Goal: Task Accomplishment & Management: Manage account settings

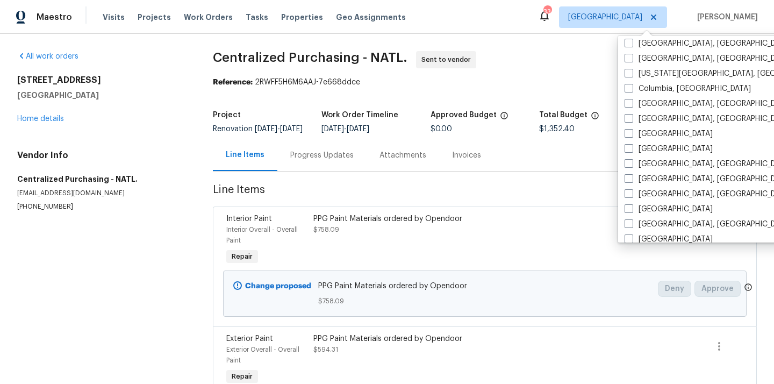
scroll to position [218, 0]
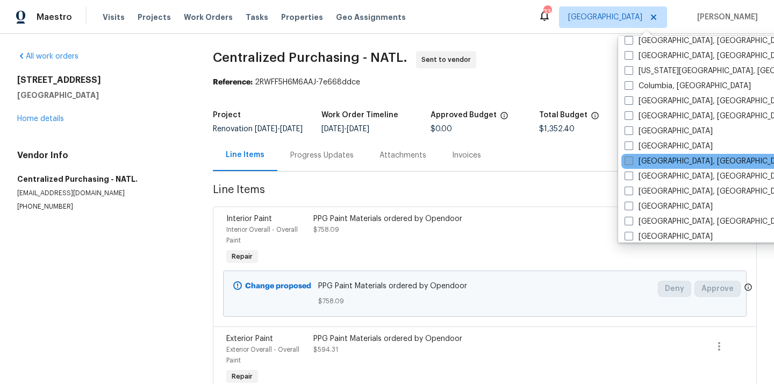
click at [647, 166] on label "[GEOGRAPHIC_DATA], [GEOGRAPHIC_DATA]" at bounding box center [708, 161] width 167 height 11
click at [632, 163] on input "[GEOGRAPHIC_DATA], [GEOGRAPHIC_DATA]" at bounding box center [628, 159] width 7 height 7
checkbox input "true"
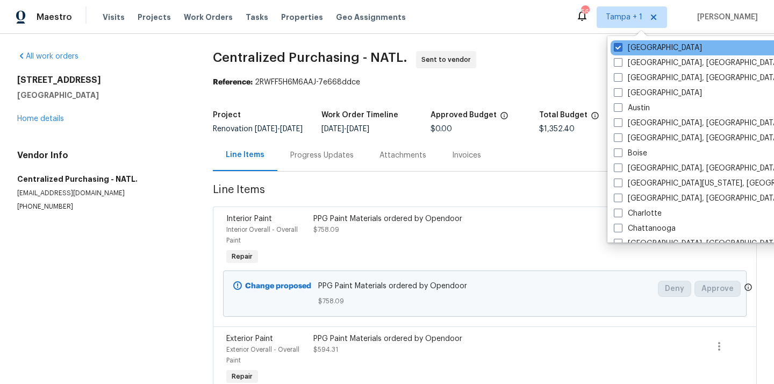
click at [624, 41] on div "[GEOGRAPHIC_DATA]" at bounding box center [719, 47] width 217 height 15
click at [619, 49] on span at bounding box center [618, 47] width 9 height 9
click at [619, 49] on input "[GEOGRAPHIC_DATA]" at bounding box center [617, 45] width 7 height 7
checkbox input "false"
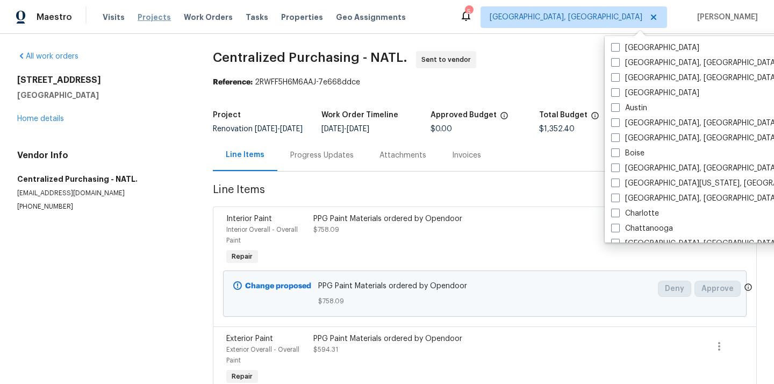
click at [153, 16] on span "Projects" at bounding box center [154, 17] width 33 height 11
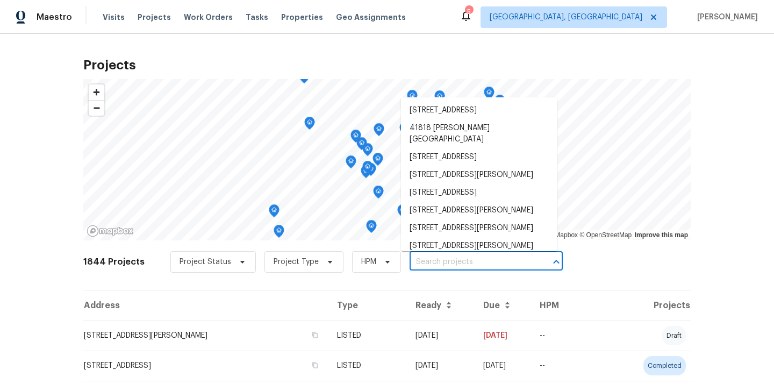
click at [469, 268] on input "text" at bounding box center [471, 262] width 123 height 17
paste input "14292 Hubbell St, Livonia, MI 48154"
type input "14292 Hubbell St, Livonia, MI 48154"
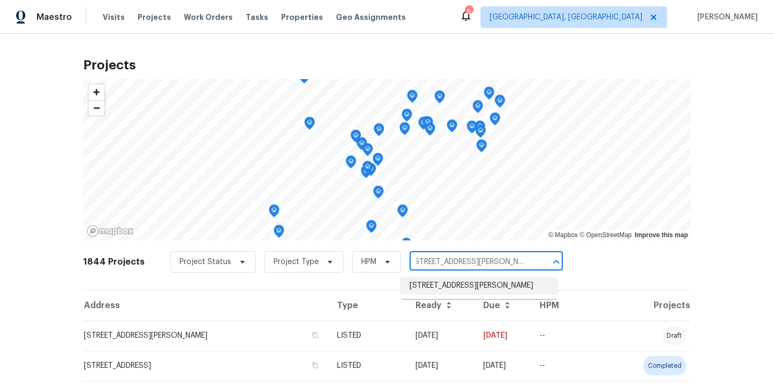
click at [466, 281] on li "14292 Hubbell St, Livonia, MI 48154" at bounding box center [479, 286] width 157 height 18
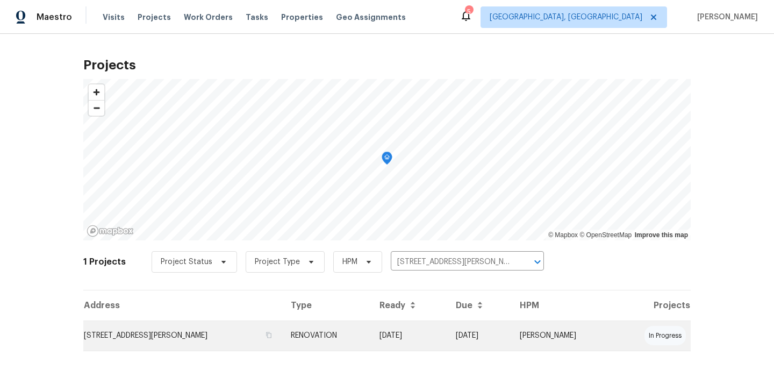
click at [364, 346] on td "RENOVATION" at bounding box center [326, 336] width 89 height 30
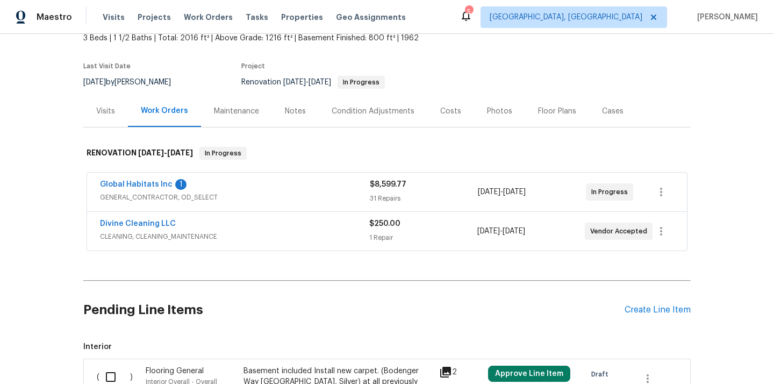
scroll to position [98, 0]
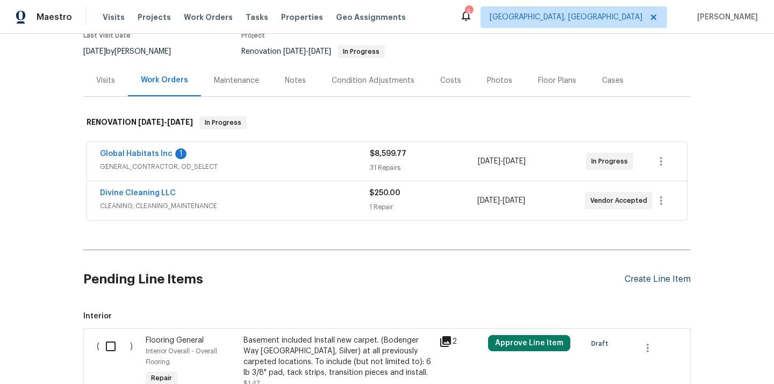
click at [646, 282] on div "Create Line Item" at bounding box center [658, 279] width 66 height 10
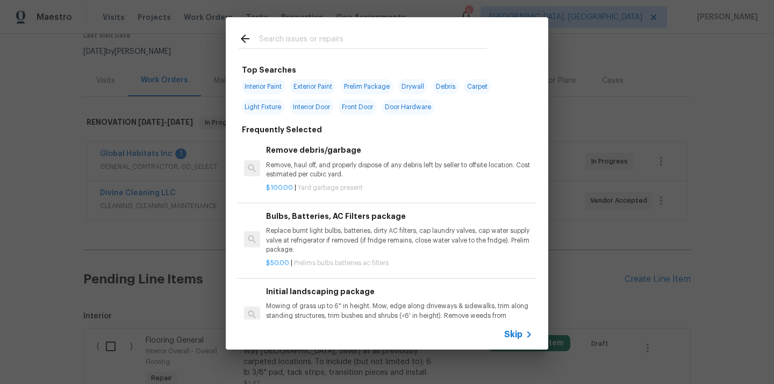
click at [357, 35] on input "text" at bounding box center [373, 40] width 228 height 16
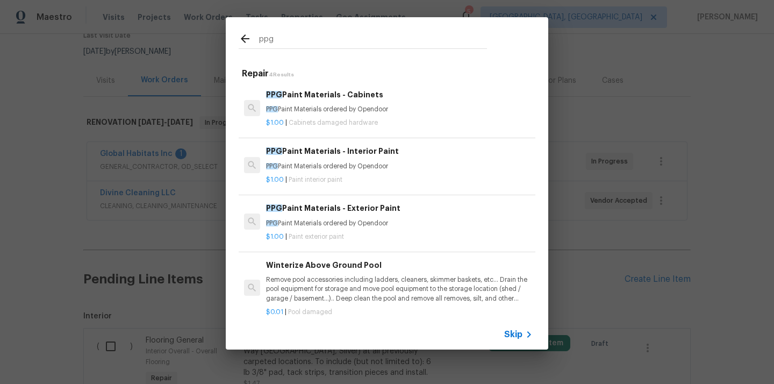
type input "ppg"
click at [323, 232] on div "$1.00 | Paint exterior paint" at bounding box center [399, 234] width 267 height 13
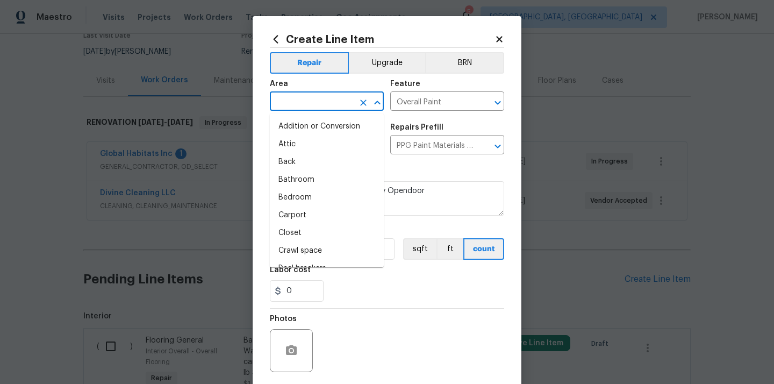
click at [345, 103] on input "text" at bounding box center [312, 102] width 84 height 17
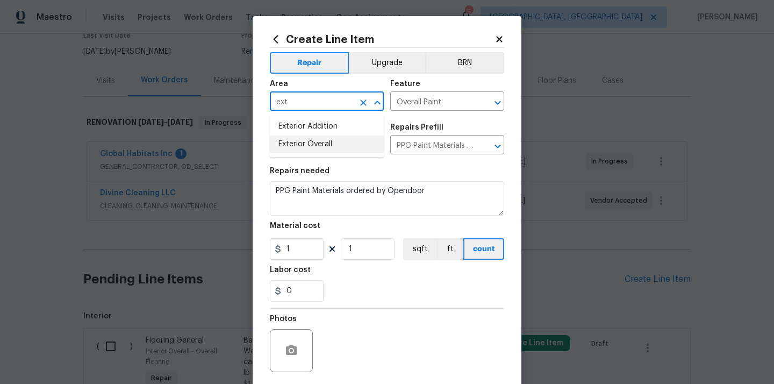
click at [330, 142] on li "Exterior Overall" at bounding box center [327, 145] width 114 height 18
type input "Exterior Overall"
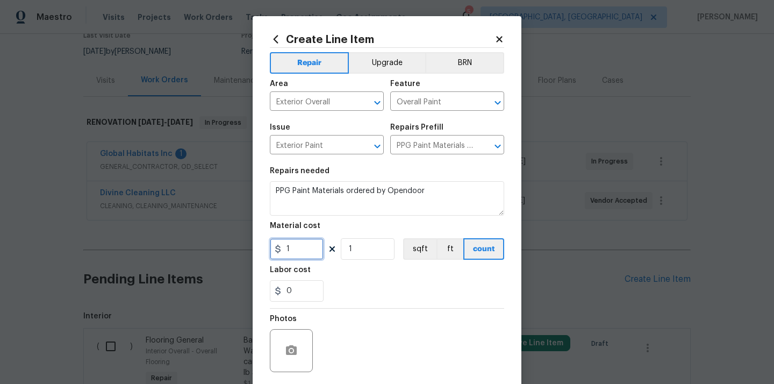
drag, startPoint x: 294, startPoint y: 253, endPoint x: 255, endPoint y: 253, distance: 39.3
click at [255, 253] on div "Create Line Item Repair Upgrade BRN Area Exterior Overall ​ Feature Overall Pai…" at bounding box center [387, 231] width 269 height 431
paste input "17.87"
type input "117.87"
click at [340, 297] on div "0" at bounding box center [387, 291] width 234 height 22
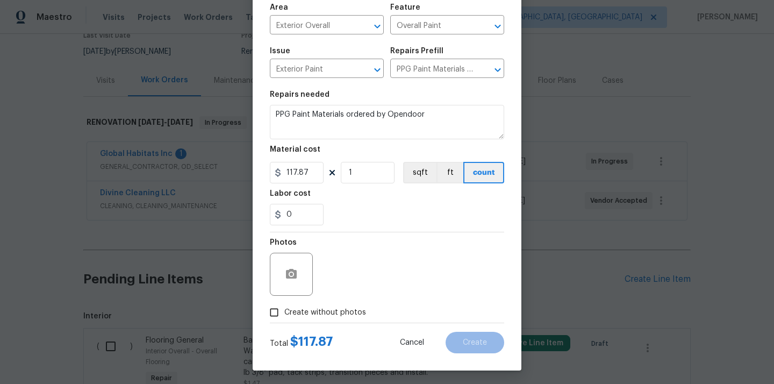
scroll to position [80, 0]
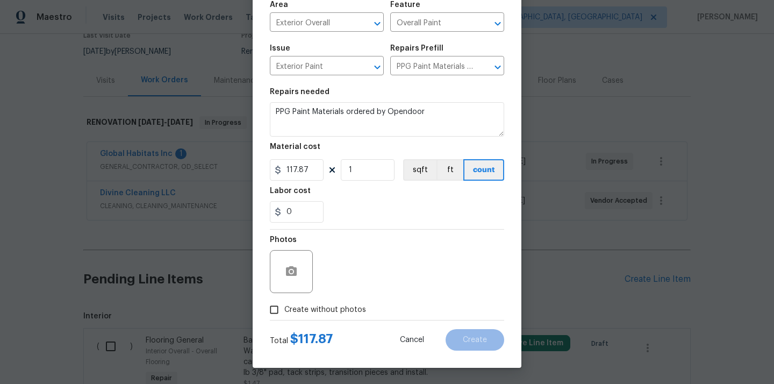
click at [340, 301] on label "Create without photos" at bounding box center [315, 310] width 102 height 20
click at [284, 301] on input "Create without photos" at bounding box center [274, 310] width 20 height 20
checkbox input "true"
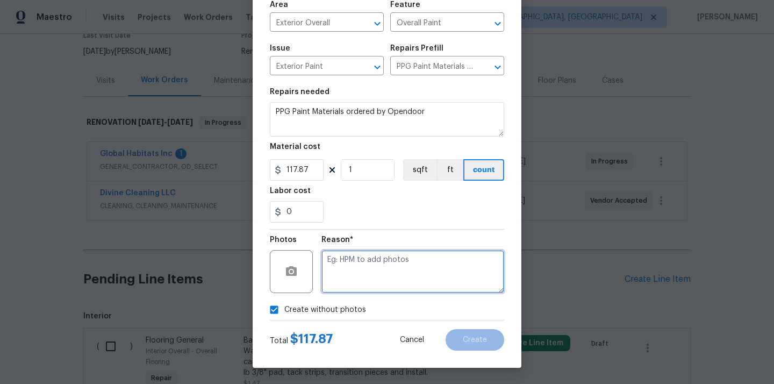
click at [357, 272] on textarea at bounding box center [413, 271] width 183 height 43
type textarea "N/A"
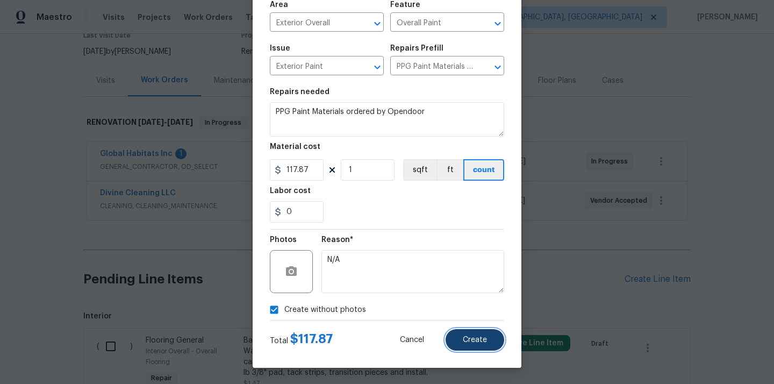
click at [477, 340] on span "Create" at bounding box center [475, 340] width 24 height 8
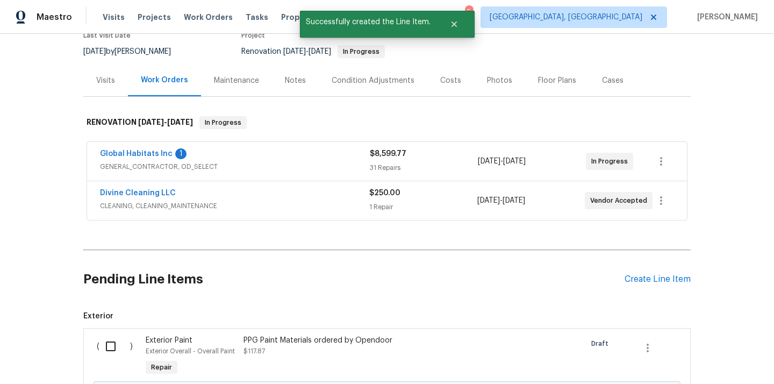
click at [109, 357] on input "checkbox" at bounding box center [114, 346] width 31 height 23
checkbox input "true"
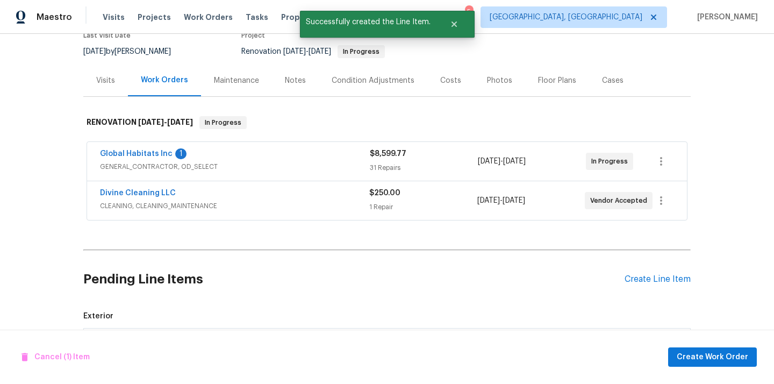
click at [717, 371] on div "Cancel (1) Item Create Work Order" at bounding box center [387, 357] width 774 height 55
click at [710, 348] on button "Create Work Order" at bounding box center [712, 357] width 89 height 20
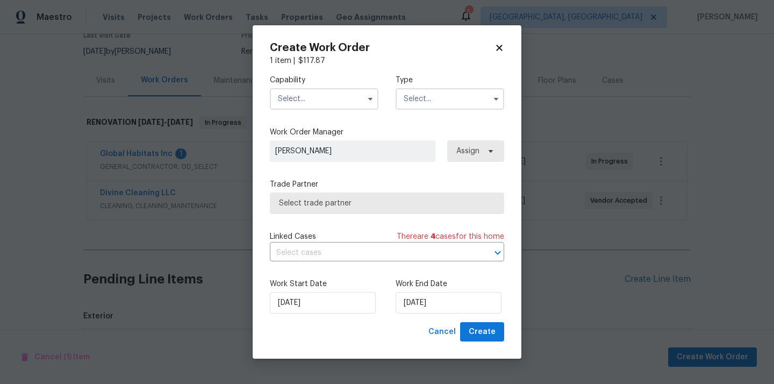
click at [310, 97] on input "text" at bounding box center [324, 99] width 109 height 22
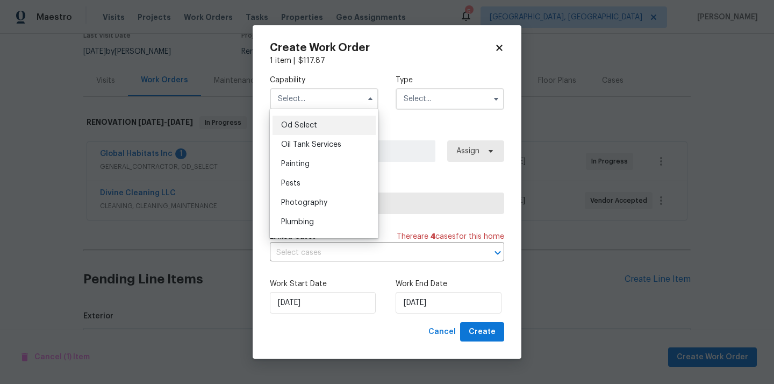
scroll to position [865, 0]
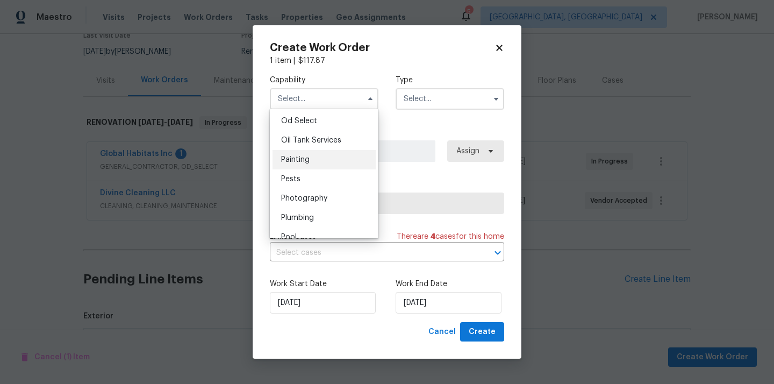
click at [321, 157] on div "Painting" at bounding box center [324, 159] width 103 height 19
type input "Painting"
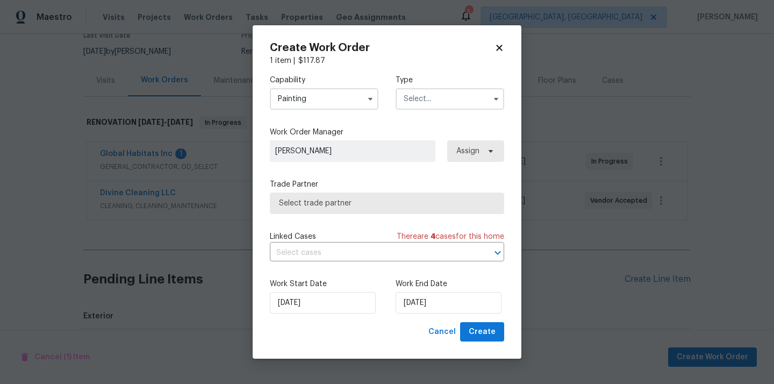
click at [430, 115] on div "Capability Painting Type" at bounding box center [387, 92] width 234 height 52
click at [436, 99] on input "text" at bounding box center [450, 99] width 109 height 22
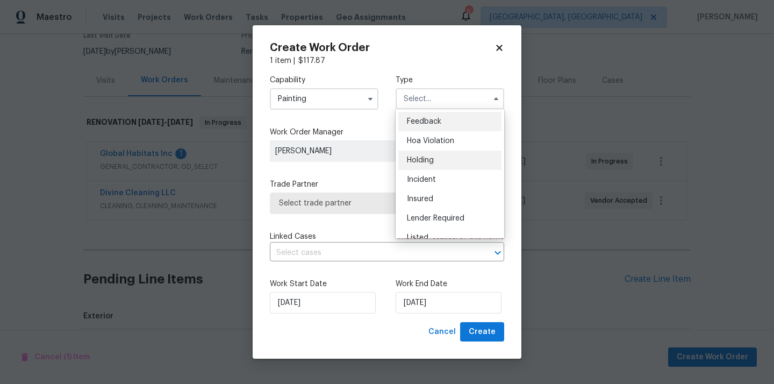
scroll to position [244, 0]
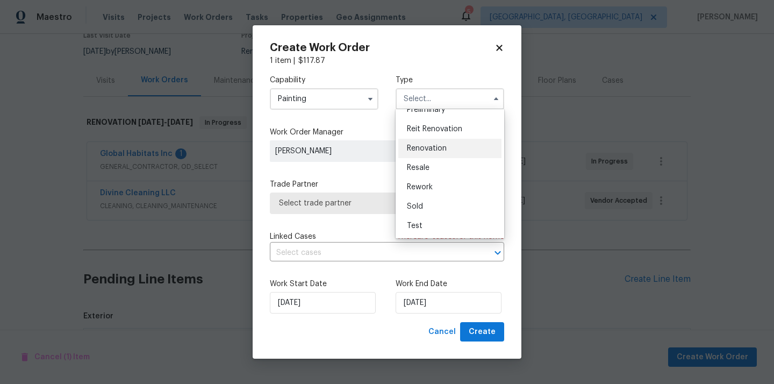
click at [421, 153] on div "Renovation" at bounding box center [450, 148] width 103 height 19
type input "Renovation"
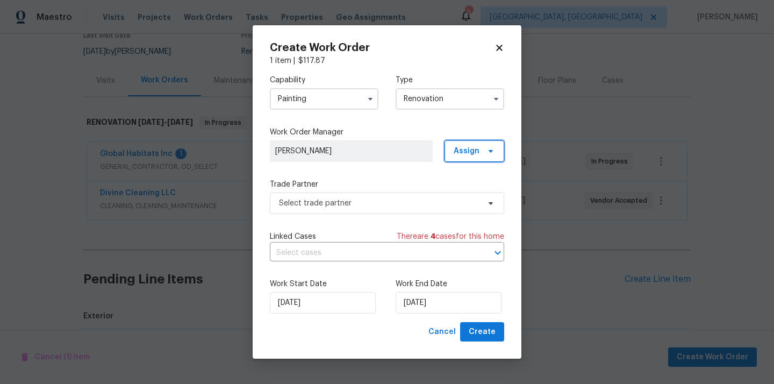
click at [471, 147] on span "Assign" at bounding box center [467, 151] width 26 height 11
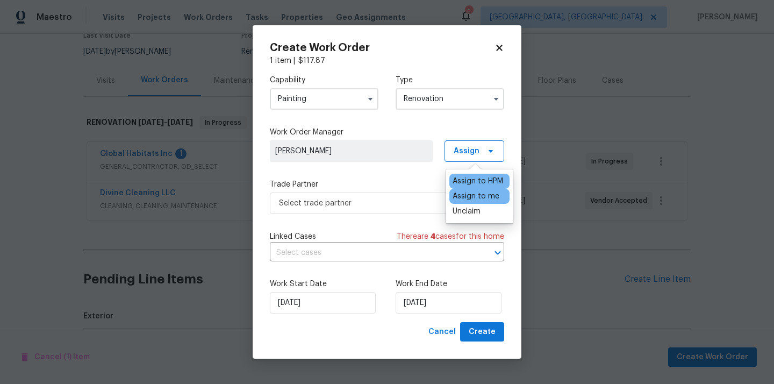
click at [467, 193] on div "Assign to me" at bounding box center [476, 196] width 47 height 11
click at [369, 195] on span "Select trade partner" at bounding box center [387, 204] width 234 height 22
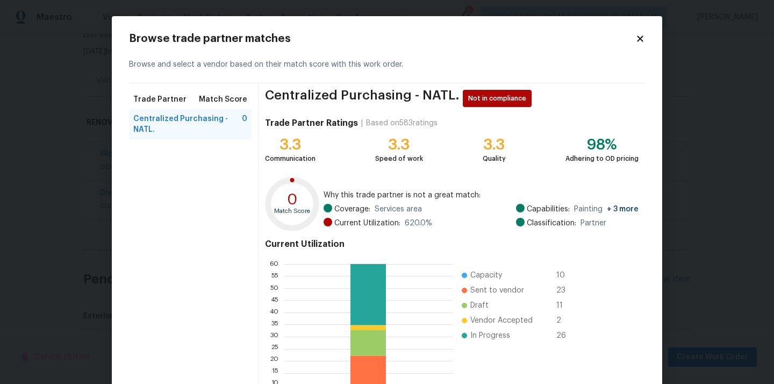
scroll to position [90, 0]
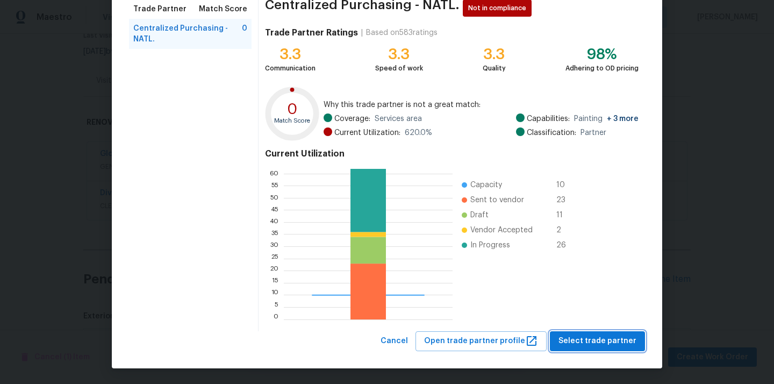
click at [568, 336] on span "Select trade partner" at bounding box center [598, 341] width 78 height 13
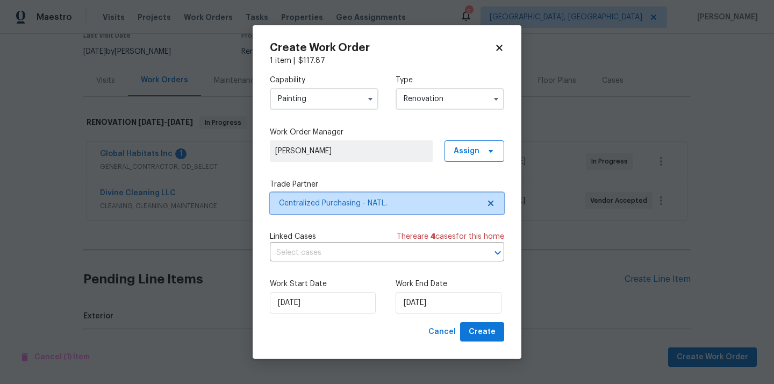
scroll to position [0, 0]
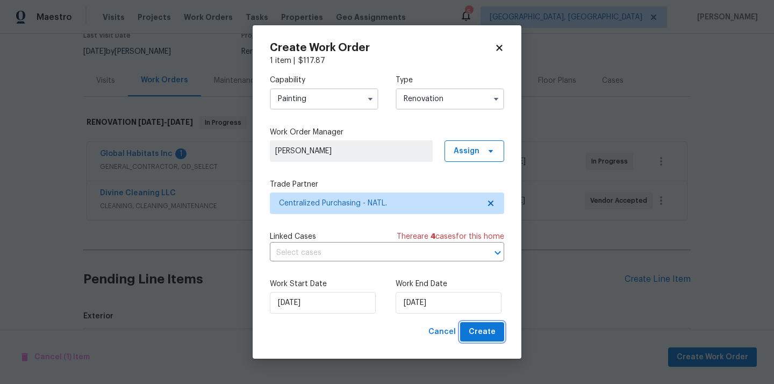
click at [477, 332] on span "Create" at bounding box center [482, 331] width 27 height 13
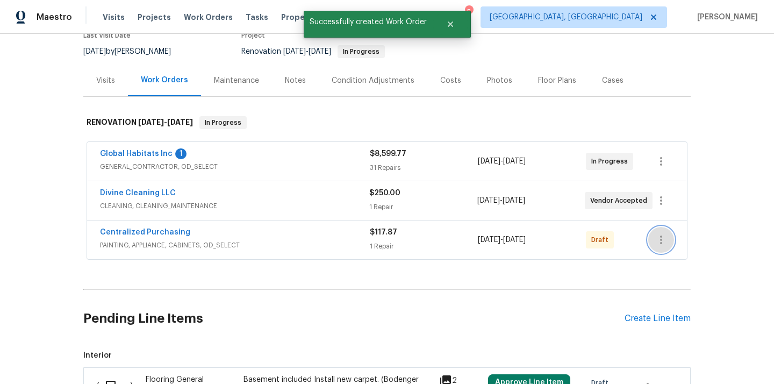
click at [664, 240] on icon "button" at bounding box center [661, 239] width 13 height 13
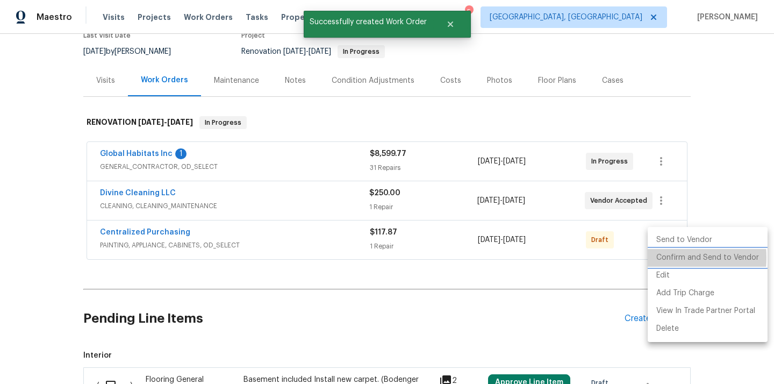
click at [660, 258] on li "Confirm and Send to Vendor" at bounding box center [708, 258] width 120 height 18
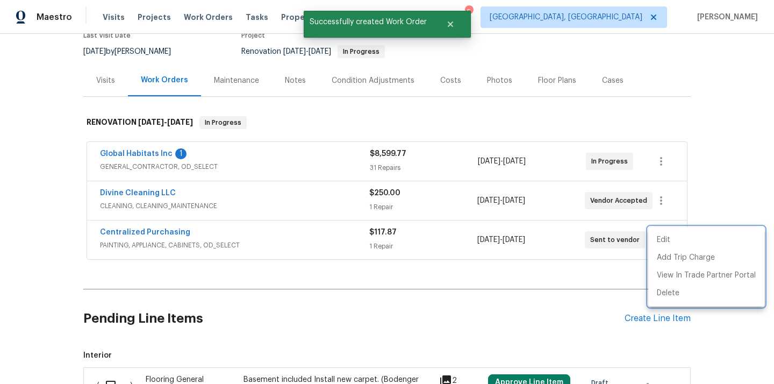
click at [259, 262] on div at bounding box center [387, 192] width 774 height 384
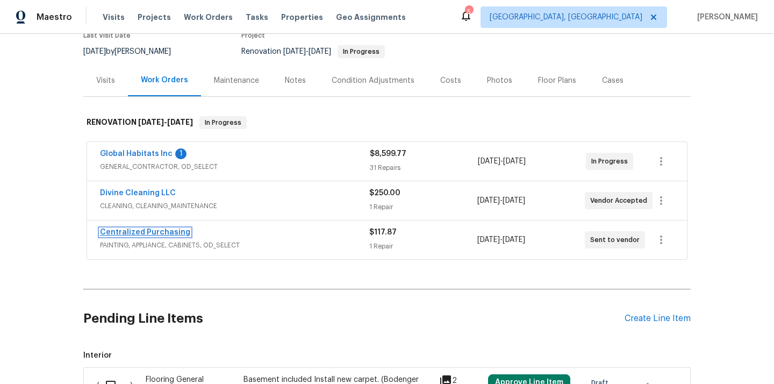
click at [163, 234] on link "Centralized Purchasing" at bounding box center [145, 233] width 90 height 8
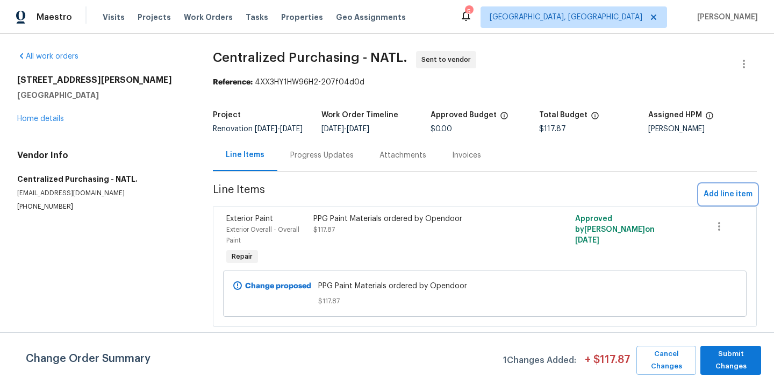
click at [717, 200] on span "Add line item" at bounding box center [728, 194] width 49 height 13
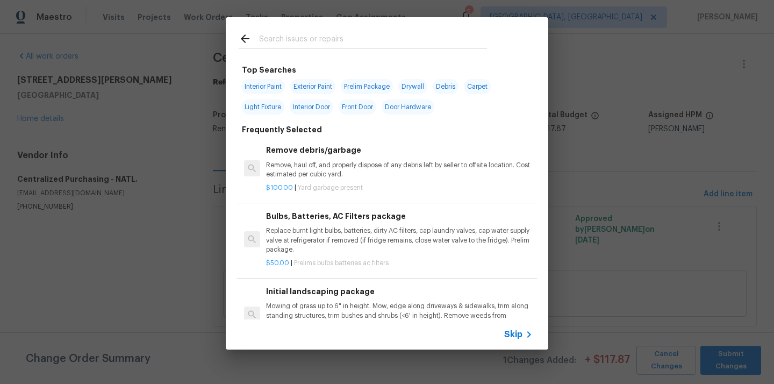
click at [395, 46] on input "text" at bounding box center [373, 40] width 228 height 16
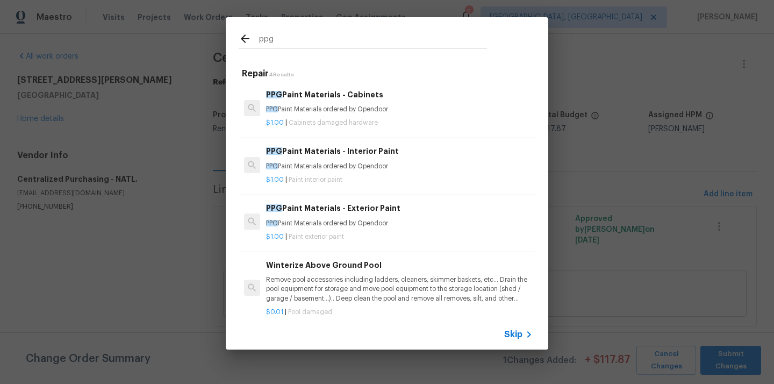
type input "ppg"
click at [362, 166] on p "PPG Paint Materials ordered by Opendoor" at bounding box center [399, 166] width 267 height 9
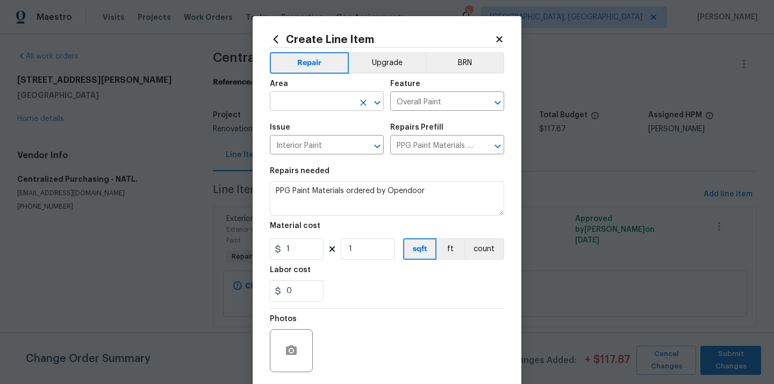
click at [302, 101] on input "text" at bounding box center [312, 102] width 84 height 17
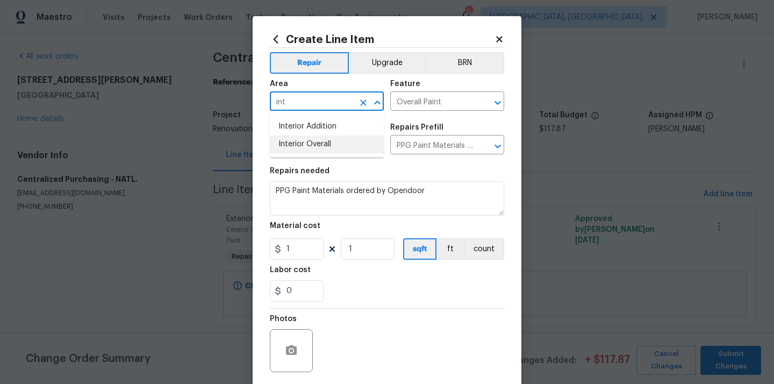
click at [302, 145] on li "Interior Overall" at bounding box center [327, 145] width 114 height 18
type input "Interior Overall"
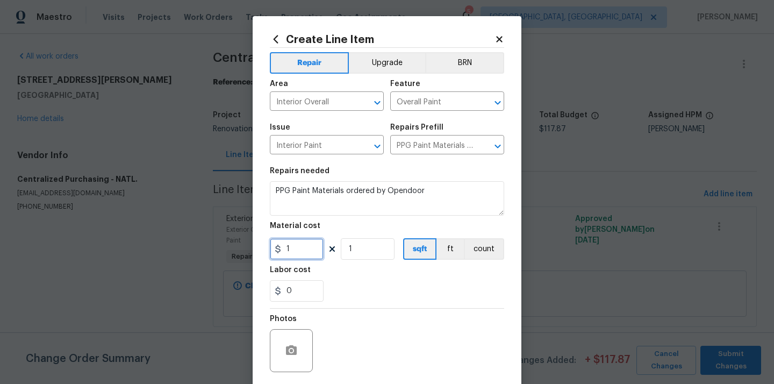
drag, startPoint x: 304, startPoint y: 246, endPoint x: 244, endPoint y: 246, distance: 59.7
click at [244, 246] on div "Create Line Item Repair Upgrade BRN Area Interior Overall ​ Feature Overall Pai…" at bounding box center [387, 192] width 774 height 384
paste input "403.46"
type input "403.46"
click at [362, 297] on div "0" at bounding box center [387, 291] width 234 height 22
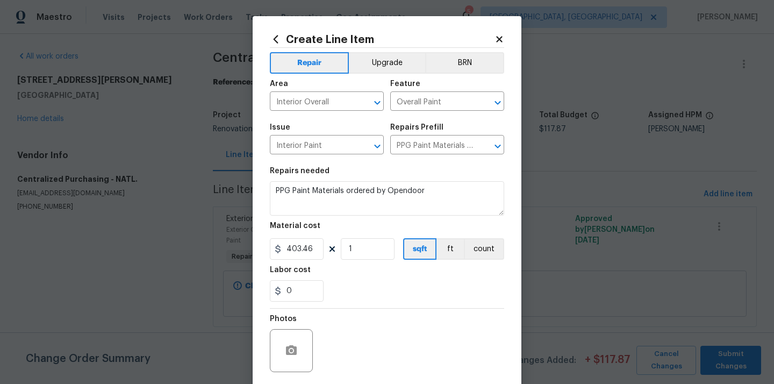
scroll to position [80, 0]
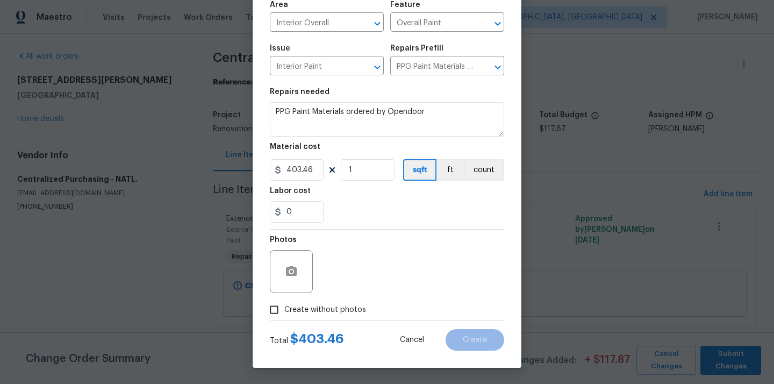
click at [346, 310] on span "Create without photos" at bounding box center [325, 309] width 82 height 11
click at [284, 310] on input "Create without photos" at bounding box center [274, 310] width 20 height 20
checkbox input "true"
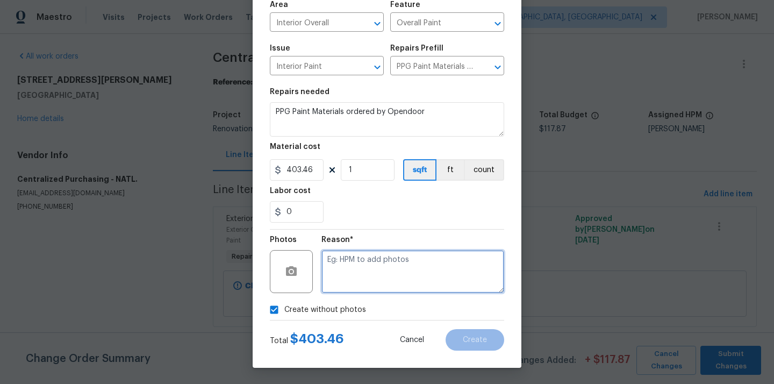
click at [373, 273] on textarea at bounding box center [413, 271] width 183 height 43
type textarea "N/A"
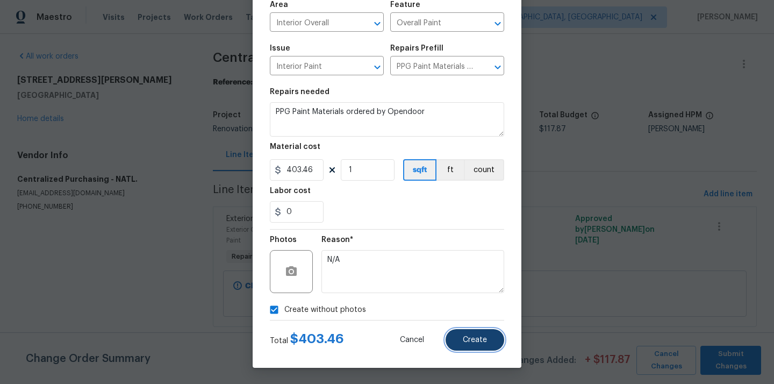
click at [482, 331] on button "Create" at bounding box center [475, 340] width 59 height 22
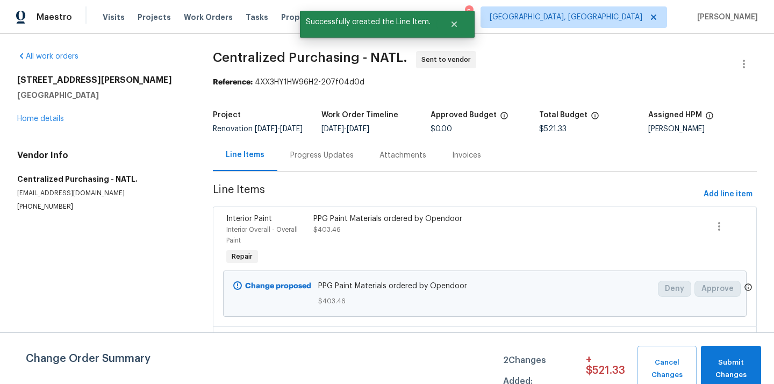
scroll to position [102, 0]
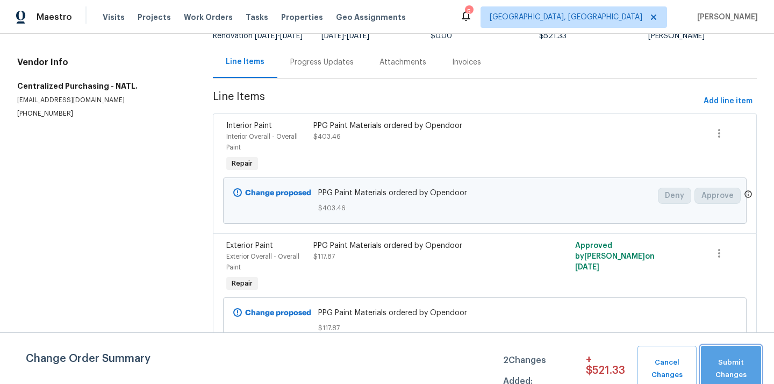
click at [735, 368] on span "Submit Changes" at bounding box center [731, 369] width 49 height 25
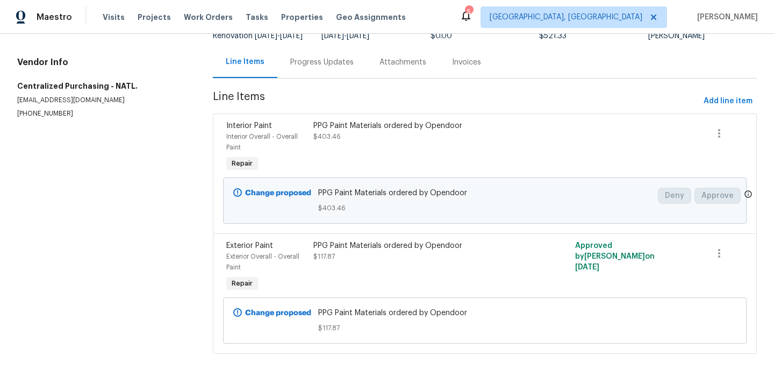
scroll to position [22, 0]
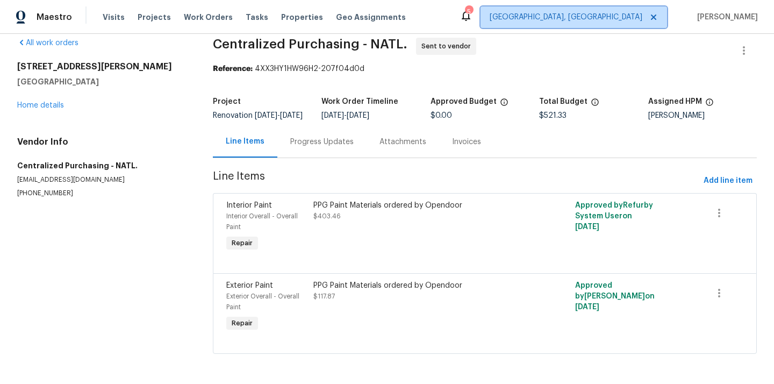
click at [632, 22] on span "[GEOGRAPHIC_DATA], [GEOGRAPHIC_DATA]" at bounding box center [566, 17] width 153 height 11
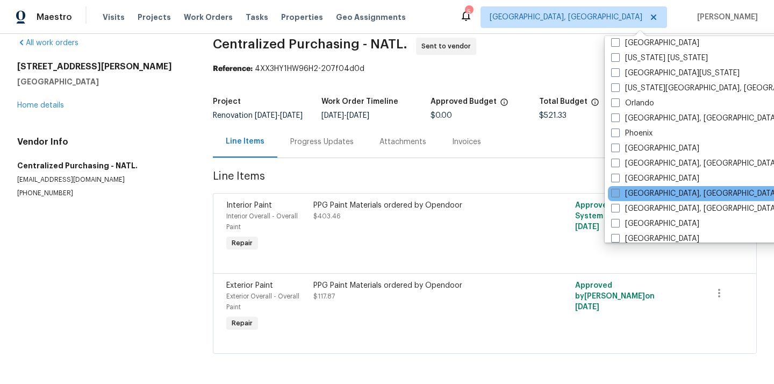
scroll to position [721, 0]
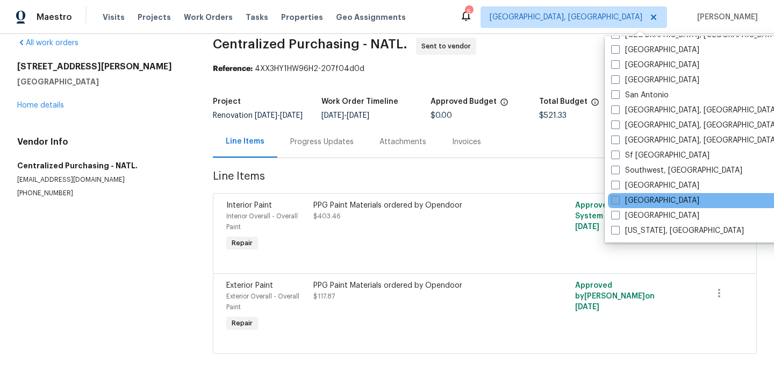
click at [637, 202] on label "[GEOGRAPHIC_DATA]" at bounding box center [655, 200] width 88 height 11
click at [618, 202] on input "[GEOGRAPHIC_DATA]" at bounding box center [614, 198] width 7 height 7
checkbox input "true"
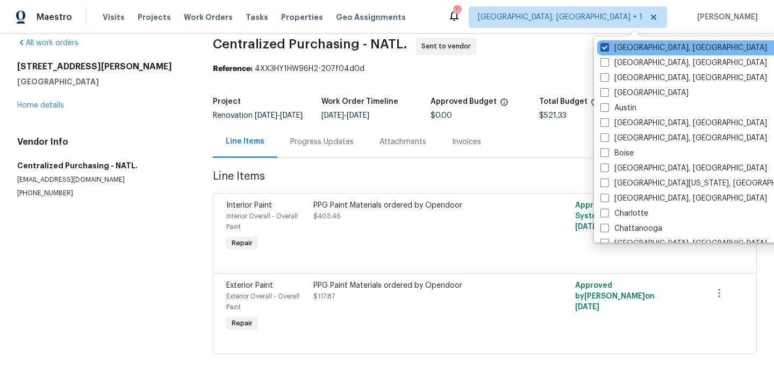
click at [612, 43] on label "[GEOGRAPHIC_DATA], [GEOGRAPHIC_DATA]" at bounding box center [684, 47] width 167 height 11
click at [608, 43] on input "[GEOGRAPHIC_DATA], [GEOGRAPHIC_DATA]" at bounding box center [604, 45] width 7 height 7
checkbox input "false"
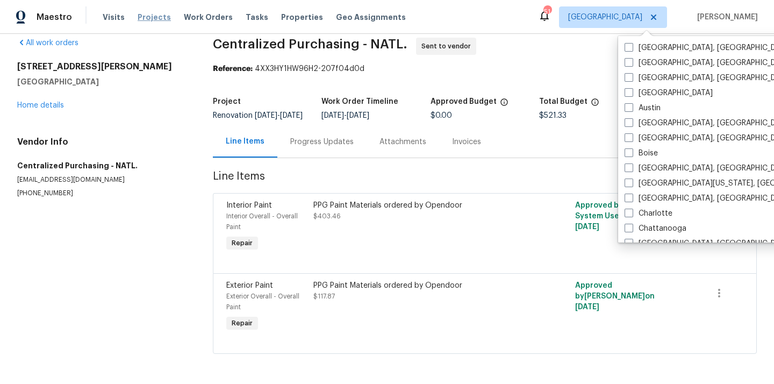
click at [147, 19] on span "Projects" at bounding box center [154, 17] width 33 height 11
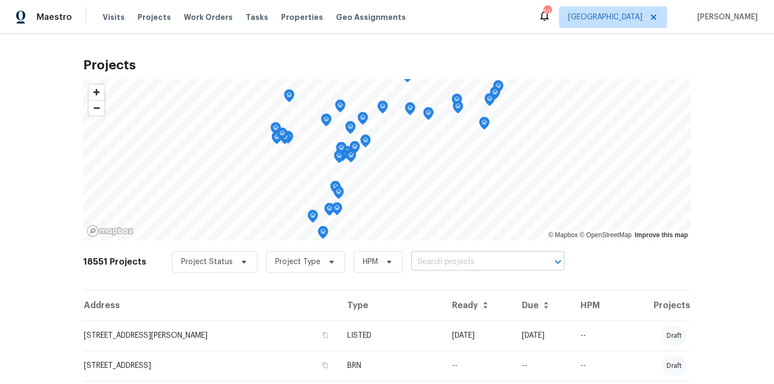
click at [478, 265] on input "text" at bounding box center [472, 262] width 123 height 17
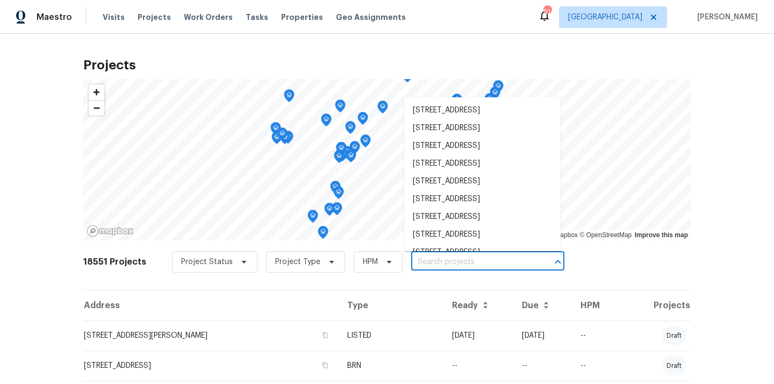
paste input "807 Old Darby St, Seffner, FL 33584"
type input "807 Old Darby St, Seffner, FL 33584"
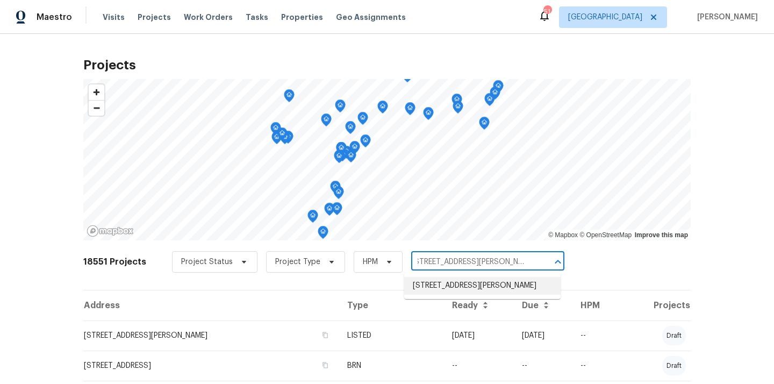
click at [467, 282] on li "807 Old Darby St, Seffner, FL 33584" at bounding box center [482, 286] width 157 height 18
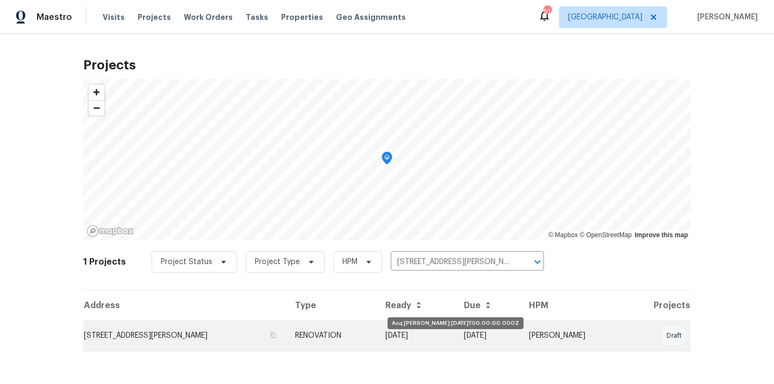
click at [444, 330] on td "[DATE]" at bounding box center [416, 336] width 79 height 30
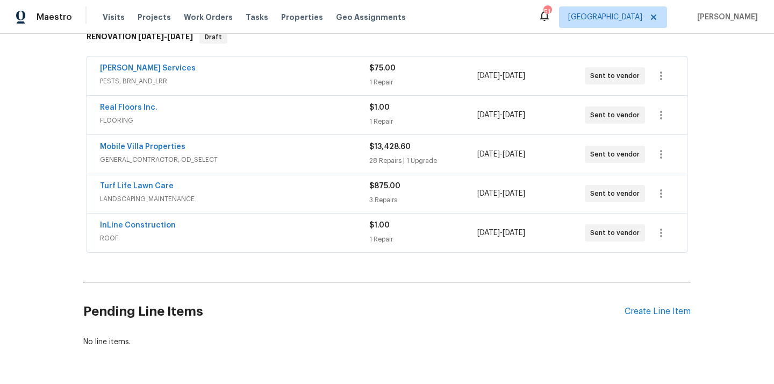
scroll to position [220, 0]
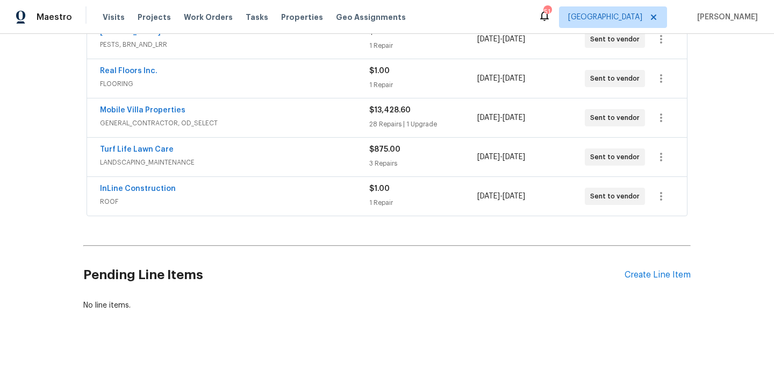
click at [651, 281] on div "Pending Line Items Create Line Item" at bounding box center [387, 275] width 608 height 50
click at [651, 279] on div "Create Line Item" at bounding box center [658, 275] width 66 height 10
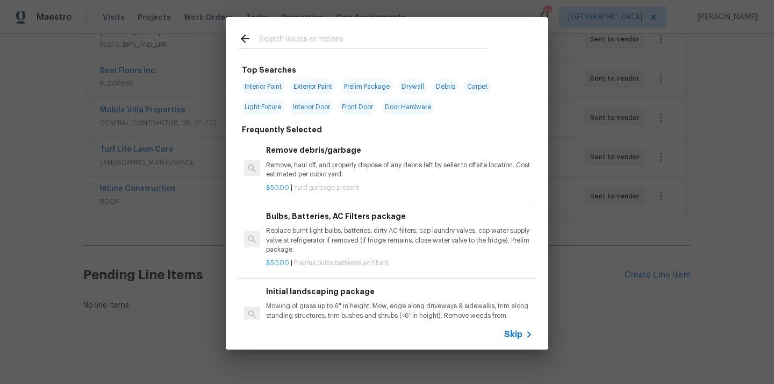
click at [375, 44] on input "text" at bounding box center [373, 40] width 228 height 16
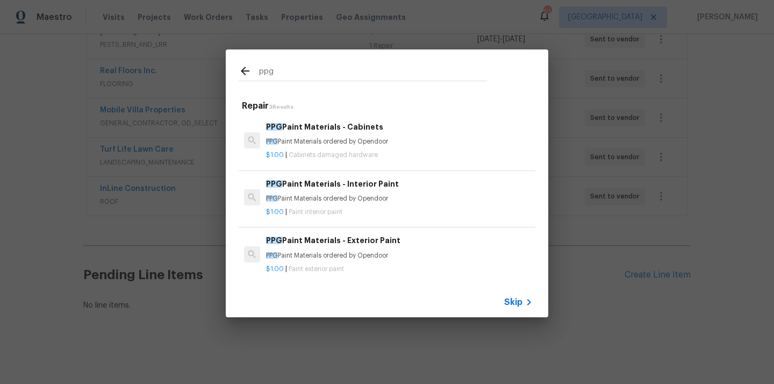
type input "ppg"
click at [359, 197] on p "PPG Paint Materials ordered by Opendoor" at bounding box center [399, 198] width 267 height 9
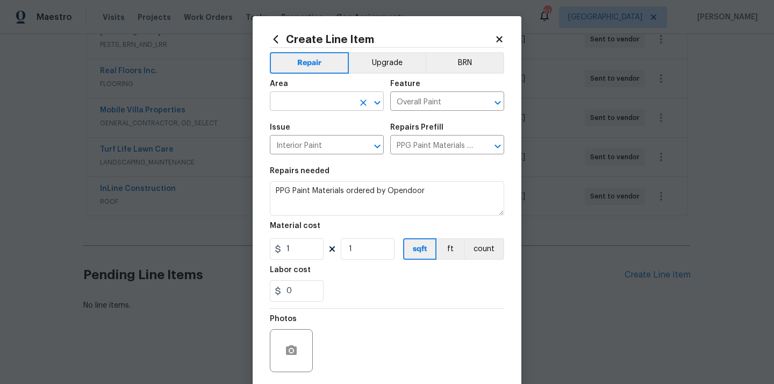
click at [333, 106] on input "text" at bounding box center [312, 102] width 84 height 17
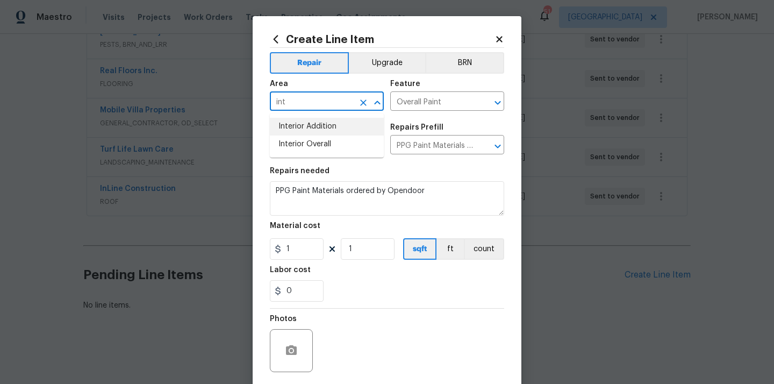
click at [320, 131] on li "Interior Addition" at bounding box center [327, 127] width 114 height 18
click at [309, 146] on li "Interior Overall" at bounding box center [327, 145] width 114 height 18
type input "Interior Overall"
drag, startPoint x: 302, startPoint y: 253, endPoint x: 257, endPoint y: 249, distance: 45.3
click at [257, 249] on div "Create Line Item Repair Upgrade BRN Area Interior Overall ​ Feature Overall Pai…" at bounding box center [387, 231] width 269 height 431
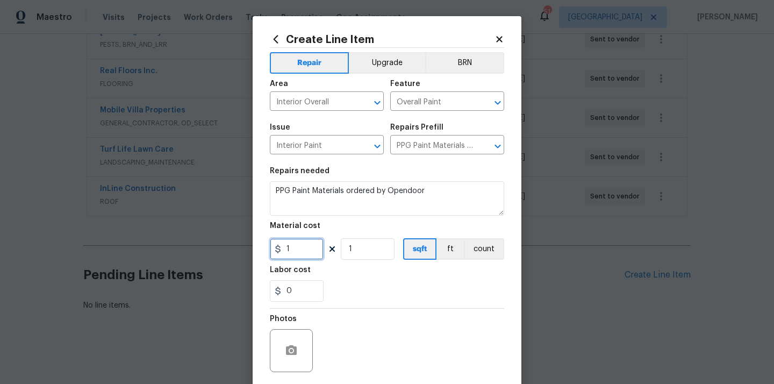
paste input "592.77"
type input "592.77"
click at [355, 268] on div "Labor cost" at bounding box center [387, 273] width 234 height 14
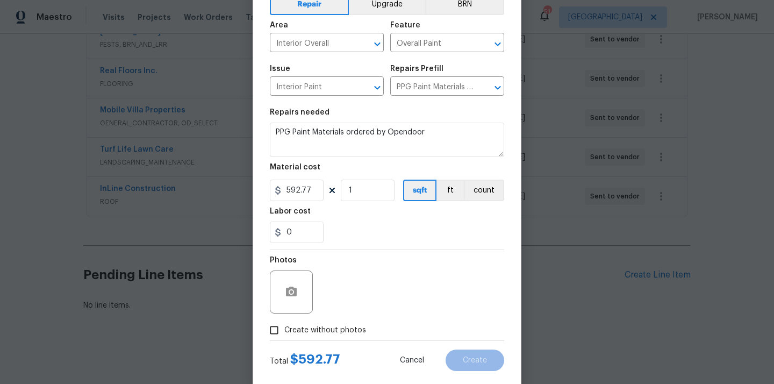
scroll to position [80, 0]
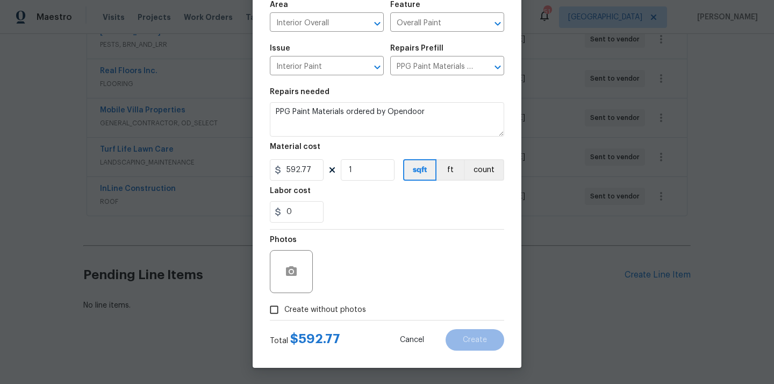
click at [328, 305] on span "Create without photos" at bounding box center [325, 309] width 82 height 11
click at [284, 305] on input "Create without photos" at bounding box center [274, 310] width 20 height 20
checkbox input "true"
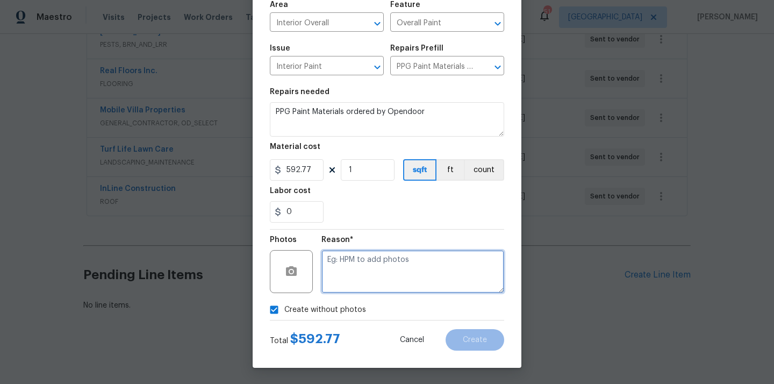
click at [354, 279] on textarea at bounding box center [413, 271] width 183 height 43
type textarea "N/A"
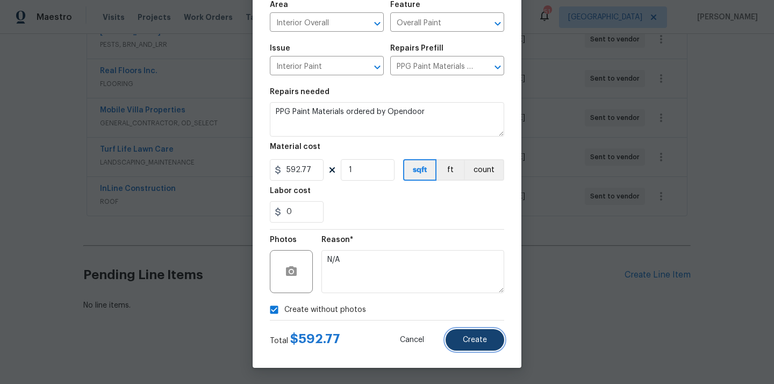
click at [467, 336] on span "Create" at bounding box center [475, 340] width 24 height 8
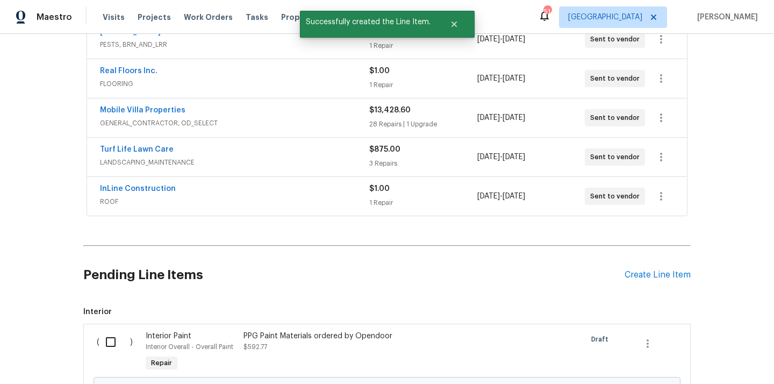
click at [664, 269] on div "Pending Line Items Create Line Item" at bounding box center [387, 275] width 608 height 50
click at [652, 276] on div "Create Line Item" at bounding box center [658, 275] width 66 height 10
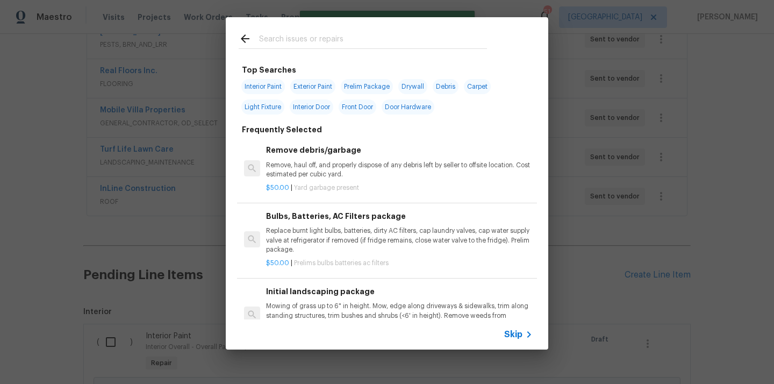
click at [361, 35] on input "text" at bounding box center [373, 40] width 228 height 16
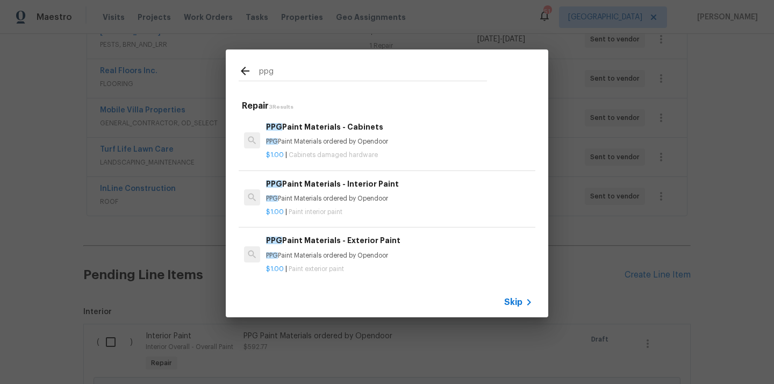
type input "ppg"
click at [334, 241] on h6 "PPG Paint Materials - Exterior Paint" at bounding box center [399, 240] width 267 height 12
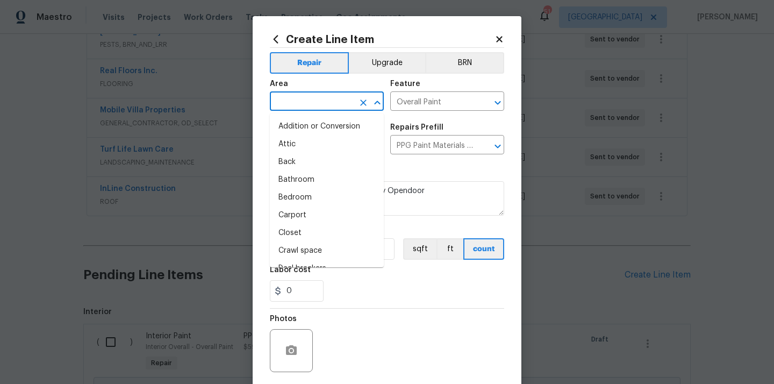
click at [344, 103] on input "text" at bounding box center [312, 102] width 84 height 17
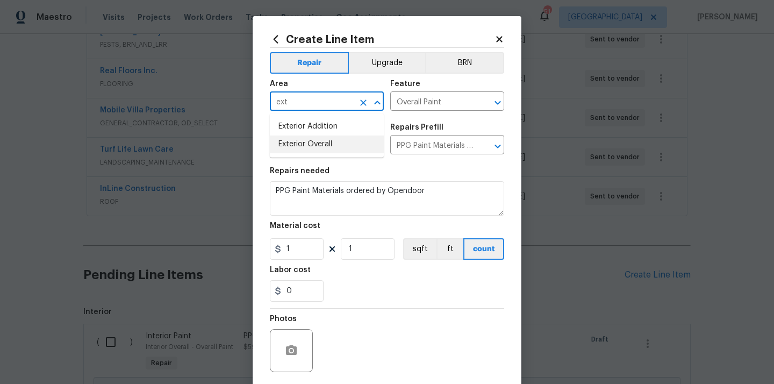
click at [323, 143] on li "Exterior Overall" at bounding box center [327, 145] width 114 height 18
type input "Exterior Overall"
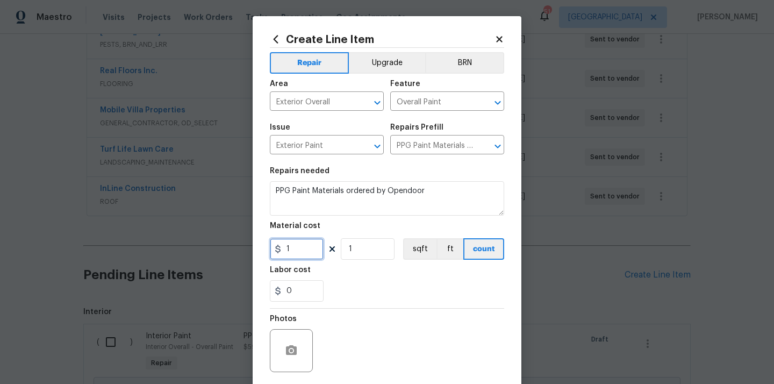
drag, startPoint x: 289, startPoint y: 244, endPoint x: 260, endPoint y: 244, distance: 29.6
click at [260, 244] on div "Create Line Item Repair Upgrade BRN Area Exterior Overall ​ Feature Overall Pai…" at bounding box center [387, 231] width 269 height 431
paste input "268.59"
type input "268.59"
click at [334, 277] on div "Labor cost" at bounding box center [387, 273] width 234 height 14
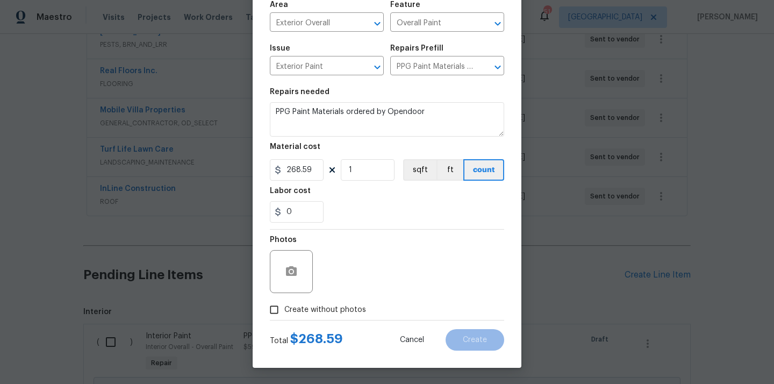
click at [328, 311] on span "Create without photos" at bounding box center [325, 309] width 82 height 11
click at [284, 311] on input "Create without photos" at bounding box center [274, 310] width 20 height 20
checkbox input "true"
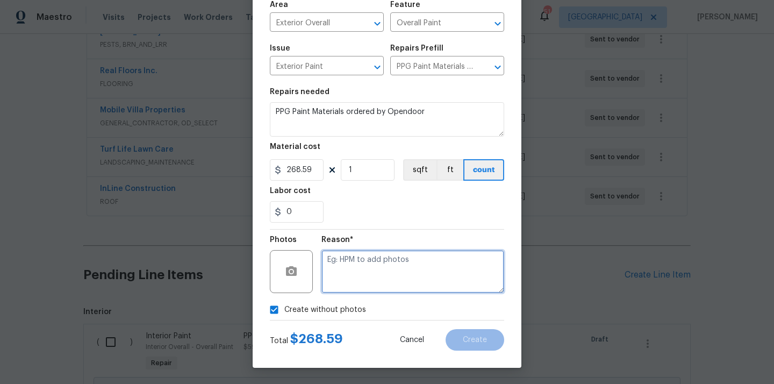
click at [366, 273] on textarea at bounding box center [413, 271] width 183 height 43
type textarea "N/A"
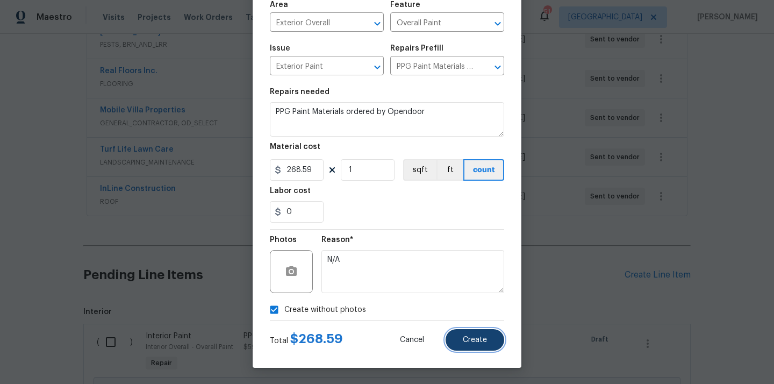
click at [482, 342] on span "Create" at bounding box center [475, 340] width 24 height 8
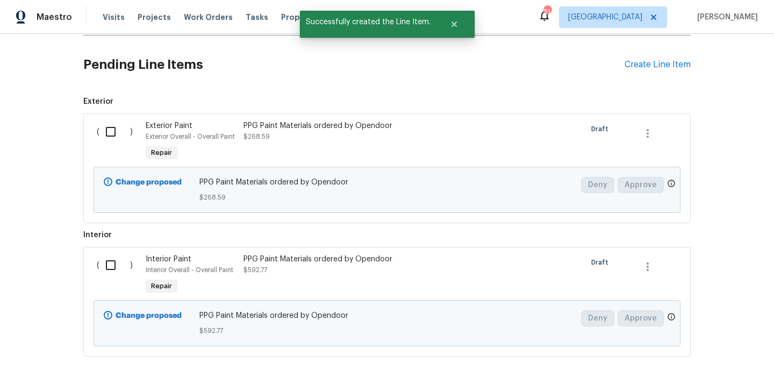
scroll to position [477, 0]
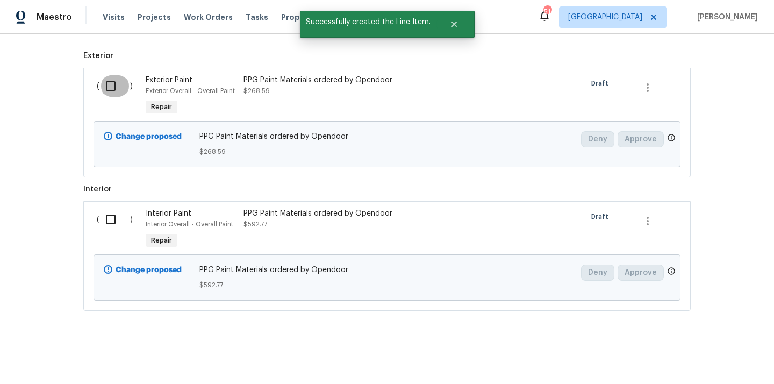
click at [105, 82] on input "checkbox" at bounding box center [114, 86] width 31 height 23
checkbox input "true"
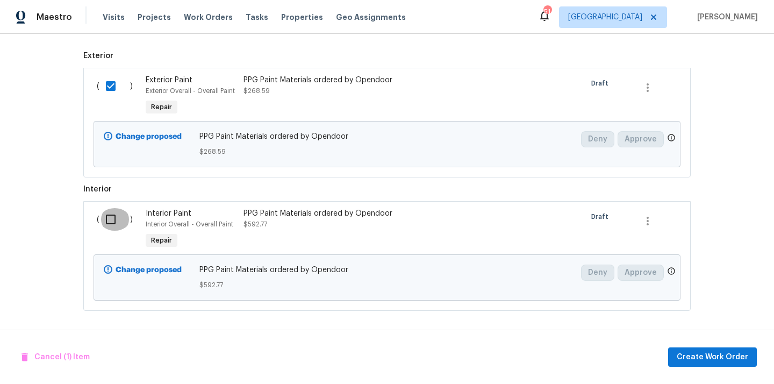
click at [112, 230] on input "checkbox" at bounding box center [114, 219] width 31 height 23
checkbox input "true"
click at [682, 358] on span "Create Work Order" at bounding box center [713, 357] width 72 height 13
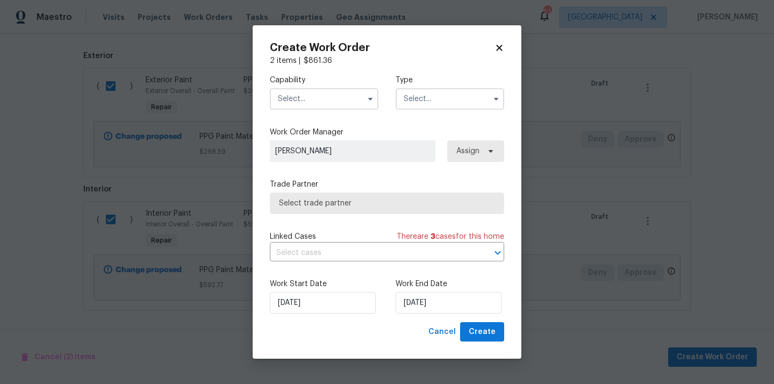
click at [338, 94] on input "text" at bounding box center [324, 99] width 109 height 22
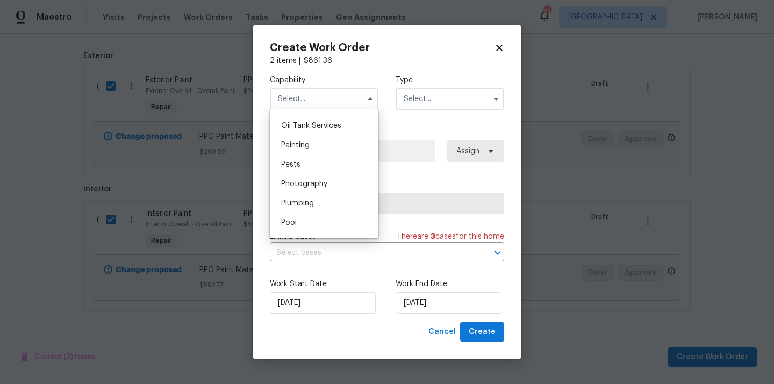
scroll to position [878, 0]
click at [327, 147] on div "Painting" at bounding box center [324, 147] width 103 height 19
type input "Painting"
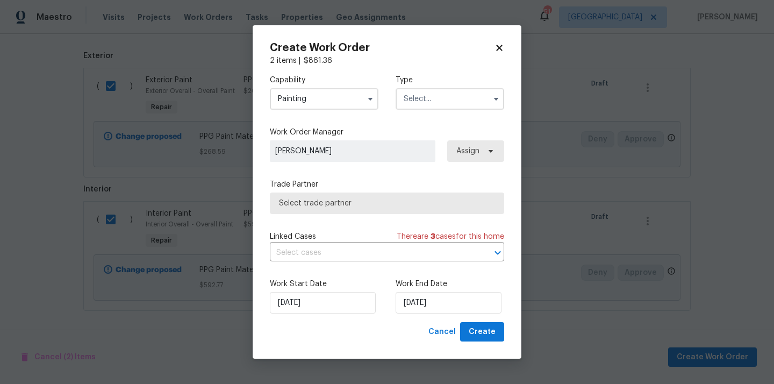
click at [441, 100] on input "text" at bounding box center [450, 99] width 109 height 22
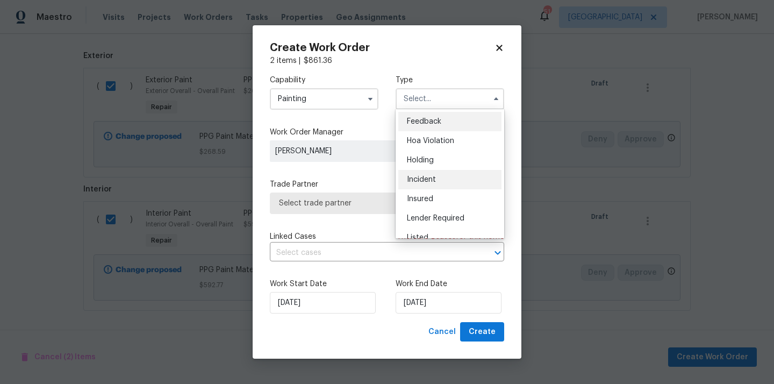
scroll to position [244, 0]
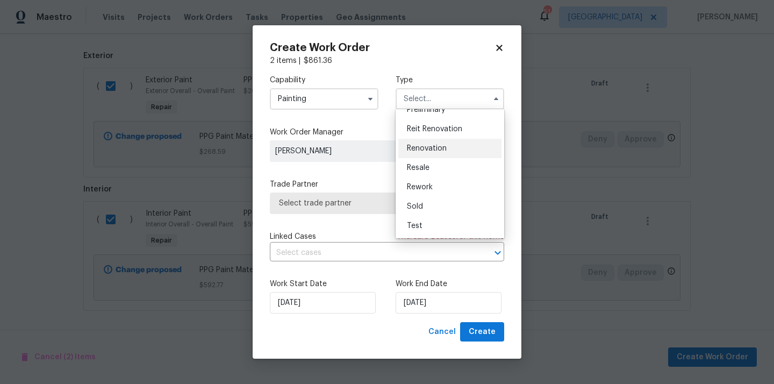
click at [439, 154] on div "Renovation" at bounding box center [450, 148] width 103 height 19
type input "Renovation"
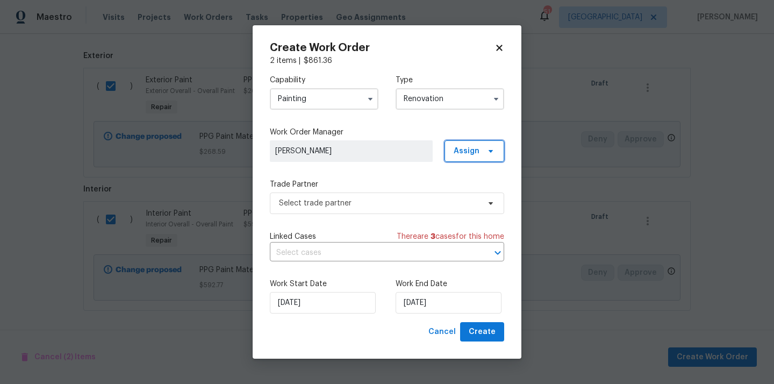
click at [457, 150] on span "Assign" at bounding box center [467, 151] width 26 height 11
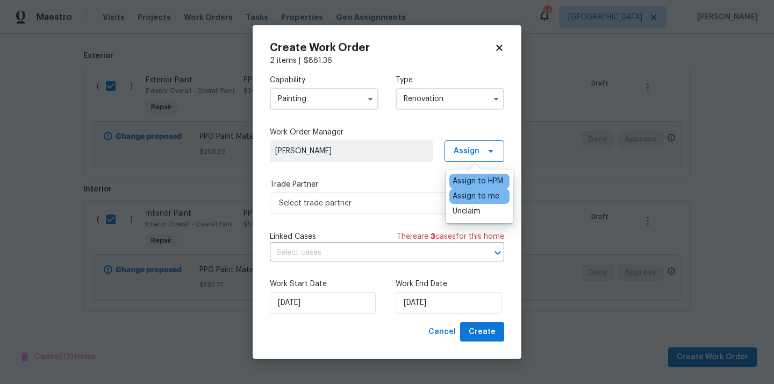
click at [464, 197] on div "Assign to me" at bounding box center [476, 196] width 47 height 11
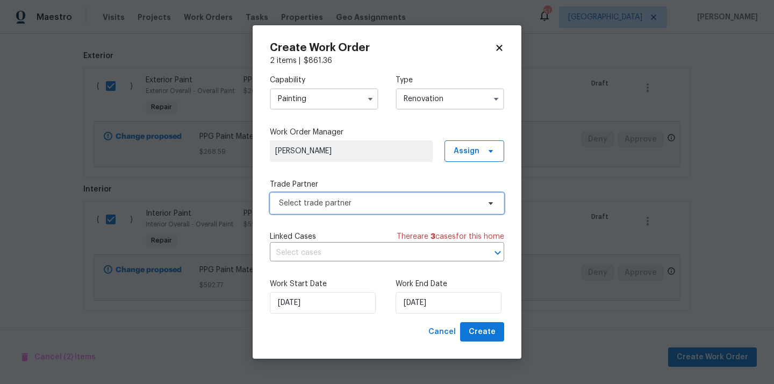
click at [406, 198] on span "Select trade partner" at bounding box center [379, 203] width 201 height 11
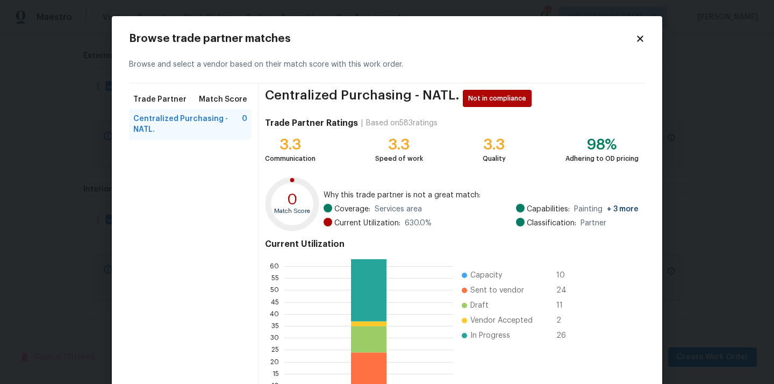
scroll to position [90, 0]
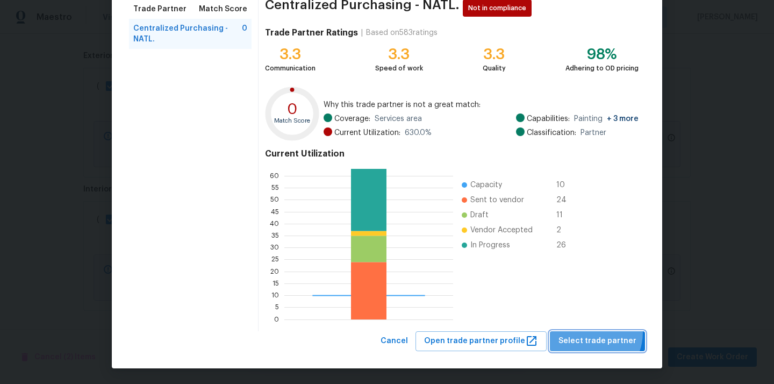
click at [591, 332] on button "Select trade partner" at bounding box center [597, 341] width 95 height 20
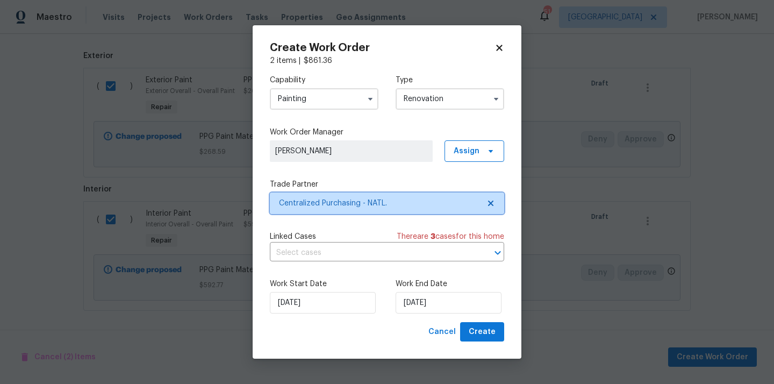
scroll to position [0, 0]
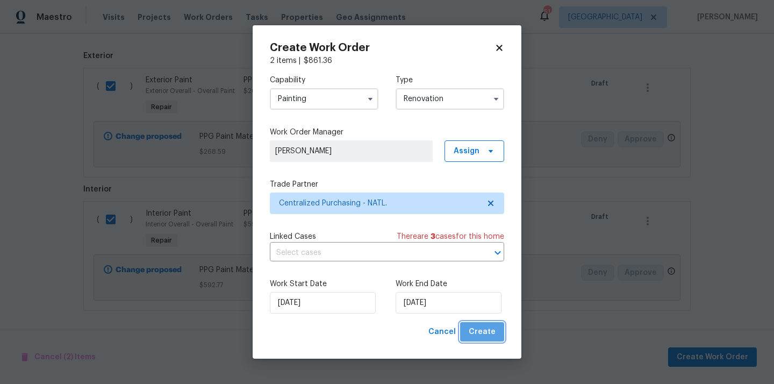
click at [495, 332] on span "Create" at bounding box center [482, 331] width 27 height 13
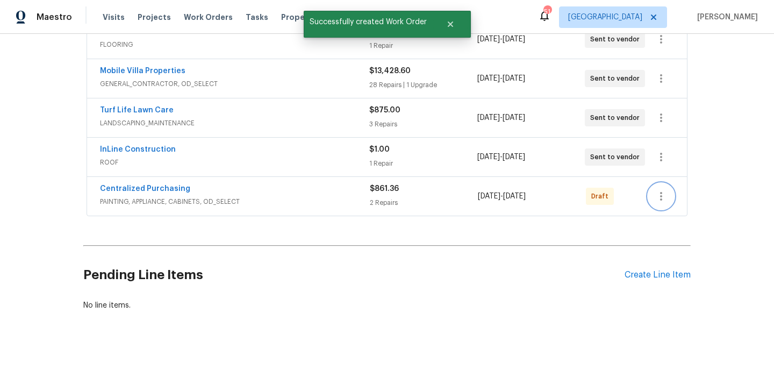
click at [661, 186] on button "button" at bounding box center [662, 196] width 26 height 26
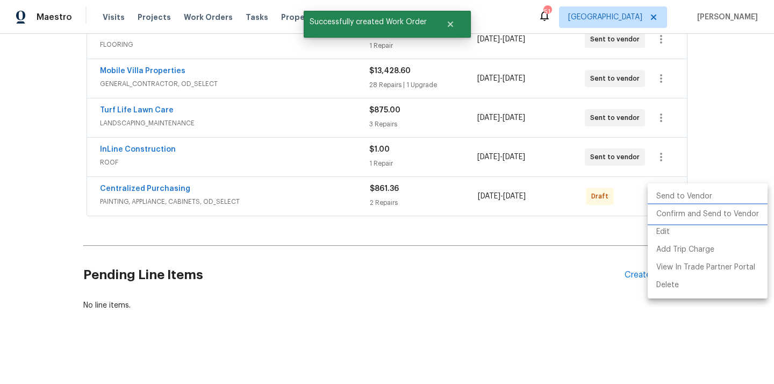
click at [665, 215] on li "Confirm and Send to Vendor" at bounding box center [708, 214] width 120 height 18
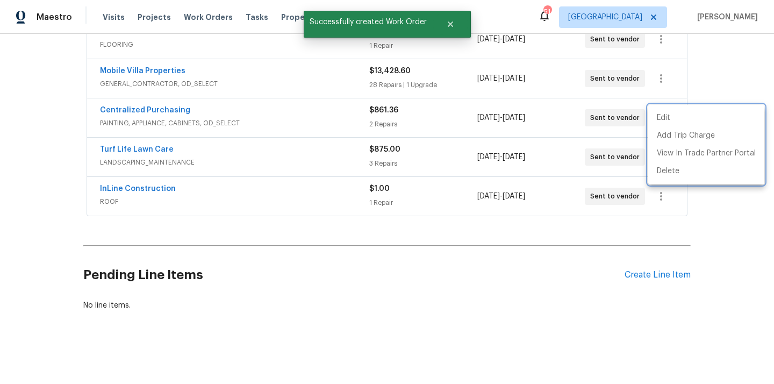
click at [346, 162] on div at bounding box center [387, 192] width 774 height 384
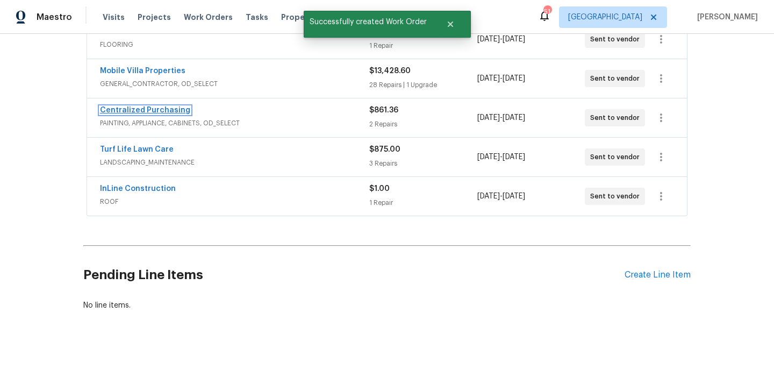
click at [153, 109] on link "Centralized Purchasing" at bounding box center [145, 110] width 90 height 8
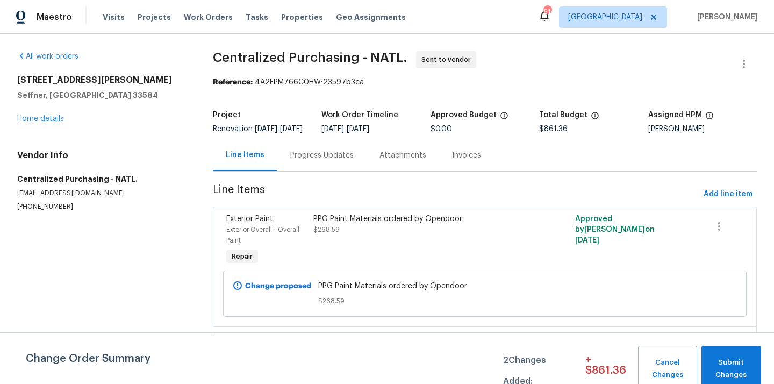
click at [635, 5] on div "Maestro Visits Projects Work Orders Tasks Properties Geo Assignments 51 Tampa T…" at bounding box center [387, 17] width 774 height 34
click at [630, 19] on span "[GEOGRAPHIC_DATA]" at bounding box center [605, 17] width 74 height 11
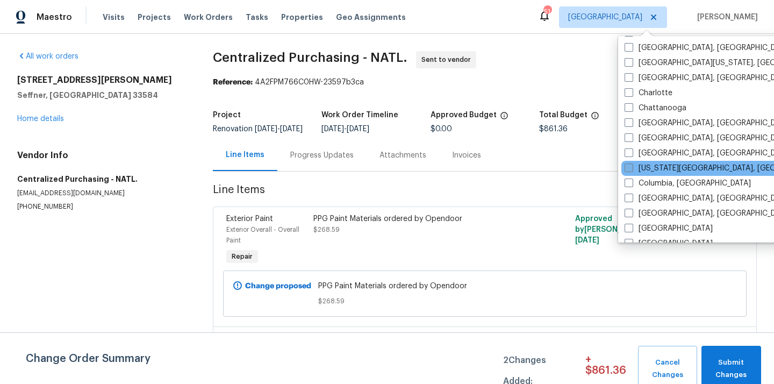
scroll to position [120, 0]
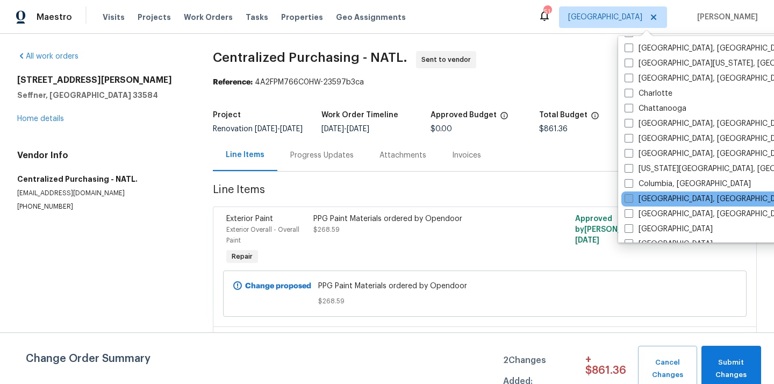
click at [653, 203] on label "[GEOGRAPHIC_DATA], [GEOGRAPHIC_DATA]" at bounding box center [708, 199] width 167 height 11
click at [632, 201] on input "[GEOGRAPHIC_DATA], [GEOGRAPHIC_DATA]" at bounding box center [628, 197] width 7 height 7
checkbox input "true"
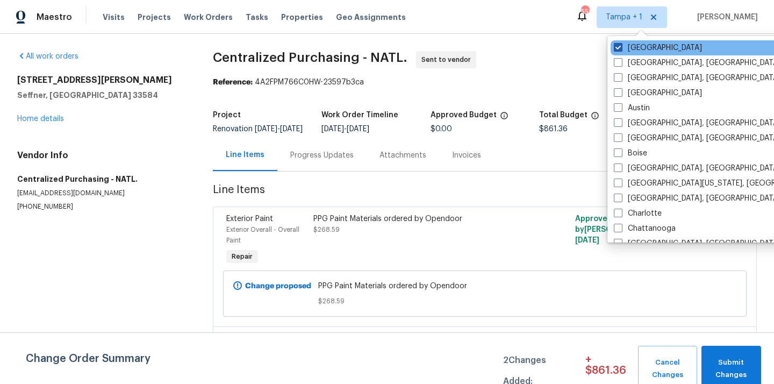
click at [637, 51] on label "[GEOGRAPHIC_DATA]" at bounding box center [658, 47] width 88 height 11
click at [621, 49] on input "[GEOGRAPHIC_DATA]" at bounding box center [617, 45] width 7 height 7
checkbox input "false"
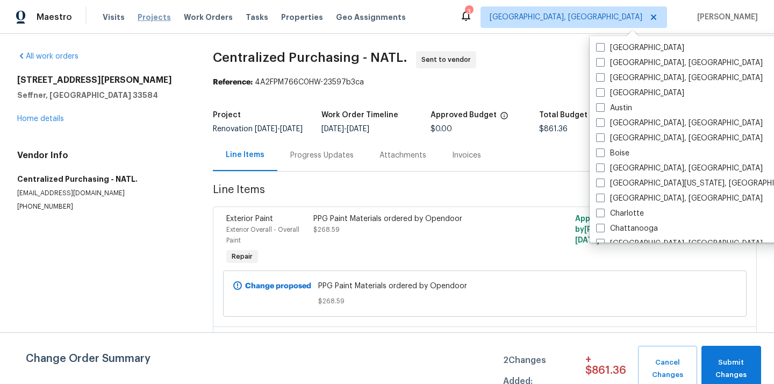
click at [140, 15] on span "Projects" at bounding box center [154, 17] width 33 height 11
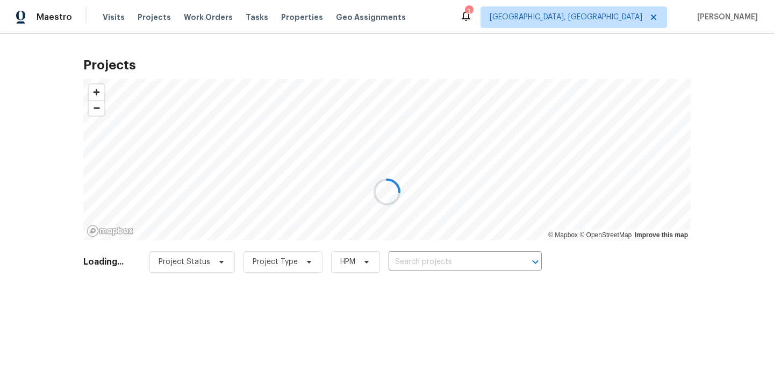
click at [474, 266] on div at bounding box center [387, 192] width 774 height 384
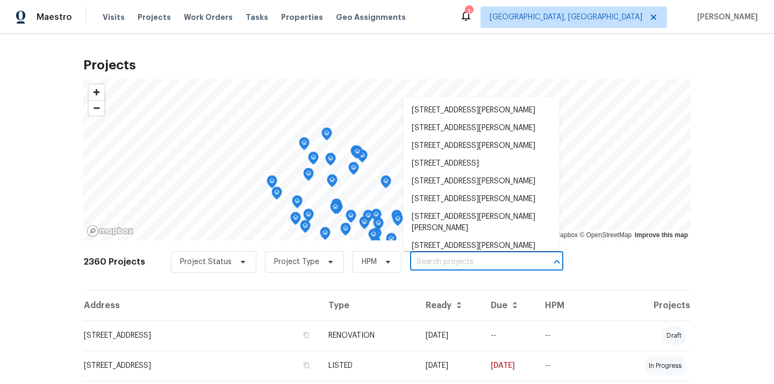
click at [474, 266] on input "text" at bounding box center [471, 262] width 123 height 17
paste input "4953 Albany Mdw, Westerville, OH 43081"
type input "4953 Albany Mdw, Westerville, OH 43081"
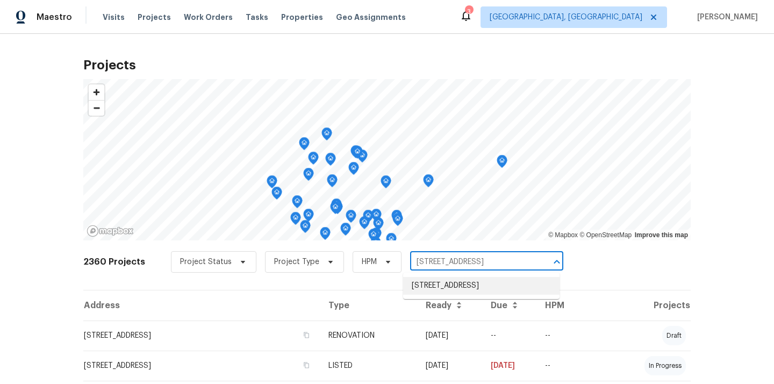
click at [466, 282] on li "4953 Albany Mdw, Westerville, OH 43081" at bounding box center [481, 286] width 157 height 18
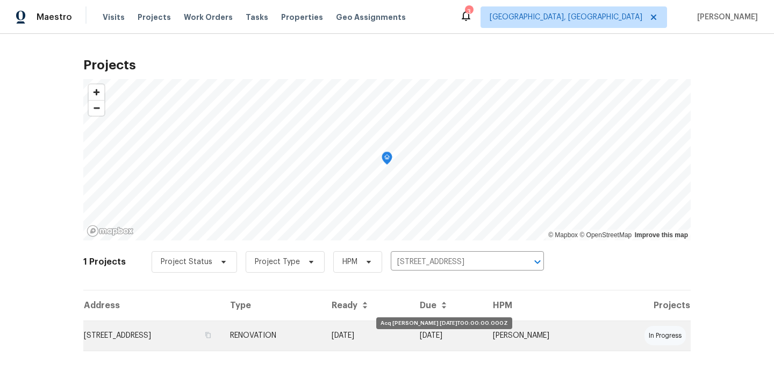
click at [411, 344] on td "[DATE]" at bounding box center [367, 336] width 88 height 30
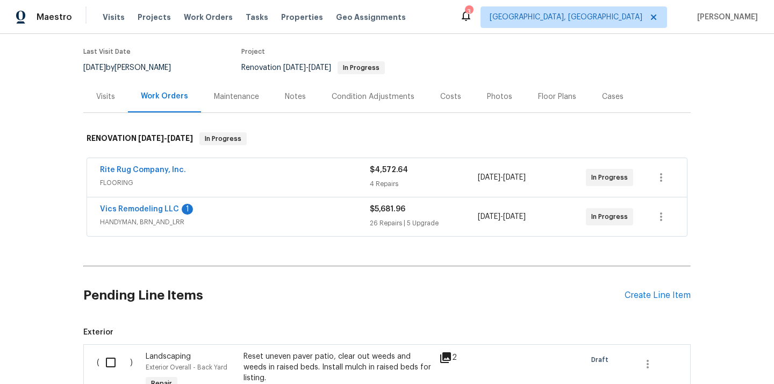
scroll to position [37, 0]
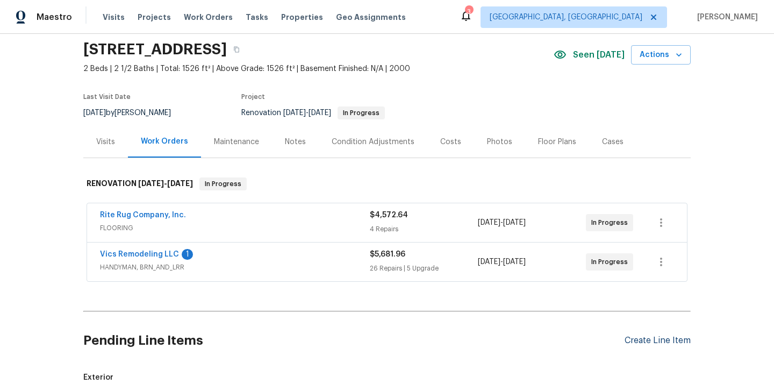
click at [663, 337] on div "Create Line Item" at bounding box center [658, 341] width 66 height 10
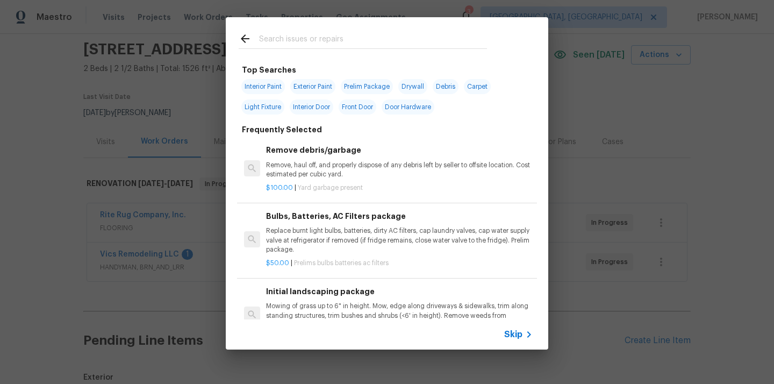
click at [386, 44] on input "text" at bounding box center [373, 40] width 228 height 16
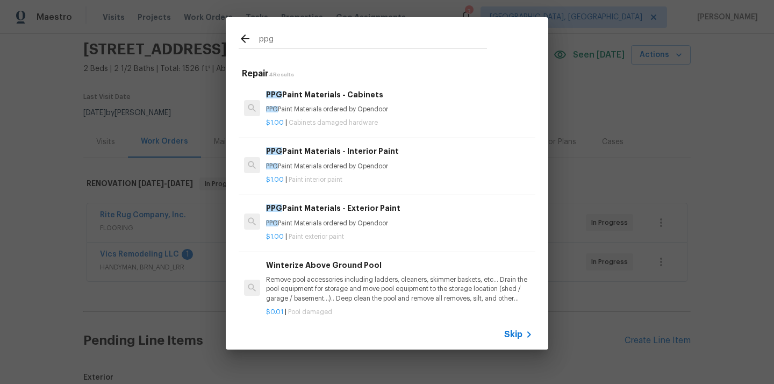
type input "ppg"
click at [355, 162] on p "PPG Paint Materials ordered by Opendoor" at bounding box center [399, 166] width 267 height 9
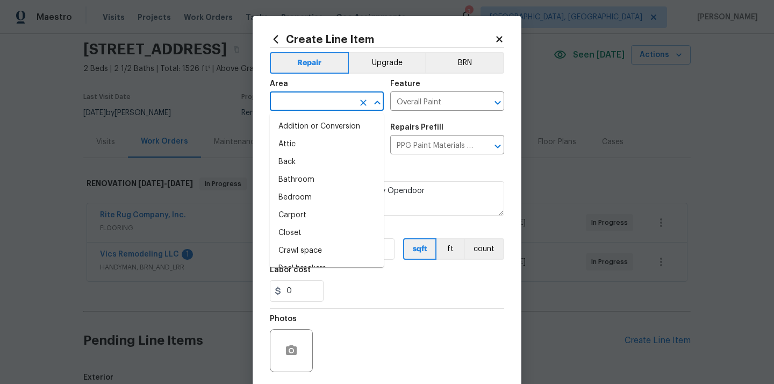
click at [315, 103] on input "text" at bounding box center [312, 102] width 84 height 17
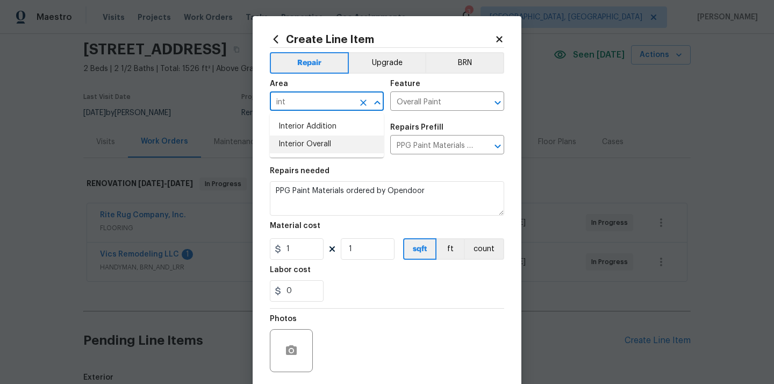
click at [312, 141] on li "Interior Overall" at bounding box center [327, 145] width 114 height 18
type input "Interior Overall"
click at [291, 260] on section "Repairs needed PPG Paint Materials ordered by Opendoor Material cost 1 1 sqft f…" at bounding box center [387, 234] width 234 height 147
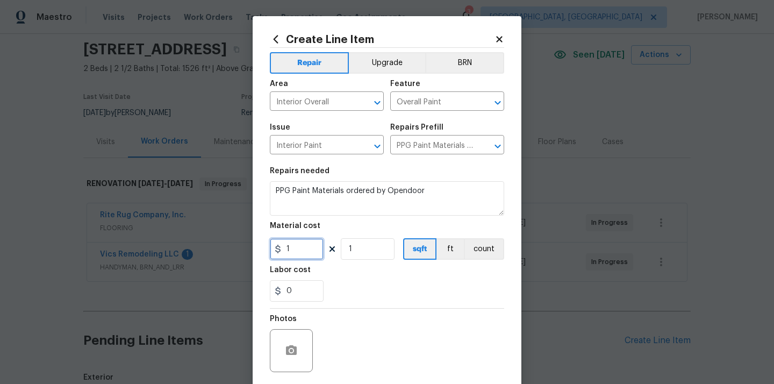
drag, startPoint x: 295, startPoint y: 252, endPoint x: 260, endPoint y: 251, distance: 35.0
click at [261, 251] on div "Create Line Item Repair Upgrade BRN Area Interior Overall ​ Feature Overall Pai…" at bounding box center [387, 231] width 269 height 431
paste input "340.06"
type input "340.06"
click at [351, 276] on div "Labor cost" at bounding box center [387, 273] width 234 height 14
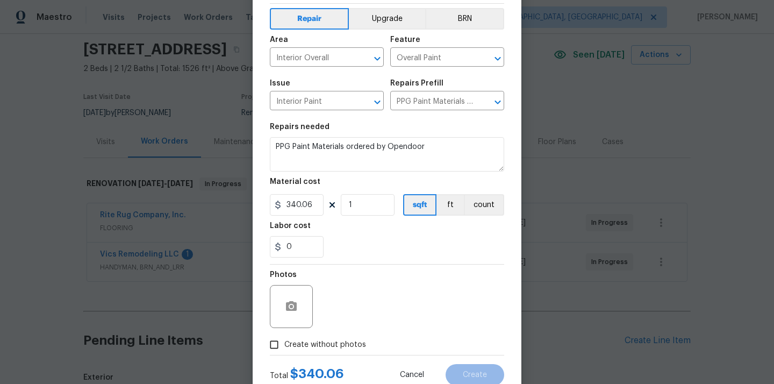
scroll to position [80, 0]
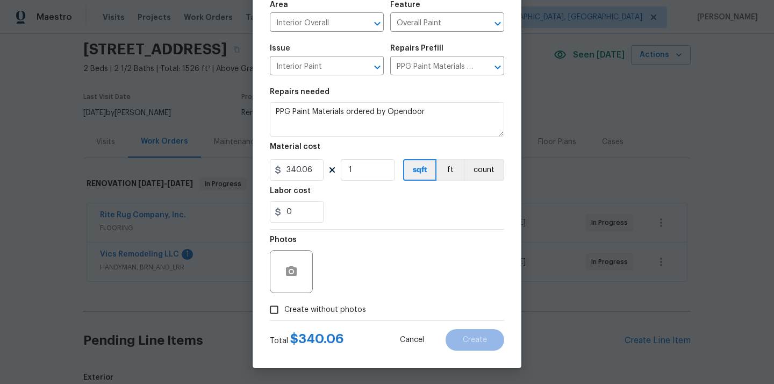
click at [340, 300] on label "Create without photos" at bounding box center [315, 310] width 102 height 20
click at [284, 300] on input "Create without photos" at bounding box center [274, 310] width 20 height 20
checkbox input "true"
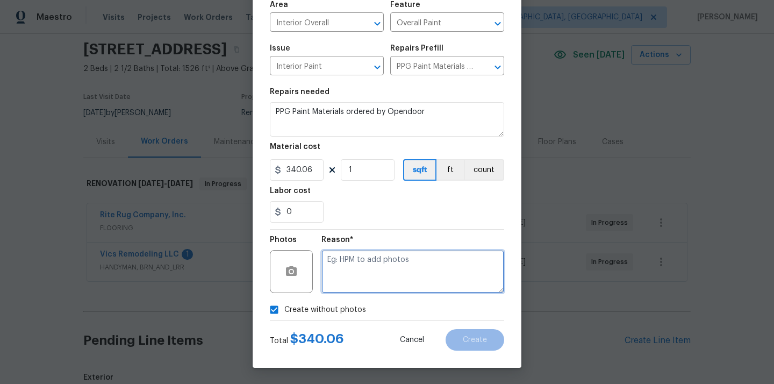
click at [360, 266] on textarea at bounding box center [413, 271] width 183 height 43
type textarea "N/A"
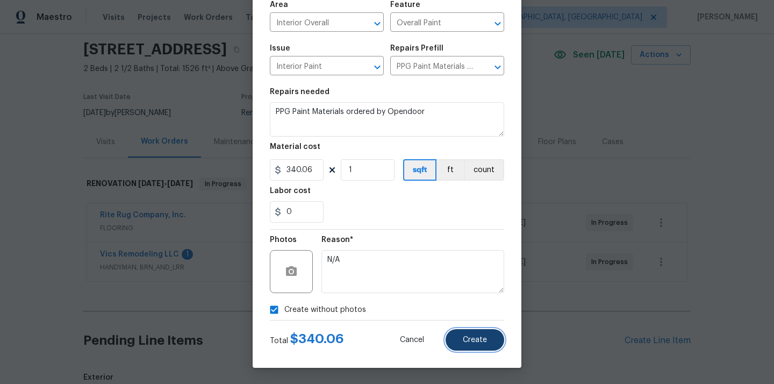
click at [474, 331] on button "Create" at bounding box center [475, 340] width 59 height 22
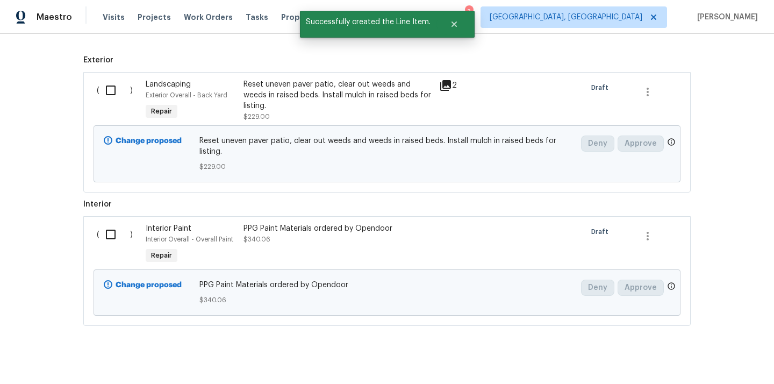
scroll to position [370, 0]
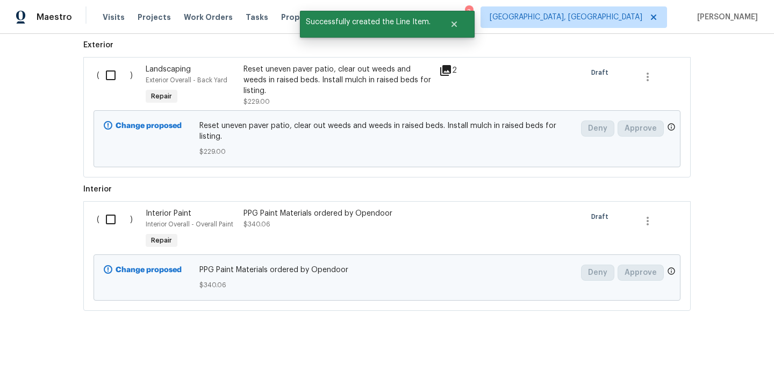
click at [126, 235] on div "( )" at bounding box center [118, 229] width 49 height 49
click at [114, 221] on input "checkbox" at bounding box center [114, 219] width 31 height 23
checkbox input "true"
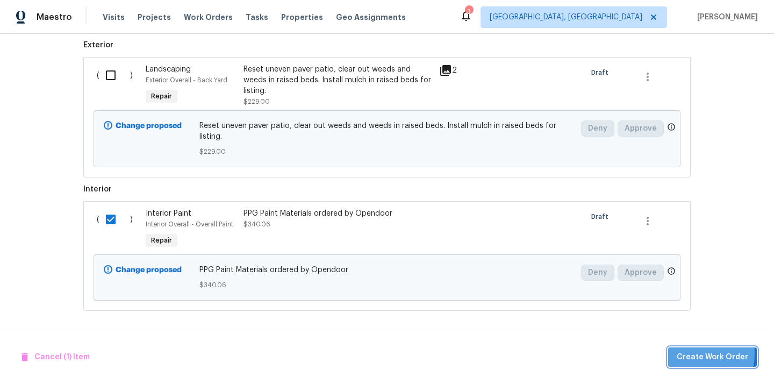
click at [695, 353] on span "Create Work Order" at bounding box center [713, 357] width 72 height 13
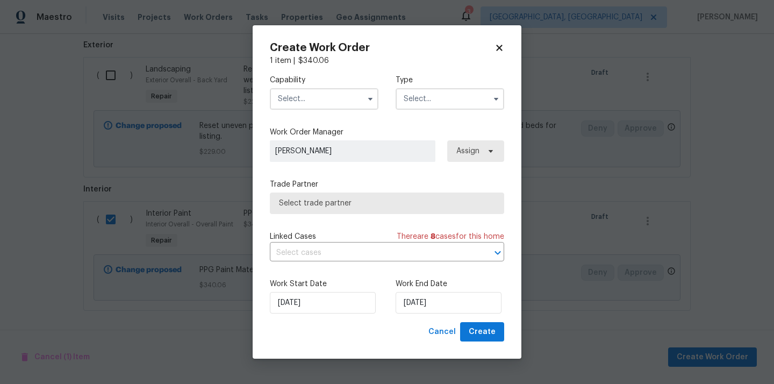
click at [337, 96] on input "text" at bounding box center [324, 99] width 109 height 22
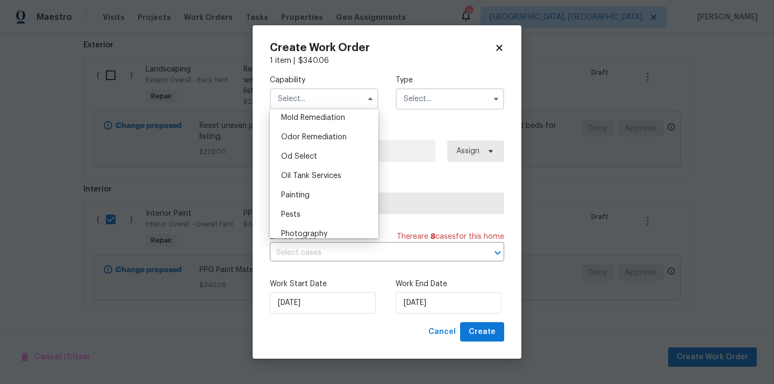
scroll to position [834, 0]
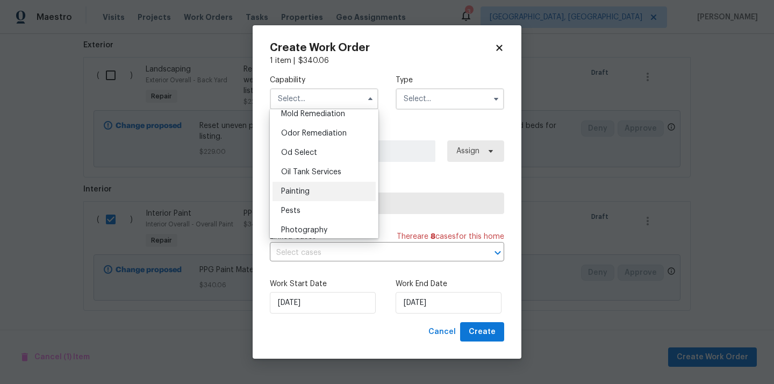
click at [325, 186] on div "Painting" at bounding box center [324, 191] width 103 height 19
type input "Painting"
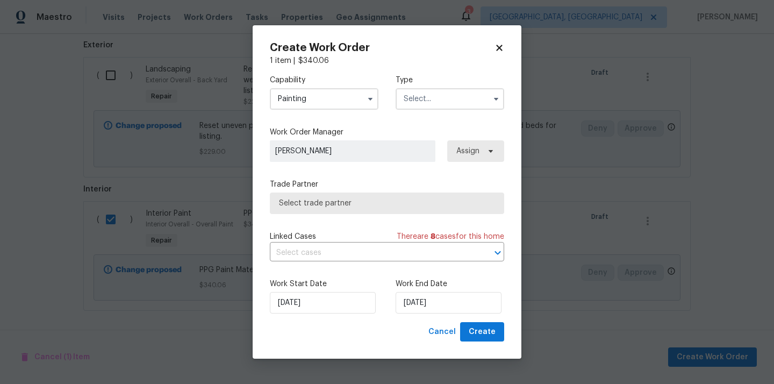
click at [434, 89] on input "text" at bounding box center [450, 99] width 109 height 22
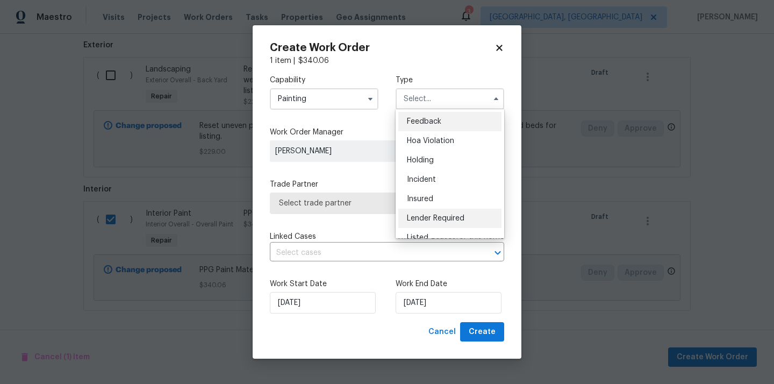
scroll to position [244, 0]
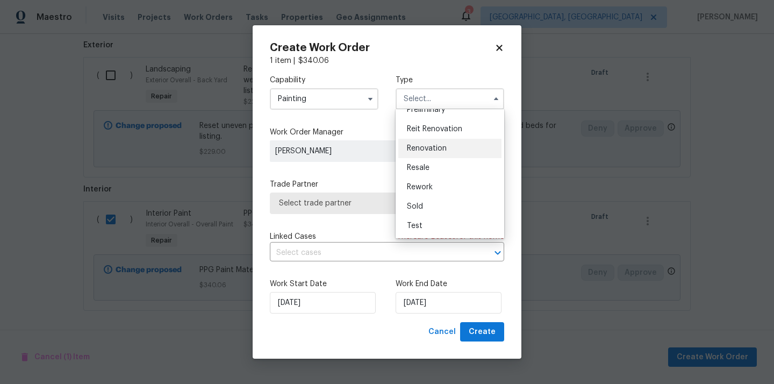
click at [446, 148] on span "Renovation" at bounding box center [427, 149] width 40 height 8
type input "Renovation"
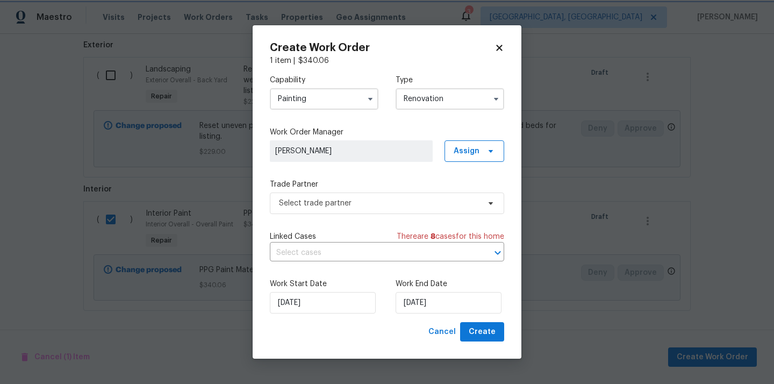
scroll to position [0, 0]
click at [446, 148] on div "Keith Hollingsworth Assign" at bounding box center [387, 151] width 234 height 22
click at [463, 148] on span "Assign" at bounding box center [467, 151] width 26 height 11
click at [468, 198] on div "Assign to me" at bounding box center [476, 196] width 47 height 11
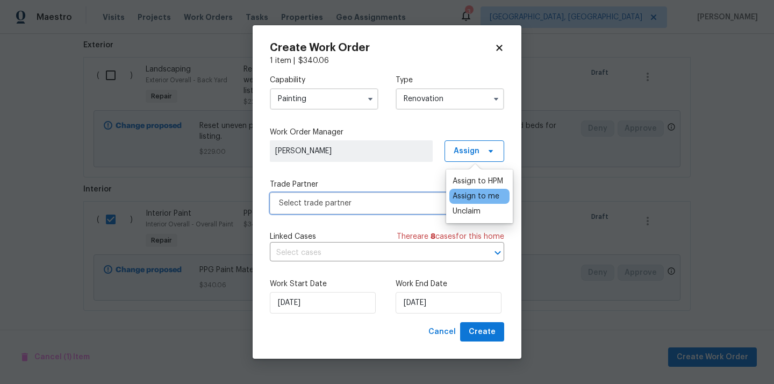
click at [381, 193] on span "Select trade partner" at bounding box center [387, 204] width 234 height 22
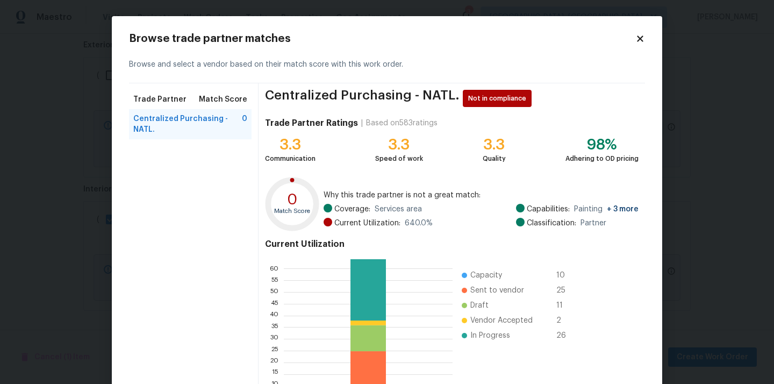
scroll to position [90, 0]
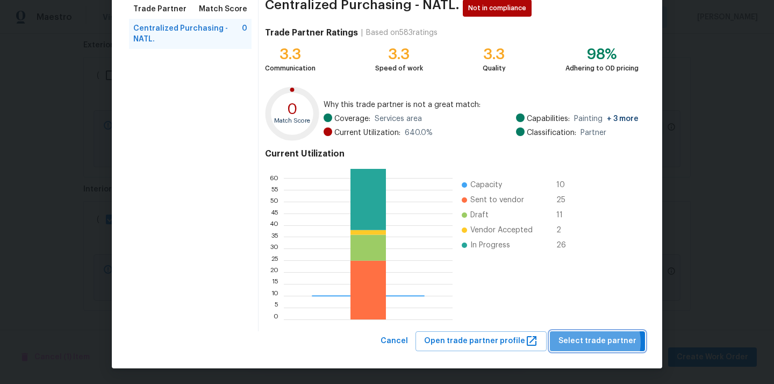
click at [597, 342] on span "Select trade partner" at bounding box center [598, 341] width 78 height 13
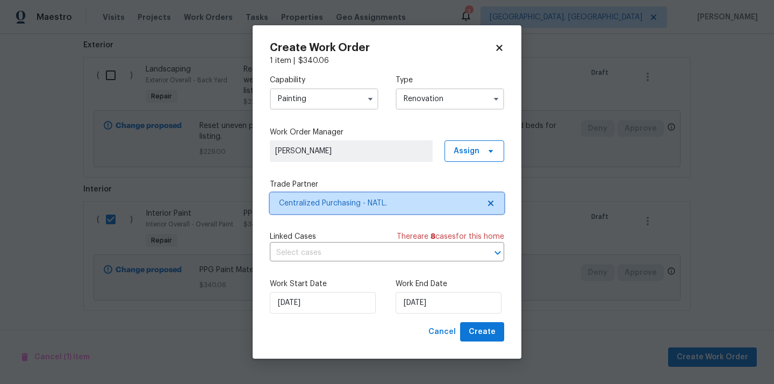
scroll to position [0, 0]
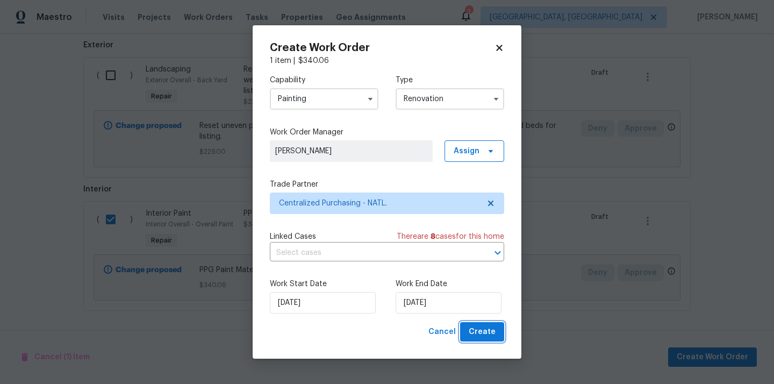
click at [493, 339] on button "Create" at bounding box center [482, 332] width 44 height 20
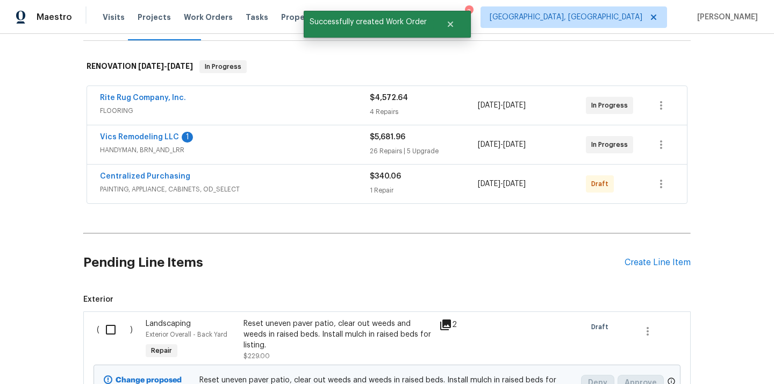
scroll to position [104, 0]
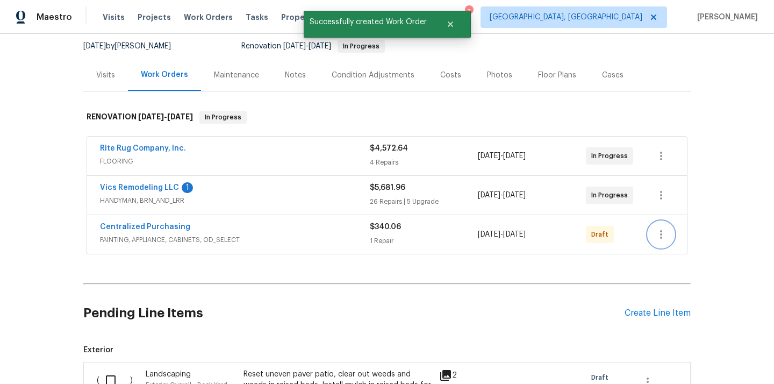
click at [663, 236] on icon "button" at bounding box center [661, 234] width 13 height 13
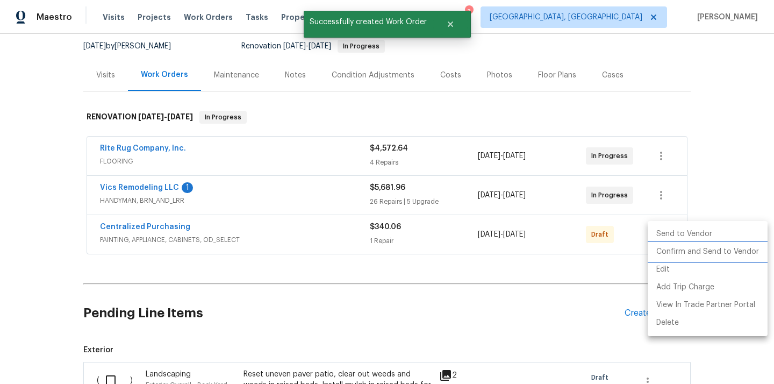
click at [677, 253] on li "Confirm and Send to Vendor" at bounding box center [708, 252] width 120 height 18
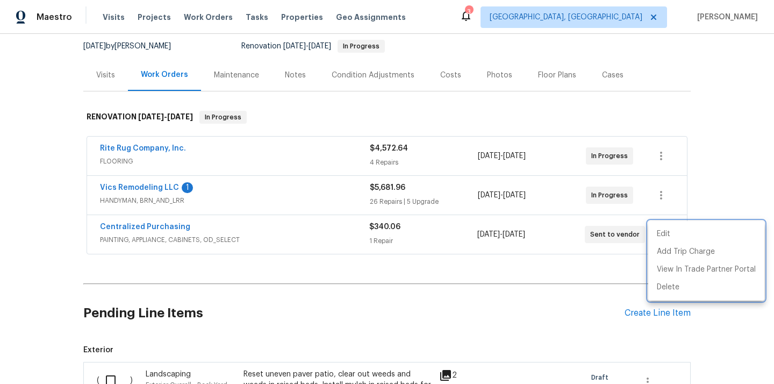
click at [262, 212] on div at bounding box center [387, 192] width 774 height 384
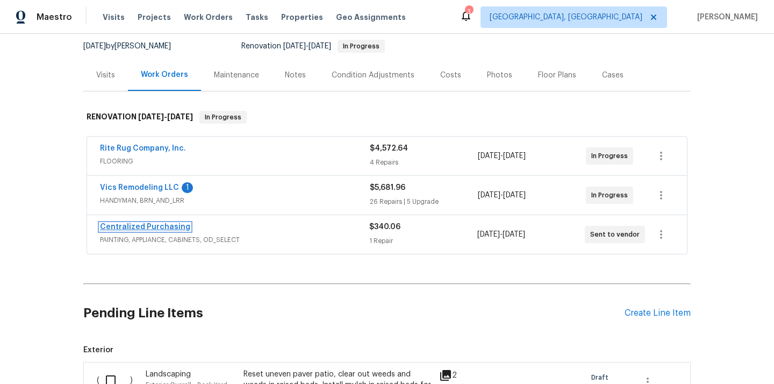
click at [136, 223] on link "Centralized Purchasing" at bounding box center [145, 227] width 90 height 8
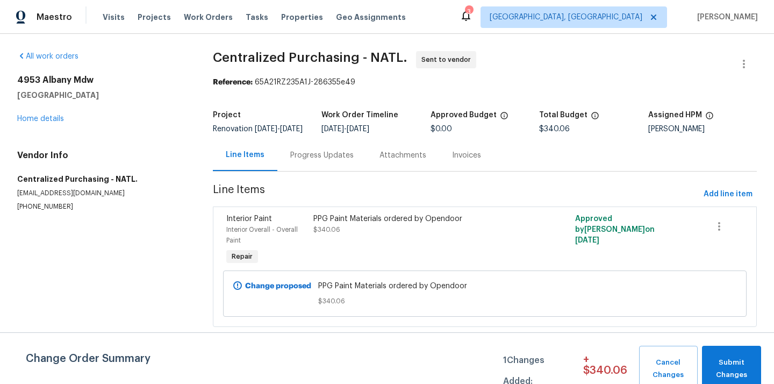
click at [154, 23] on div "Visits Projects Work Orders Tasks Properties Geo Assignments" at bounding box center [261, 17] width 316 height 22
click at [151, 16] on span "Projects" at bounding box center [154, 17] width 33 height 11
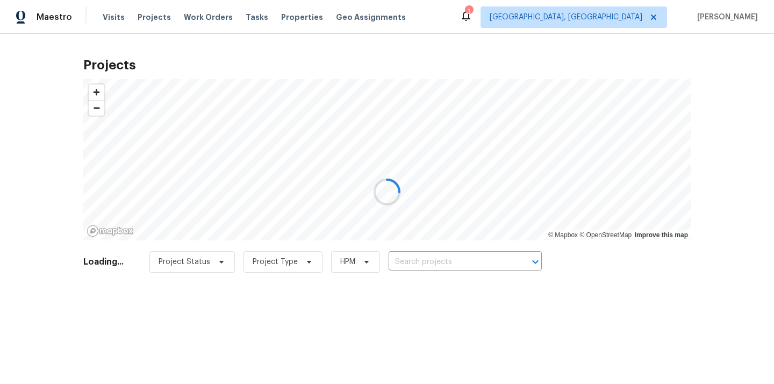
click at [437, 264] on div at bounding box center [387, 192] width 774 height 384
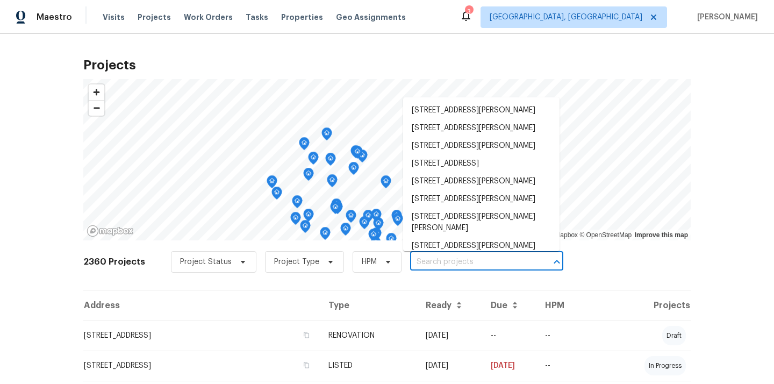
click at [440, 260] on input "text" at bounding box center [471, 262] width 123 height 17
paste input "1072 Sheridan Dr Lancaster OH 43130"
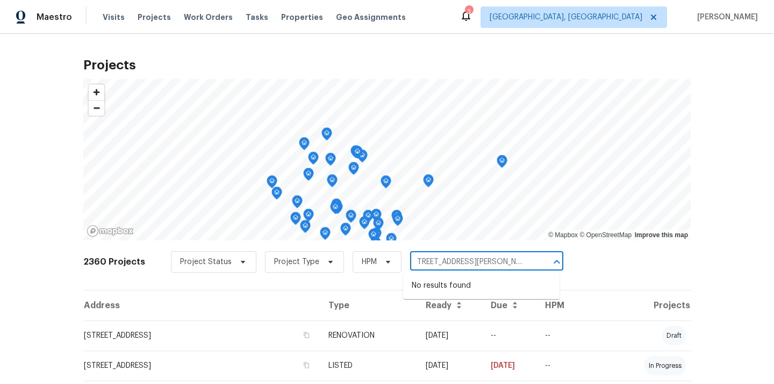
type input "1072 Sheridan Dr Lancaster OH 43130"
click at [442, 266] on input "text" at bounding box center [471, 262] width 123 height 17
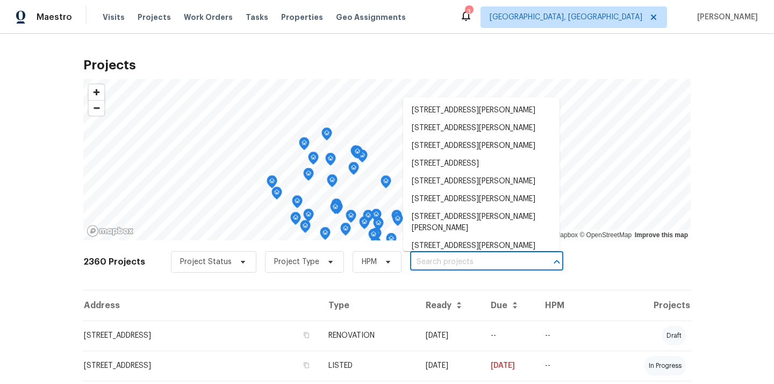
paste input "1072 Sheridan Dr Lancaster OH 43130"
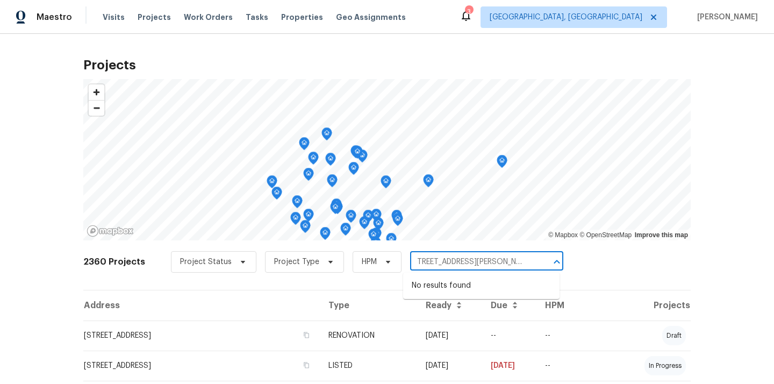
scroll to position [0, 13]
drag, startPoint x: 456, startPoint y: 264, endPoint x: 543, endPoint y: 265, distance: 87.7
click at [543, 265] on div "1072 Sheridan Dr Lancaster OH 43130 ​" at bounding box center [486, 262] width 153 height 17
type input "1072 Sheridan Dr"
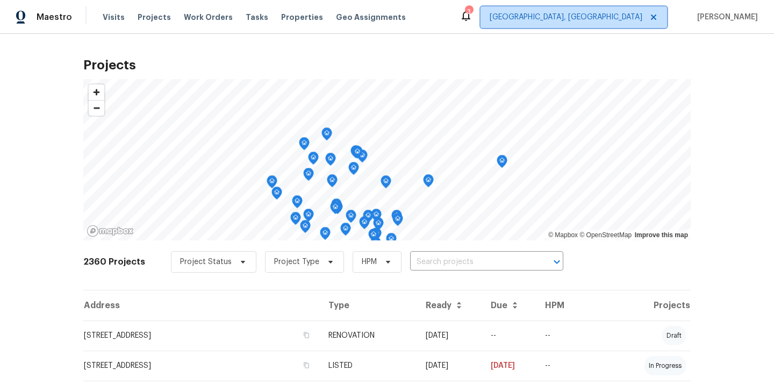
click at [607, 23] on span "[GEOGRAPHIC_DATA], [GEOGRAPHIC_DATA]" at bounding box center [574, 17] width 187 height 22
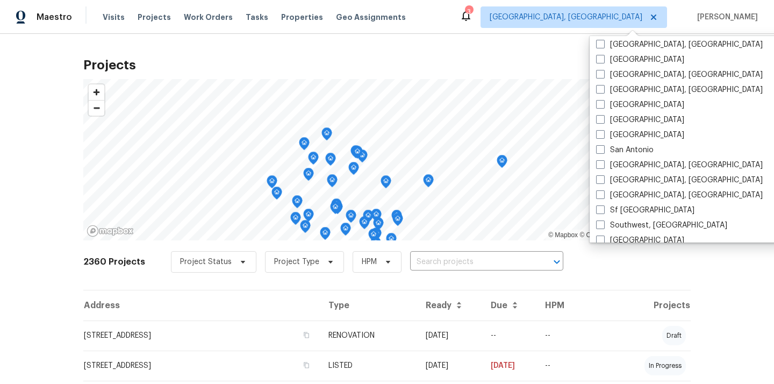
scroll to position [663, 0]
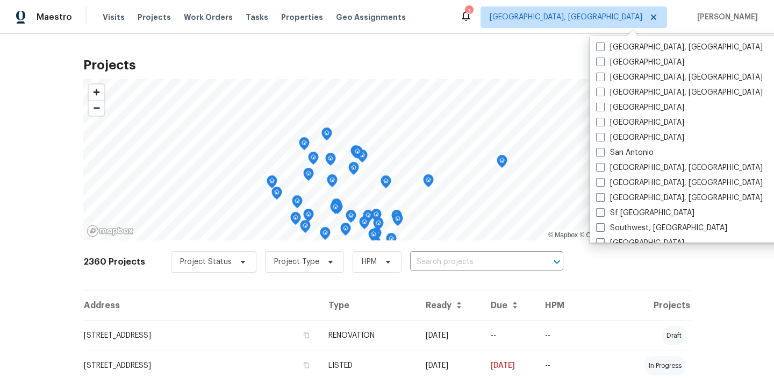
click at [606, 265] on div "2360 Projects Project Status Project Type HPM ​" at bounding box center [387, 268] width 608 height 43
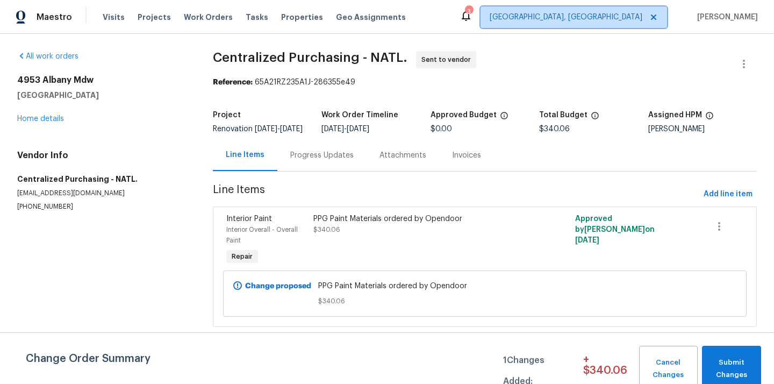
click at [639, 12] on span "[GEOGRAPHIC_DATA], [GEOGRAPHIC_DATA]" at bounding box center [566, 17] width 153 height 11
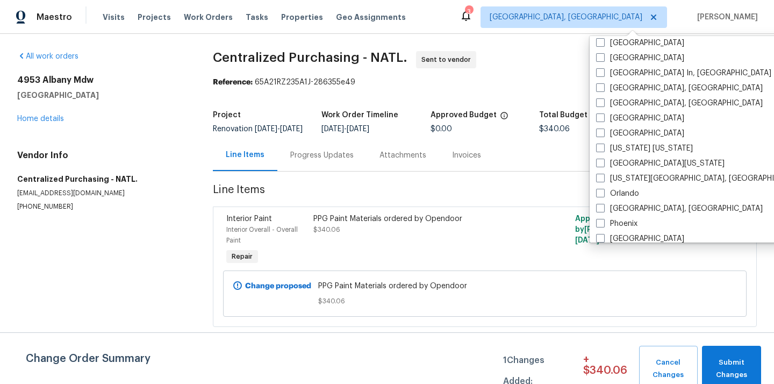
scroll to position [496, 0]
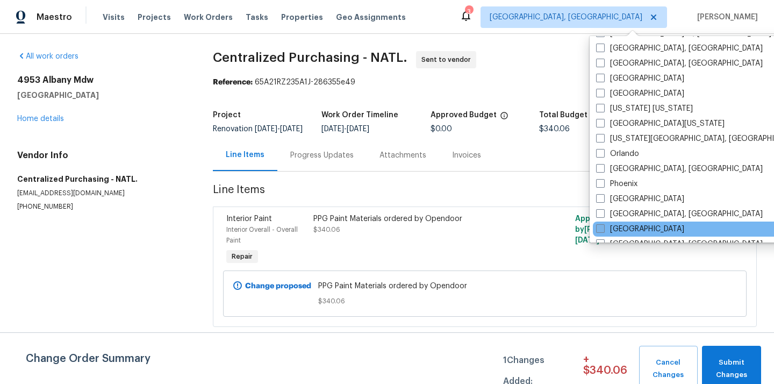
click at [624, 226] on label "[GEOGRAPHIC_DATA]" at bounding box center [640, 229] width 88 height 11
click at [603, 226] on input "[GEOGRAPHIC_DATA]" at bounding box center [599, 227] width 7 height 7
checkbox input "true"
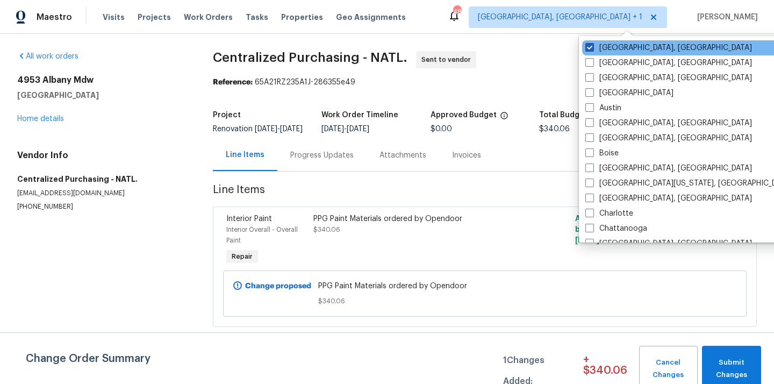
click at [613, 51] on label "[GEOGRAPHIC_DATA], [GEOGRAPHIC_DATA]" at bounding box center [669, 47] width 167 height 11
click at [593, 49] on input "[GEOGRAPHIC_DATA], [GEOGRAPHIC_DATA]" at bounding box center [589, 45] width 7 height 7
checkbox input "false"
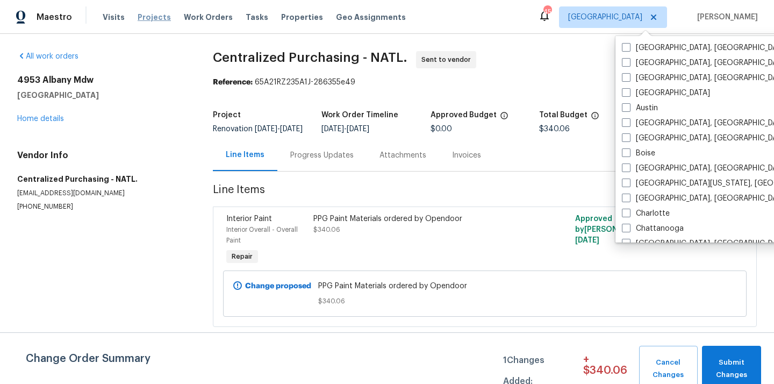
click at [146, 17] on span "Projects" at bounding box center [154, 17] width 33 height 11
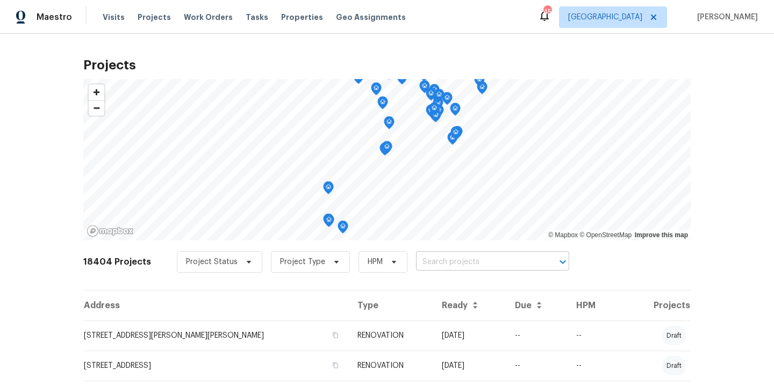
click at [480, 259] on input "text" at bounding box center [477, 262] width 123 height 17
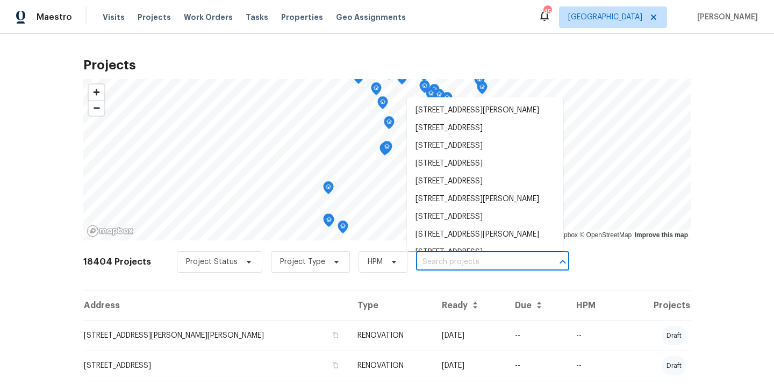
paste input "206 Collegiate Cir, Durham, NC 27713"
type input "206 Collegiate Cir, Durham, NC 27713"
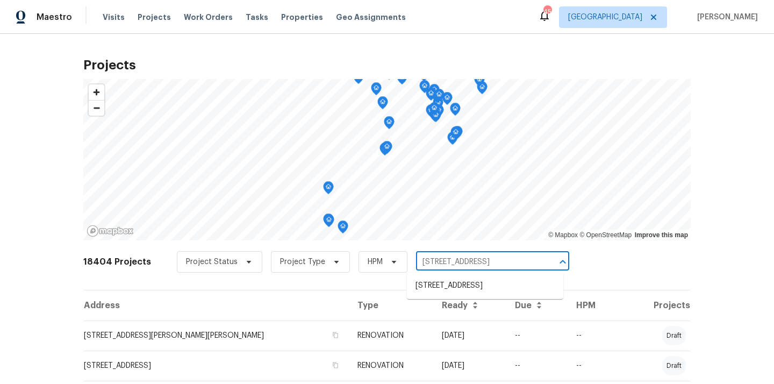
click at [481, 276] on ul "206 Collegiate Cir, Durham, NC 27713" at bounding box center [485, 286] width 157 height 26
click at [478, 287] on li "206 Collegiate Cir, Durham, NC 27713" at bounding box center [485, 286] width 157 height 18
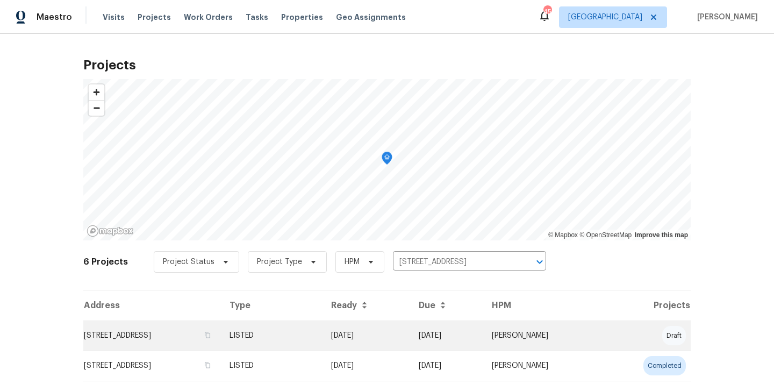
click at [410, 322] on td "[DATE]" at bounding box center [367, 336] width 88 height 30
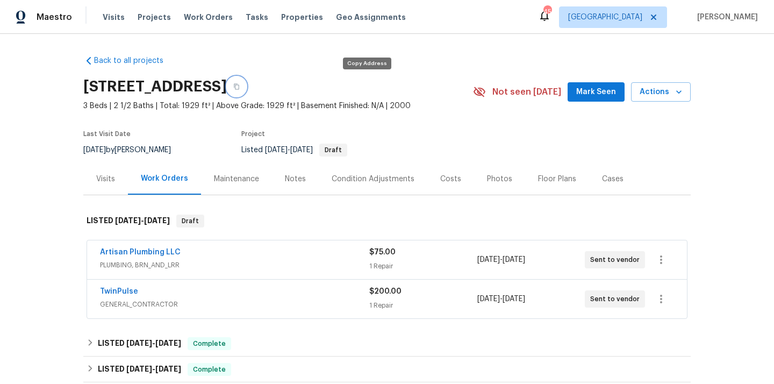
click at [246, 92] on button "button" at bounding box center [236, 86] width 19 height 19
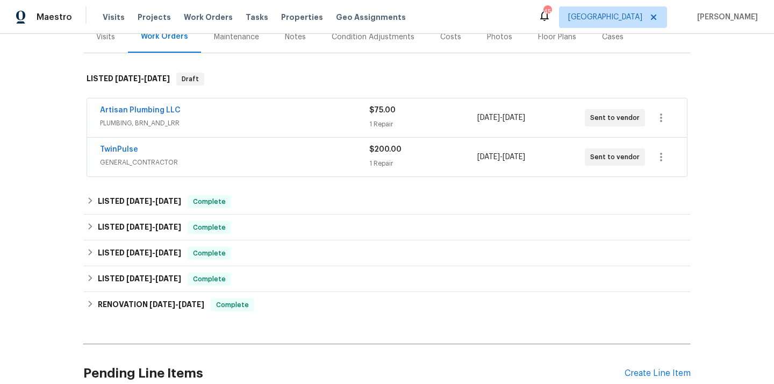
scroll to position [198, 0]
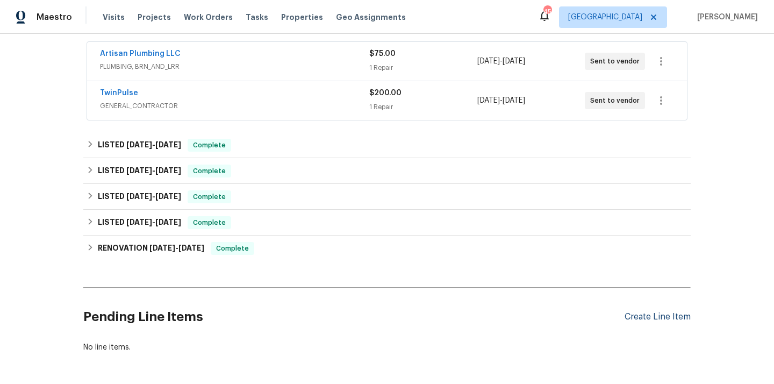
click at [636, 315] on div "Create Line Item" at bounding box center [658, 317] width 66 height 10
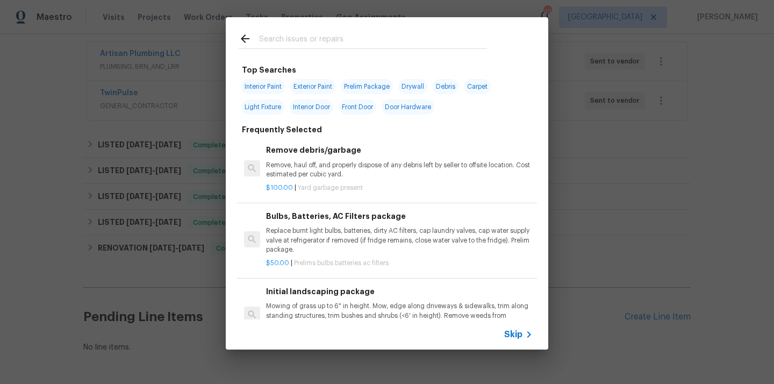
click at [378, 44] on input "text" at bounding box center [373, 40] width 228 height 16
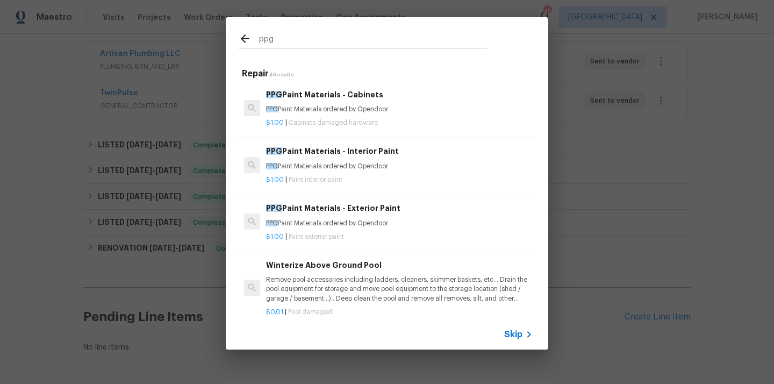
type input "ppg"
click at [355, 169] on p "PPG Paint Materials ordered by Opendoor" at bounding box center [399, 166] width 267 height 9
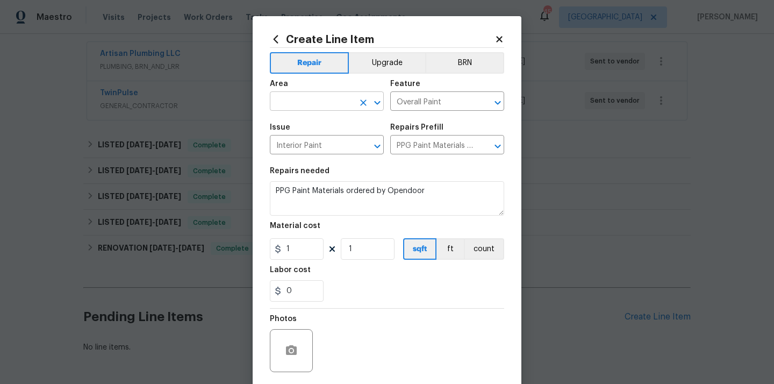
click at [329, 101] on input "text" at bounding box center [312, 102] width 84 height 17
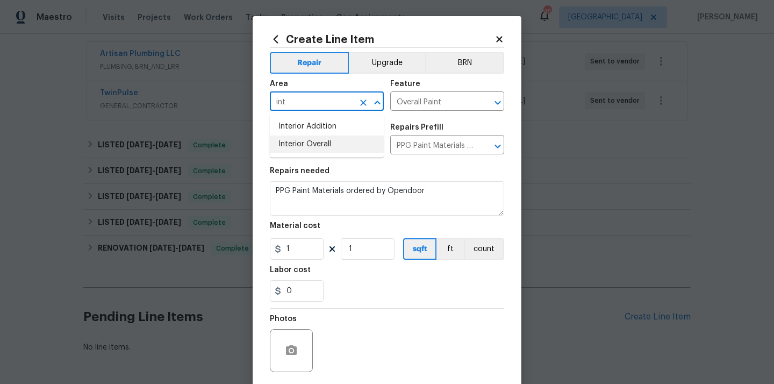
click at [320, 146] on li "Interior Overall" at bounding box center [327, 145] width 114 height 18
type input "Interior Overall"
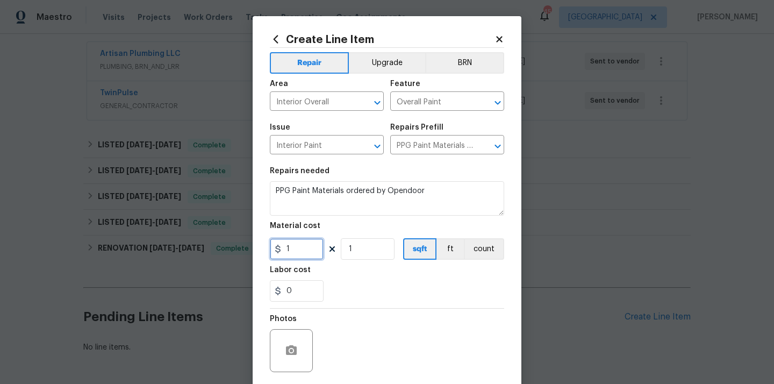
drag, startPoint x: 294, startPoint y: 250, endPoint x: 272, endPoint y: 250, distance: 22.0
click at [281, 250] on div "1" at bounding box center [297, 249] width 54 height 22
paste input "24.9"
type input "24.9"
click at [356, 289] on div "0" at bounding box center [387, 291] width 234 height 22
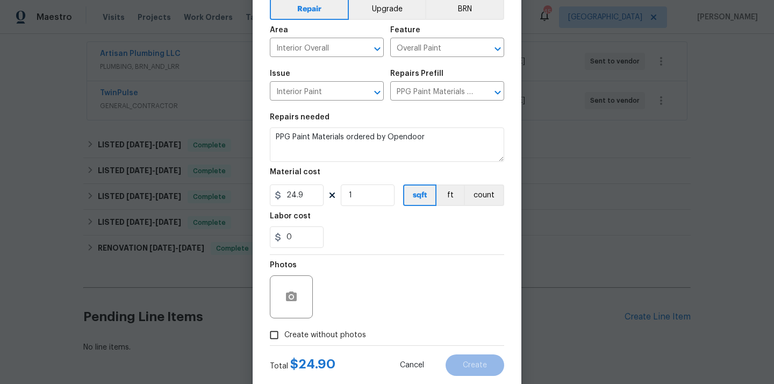
scroll to position [80, 0]
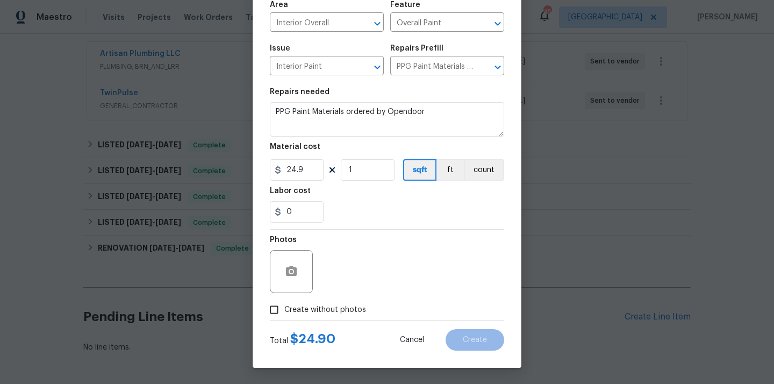
click at [340, 308] on span "Create without photos" at bounding box center [325, 309] width 82 height 11
click at [284, 308] on input "Create without photos" at bounding box center [274, 310] width 20 height 20
checkbox input "true"
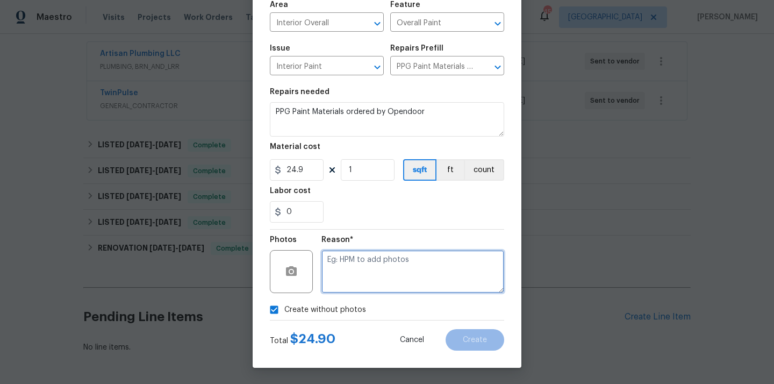
click at [369, 277] on textarea at bounding box center [413, 271] width 183 height 43
type textarea "N/A"
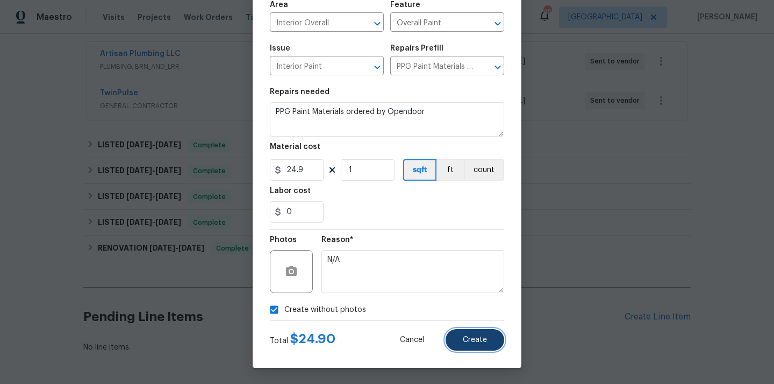
click at [488, 346] on button "Create" at bounding box center [475, 340] width 59 height 22
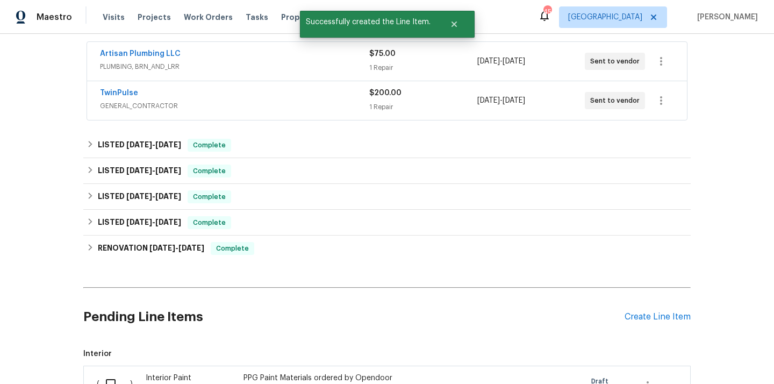
scroll to position [363, 0]
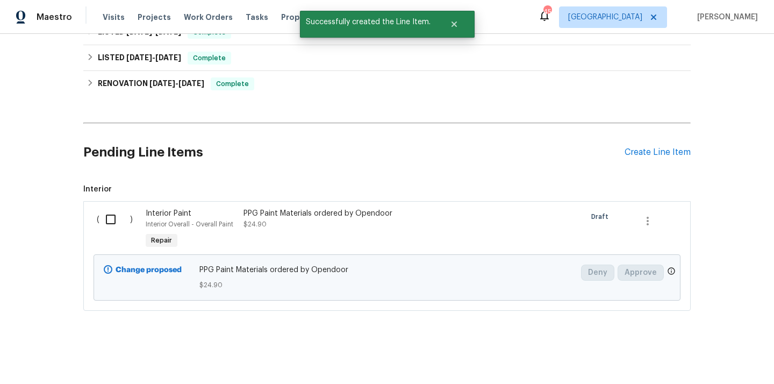
click at [106, 218] on input "checkbox" at bounding box center [114, 219] width 31 height 23
checkbox input "true"
click at [692, 366] on button "Create Work Order" at bounding box center [712, 357] width 89 height 20
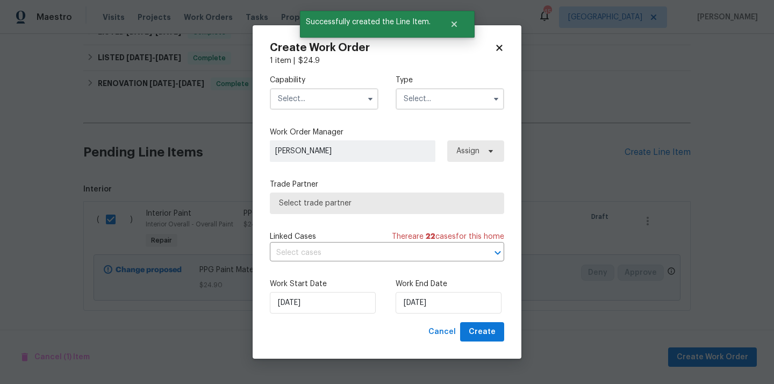
click at [347, 97] on input "text" at bounding box center [324, 99] width 109 height 22
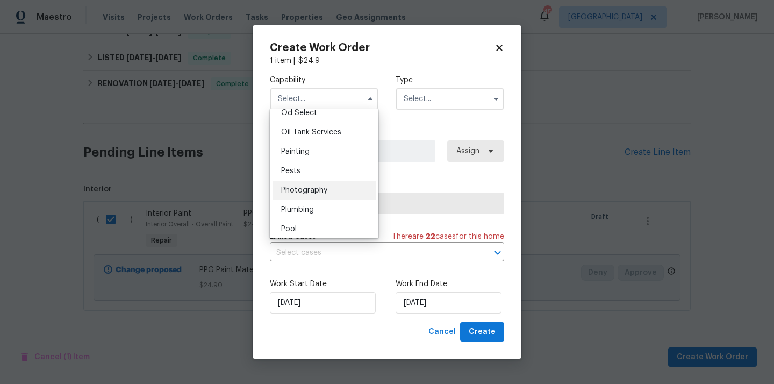
scroll to position [872, 0]
click at [329, 151] on div "Painting" at bounding box center [324, 153] width 103 height 19
type input "Painting"
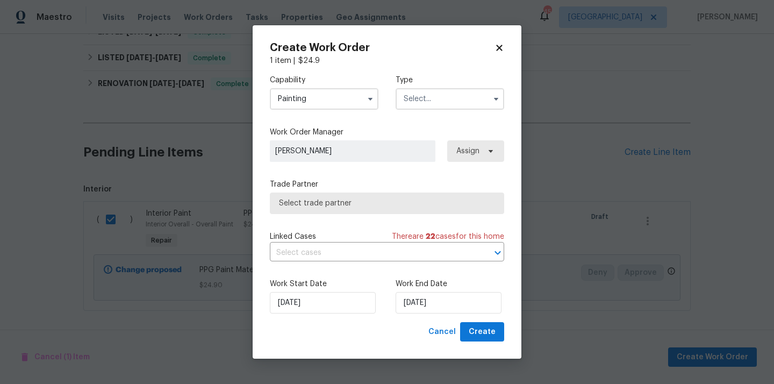
click at [433, 93] on input "text" at bounding box center [450, 99] width 109 height 22
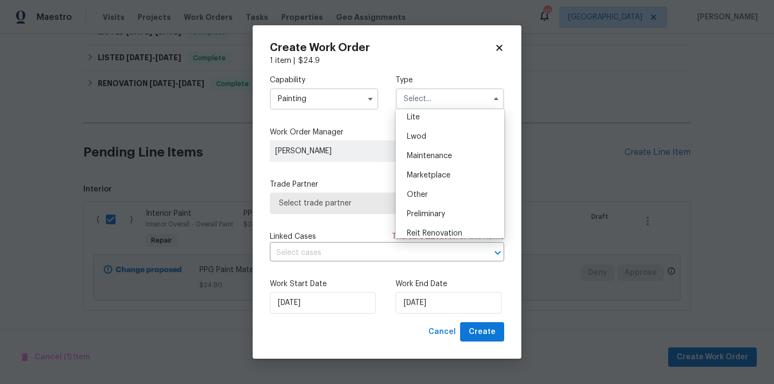
scroll to position [120, 0]
click at [446, 159] on div "Lwod" at bounding box center [450, 156] width 103 height 19
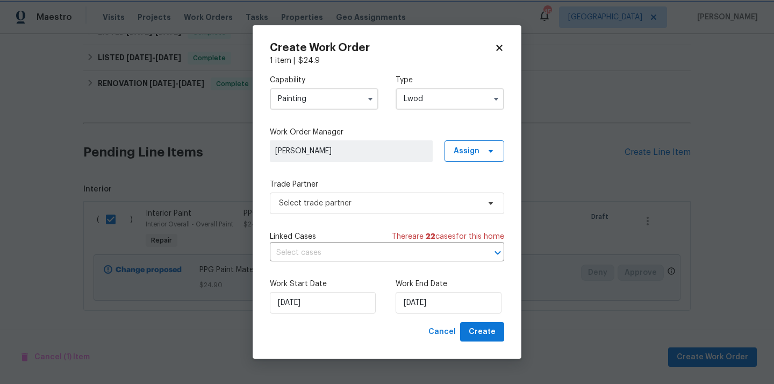
scroll to position [0, 0]
click at [453, 95] on input "Lwod" at bounding box center [450, 99] width 109 height 22
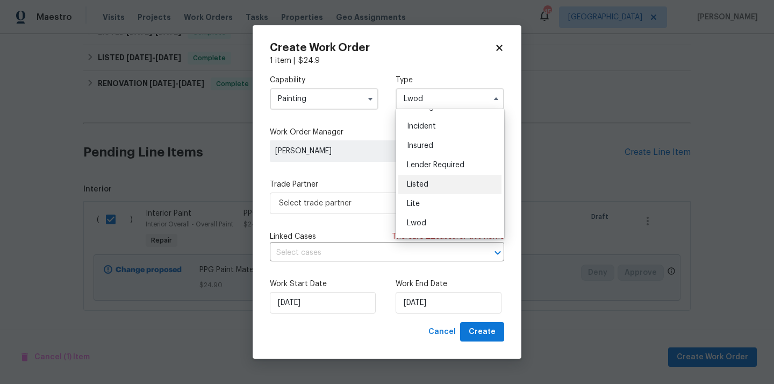
scroll to position [54, 0]
click at [445, 188] on div "Listed" at bounding box center [450, 183] width 103 height 19
type input "Listed"
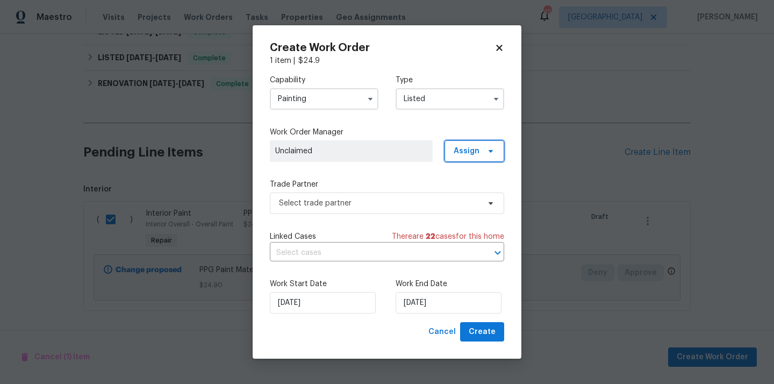
click at [461, 153] on span "Assign" at bounding box center [467, 151] width 26 height 11
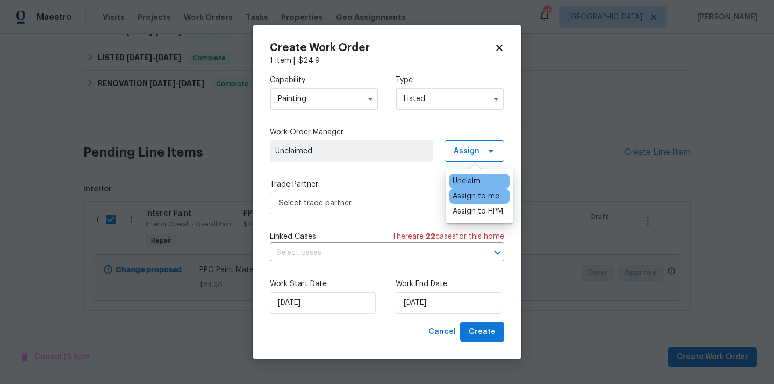
click at [468, 191] on div "Assign to me" at bounding box center [476, 196] width 47 height 11
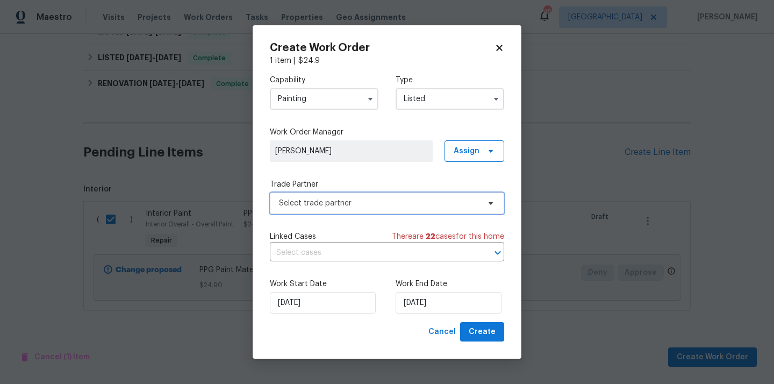
click at [388, 204] on span "Select trade partner" at bounding box center [379, 203] width 201 height 11
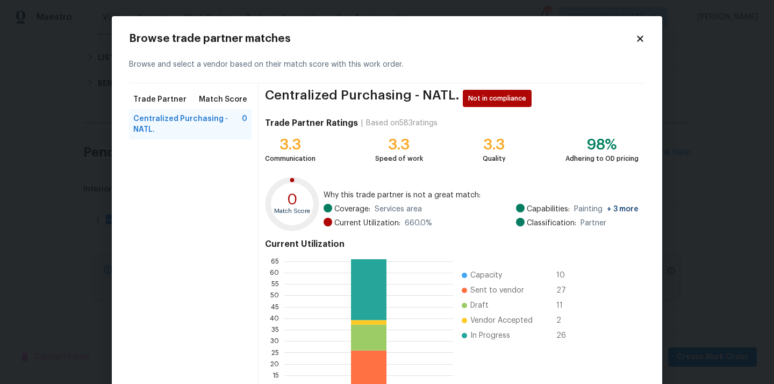
scroll to position [90, 0]
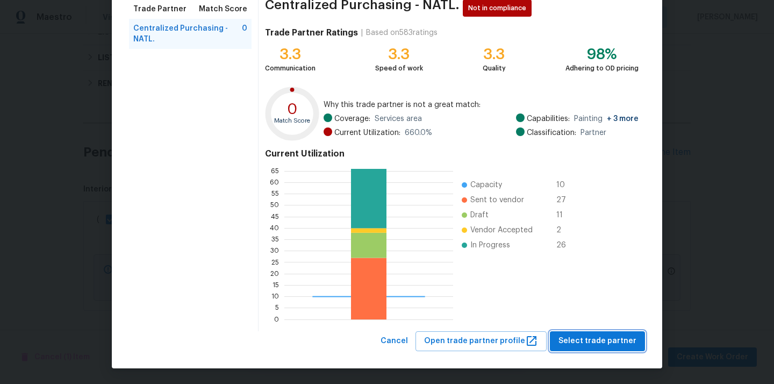
click at [577, 332] on button "Select trade partner" at bounding box center [597, 341] width 95 height 20
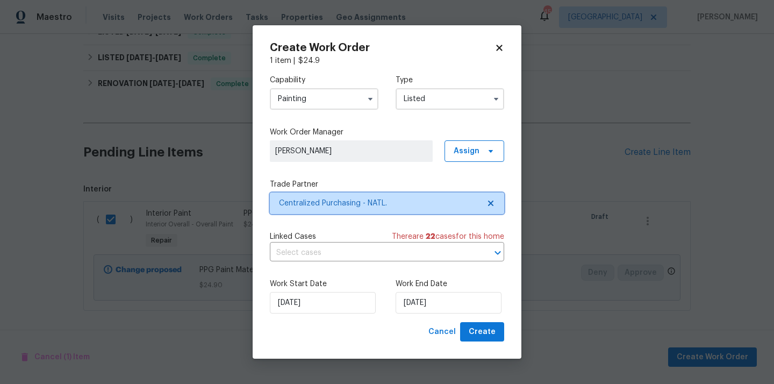
scroll to position [0, 0]
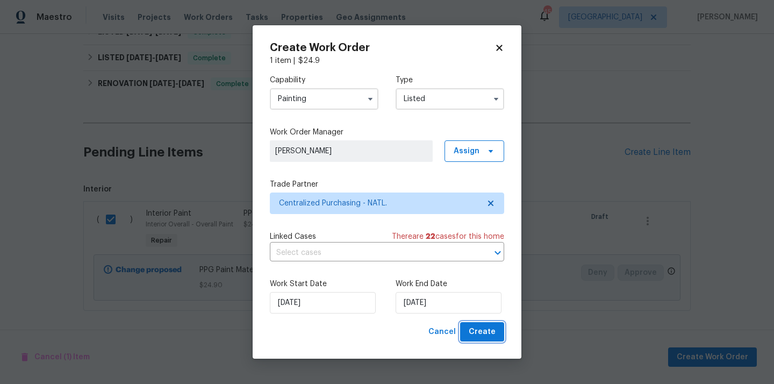
click at [473, 339] on button "Create" at bounding box center [482, 332] width 44 height 20
checkbox input "false"
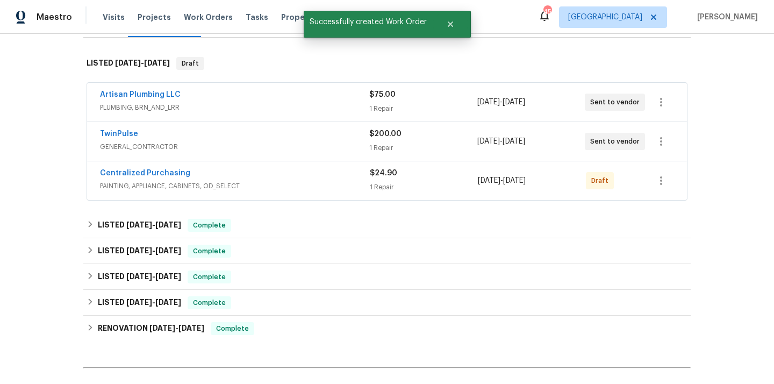
scroll to position [89, 0]
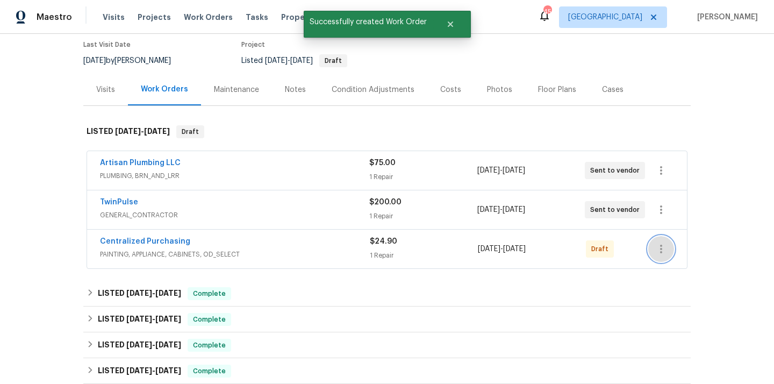
click at [667, 250] on icon "button" at bounding box center [661, 249] width 13 height 13
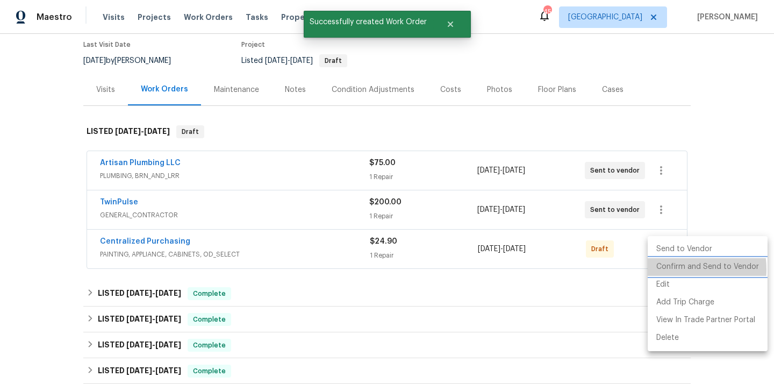
click at [668, 269] on li "Confirm and Send to Vendor" at bounding box center [708, 267] width 120 height 18
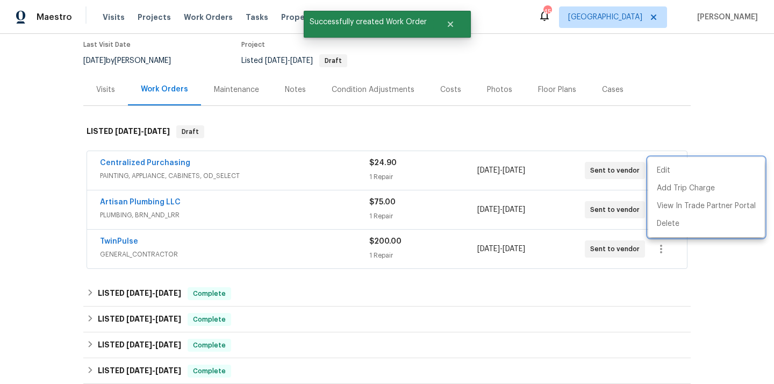
click at [265, 189] on div at bounding box center [387, 192] width 774 height 384
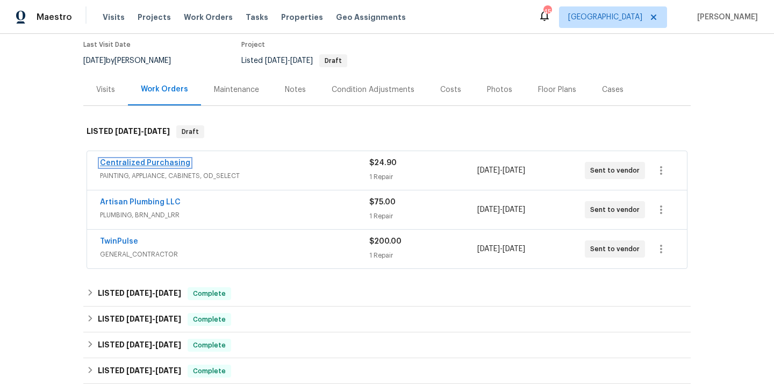
click at [158, 161] on link "Centralized Purchasing" at bounding box center [145, 163] width 90 height 8
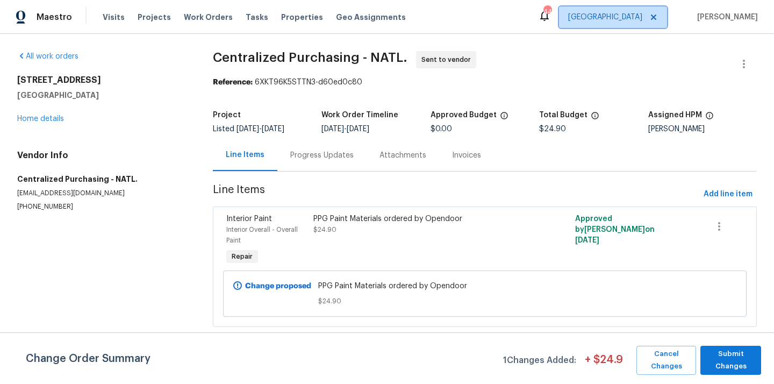
click at [639, 20] on span "[GEOGRAPHIC_DATA]" at bounding box center [605, 17] width 74 height 11
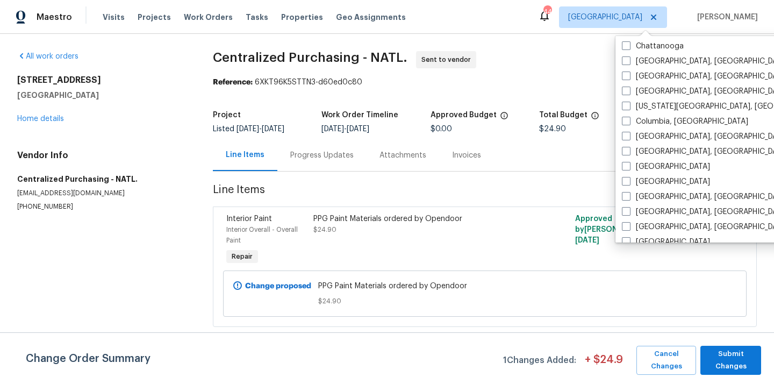
scroll to position [193, 0]
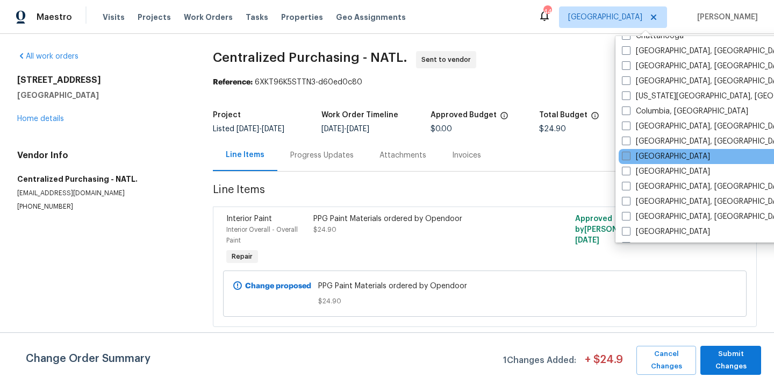
click at [636, 159] on label "[GEOGRAPHIC_DATA]" at bounding box center [666, 156] width 88 height 11
click at [629, 158] on input "[GEOGRAPHIC_DATA]" at bounding box center [625, 154] width 7 height 7
checkbox input "true"
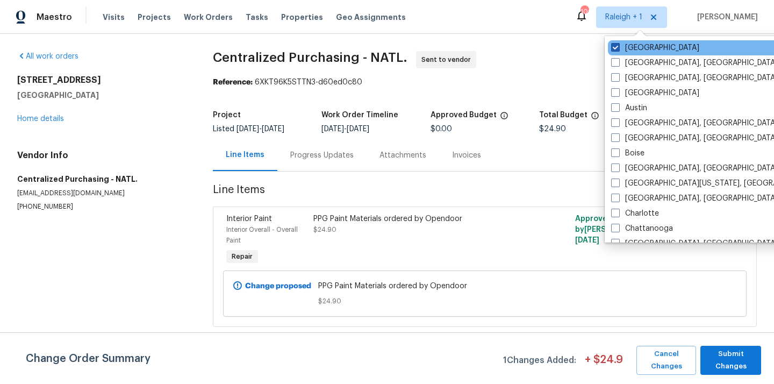
click at [631, 45] on label "[GEOGRAPHIC_DATA]" at bounding box center [655, 47] width 88 height 11
click at [618, 45] on input "[GEOGRAPHIC_DATA]" at bounding box center [614, 45] width 7 height 7
checkbox input "false"
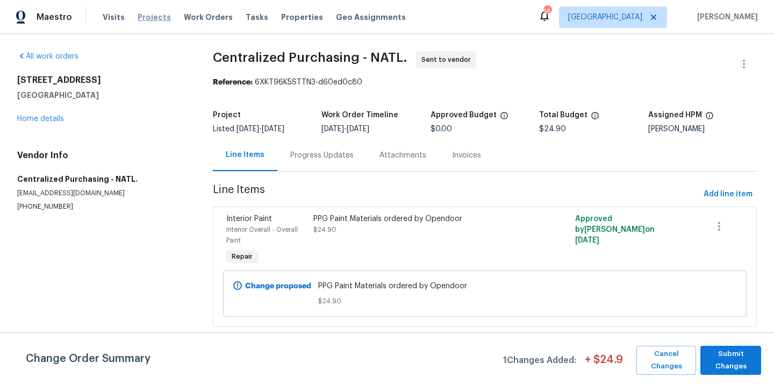
click at [151, 13] on span "Projects" at bounding box center [154, 17] width 33 height 11
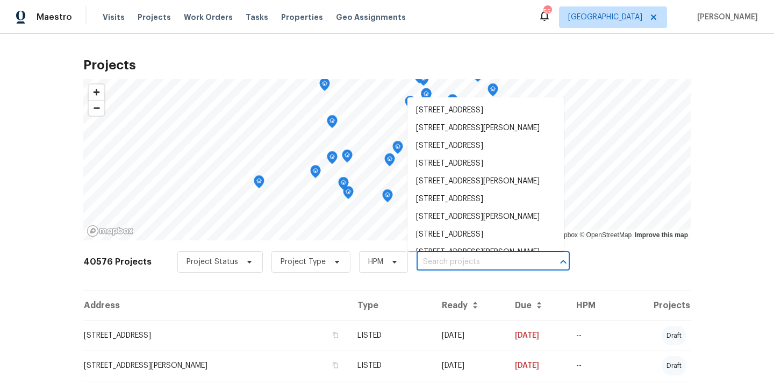
click at [447, 261] on input "text" at bounding box center [478, 262] width 123 height 17
paste input "922 Laguna Dr, Garland, TX 75043"
type input "922 Laguna Dr, Garland, TX 75043"
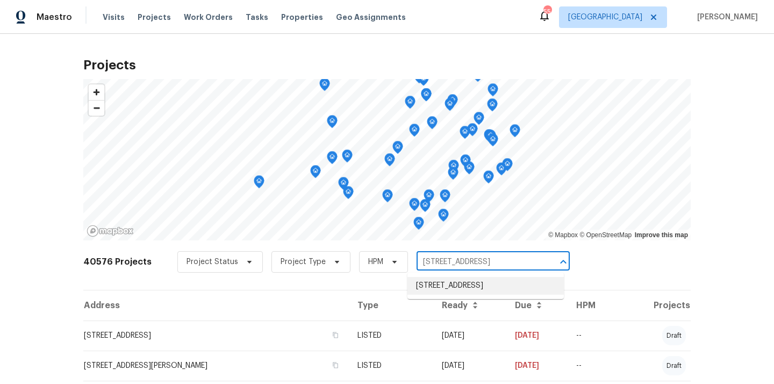
click at [456, 287] on li "922 Laguna Dr, Garland, TX 75043" at bounding box center [486, 286] width 157 height 18
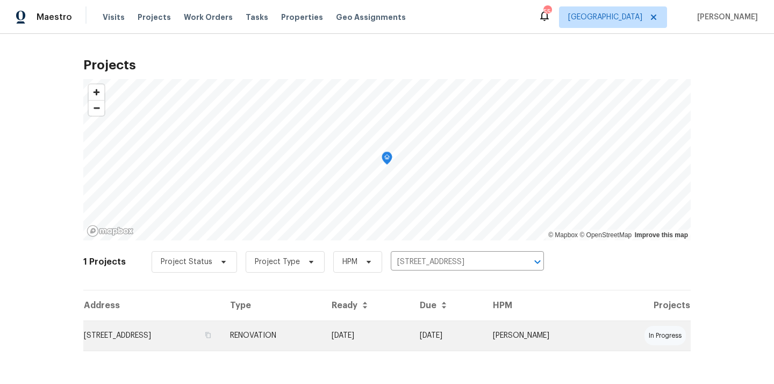
click at [323, 327] on td "RENOVATION" at bounding box center [273, 336] width 102 height 30
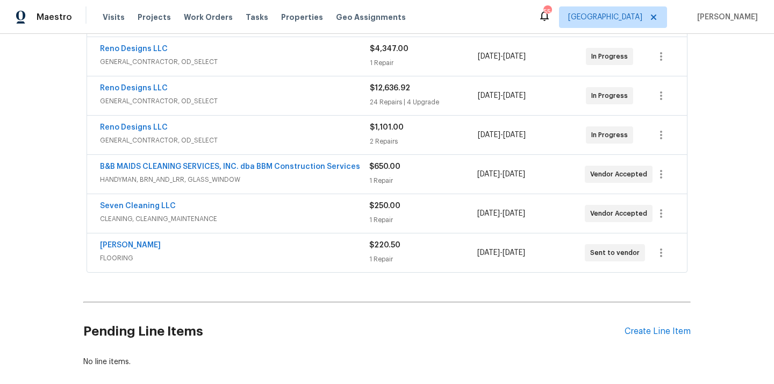
scroll to position [245, 0]
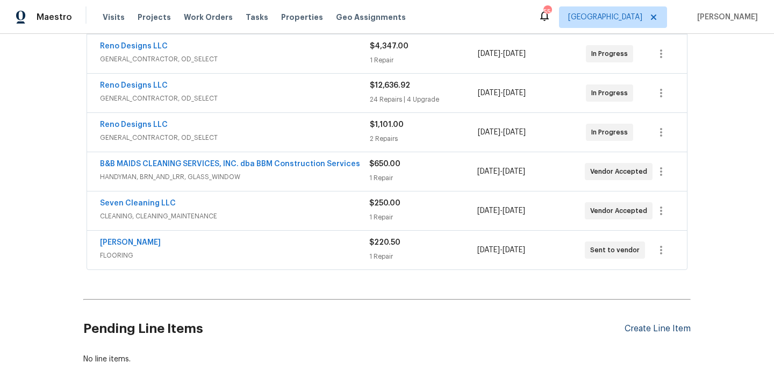
click at [653, 331] on div "Create Line Item" at bounding box center [658, 329] width 66 height 10
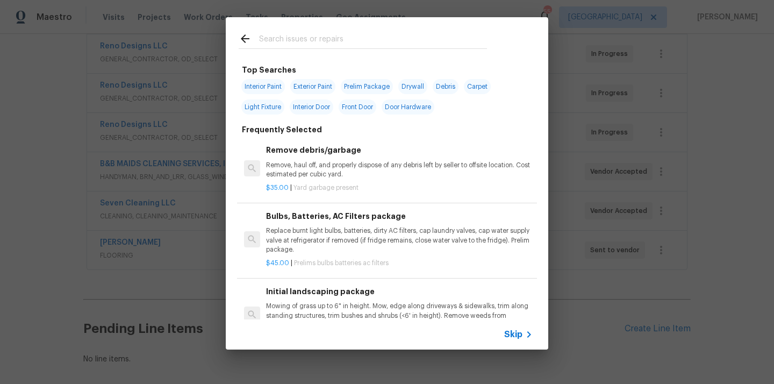
click at [412, 38] on input "text" at bounding box center [373, 40] width 228 height 16
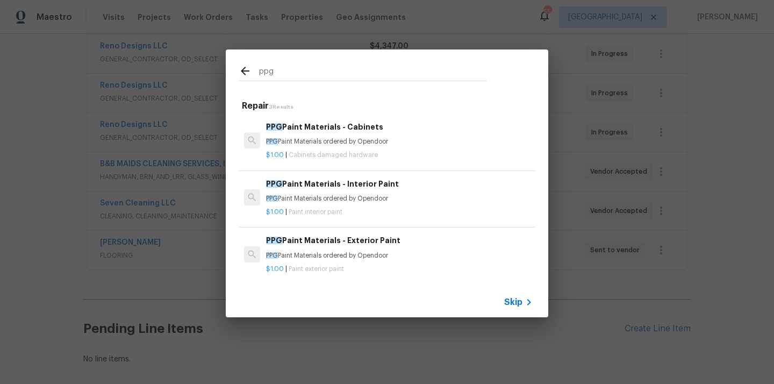
type input "ppg"
click at [379, 151] on p "$1.00 | Cabinets damaged hardware" at bounding box center [399, 155] width 267 height 9
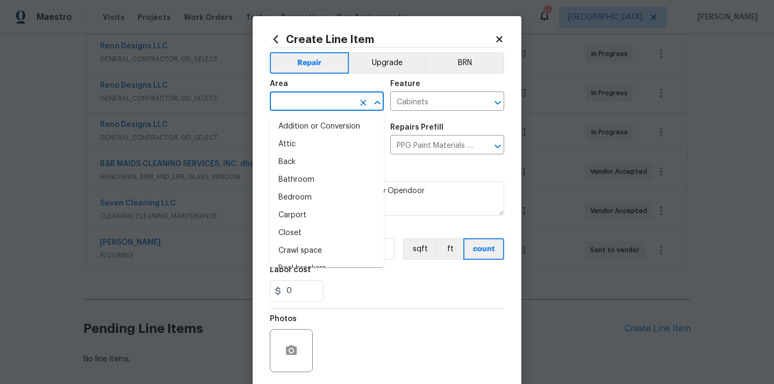
click at [311, 97] on input "text" at bounding box center [312, 102] width 84 height 17
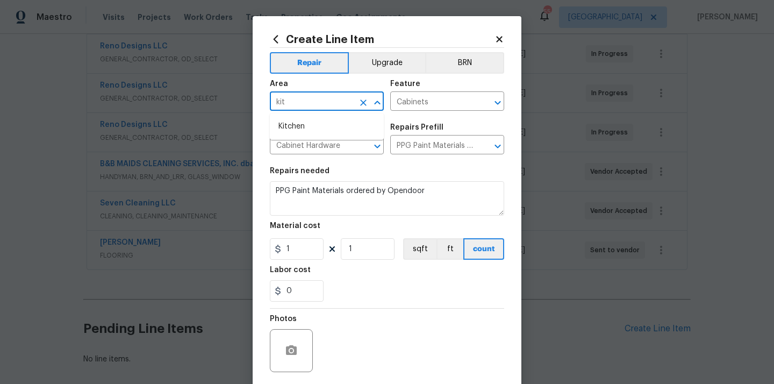
click at [299, 118] on li "Kitchen" at bounding box center [327, 127] width 114 height 18
type input "Kitchen"
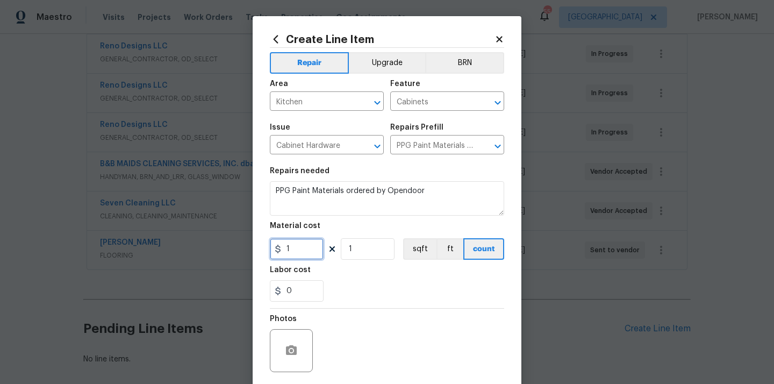
drag, startPoint x: 298, startPoint y: 252, endPoint x: 269, endPoint y: 252, distance: 29.0
click at [273, 252] on input "1" at bounding box center [297, 249] width 54 height 22
paste input "37.66"
type input "137.66"
click at [343, 274] on div "Labor cost" at bounding box center [387, 273] width 234 height 14
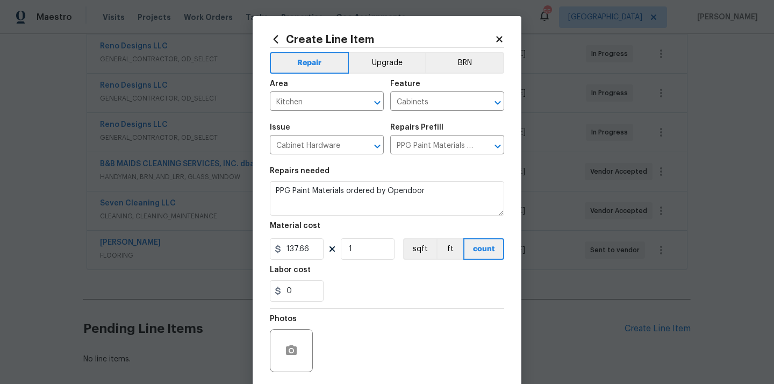
scroll to position [80, 0]
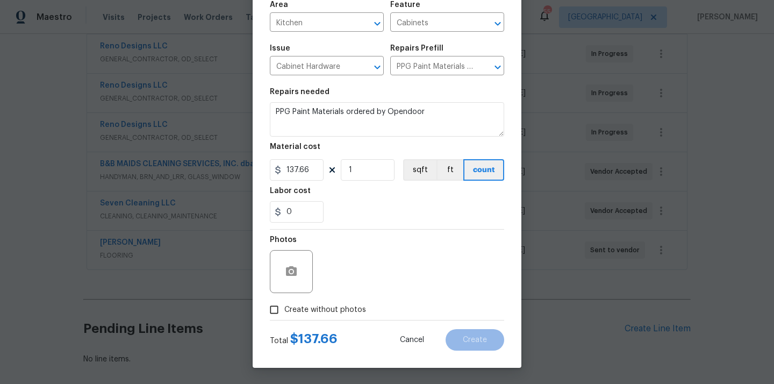
click at [332, 319] on label "Create without photos" at bounding box center [315, 310] width 102 height 20
click at [284, 319] on input "Create without photos" at bounding box center [274, 310] width 20 height 20
checkbox input "true"
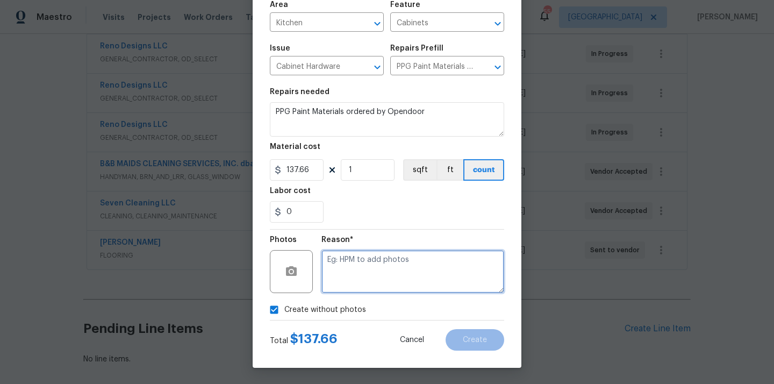
click at [350, 269] on textarea at bounding box center [413, 271] width 183 height 43
type textarea "N/A"
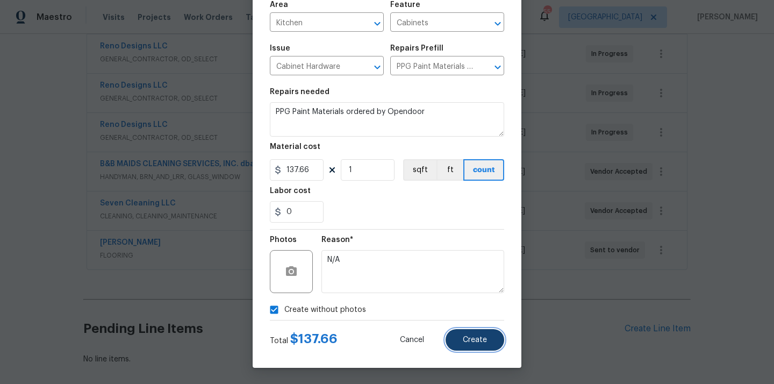
click at [478, 345] on button "Create" at bounding box center [475, 340] width 59 height 22
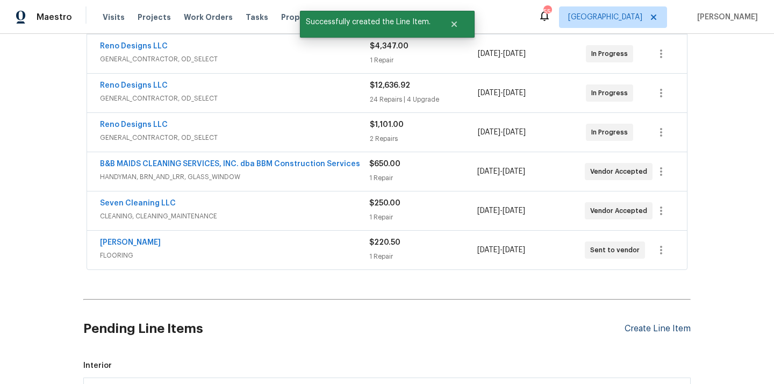
click at [652, 328] on div "Create Line Item" at bounding box center [658, 329] width 66 height 10
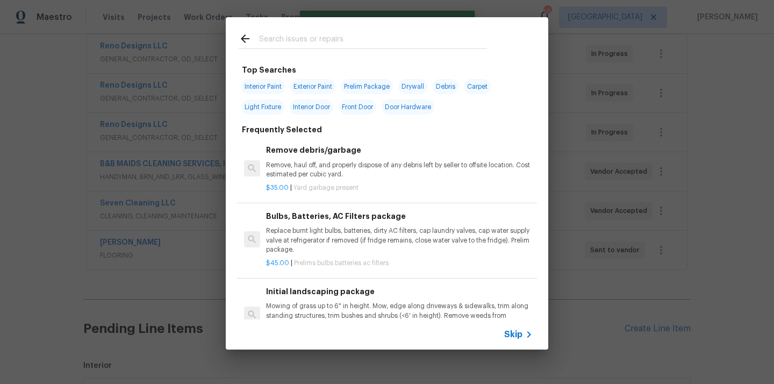
click at [392, 38] on input "text" at bounding box center [373, 40] width 228 height 16
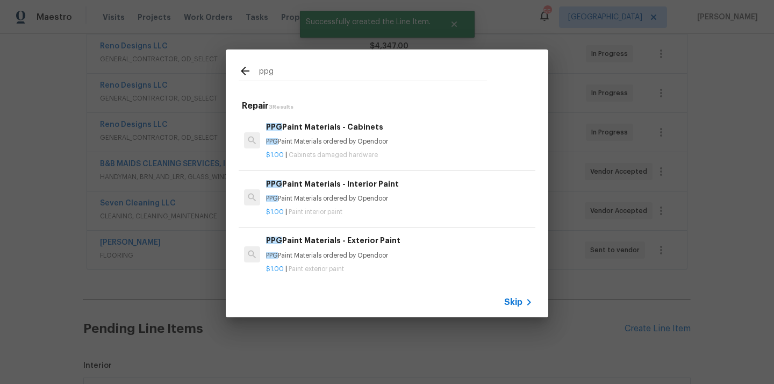
type input "ppg"
click at [350, 197] on p "PPG Paint Materials ordered by Opendoor" at bounding box center [399, 198] width 267 height 9
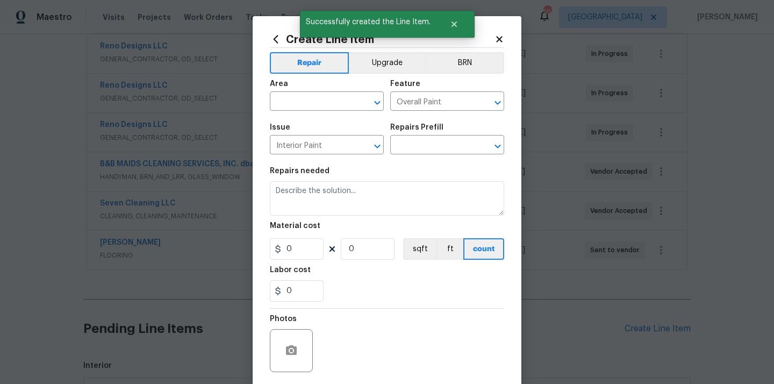
type input "PPG Paint Materials - Interior Paint $1.00"
type textarea "PPG Paint Materials ordered by Opendoor"
type input "1"
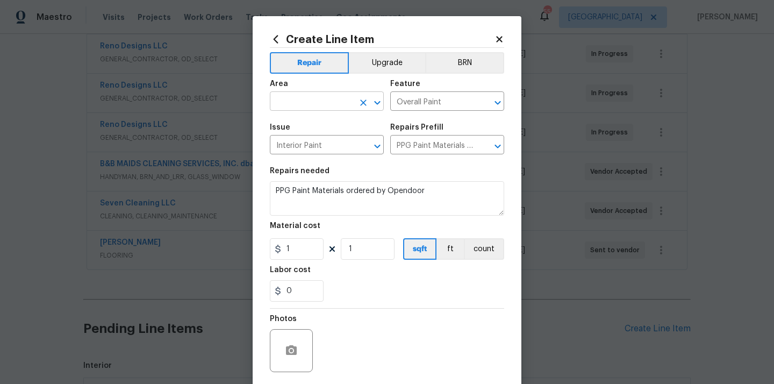
click at [294, 102] on input "text" at bounding box center [312, 102] width 84 height 17
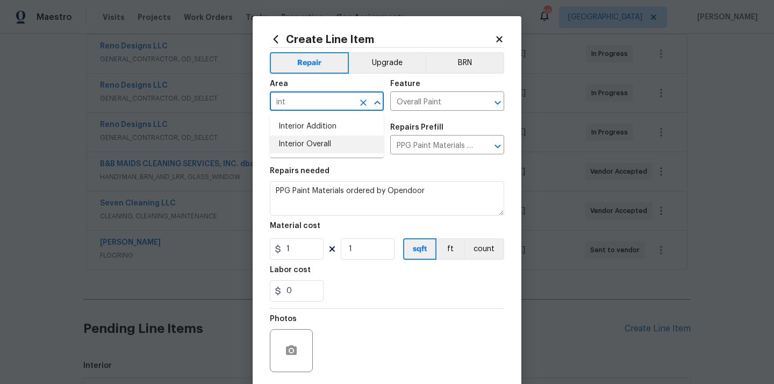
click at [293, 144] on li "Interior Overall" at bounding box center [327, 145] width 114 height 18
type input "Interior Overall"
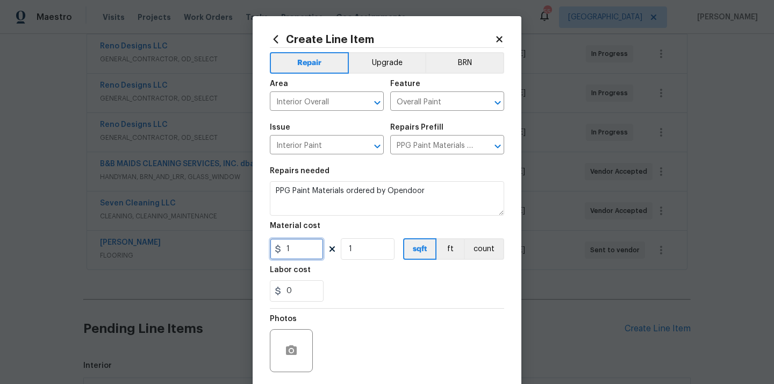
paste input "728.42"
drag, startPoint x: 294, startPoint y: 243, endPoint x: 262, endPoint y: 243, distance: 31.7
click at [262, 243] on div "Create Line Item Repair Upgrade BRN Area Interior Overall ​ Feature Overall Pai…" at bounding box center [387, 231] width 269 height 431
type input "728.42"
click at [373, 304] on section "Repairs needed PPG Paint Materials ordered by Opendoor Material cost 728.42 1 s…" at bounding box center [387, 234] width 234 height 147
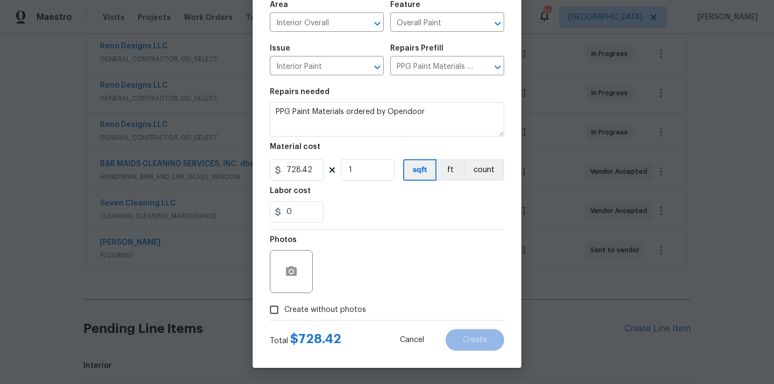
click at [351, 310] on span "Create without photos" at bounding box center [325, 309] width 82 height 11
click at [284, 310] on input "Create without photos" at bounding box center [274, 310] width 20 height 20
checkbox input "true"
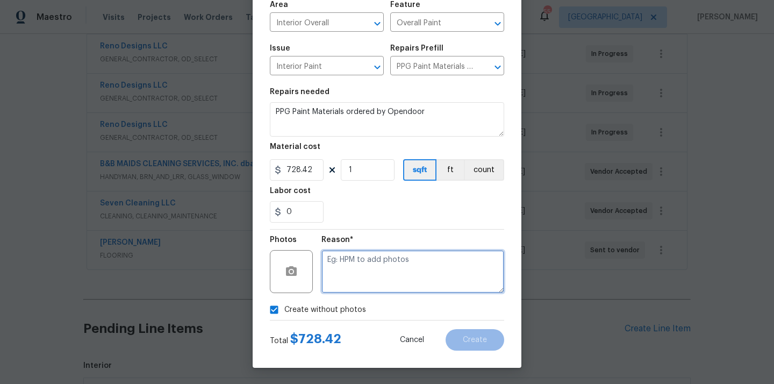
click at [370, 279] on textarea at bounding box center [413, 271] width 183 height 43
type textarea "N/A"
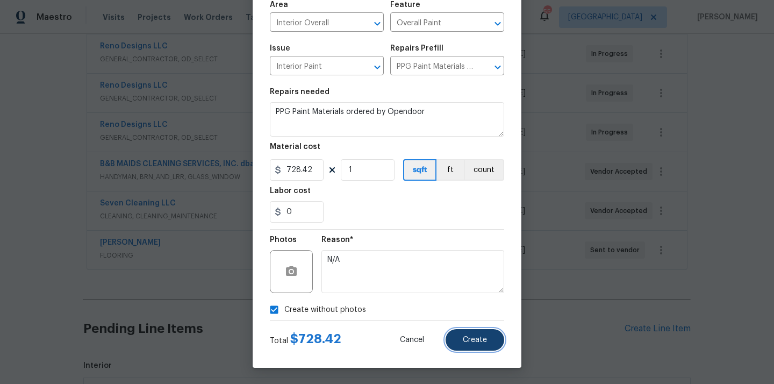
click at [472, 343] on span "Create" at bounding box center [475, 340] width 24 height 8
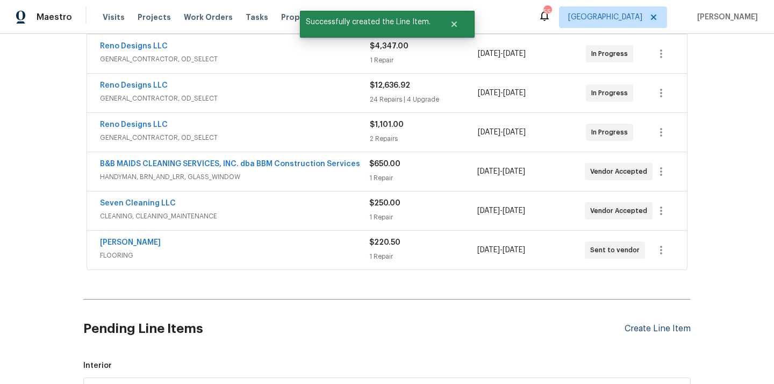
click at [644, 326] on div "Create Line Item" at bounding box center [658, 329] width 66 height 10
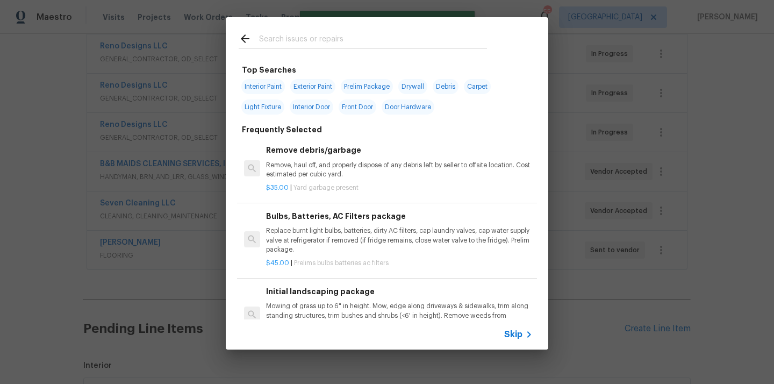
click at [377, 42] on input "text" at bounding box center [373, 40] width 228 height 16
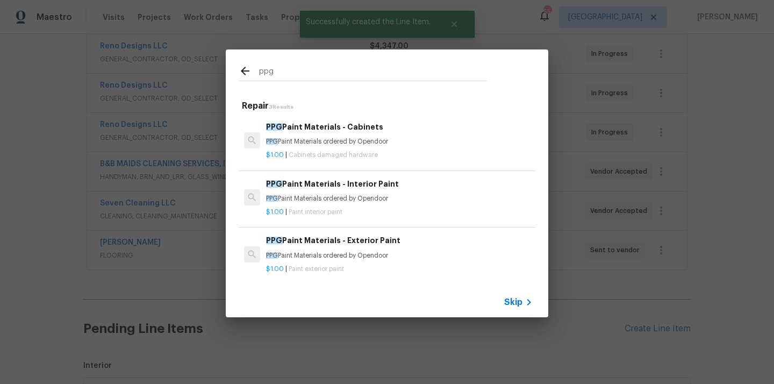
type input "ppg"
click at [342, 255] on p "PPG Paint Materials ordered by Opendoor" at bounding box center [399, 255] width 267 height 9
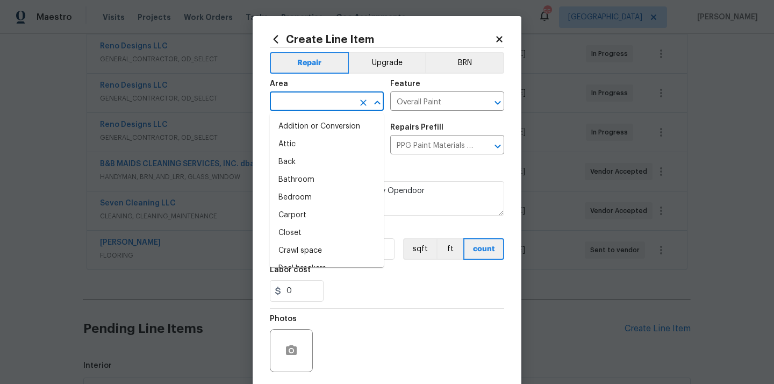
click at [328, 106] on input "text" at bounding box center [312, 102] width 84 height 17
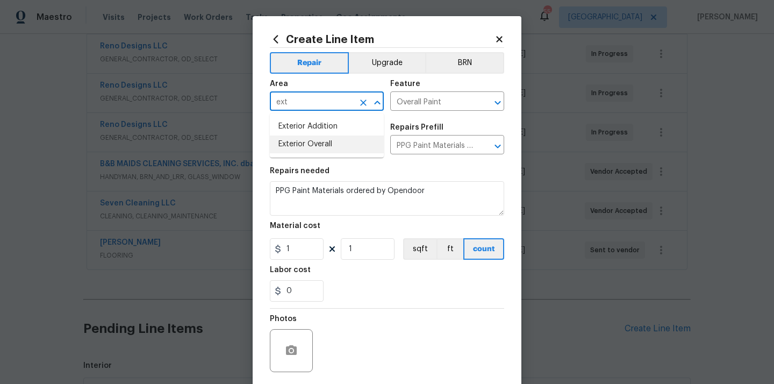
click at [317, 145] on li "Exterior Overall" at bounding box center [327, 145] width 114 height 18
type input "Exterior Overall"
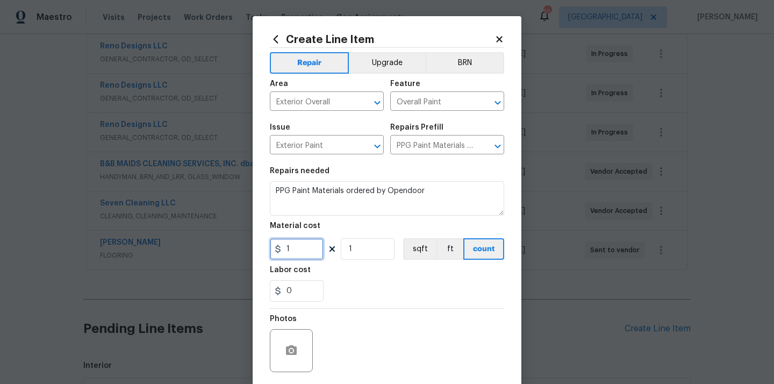
drag, startPoint x: 297, startPoint y: 247, endPoint x: 269, endPoint y: 247, distance: 28.5
click at [270, 247] on input "1" at bounding box center [297, 249] width 54 height 22
paste input "649.02"
type input "649.02"
click at [354, 277] on div "Labor cost" at bounding box center [387, 273] width 234 height 14
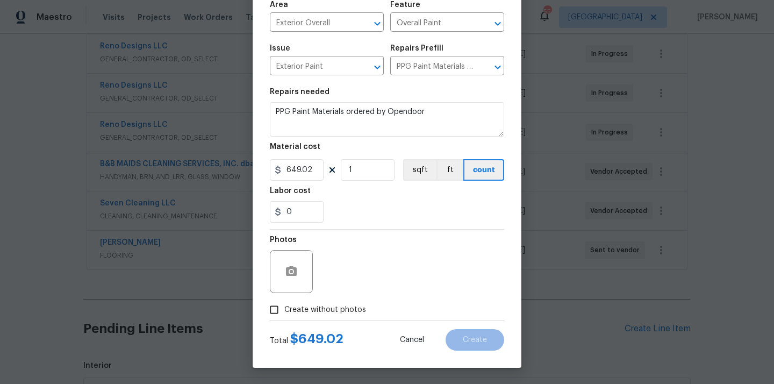
click at [328, 312] on span "Create without photos" at bounding box center [325, 309] width 82 height 11
click at [284, 312] on input "Create without photos" at bounding box center [274, 310] width 20 height 20
checkbox input "true"
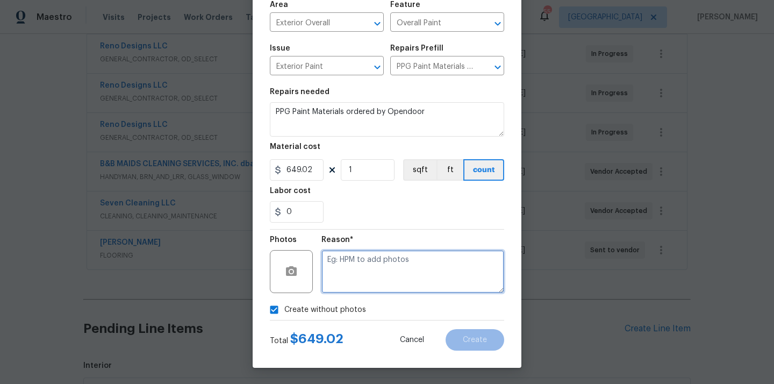
click at [365, 260] on textarea at bounding box center [413, 271] width 183 height 43
type textarea "N/A"
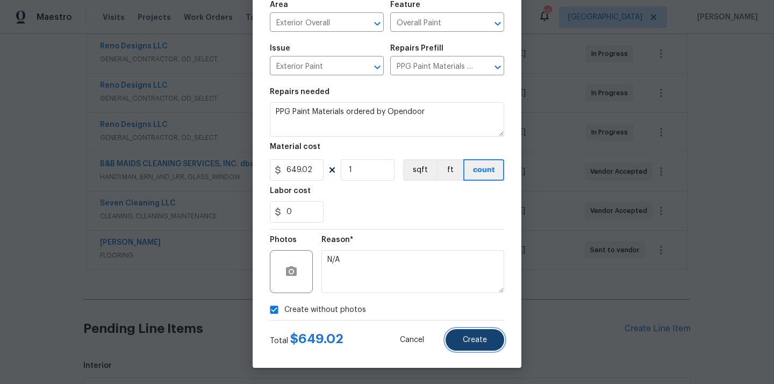
click at [471, 340] on span "Create" at bounding box center [475, 340] width 24 height 8
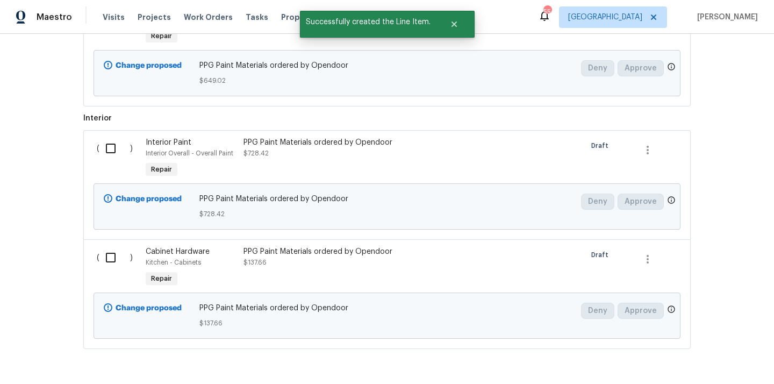
scroll to position [665, 0]
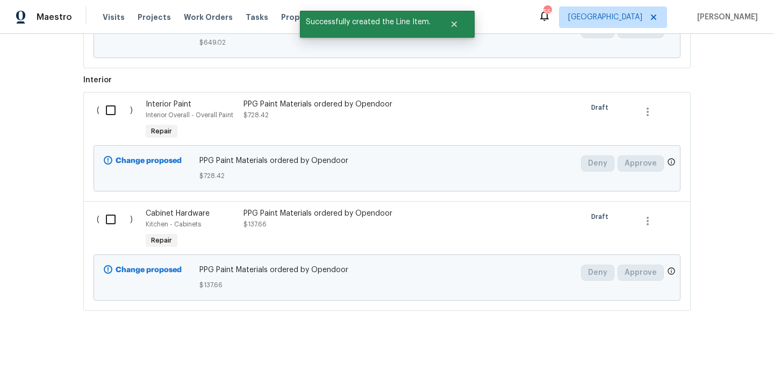
click at [113, 212] on input "checkbox" at bounding box center [114, 219] width 31 height 23
checkbox input "true"
click at [106, 116] on input "checkbox" at bounding box center [114, 110] width 31 height 23
checkbox input "true"
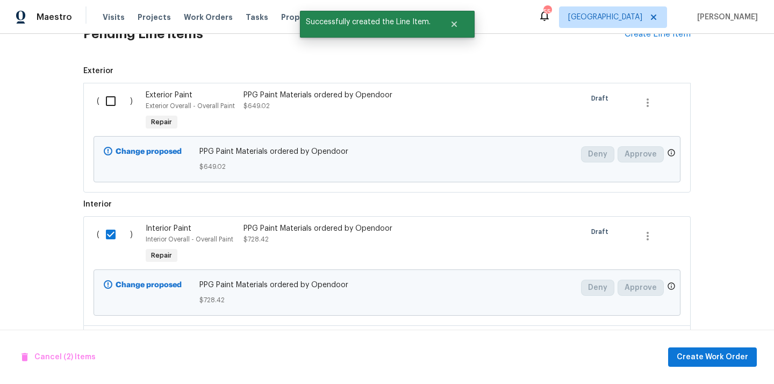
scroll to position [527, 0]
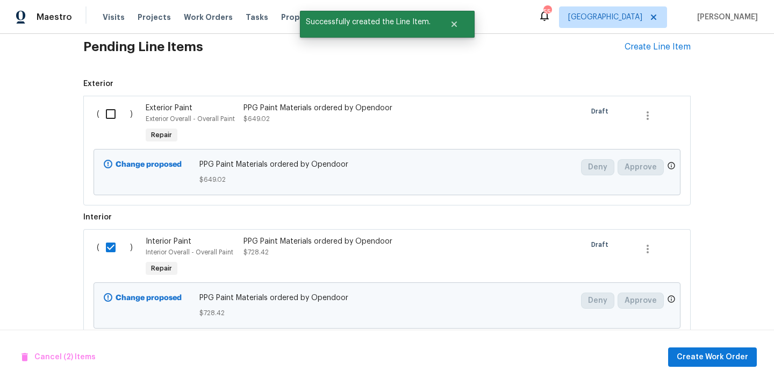
click at [115, 116] on input "checkbox" at bounding box center [114, 114] width 31 height 23
checkbox input "true"
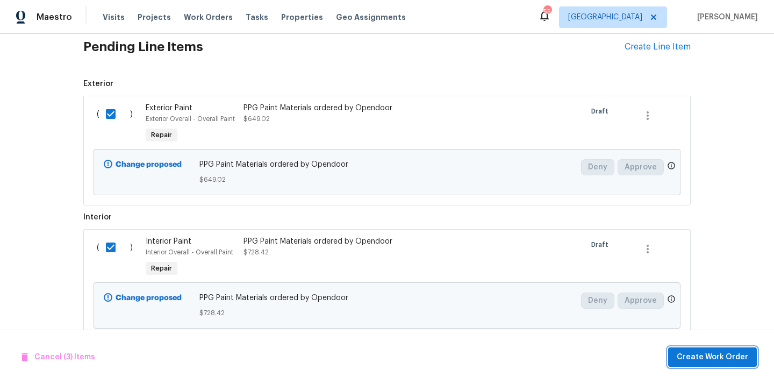
click at [696, 357] on span "Create Work Order" at bounding box center [713, 357] width 72 height 13
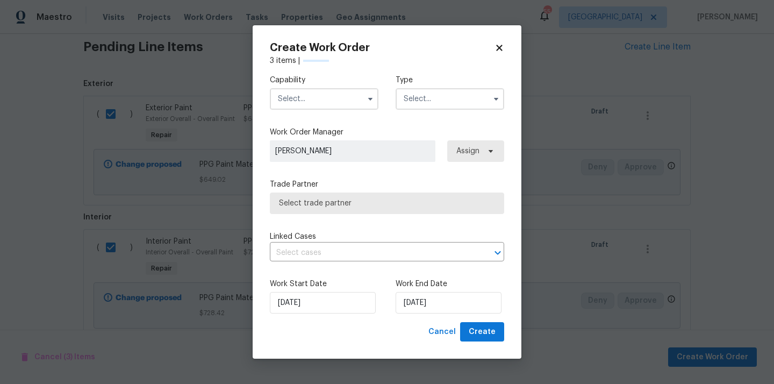
checkbox input "false"
click at [346, 104] on input "text" at bounding box center [324, 99] width 109 height 22
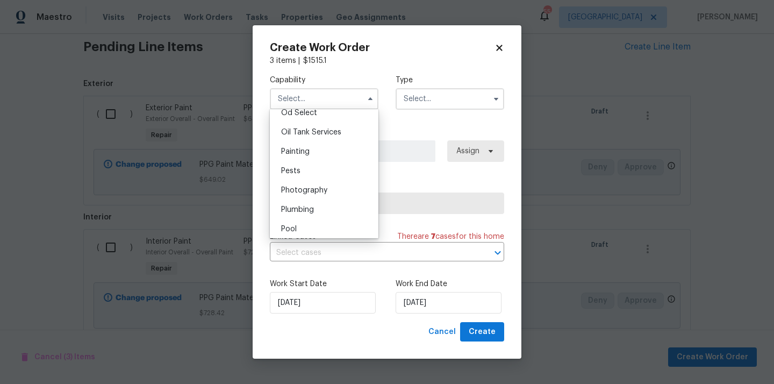
scroll to position [884, 0]
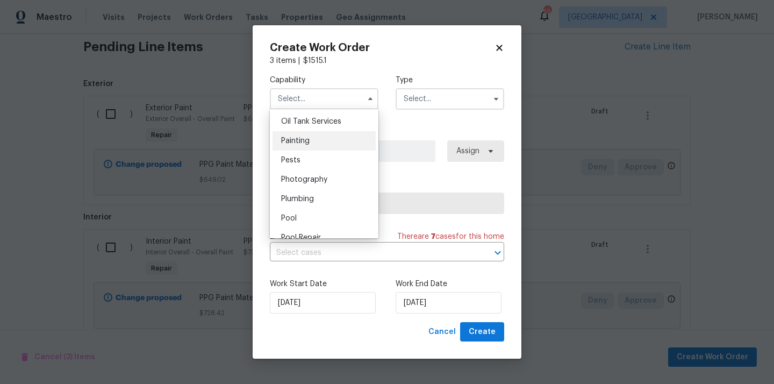
click at [330, 134] on div "Painting" at bounding box center [324, 140] width 103 height 19
type input "Painting"
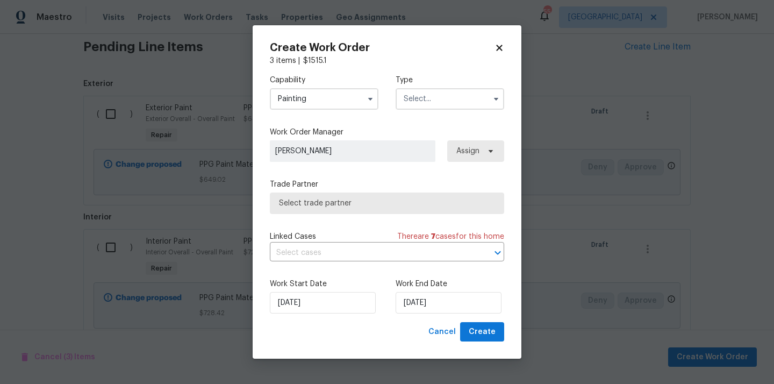
click at [407, 105] on input "text" at bounding box center [450, 99] width 109 height 22
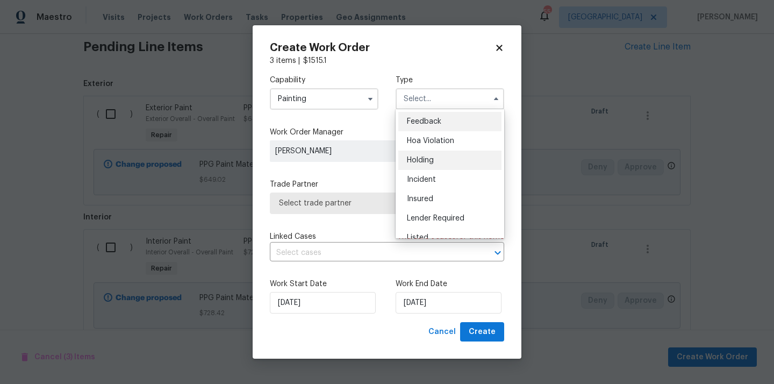
scroll to position [244, 0]
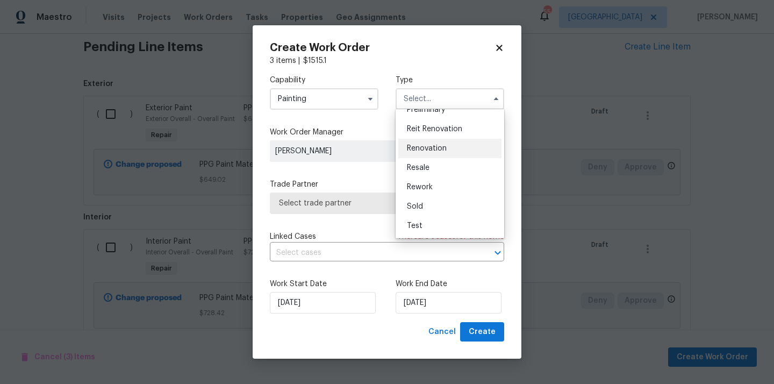
click at [436, 146] on span "Renovation" at bounding box center [427, 149] width 40 height 8
type input "Renovation"
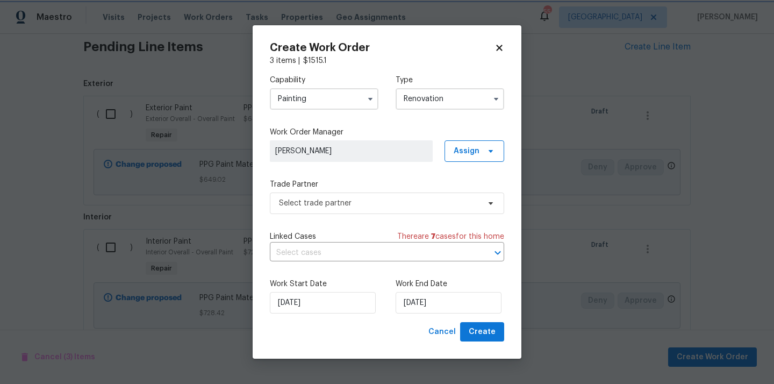
scroll to position [0, 0]
click at [473, 148] on span "Assign" at bounding box center [467, 151] width 26 height 11
click at [475, 202] on div "Assign to me" at bounding box center [480, 196] width 60 height 15
click at [474, 200] on div "Assign to me" at bounding box center [476, 196] width 47 height 11
click at [407, 205] on span "Select trade partner" at bounding box center [379, 203] width 201 height 11
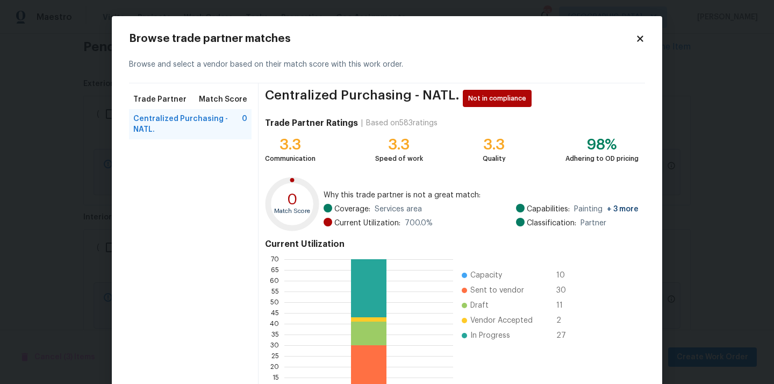
scroll to position [90, 0]
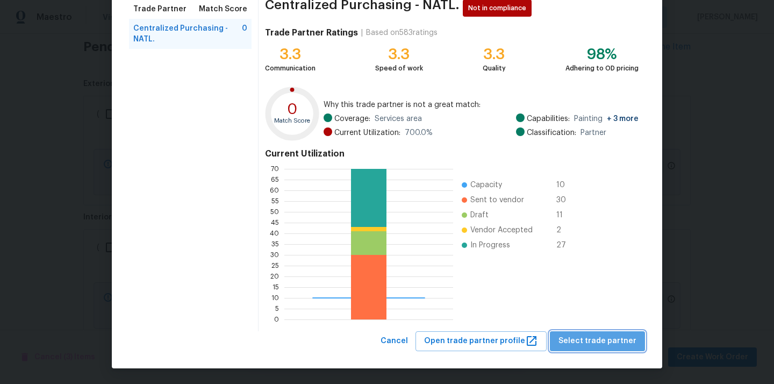
click at [605, 345] on span "Select trade partner" at bounding box center [598, 341] width 78 height 13
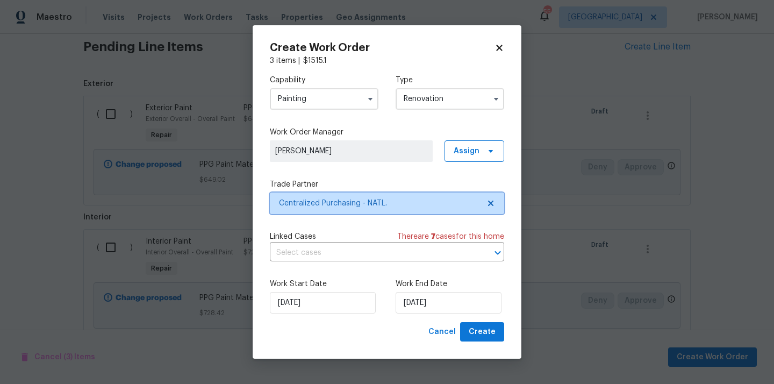
scroll to position [0, 0]
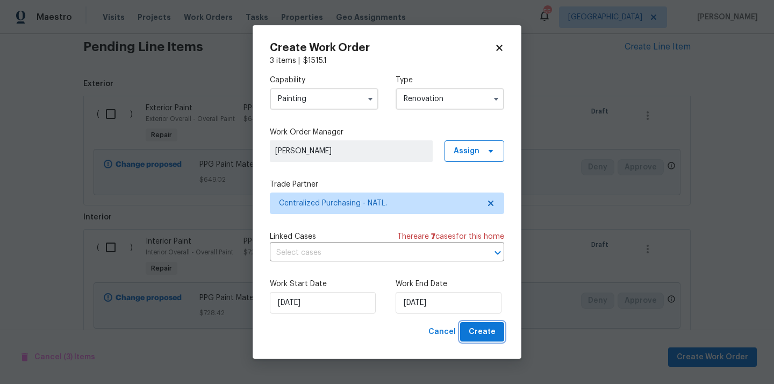
click at [495, 324] on button "Create" at bounding box center [482, 332] width 44 height 20
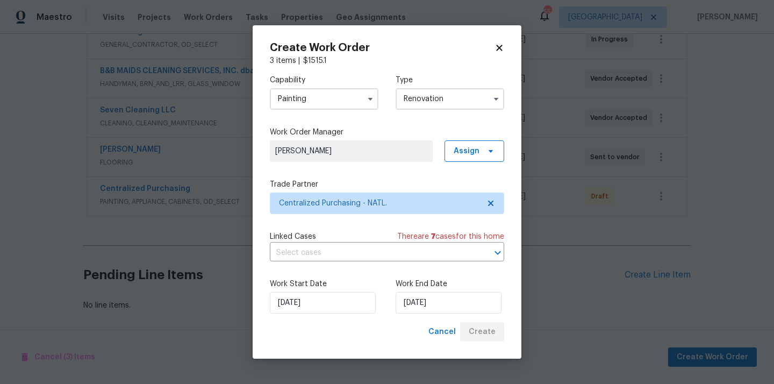
scroll to position [338, 0]
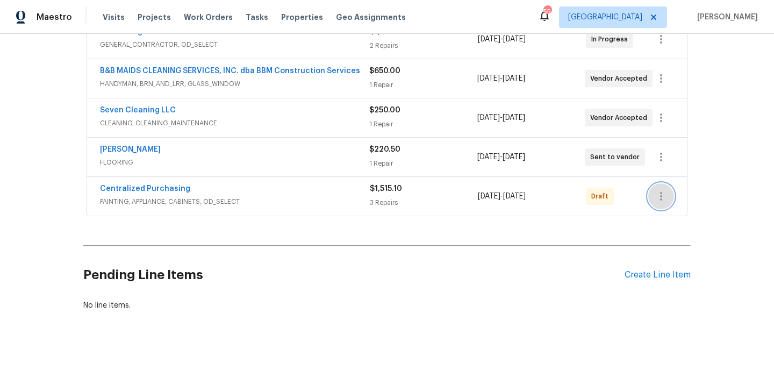
click at [665, 197] on icon "button" at bounding box center [661, 196] width 13 height 13
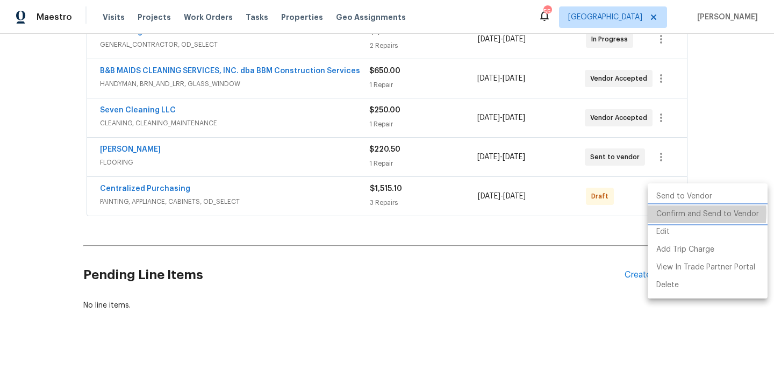
click at [666, 212] on li "Confirm and Send to Vendor" at bounding box center [708, 214] width 120 height 18
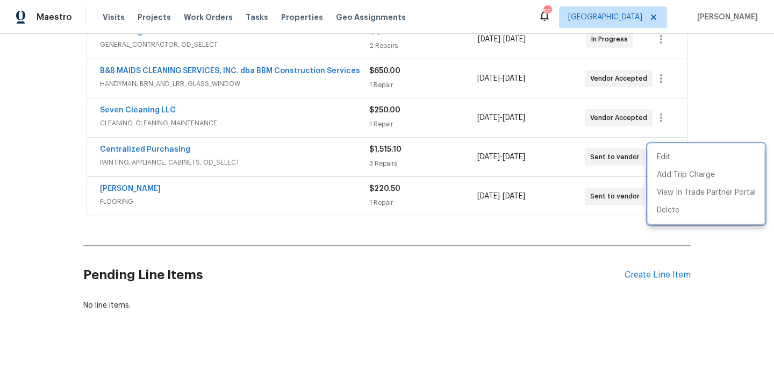
click at [223, 184] on div at bounding box center [387, 192] width 774 height 384
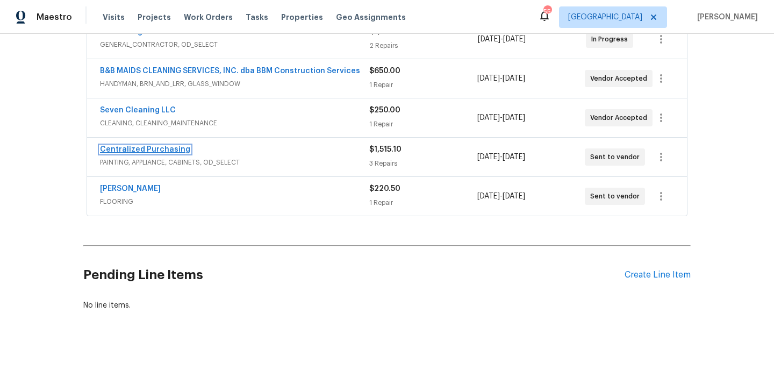
click at [178, 149] on link "Centralized Purchasing" at bounding box center [145, 150] width 90 height 8
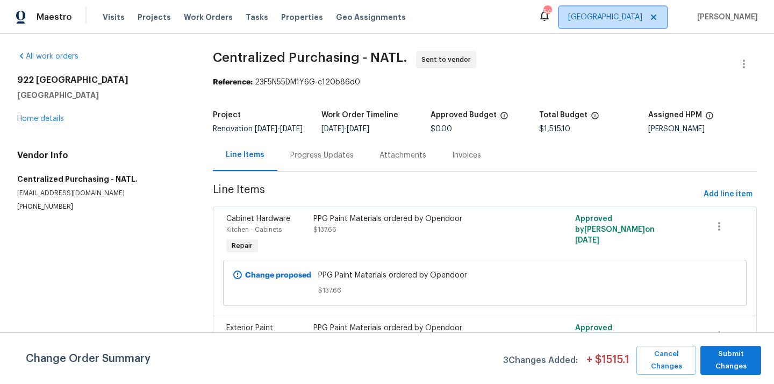
click at [643, 18] on span "[GEOGRAPHIC_DATA]" at bounding box center [605, 17] width 74 height 11
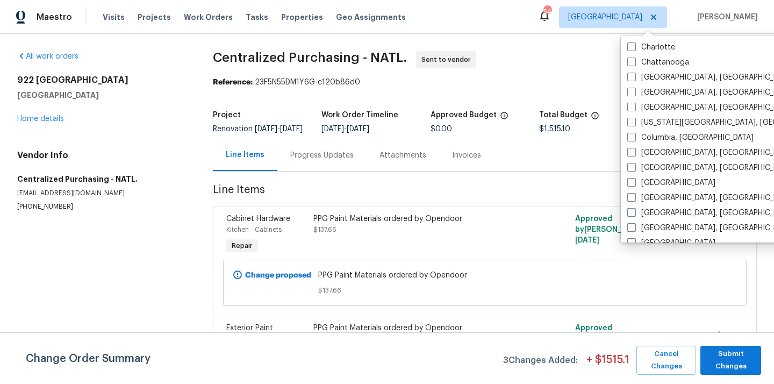
scroll to position [180, 0]
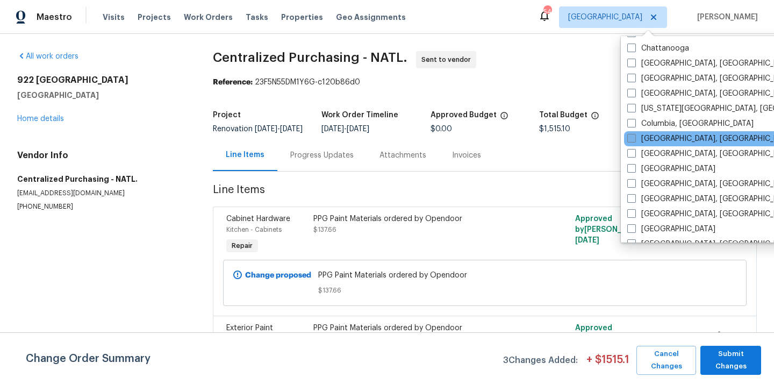
click at [650, 138] on label "[GEOGRAPHIC_DATA], [GEOGRAPHIC_DATA]" at bounding box center [711, 138] width 167 height 11
click at [635, 138] on input "[GEOGRAPHIC_DATA], [GEOGRAPHIC_DATA]" at bounding box center [631, 136] width 7 height 7
checkbox input "true"
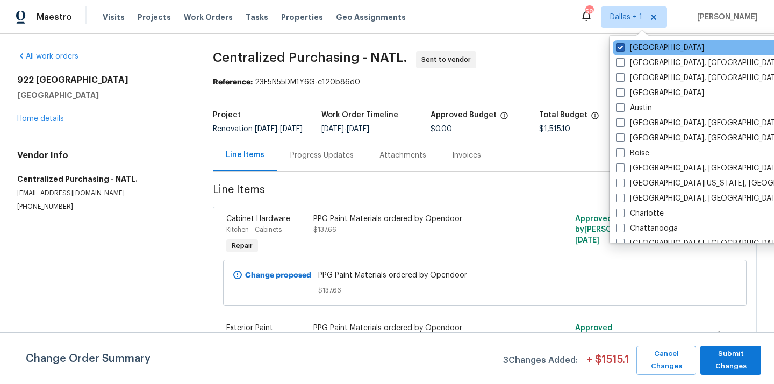
click at [637, 47] on label "[GEOGRAPHIC_DATA]" at bounding box center [660, 47] width 88 height 11
click at [623, 47] on input "[GEOGRAPHIC_DATA]" at bounding box center [619, 45] width 7 height 7
checkbox input "false"
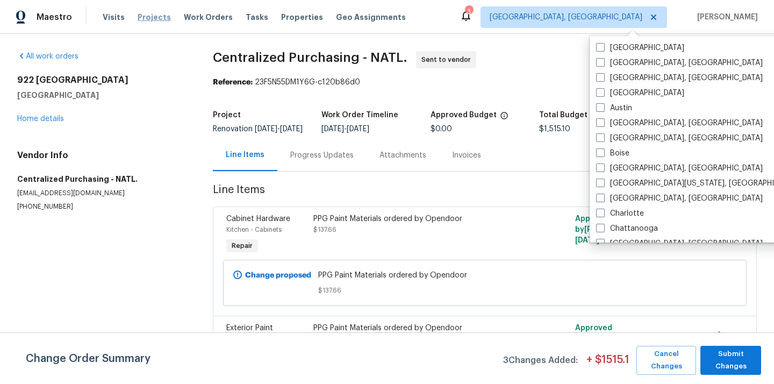
click at [146, 19] on span "Projects" at bounding box center [154, 17] width 33 height 11
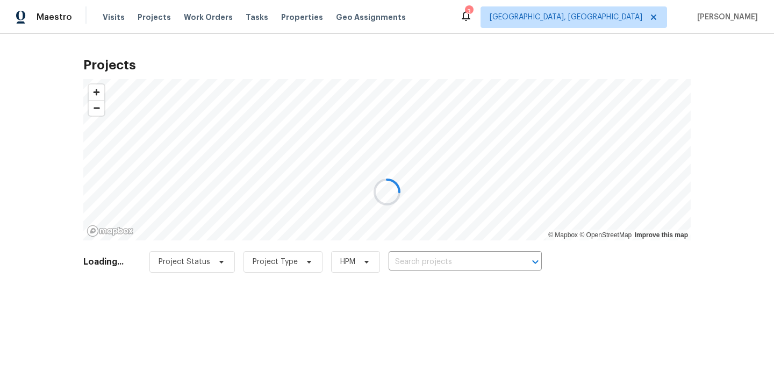
click at [464, 258] on div at bounding box center [387, 192] width 774 height 384
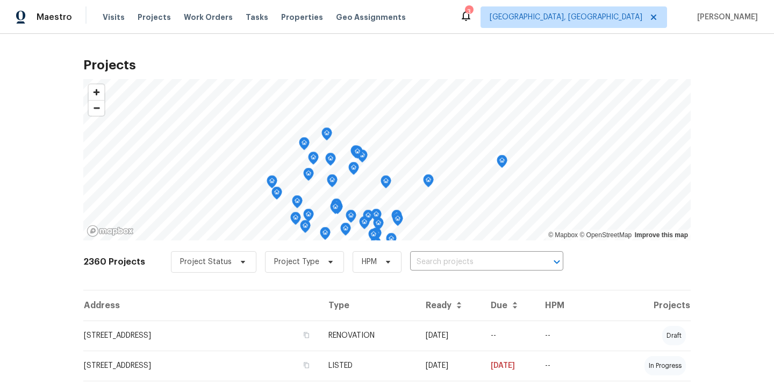
click at [464, 258] on input "text" at bounding box center [471, 262] width 123 height 17
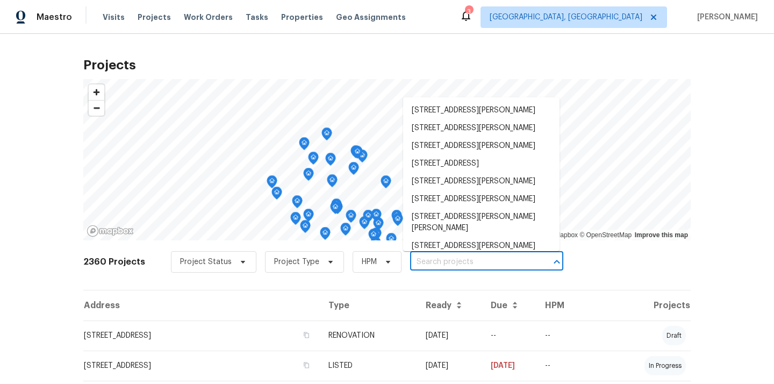
paste input "4953 Albany Mdw, Westerville, OH 43081"
type input "4953 Albany Mdw, Westerville, OH 43081"
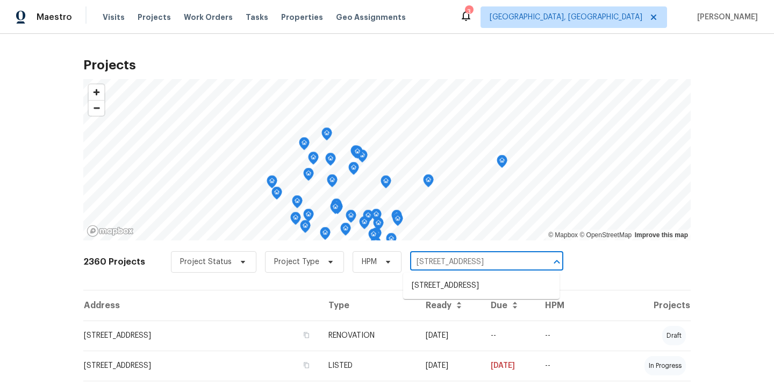
scroll to position [0, 25]
click at [464, 286] on li "4953 Albany Mdw, Westerville, OH 43081" at bounding box center [481, 286] width 157 height 18
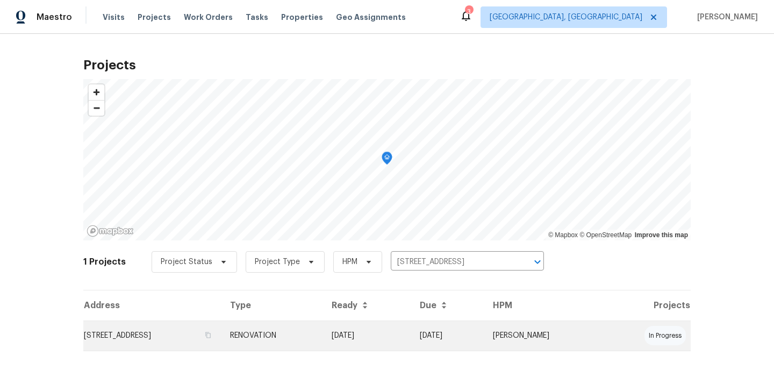
click at [320, 339] on td "RENOVATION" at bounding box center [273, 336] width 102 height 30
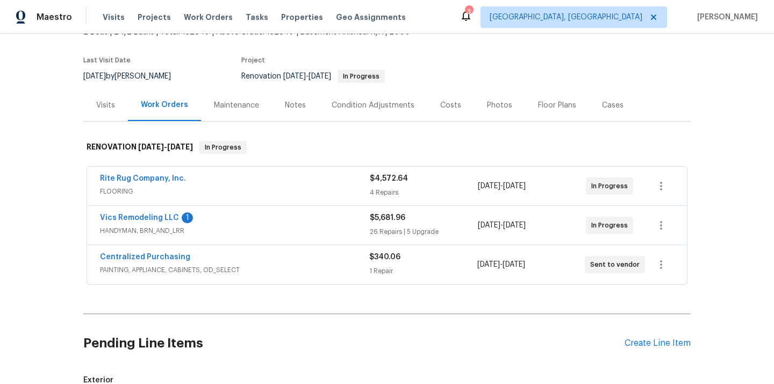
scroll to position [86, 0]
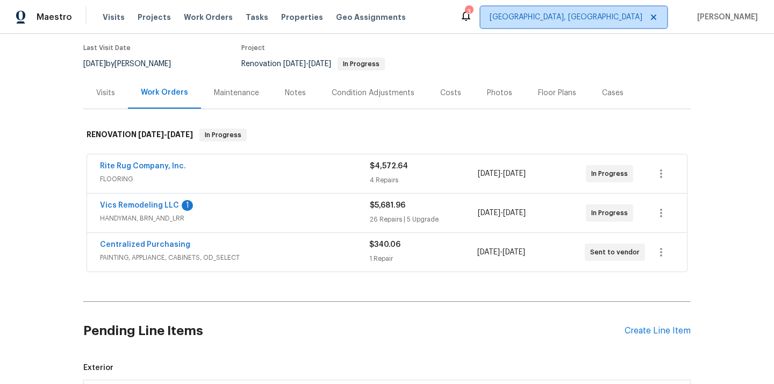
click at [614, 15] on span "[GEOGRAPHIC_DATA], [GEOGRAPHIC_DATA]" at bounding box center [566, 17] width 153 height 11
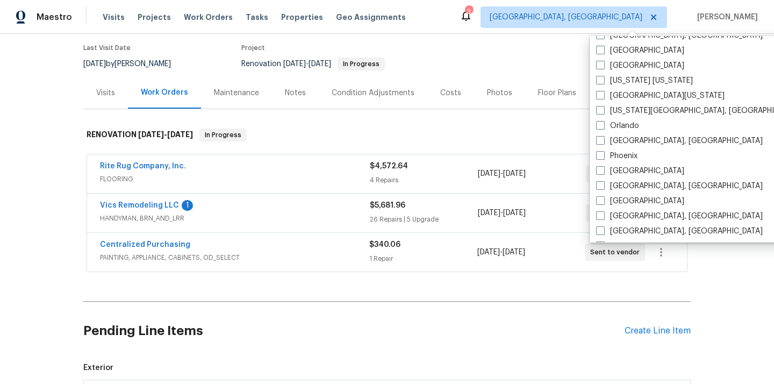
scroll to position [506, 0]
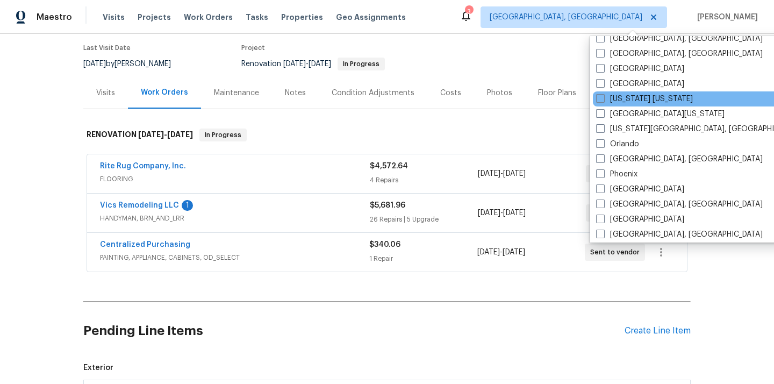
click at [624, 93] on div "[US_STATE] [US_STATE]" at bounding box center [701, 98] width 217 height 15
click at [623, 95] on label "[US_STATE] [US_STATE]" at bounding box center [644, 99] width 97 height 11
click at [603, 95] on input "[US_STATE] [US_STATE]" at bounding box center [599, 97] width 7 height 7
checkbox input "true"
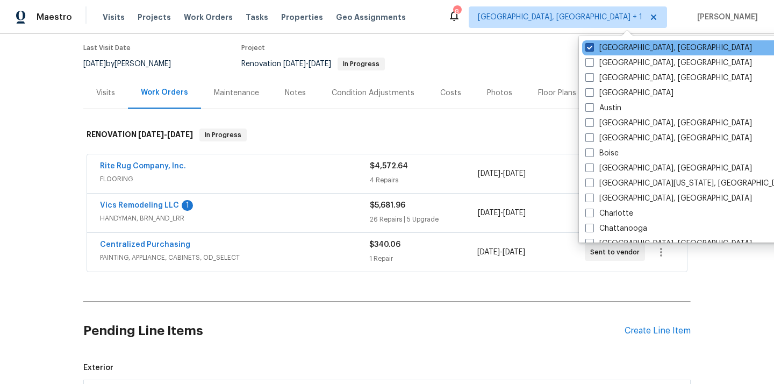
click at [604, 49] on label "[GEOGRAPHIC_DATA], [GEOGRAPHIC_DATA]" at bounding box center [669, 47] width 167 height 11
click at [593, 49] on input "[GEOGRAPHIC_DATA], [GEOGRAPHIC_DATA]" at bounding box center [589, 45] width 7 height 7
checkbox input "false"
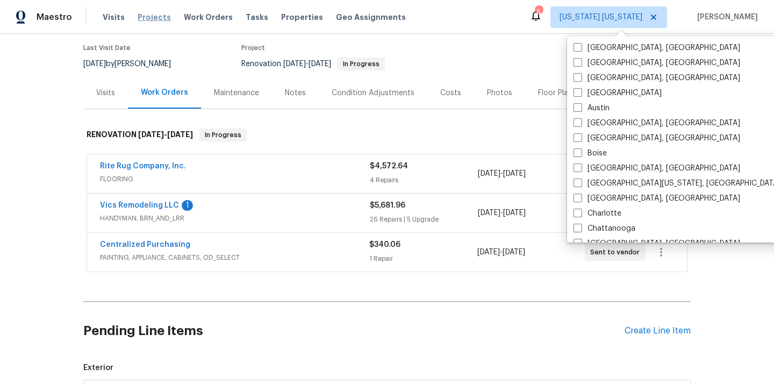
click at [157, 18] on span "Projects" at bounding box center [154, 17] width 33 height 11
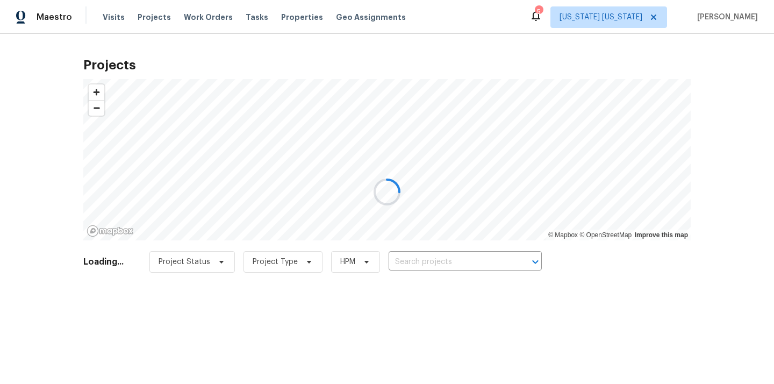
click at [449, 255] on div at bounding box center [387, 192] width 774 height 384
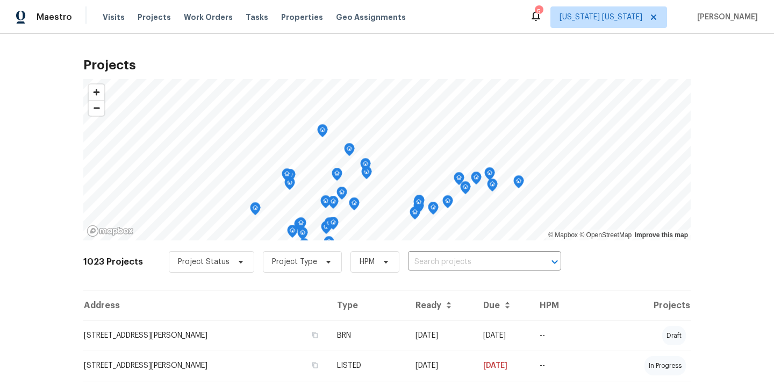
click at [449, 255] on input "text" at bounding box center [469, 262] width 123 height 17
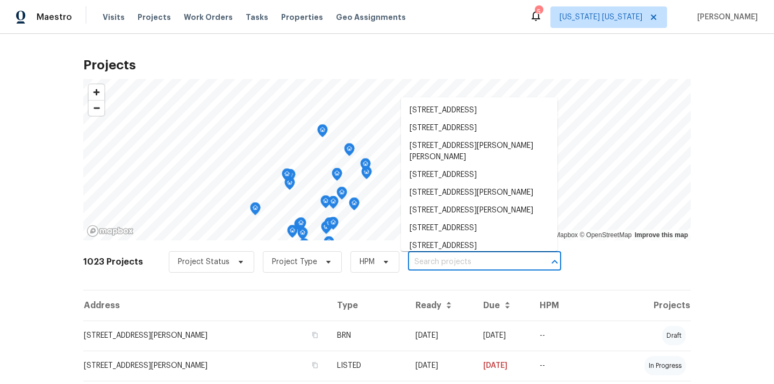
paste input "448 Northam Dr North Brunswick NJ 08902"
type input "448 Northam Dr North Brunswick NJ 08902"
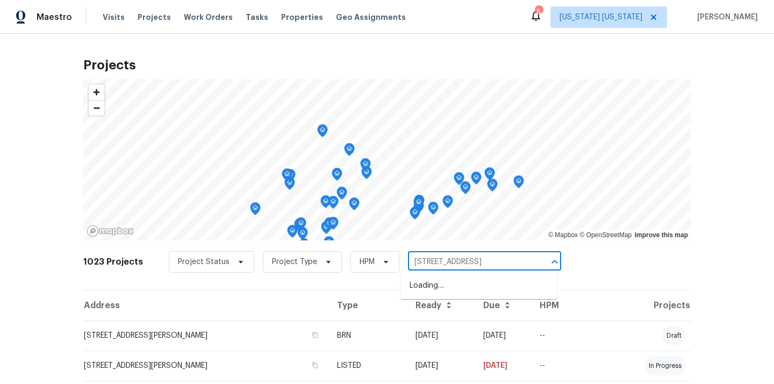
scroll to position [0, 33]
click at [446, 283] on li "448 Northam Dr, North Brunswick, NJ 08902" at bounding box center [479, 286] width 157 height 18
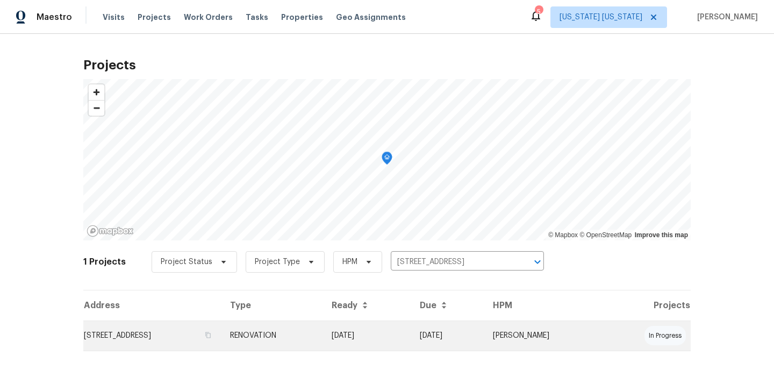
click at [222, 333] on td "448 Northam Dr, North Brunswick, NJ 08902" at bounding box center [152, 336] width 138 height 30
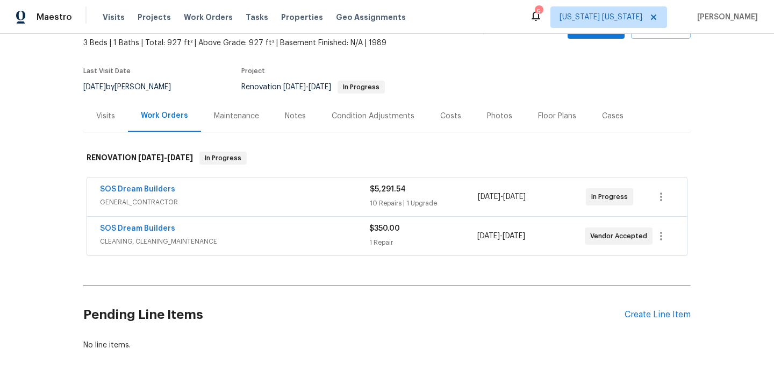
scroll to position [65, 0]
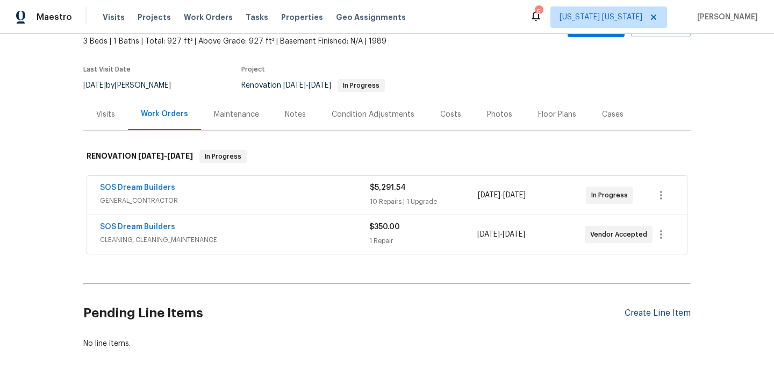
click at [670, 309] on div "Create Line Item" at bounding box center [658, 313] width 66 height 10
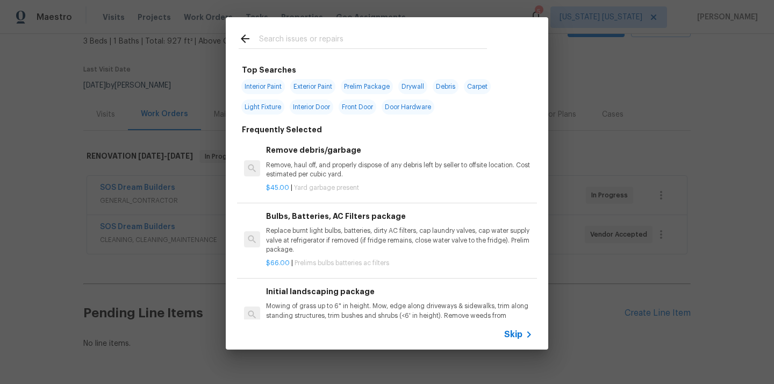
click at [375, 47] on input "text" at bounding box center [373, 40] width 228 height 16
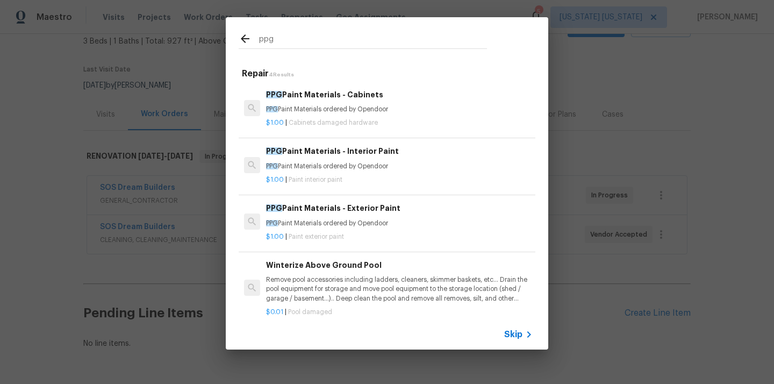
type input "ppg"
click at [331, 178] on span "Paint interior paint" at bounding box center [316, 179] width 54 height 6
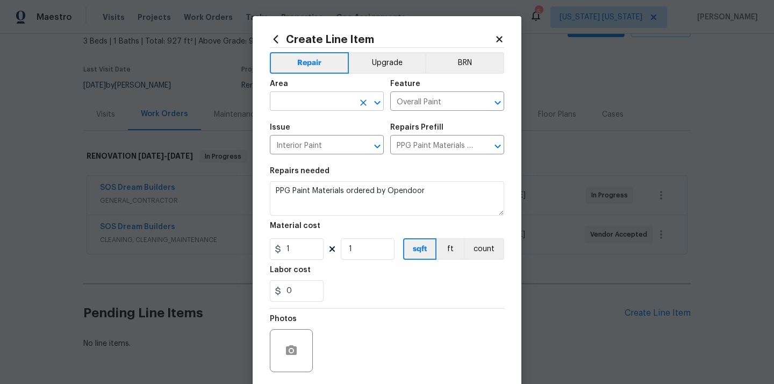
click at [294, 102] on input "text" at bounding box center [312, 102] width 84 height 17
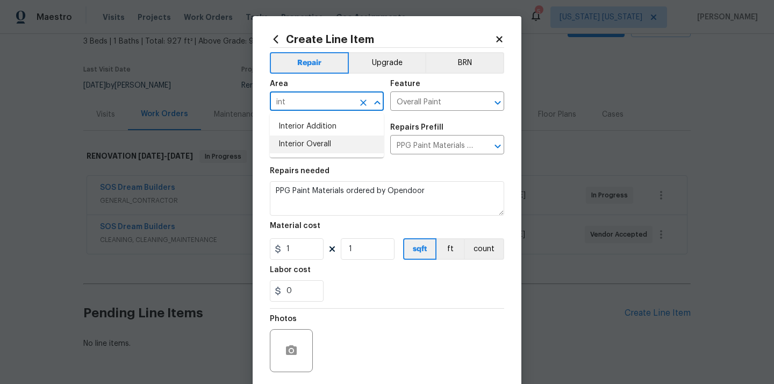
click at [311, 141] on li "Interior Overall" at bounding box center [327, 145] width 114 height 18
type input "Interior Overall"
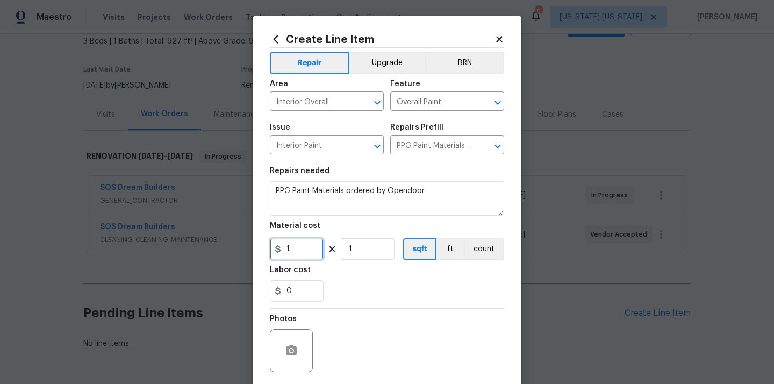
drag, startPoint x: 304, startPoint y: 253, endPoint x: 275, endPoint y: 252, distance: 29.0
click at [276, 253] on div "1" at bounding box center [297, 249] width 54 height 22
paste input "275.33"
type input "275.33"
click at [363, 292] on div "0" at bounding box center [387, 291] width 234 height 22
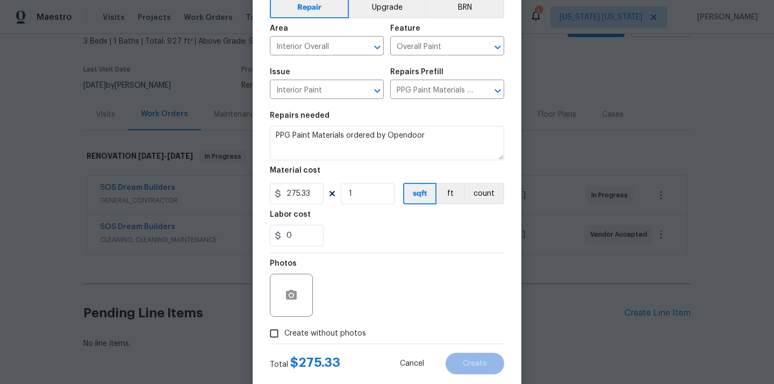
scroll to position [60, 0]
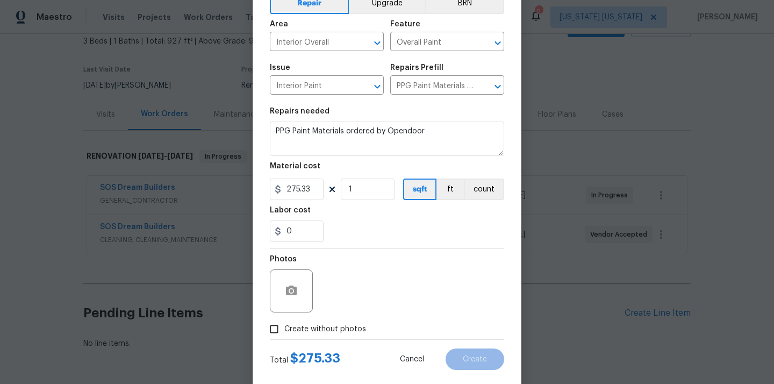
click at [338, 334] on span "Create without photos" at bounding box center [325, 329] width 82 height 11
click at [284, 334] on input "Create without photos" at bounding box center [274, 329] width 20 height 20
checkbox input "true"
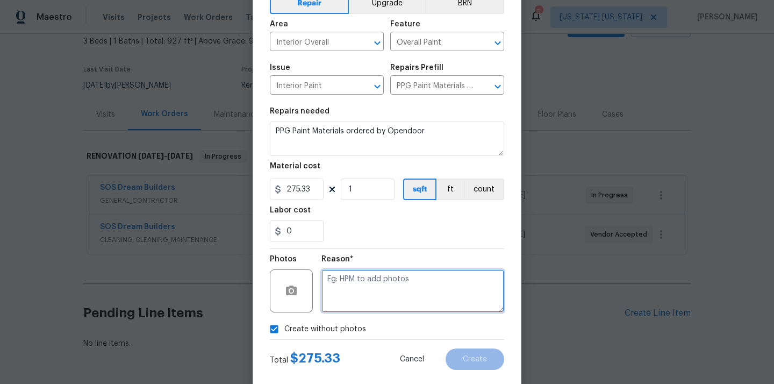
click at [359, 302] on textarea at bounding box center [413, 290] width 183 height 43
type textarea "N/A"
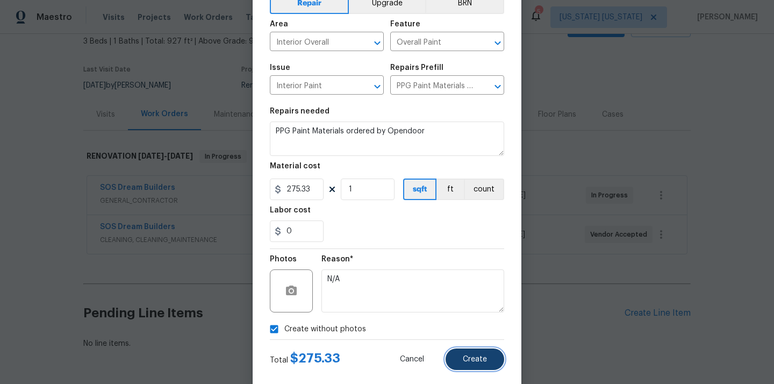
click at [489, 366] on button "Create" at bounding box center [475, 359] width 59 height 22
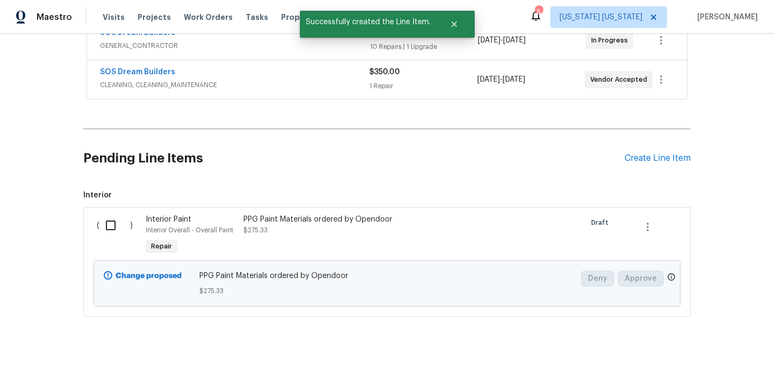
scroll to position [225, 0]
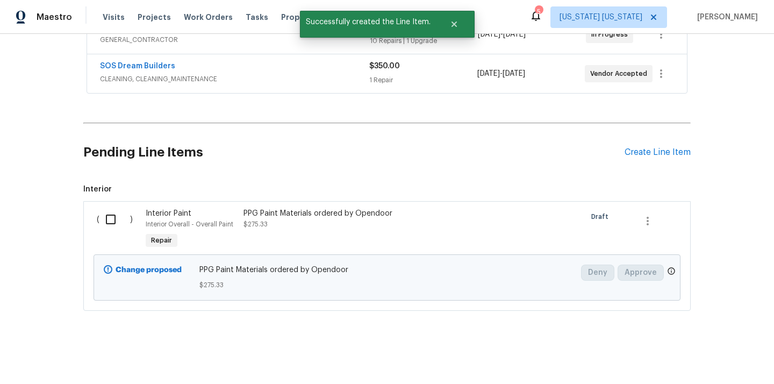
click at [113, 225] on input "checkbox" at bounding box center [114, 219] width 31 height 23
checkbox input "true"
click at [703, 355] on span "Create Work Order" at bounding box center [713, 357] width 72 height 13
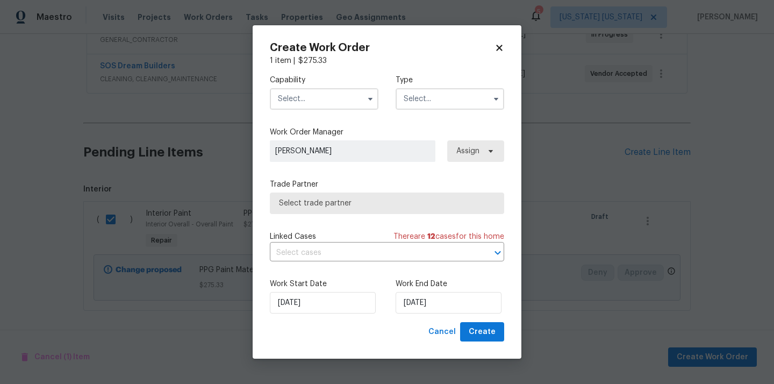
click at [333, 89] on input "text" at bounding box center [324, 99] width 109 height 22
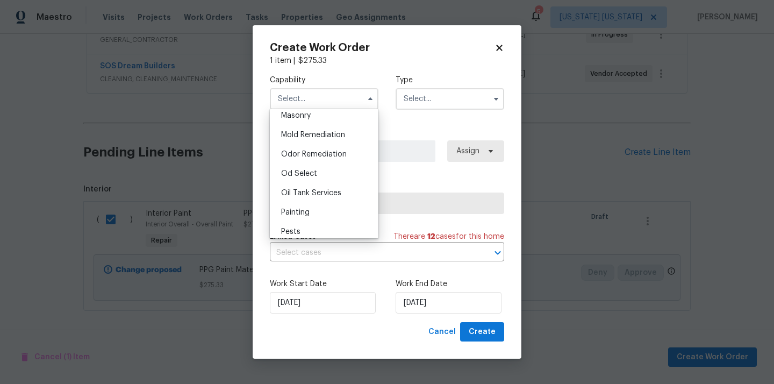
scroll to position [813, 0]
click at [333, 208] on div "Painting" at bounding box center [324, 211] width 103 height 19
type input "Painting"
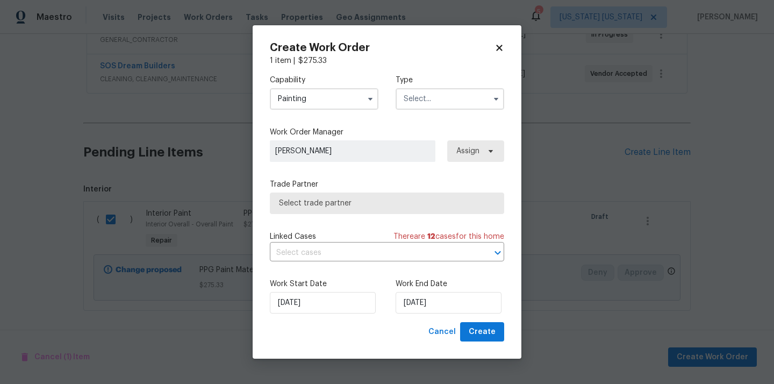
click at [428, 88] on input "text" at bounding box center [450, 99] width 109 height 22
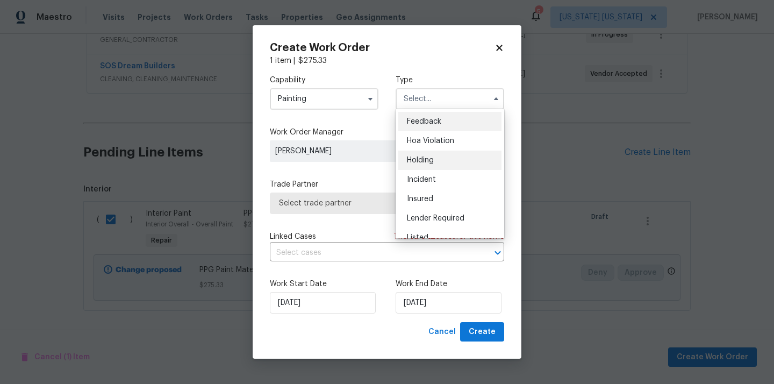
scroll to position [244, 0]
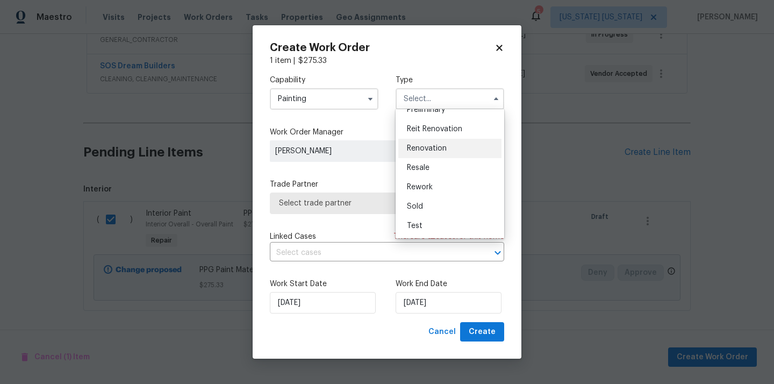
click at [453, 151] on div "Renovation" at bounding box center [450, 148] width 103 height 19
type input "Renovation"
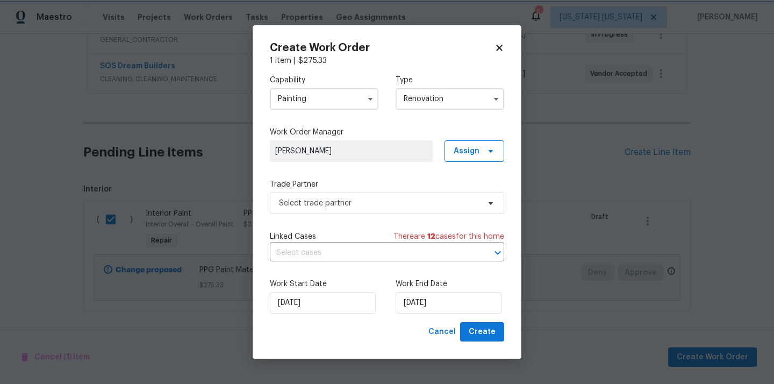
scroll to position [0, 0]
click at [474, 148] on span "Assign" at bounding box center [467, 151] width 26 height 11
click at [482, 193] on div "Assign to me" at bounding box center [476, 196] width 47 height 11
click at [354, 196] on span "Select trade partner" at bounding box center [387, 204] width 234 height 22
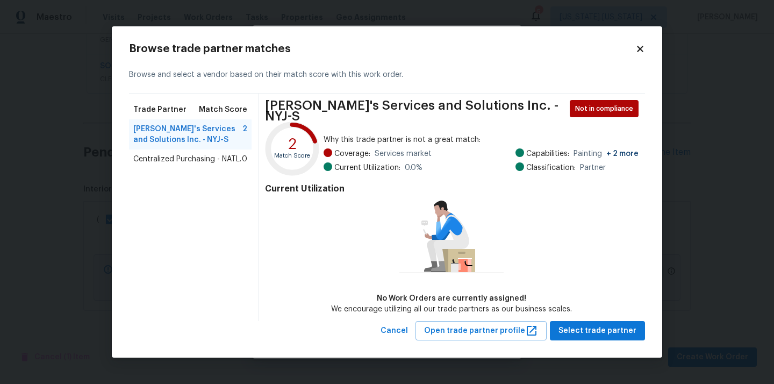
click at [169, 168] on div "Centralized Purchasing - NATL. 0" at bounding box center [190, 159] width 123 height 19
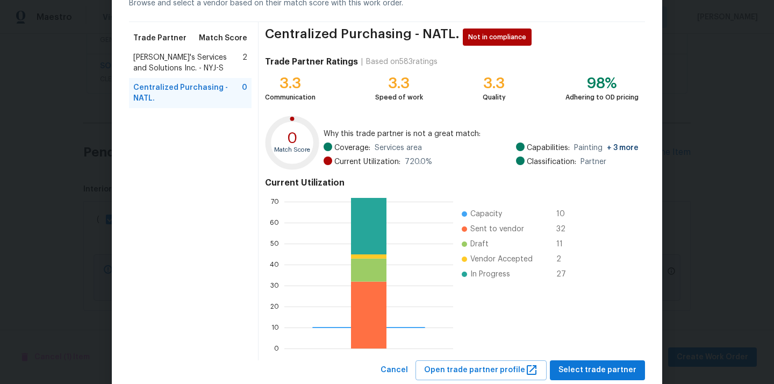
scroll to position [90, 0]
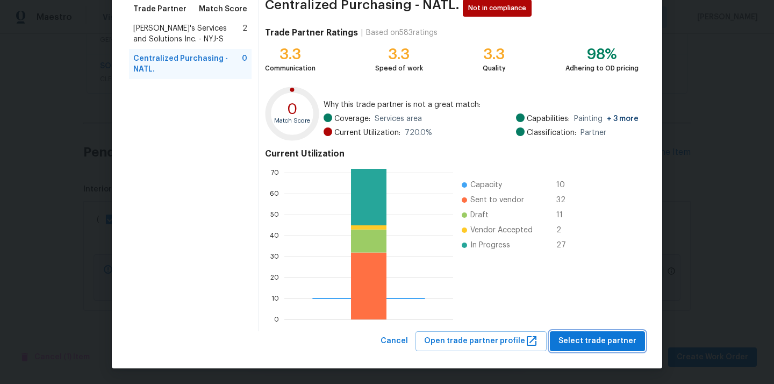
click at [602, 344] on span "Select trade partner" at bounding box center [598, 341] width 78 height 13
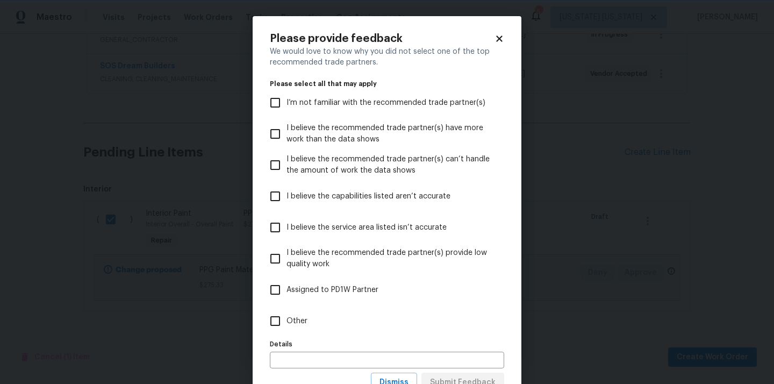
scroll to position [0, 0]
click at [442, 318] on label "Other" at bounding box center [380, 320] width 232 height 31
click at [287, 318] on input "Other" at bounding box center [275, 321] width 23 height 23
checkbox input "true"
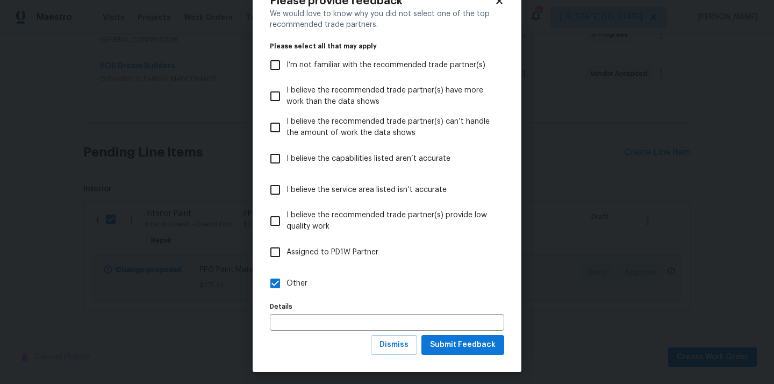
scroll to position [42, 0]
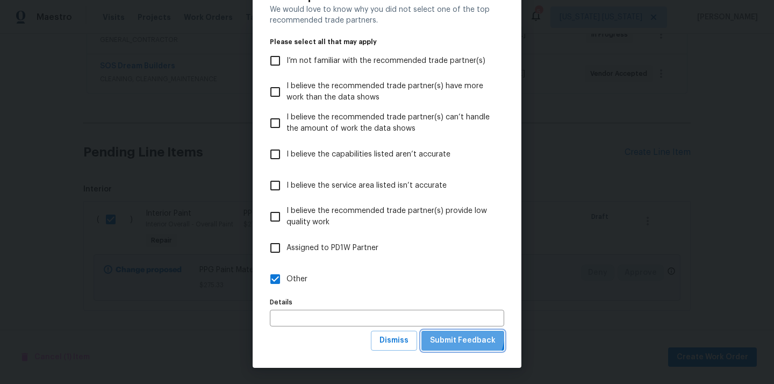
click at [456, 333] on button "Submit Feedback" at bounding box center [463, 341] width 83 height 20
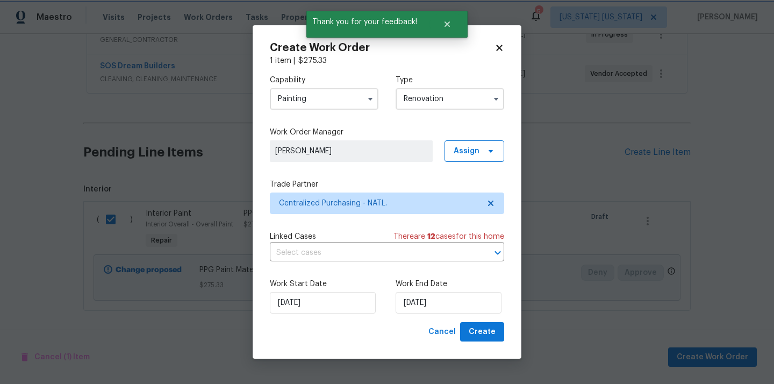
scroll to position [0, 0]
click at [475, 331] on span "Create" at bounding box center [482, 331] width 27 height 13
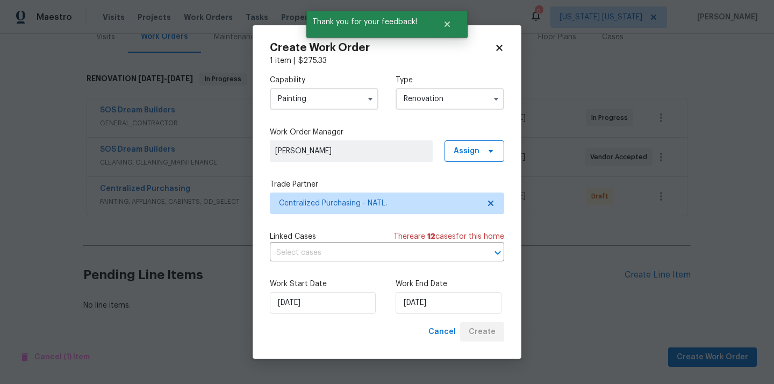
scroll to position [142, 0]
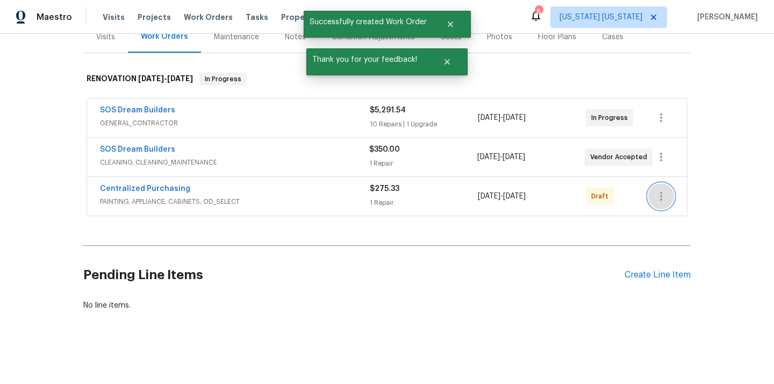
click at [657, 190] on icon "button" at bounding box center [661, 196] width 13 height 13
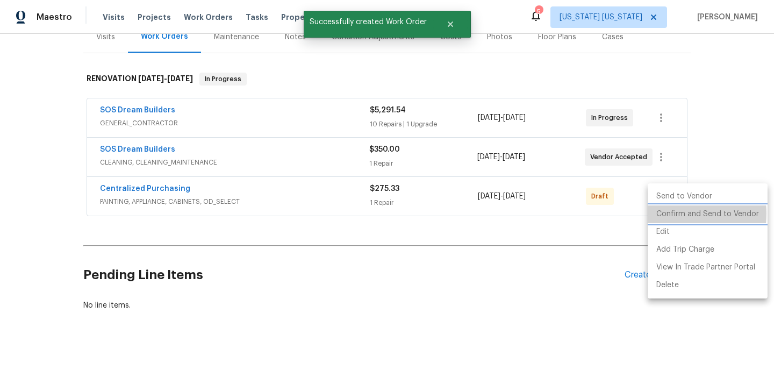
click at [666, 214] on li "Confirm and Send to Vendor" at bounding box center [708, 214] width 120 height 18
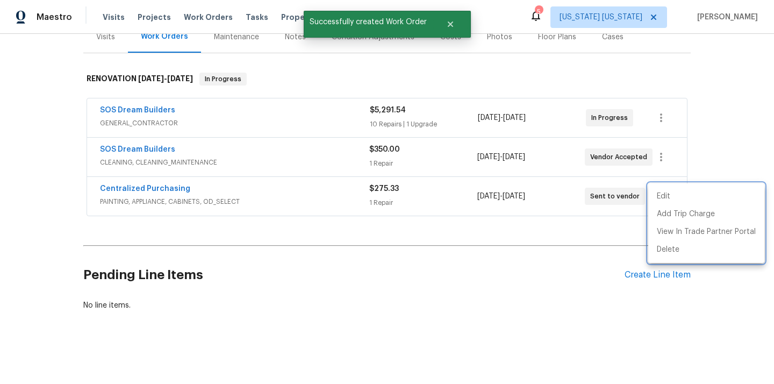
click at [218, 201] on div at bounding box center [387, 192] width 774 height 384
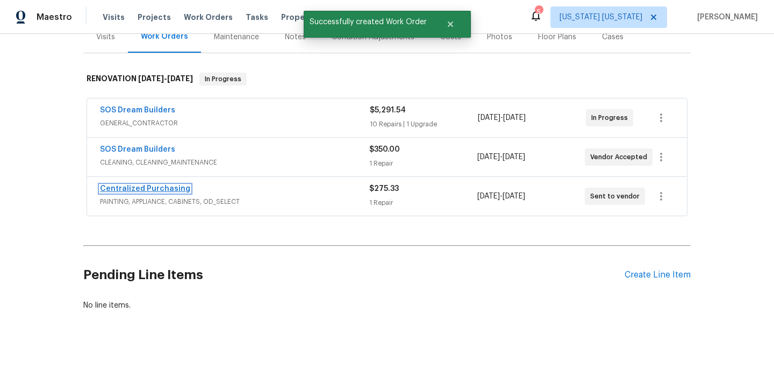
click at [162, 187] on link "Centralized Purchasing" at bounding box center [145, 189] width 90 height 8
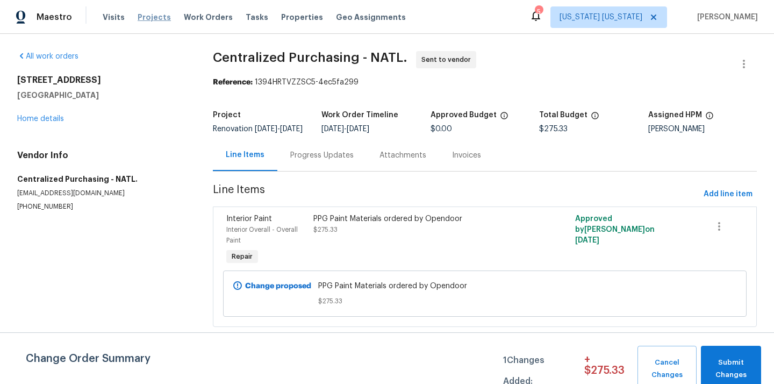
click at [149, 18] on span "Projects" at bounding box center [154, 17] width 33 height 11
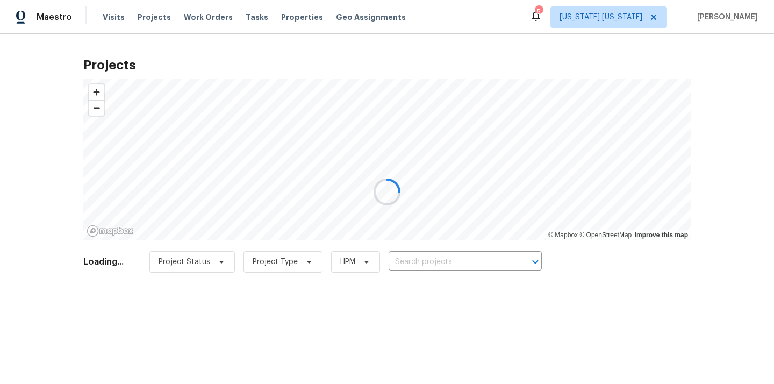
click at [478, 267] on div at bounding box center [387, 192] width 774 height 384
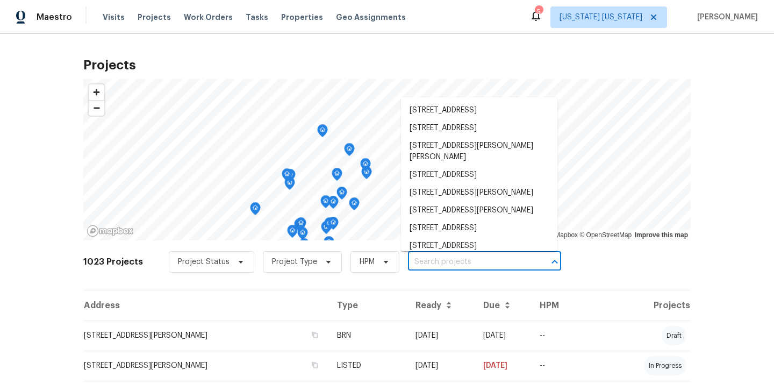
click at [478, 267] on input "text" at bounding box center [469, 262] width 123 height 17
paste input "1295 E Leaf Rd, San Tan Valley, AZ 85140"
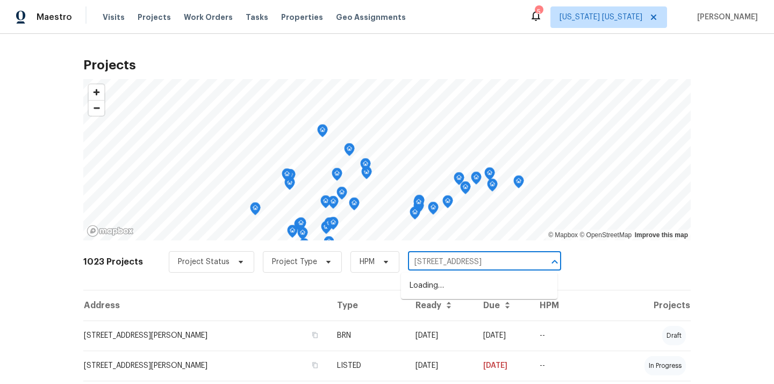
scroll to position [0, 22]
type input "1295 E Leaf Rd, San Tan Valley, AZ 85140"
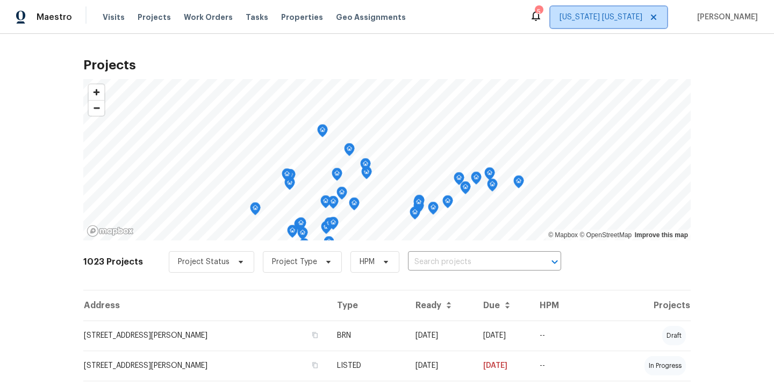
click at [598, 22] on span "[US_STATE] [US_STATE]" at bounding box center [601, 17] width 83 height 11
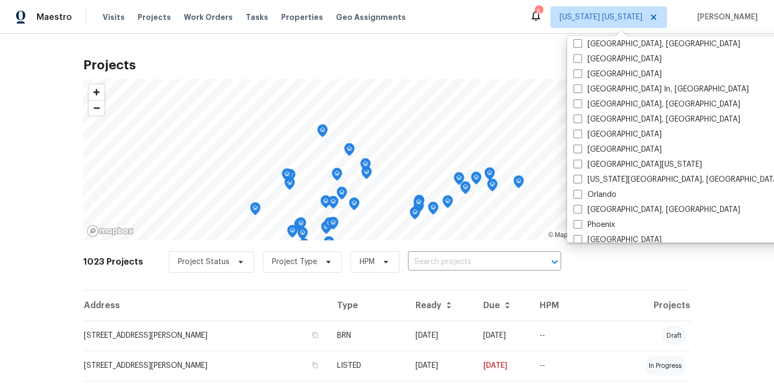
scroll to position [467, 0]
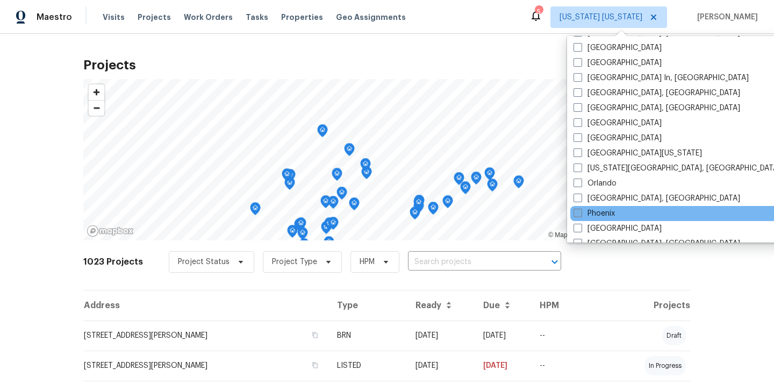
click at [614, 215] on label "Phoenix" at bounding box center [594, 213] width 41 height 11
click at [581, 215] on input "Phoenix" at bounding box center [577, 211] width 7 height 7
checkbox input "true"
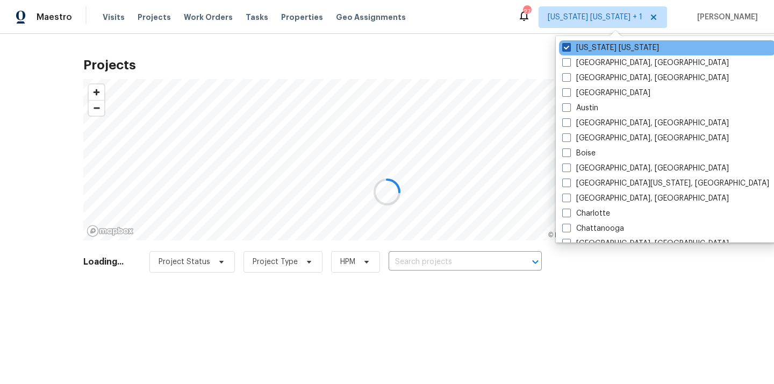
click at [574, 44] on label "[US_STATE] [US_STATE]" at bounding box center [611, 47] width 97 height 11
click at [570, 44] on input "[US_STATE] [US_STATE]" at bounding box center [566, 45] width 7 height 7
checkbox input "false"
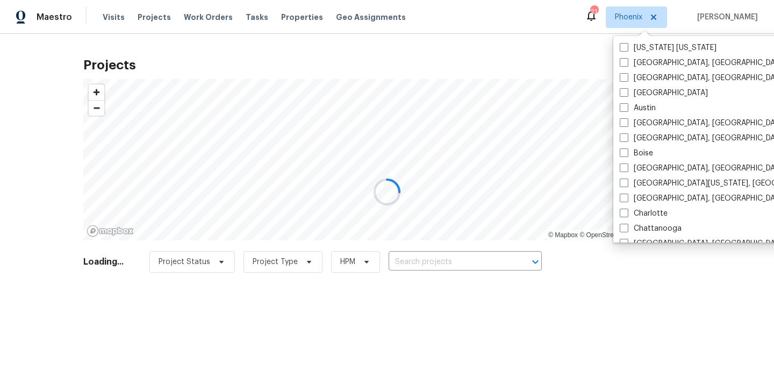
click at [153, 15] on div at bounding box center [387, 192] width 774 height 384
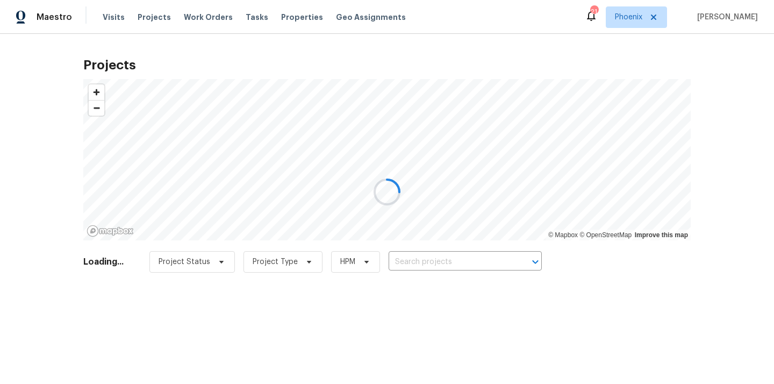
click at [147, 17] on div at bounding box center [387, 192] width 774 height 384
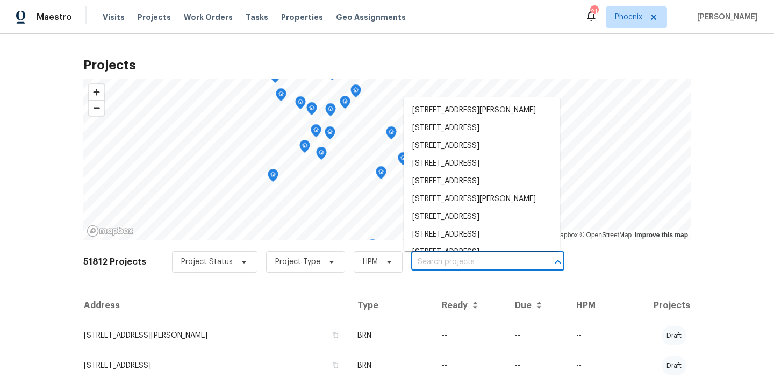
click at [437, 261] on input "text" at bounding box center [472, 262] width 123 height 17
paste input "1295 E Leaf Rd, San Tan Valley, AZ 85140"
type input "1295 E Leaf Rd, San Tan Valley, AZ 85140"
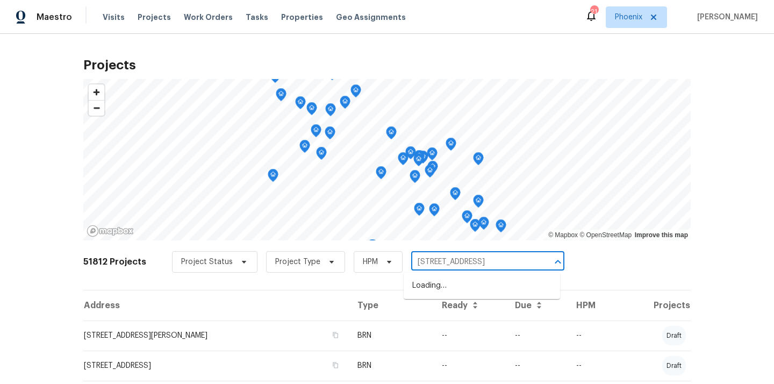
scroll to position [0, 22]
click at [444, 289] on li "1295 E Leaf Rd, San Tan Valley, AZ 85140" at bounding box center [482, 286] width 157 height 18
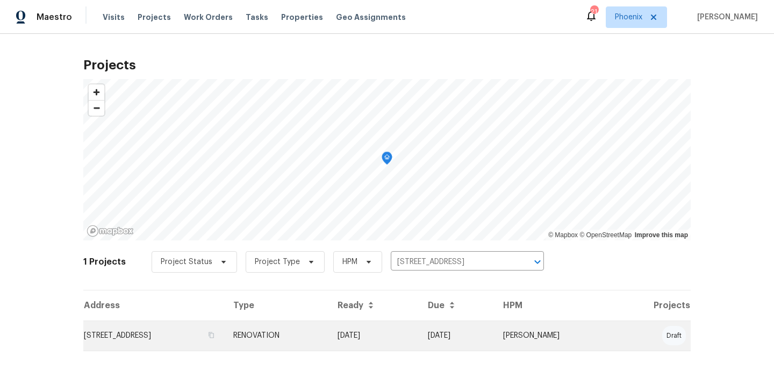
click at [225, 323] on td "1295 E Leaf Rd, San Tan Valley, AZ 85140" at bounding box center [153, 336] width 141 height 30
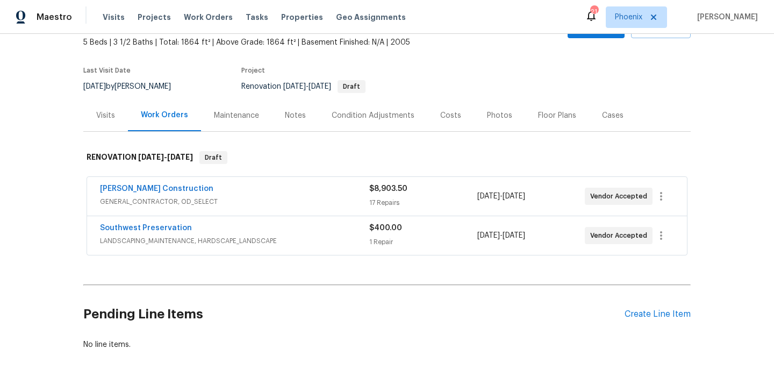
scroll to position [79, 0]
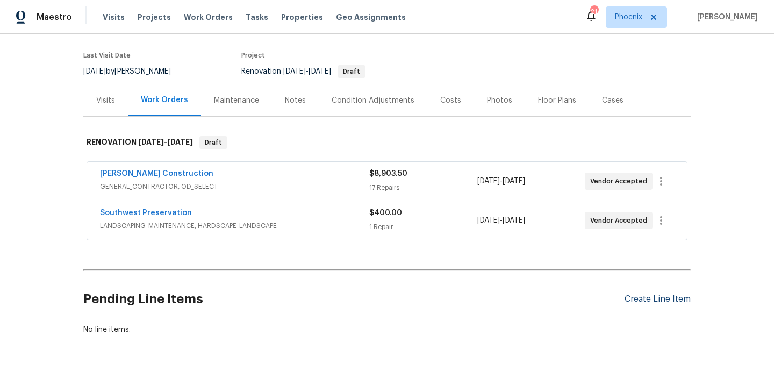
click at [639, 301] on div "Create Line Item" at bounding box center [658, 299] width 66 height 10
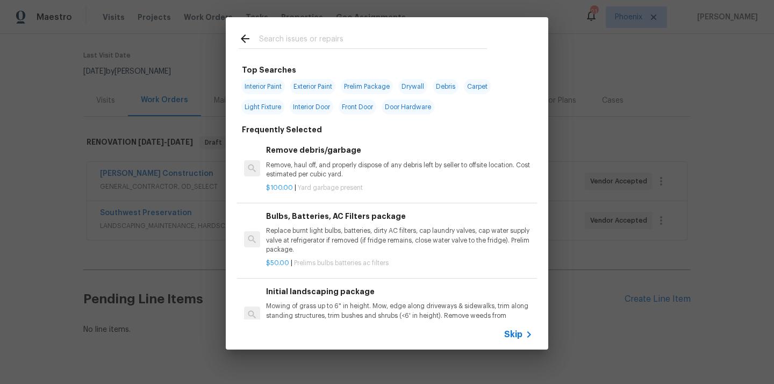
click at [368, 26] on div at bounding box center [363, 38] width 274 height 42
click at [359, 37] on input "text" at bounding box center [373, 40] width 228 height 16
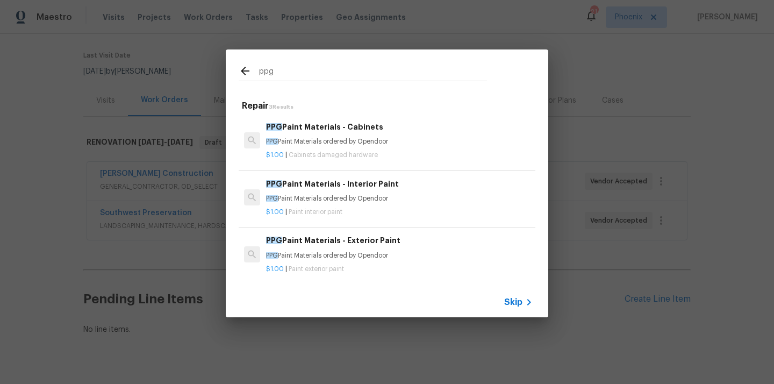
type input "ppg"
click at [356, 209] on p "$1.00 | Paint interior paint" at bounding box center [399, 212] width 267 height 9
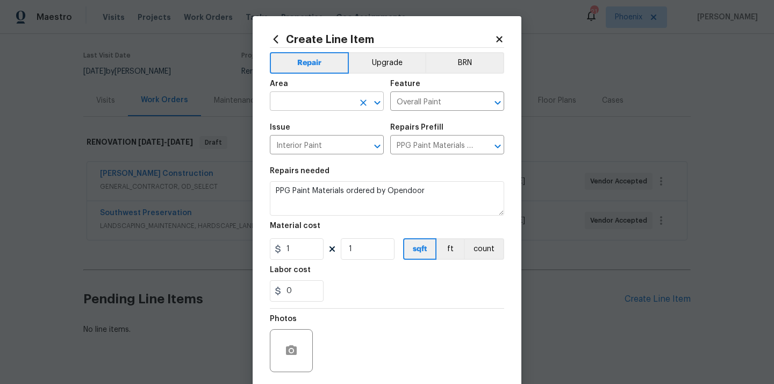
click at [324, 104] on input "text" at bounding box center [312, 102] width 84 height 17
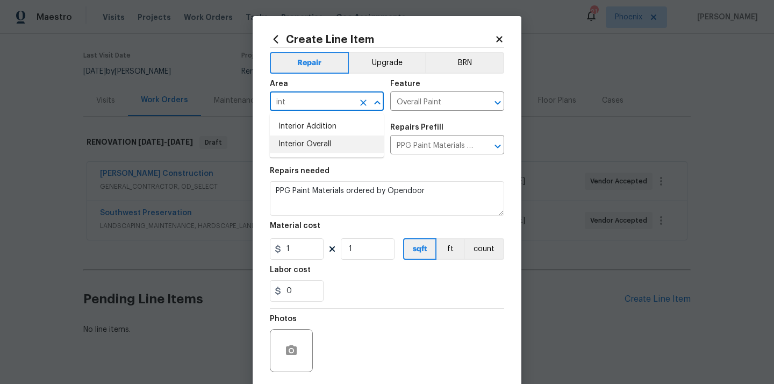
click at [306, 137] on li "Interior Overall" at bounding box center [327, 145] width 114 height 18
type input "Interior Overall"
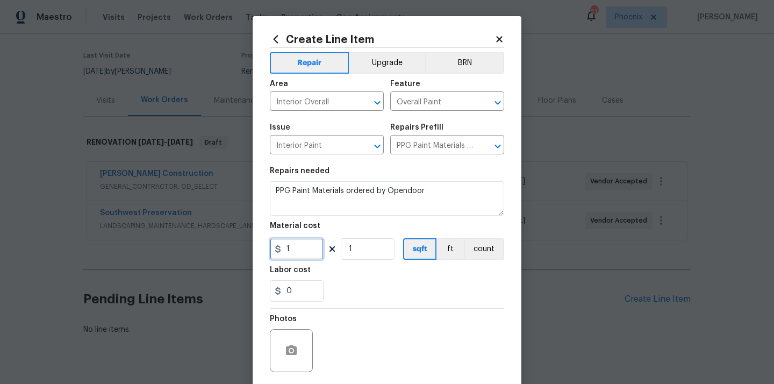
drag, startPoint x: 300, startPoint y: 255, endPoint x: 250, endPoint y: 249, distance: 49.8
click at [250, 249] on div "Create Line Item Repair Upgrade BRN Area Interior Overall ​ Feature Overall Pai…" at bounding box center [387, 192] width 774 height 384
paste input "607.18"
type input "607.18"
click at [375, 303] on section "Repairs needed PPG Paint Materials ordered by Opendoor Material cost 607.18 1 s…" at bounding box center [387, 234] width 234 height 147
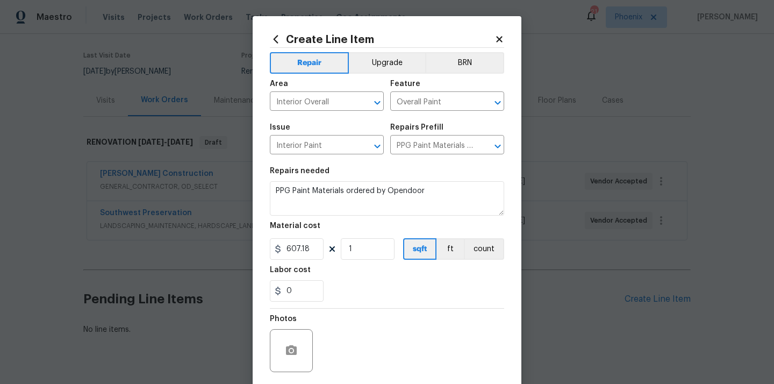
scroll to position [80, 0]
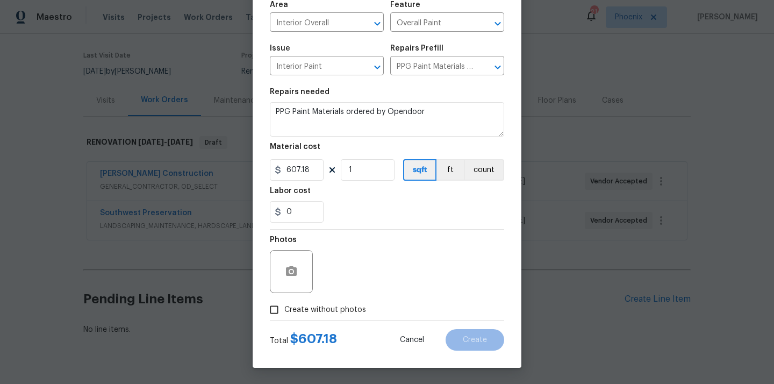
click at [362, 307] on span "Create without photos" at bounding box center [325, 309] width 82 height 11
click at [284, 307] on input "Create without photos" at bounding box center [274, 310] width 20 height 20
checkbox input "true"
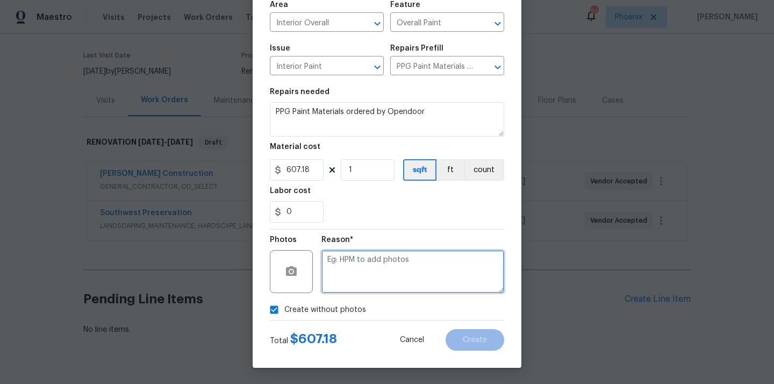
click at [380, 271] on textarea at bounding box center [413, 271] width 183 height 43
type textarea "N/A"
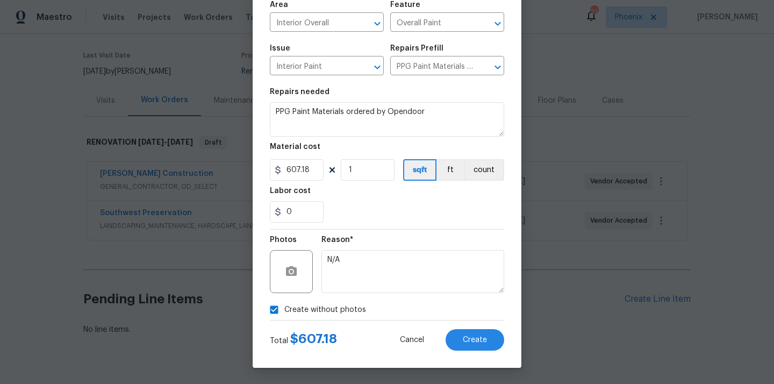
click at [461, 352] on div "Create Line Item Repair Upgrade BRN Area Interior Overall ​ Feature Overall Pai…" at bounding box center [387, 152] width 269 height 431
click at [468, 346] on button "Create" at bounding box center [475, 340] width 59 height 22
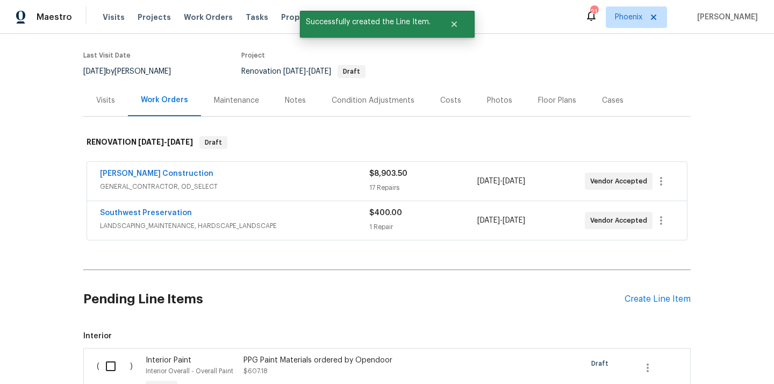
click at [109, 362] on input "checkbox" at bounding box center [114, 366] width 31 height 23
checkbox input "true"
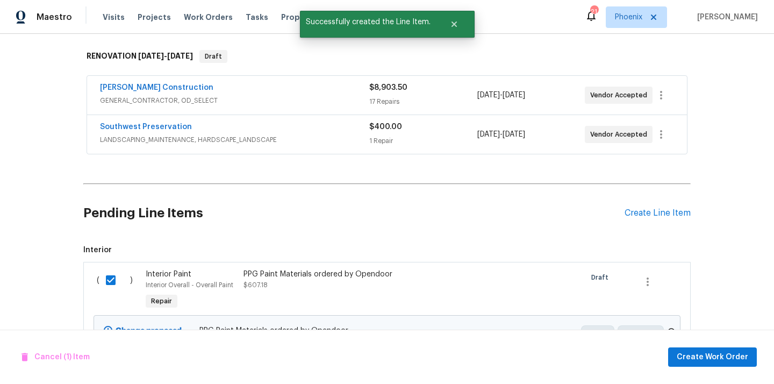
scroll to position [225, 0]
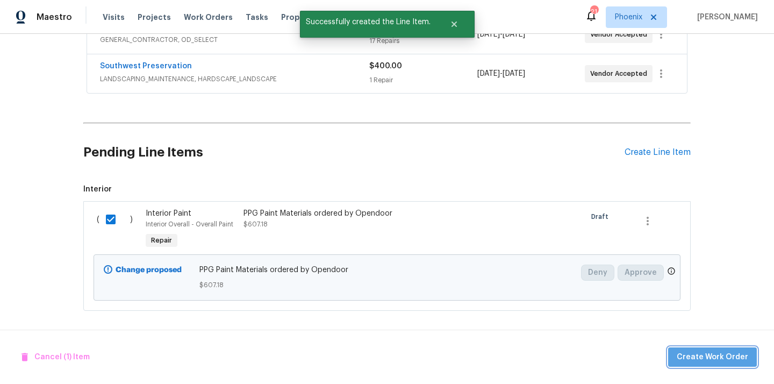
click at [725, 359] on span "Create Work Order" at bounding box center [713, 357] width 72 height 13
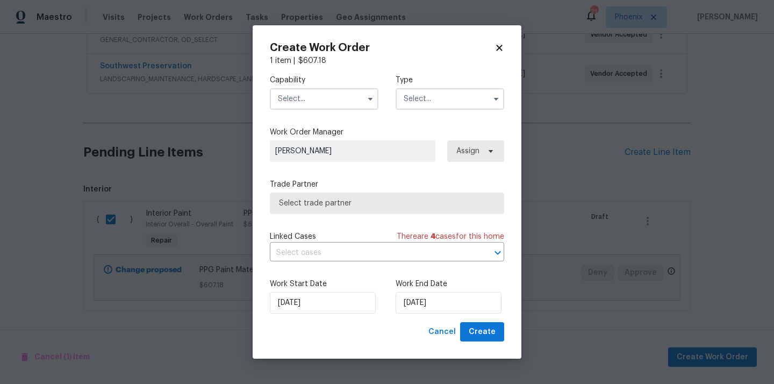
click at [357, 93] on input "text" at bounding box center [324, 99] width 109 height 22
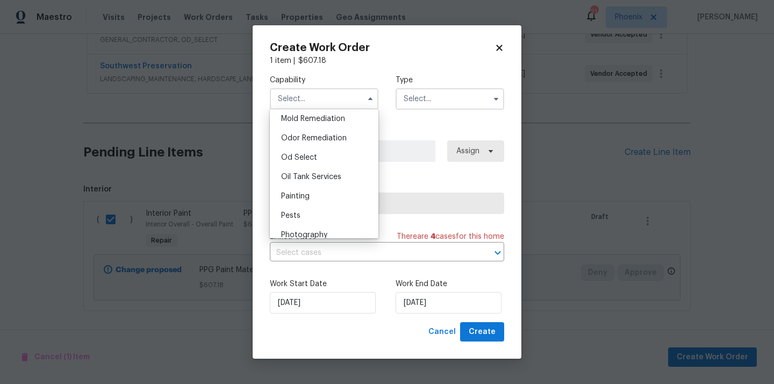
scroll to position [861, 0]
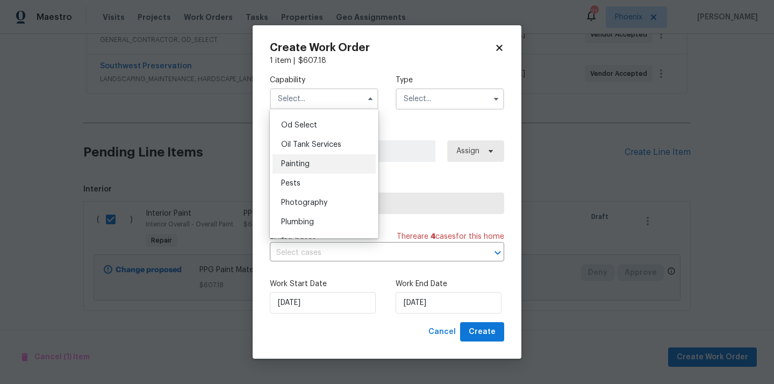
click at [305, 161] on span "Painting" at bounding box center [295, 164] width 29 height 8
type input "Painting"
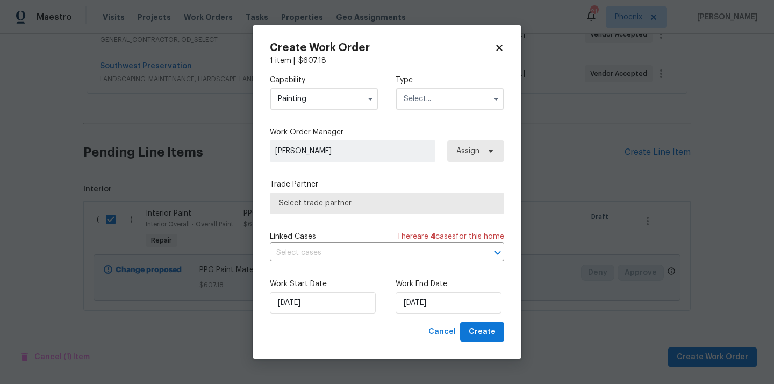
click at [443, 73] on div "Capability Painting Type" at bounding box center [387, 92] width 234 height 52
click at [426, 98] on input "text" at bounding box center [450, 99] width 109 height 22
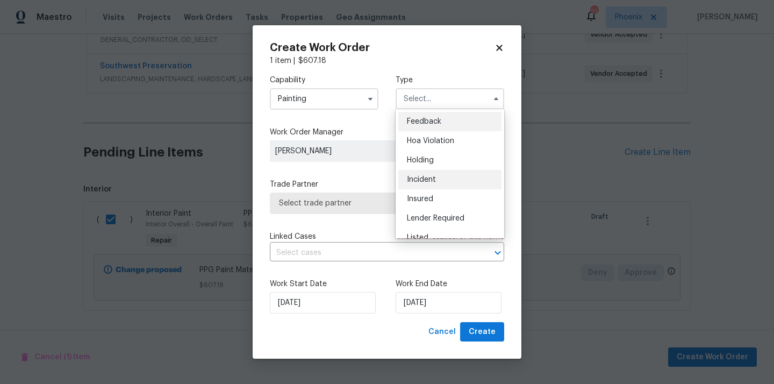
scroll to position [244, 0]
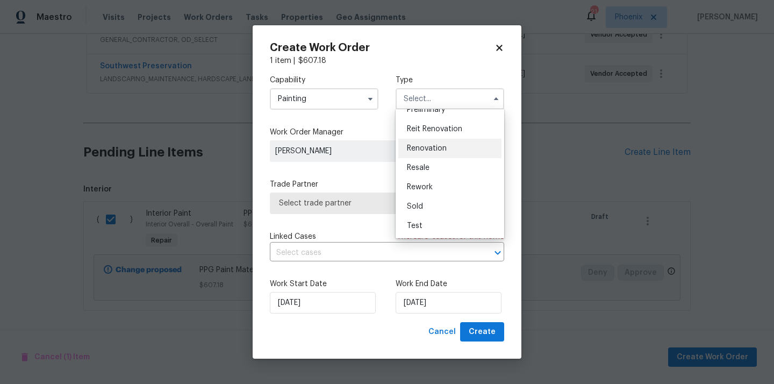
click at [444, 154] on div "Renovation" at bounding box center [450, 148] width 103 height 19
type input "Renovation"
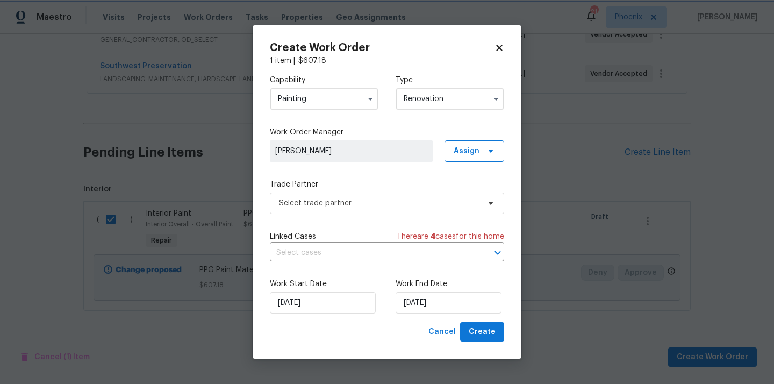
scroll to position [0, 0]
click at [464, 155] on span "Assign" at bounding box center [467, 151] width 26 height 11
click at [463, 198] on div "Assign to me" at bounding box center [476, 196] width 47 height 11
click at [375, 193] on span "Select trade partner" at bounding box center [387, 204] width 234 height 22
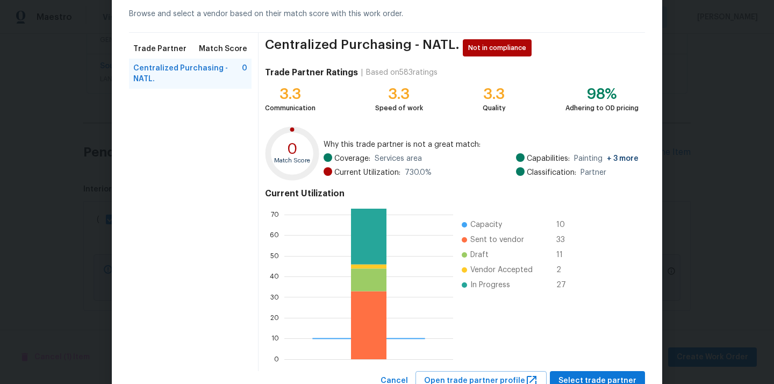
scroll to position [90, 0]
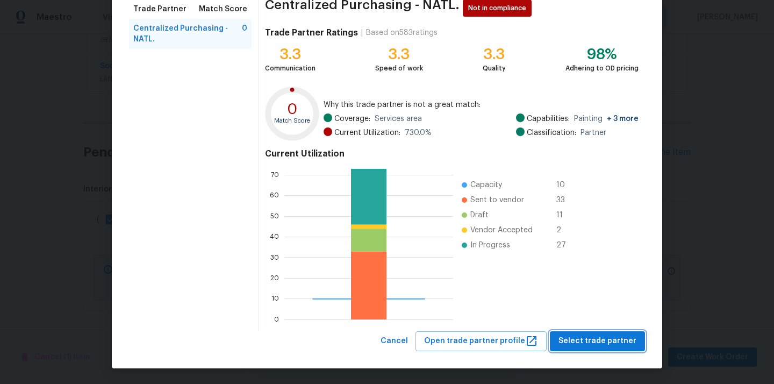
click at [593, 339] on span "Select trade partner" at bounding box center [598, 341] width 78 height 13
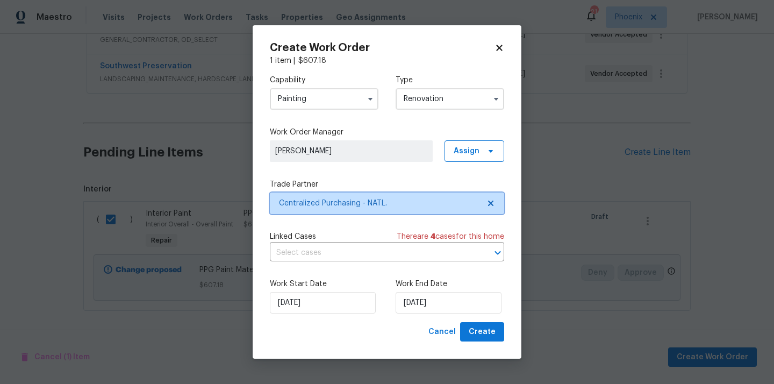
scroll to position [0, 0]
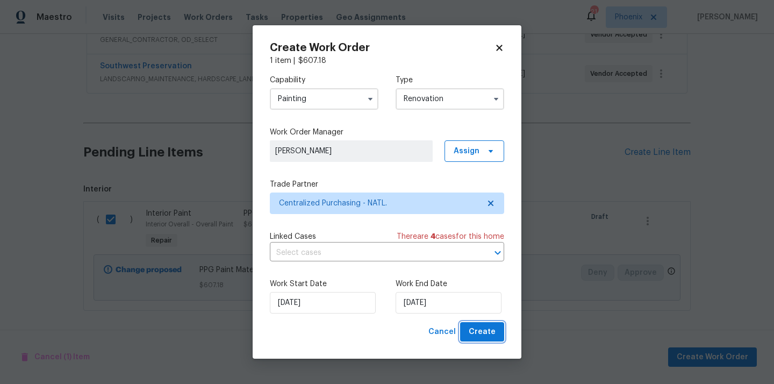
click at [484, 333] on span "Create" at bounding box center [482, 331] width 27 height 13
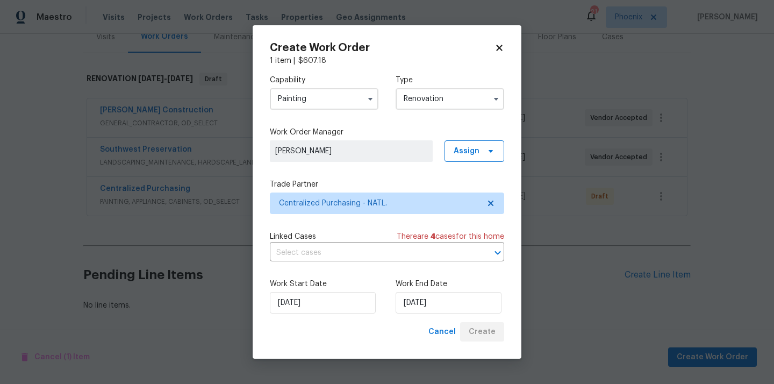
scroll to position [142, 0]
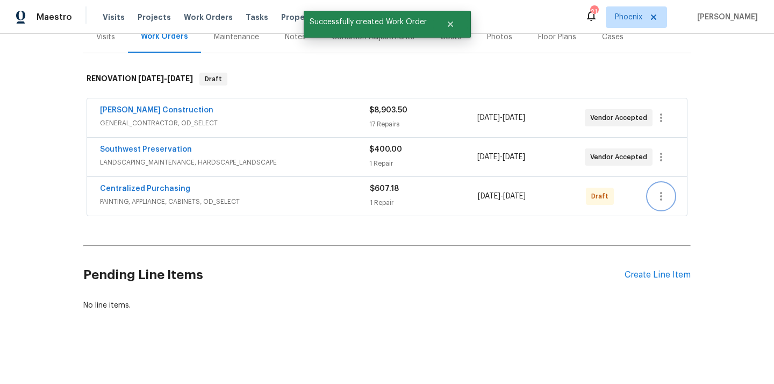
click at [659, 202] on icon "button" at bounding box center [661, 196] width 13 height 13
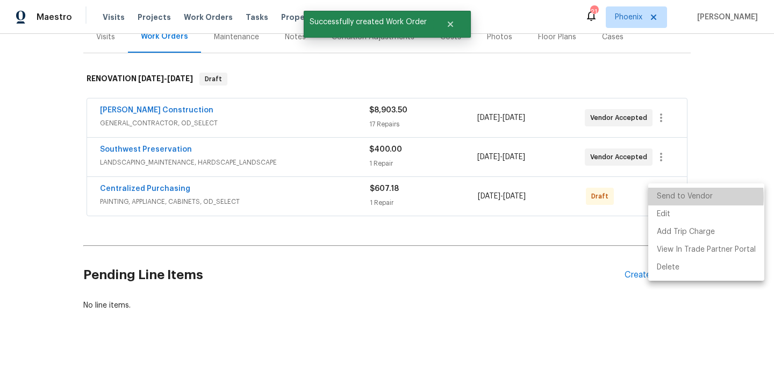
click at [663, 197] on li "Send to Vendor" at bounding box center [707, 197] width 116 height 18
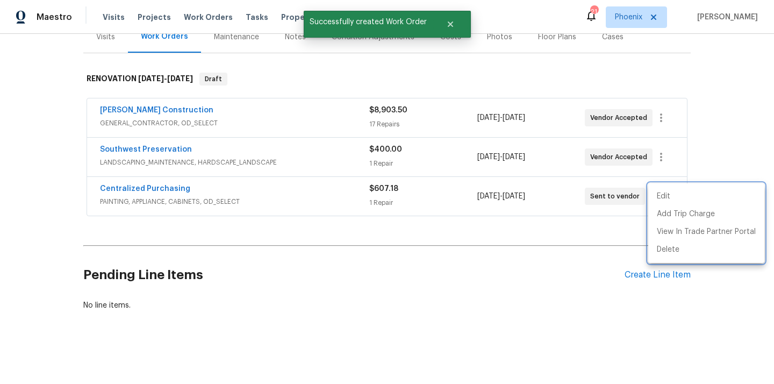
click at [448, 230] on div at bounding box center [387, 192] width 774 height 384
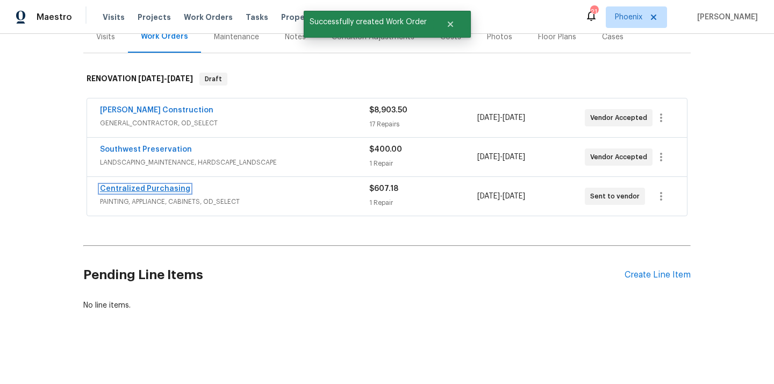
click at [132, 189] on link "Centralized Purchasing" at bounding box center [145, 189] width 90 height 8
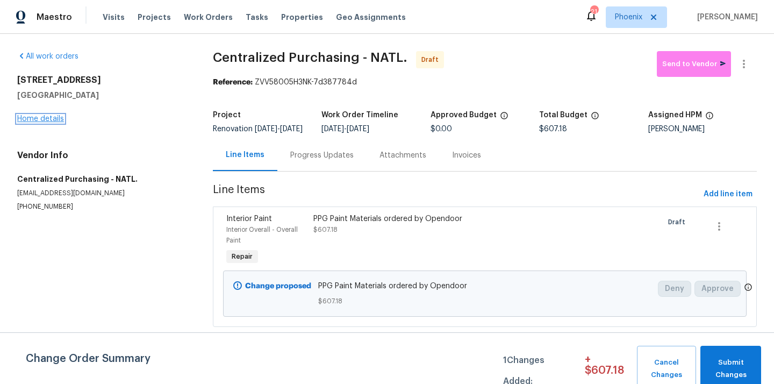
click at [40, 120] on link "Home details" at bounding box center [40, 119] width 47 height 8
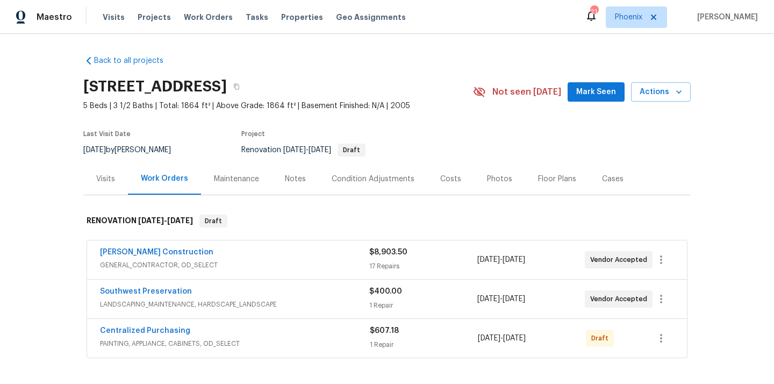
scroll to position [69, 0]
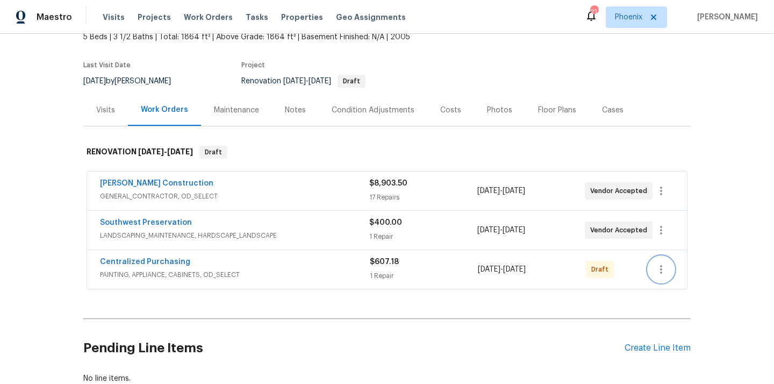
click at [667, 271] on icon "button" at bounding box center [661, 269] width 13 height 13
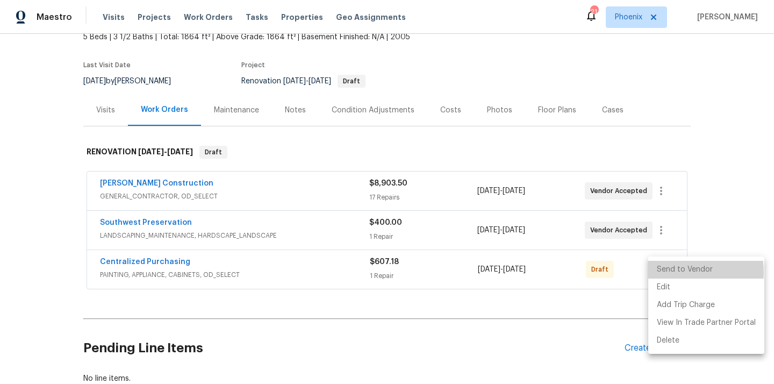
click at [665, 272] on li "Send to Vendor" at bounding box center [707, 270] width 116 height 18
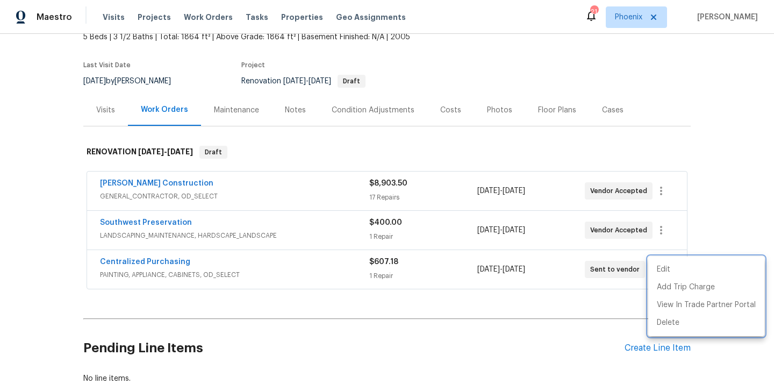
click at [161, 255] on div at bounding box center [387, 192] width 774 height 384
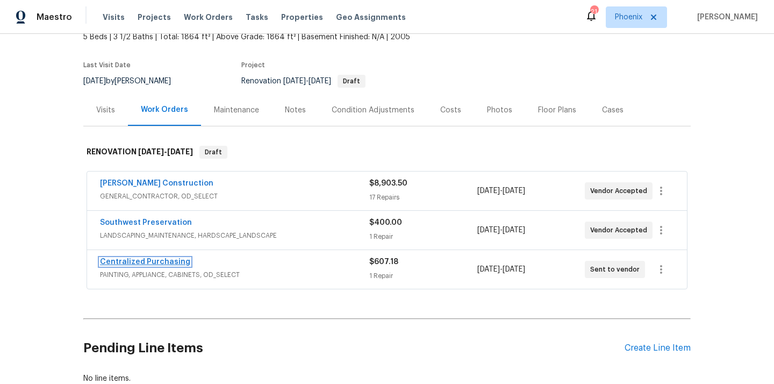
click at [148, 261] on link "Centralized Purchasing" at bounding box center [145, 262] width 90 height 8
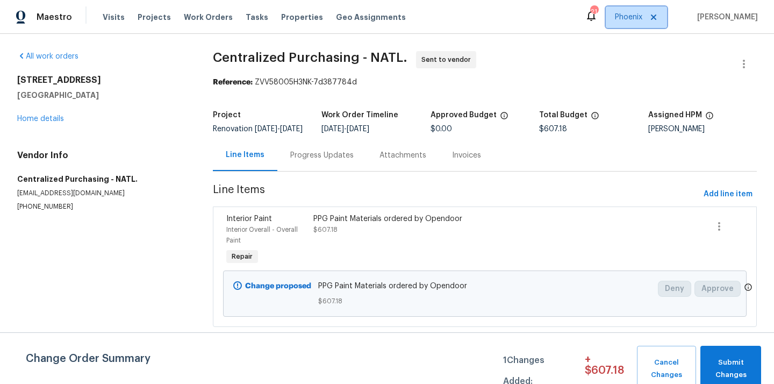
click at [635, 16] on span "Phoenix" at bounding box center [628, 17] width 27 height 11
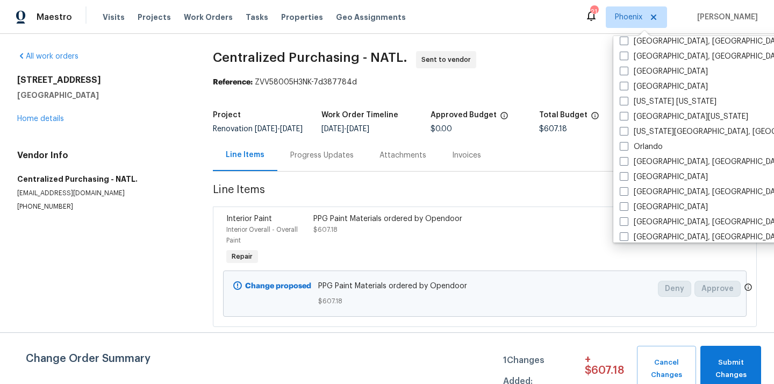
scroll to position [525, 0]
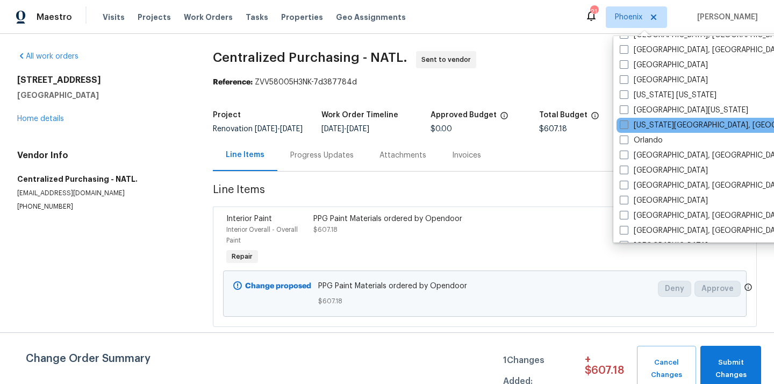
click at [651, 124] on label "[US_STATE][GEOGRAPHIC_DATA], [GEOGRAPHIC_DATA]" at bounding box center [723, 125] width 207 height 11
click at [627, 124] on input "[US_STATE][GEOGRAPHIC_DATA], [GEOGRAPHIC_DATA]" at bounding box center [623, 123] width 7 height 7
checkbox input "true"
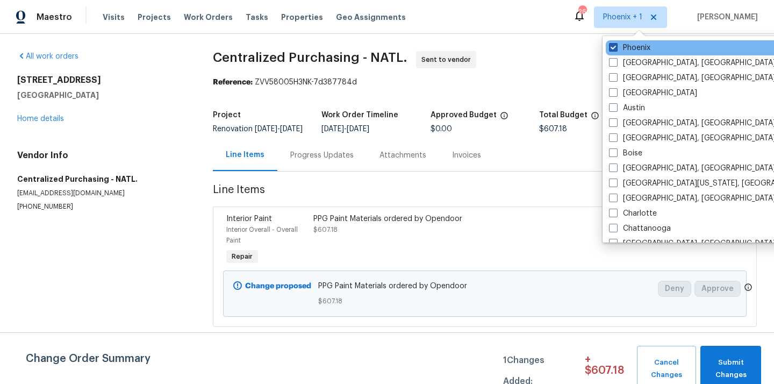
click at [635, 45] on label "Phoenix" at bounding box center [629, 47] width 41 height 11
click at [616, 45] on input "Phoenix" at bounding box center [612, 45] width 7 height 7
checkbox input "false"
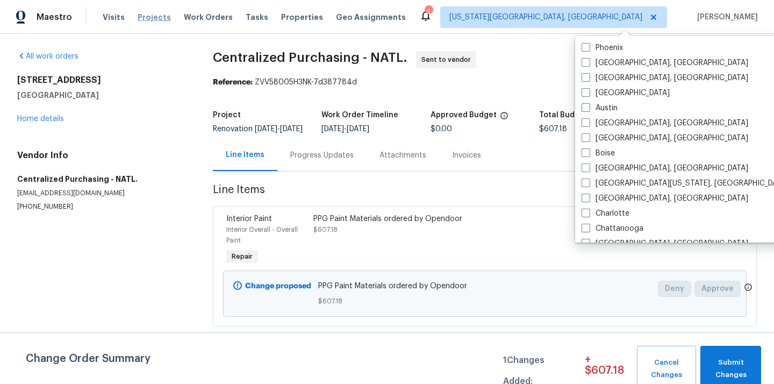
click at [145, 18] on span "Projects" at bounding box center [154, 17] width 33 height 11
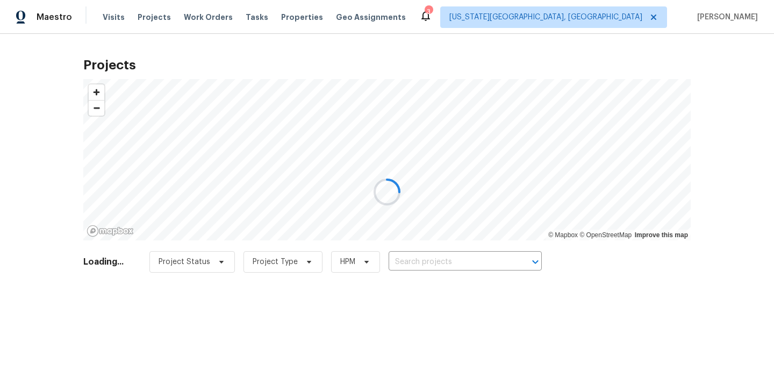
click at [496, 258] on div at bounding box center [387, 192] width 774 height 384
click at [487, 260] on div at bounding box center [387, 192] width 774 height 384
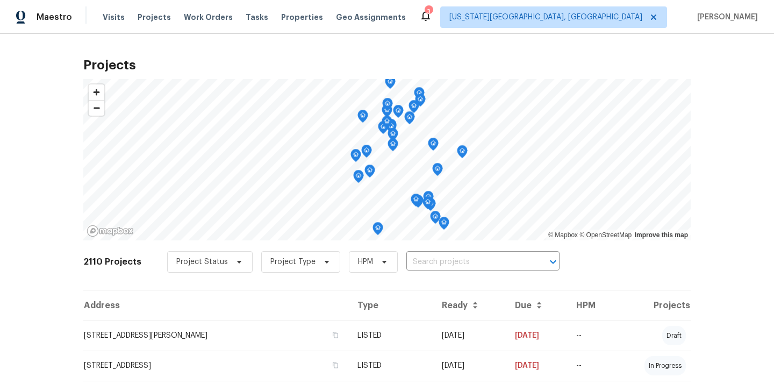
click at [487, 260] on input "text" at bounding box center [468, 262] width 123 height 17
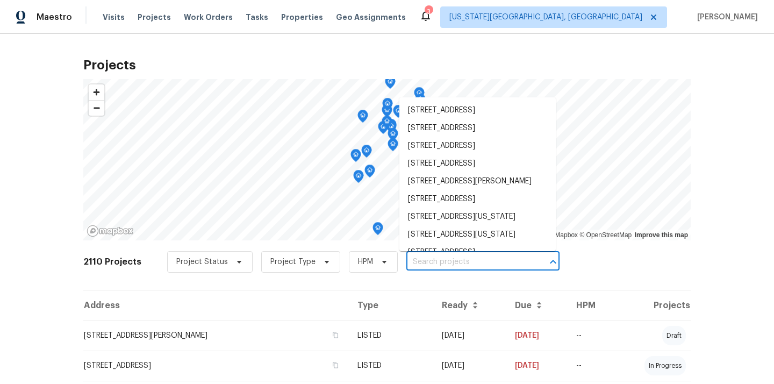
paste input "2104 Wheaton Dr, Norman, OK 73071"
type input "2104 Wheaton Dr, Norman, OK 73071"
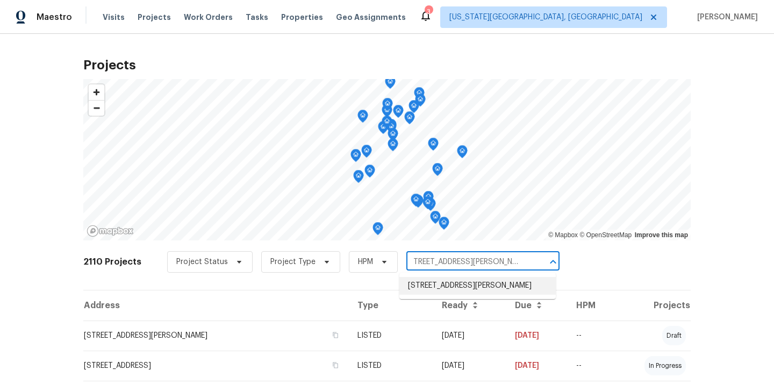
click at [472, 283] on li "2104 Wheaton Dr, Norman, OK 73071" at bounding box center [478, 286] width 157 height 18
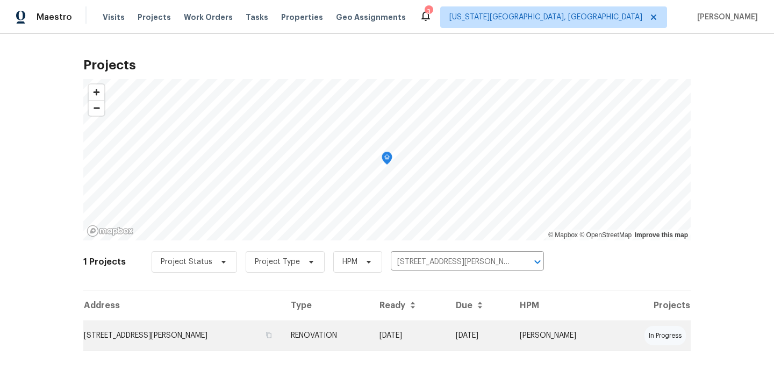
click at [357, 331] on td "RENOVATION" at bounding box center [326, 336] width 89 height 30
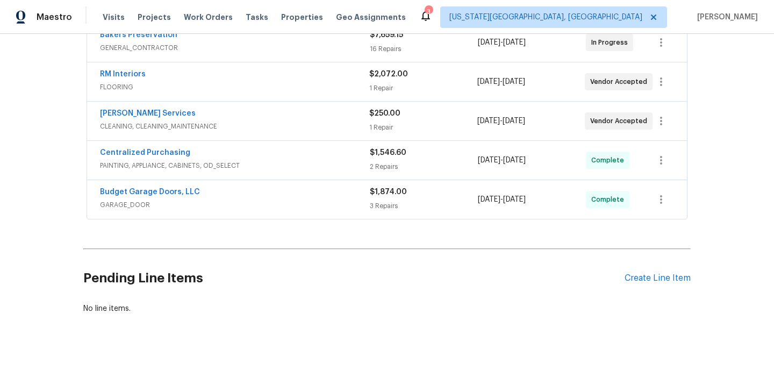
scroll to position [260, 0]
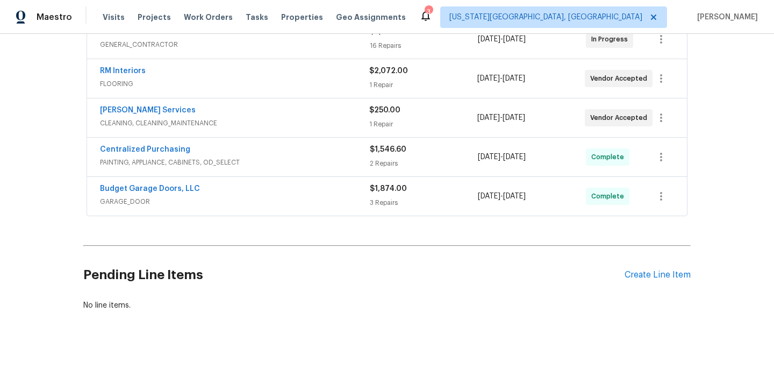
click at [641, 279] on div "Create Line Item" at bounding box center [658, 275] width 66 height 10
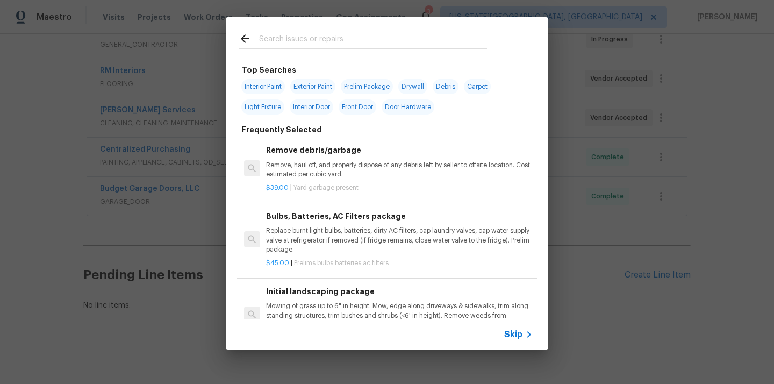
click at [354, 46] on input "text" at bounding box center [373, 40] width 228 height 16
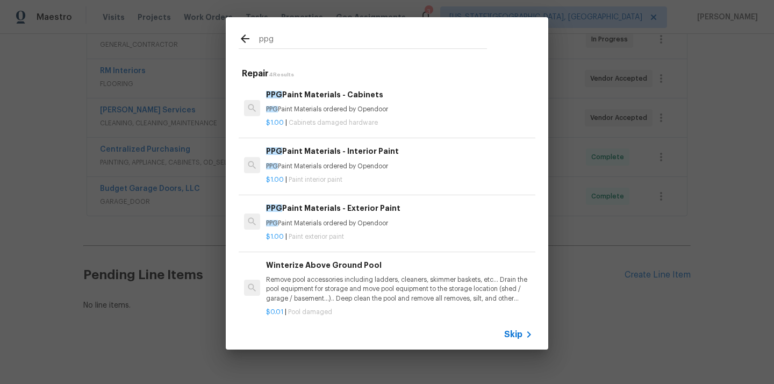
type input "ppg"
click at [361, 177] on p "$1.00 | Paint interior paint" at bounding box center [399, 179] width 267 height 9
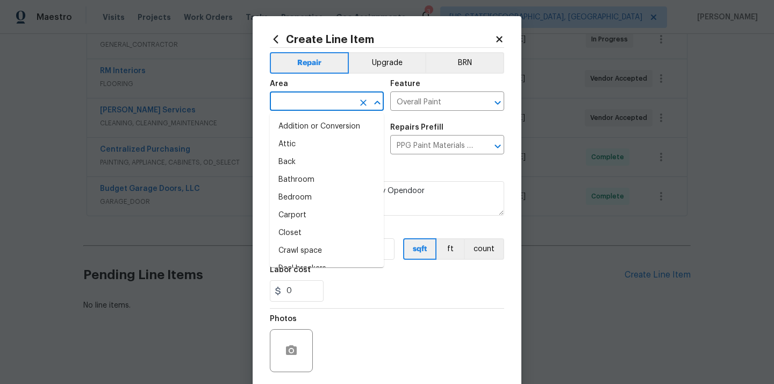
click at [306, 95] on input "text" at bounding box center [312, 102] width 84 height 17
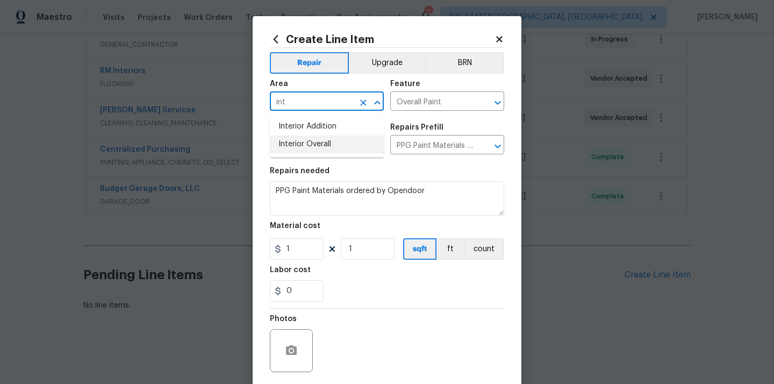
click at [294, 143] on li "Interior Overall" at bounding box center [327, 145] width 114 height 18
type input "Interior Overall"
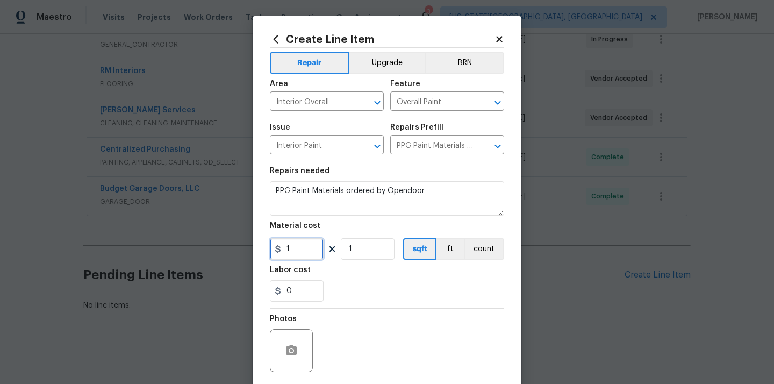
drag, startPoint x: 296, startPoint y: 253, endPoint x: 268, endPoint y: 252, distance: 28.0
click at [268, 252] on div "Create Line Item Repair Upgrade BRN Area Interior Overall ​ Feature Overall Pai…" at bounding box center [387, 231] width 269 height 431
paste input "70.1"
type input "70.11"
click at [358, 283] on div "0" at bounding box center [387, 291] width 234 height 22
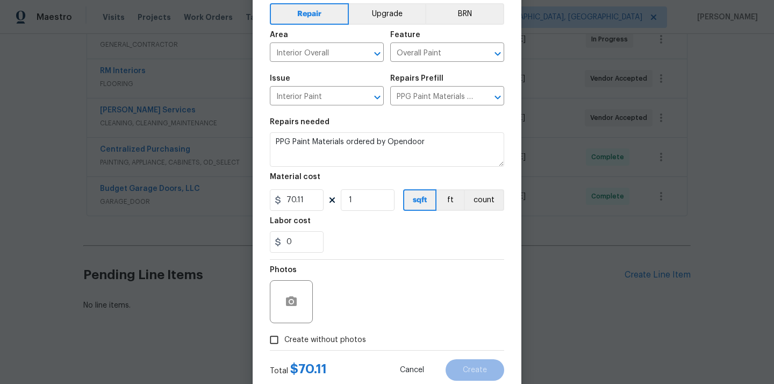
scroll to position [80, 0]
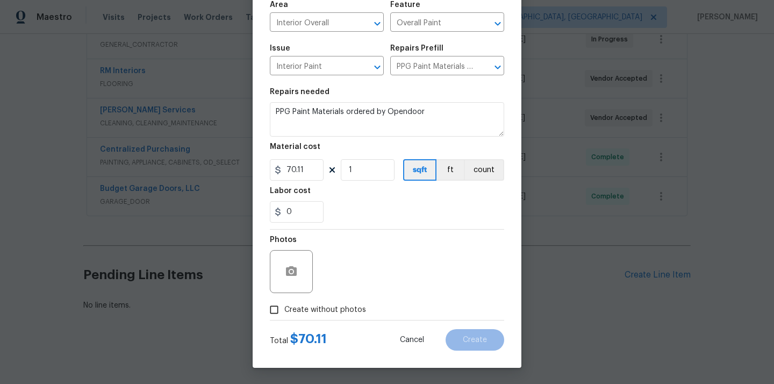
click at [318, 301] on label "Create without photos" at bounding box center [315, 310] width 102 height 20
click at [284, 301] on input "Create without photos" at bounding box center [274, 310] width 20 height 20
checkbox input "true"
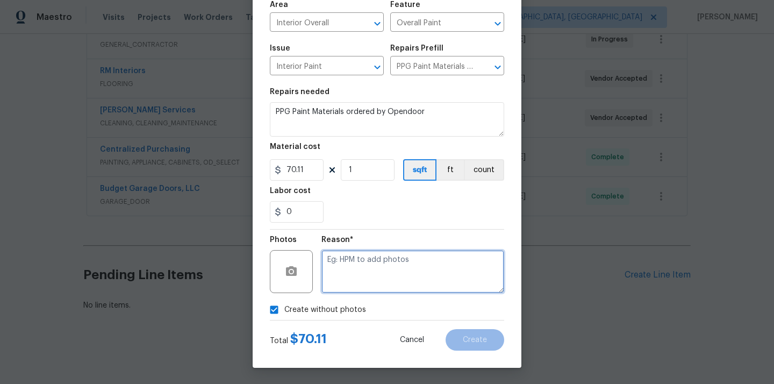
click at [357, 267] on textarea at bounding box center [413, 271] width 183 height 43
type textarea "N/A"
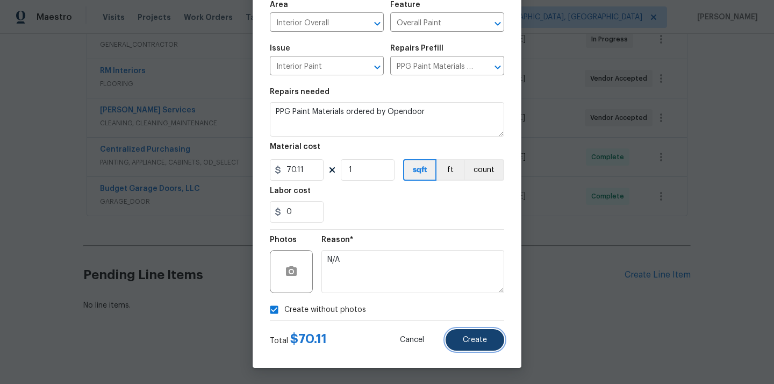
click at [481, 339] on span "Create" at bounding box center [475, 340] width 24 height 8
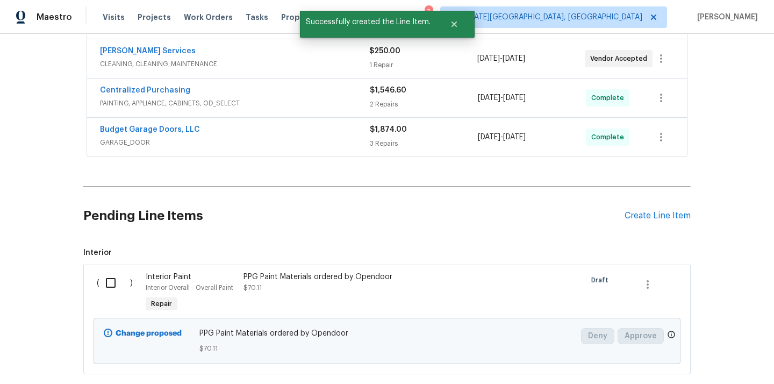
scroll to position [382, 0]
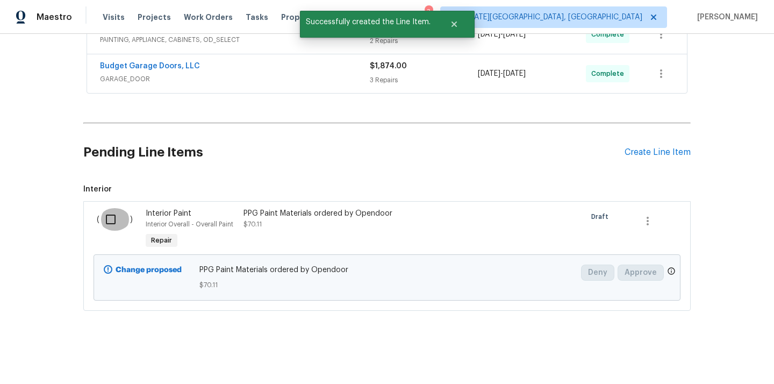
click at [111, 222] on input "checkbox" at bounding box center [114, 219] width 31 height 23
checkbox input "true"
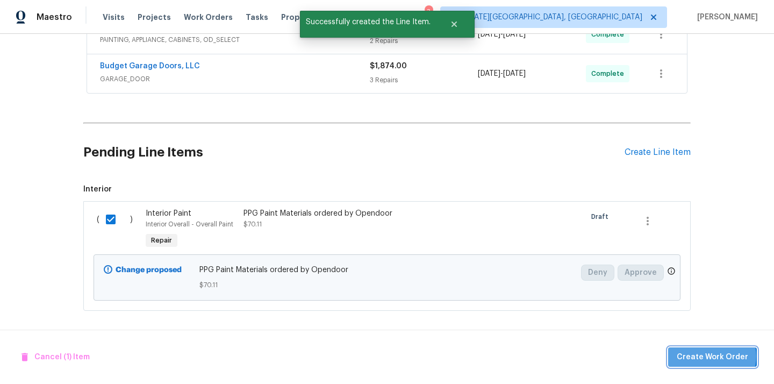
click at [716, 356] on span "Create Work Order" at bounding box center [713, 357] width 72 height 13
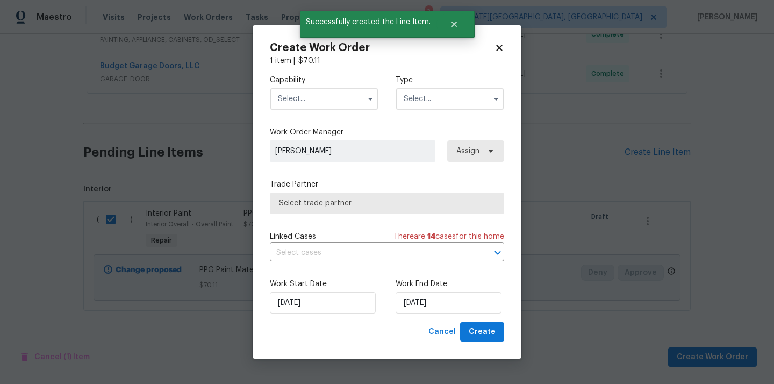
click at [348, 101] on input "text" at bounding box center [324, 99] width 109 height 22
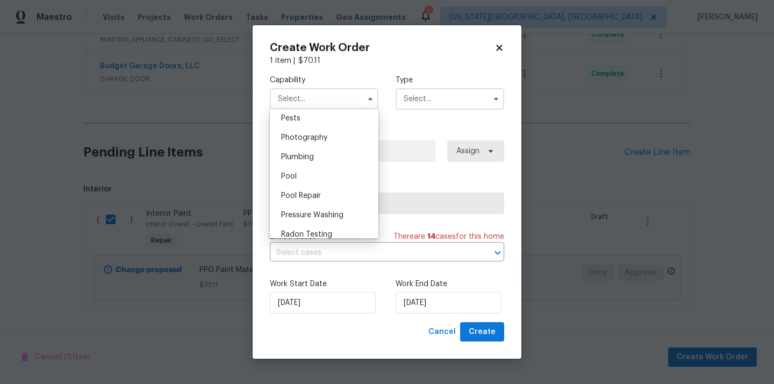
scroll to position [908, 0]
click at [324, 122] on div "Painting" at bounding box center [324, 116] width 103 height 19
type input "Painting"
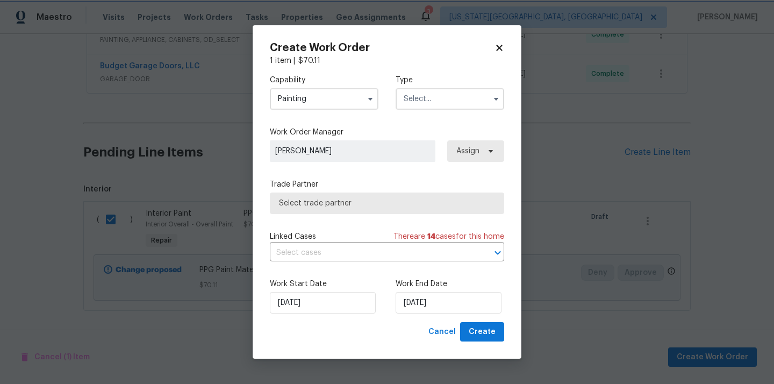
scroll to position [884, 0]
click at [443, 91] on input "text" at bounding box center [450, 99] width 109 height 22
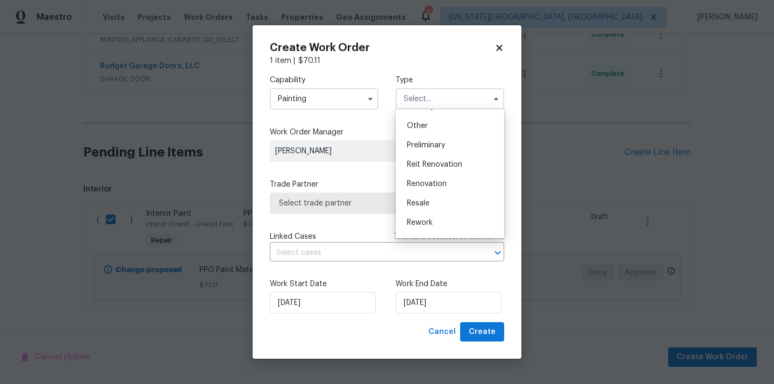
scroll to position [244, 0]
click at [438, 149] on span "Renovation" at bounding box center [427, 149] width 40 height 8
type input "Renovation"
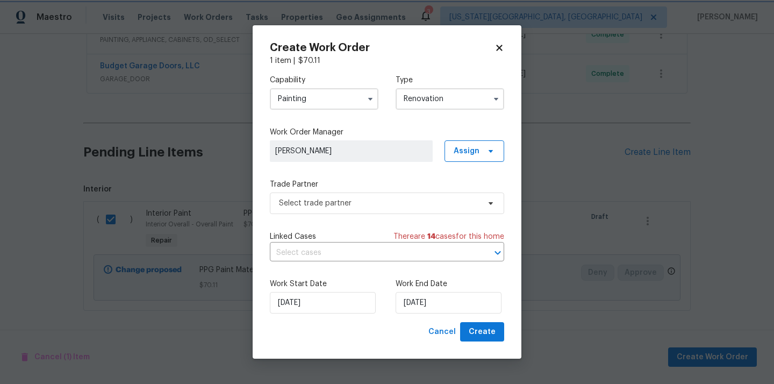
scroll to position [0, 0]
click at [478, 147] on span "Assign" at bounding box center [467, 151] width 26 height 11
click at [477, 196] on div "Assign to me" at bounding box center [476, 196] width 47 height 11
click at [377, 204] on span "Select trade partner" at bounding box center [379, 203] width 201 height 11
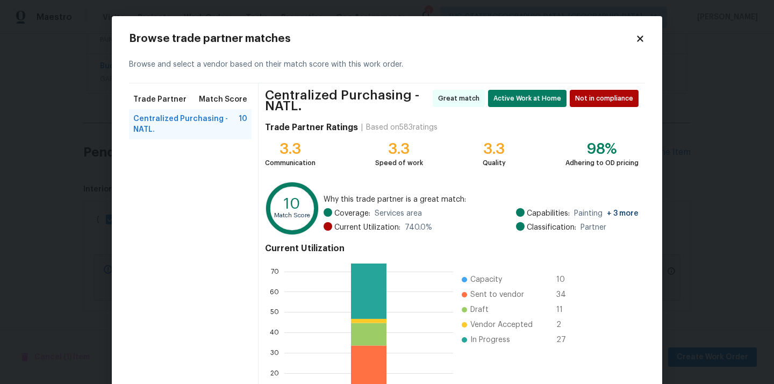
scroll to position [95, 0]
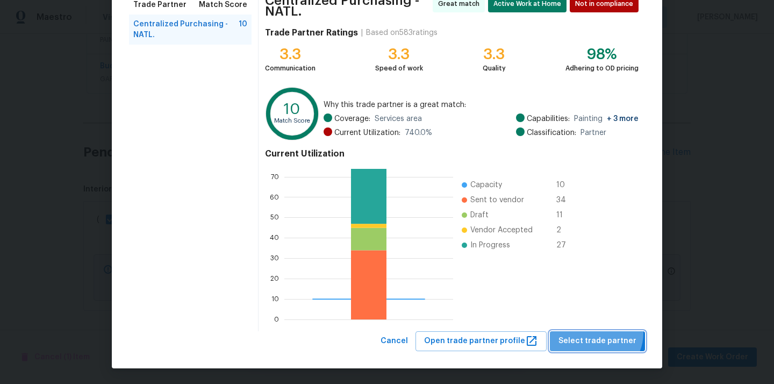
click at [600, 333] on button "Select trade partner" at bounding box center [597, 341] width 95 height 20
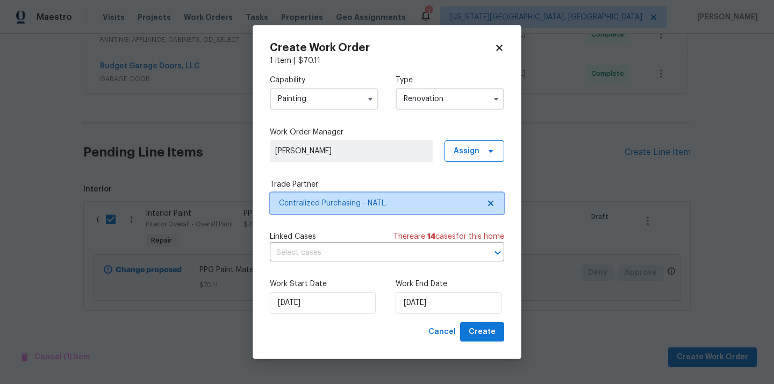
scroll to position [0, 0]
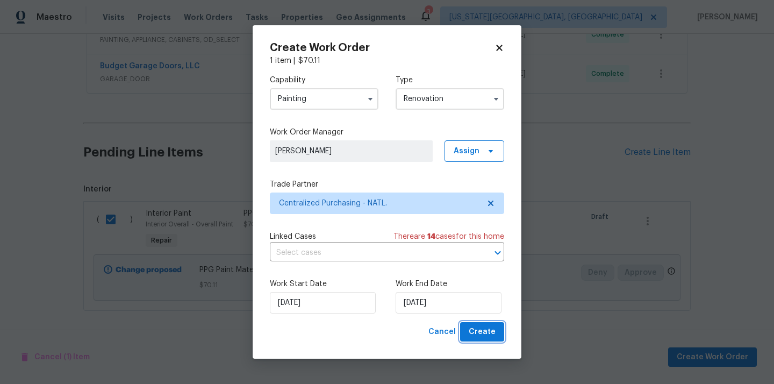
click at [485, 333] on span "Create" at bounding box center [482, 331] width 27 height 13
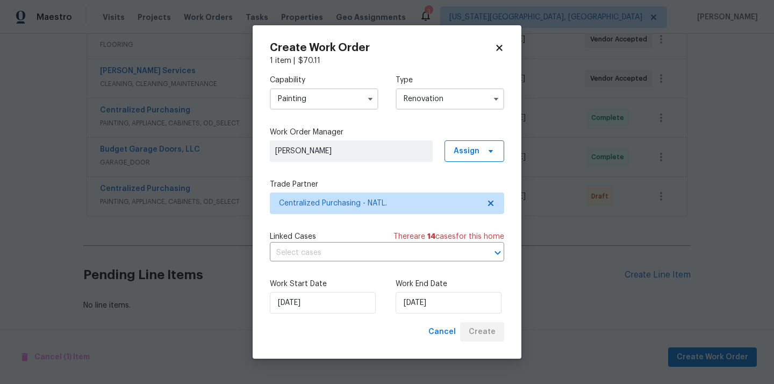
scroll to position [299, 0]
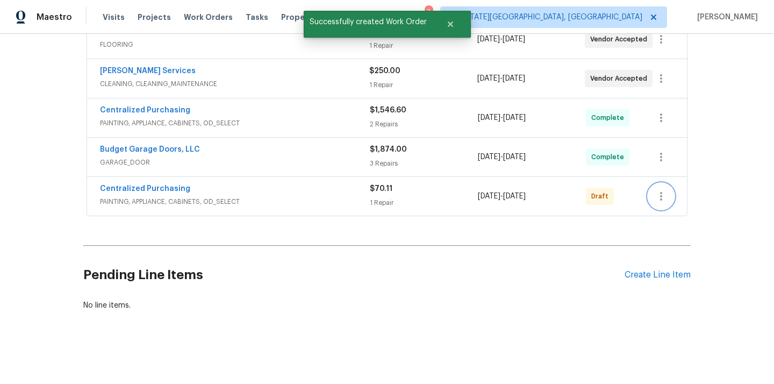
click at [662, 194] on icon "button" at bounding box center [661, 196] width 13 height 13
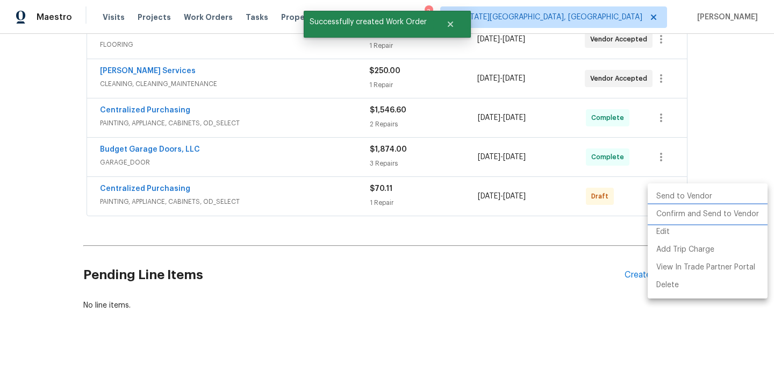
click at [674, 212] on li "Confirm and Send to Vendor" at bounding box center [708, 214] width 120 height 18
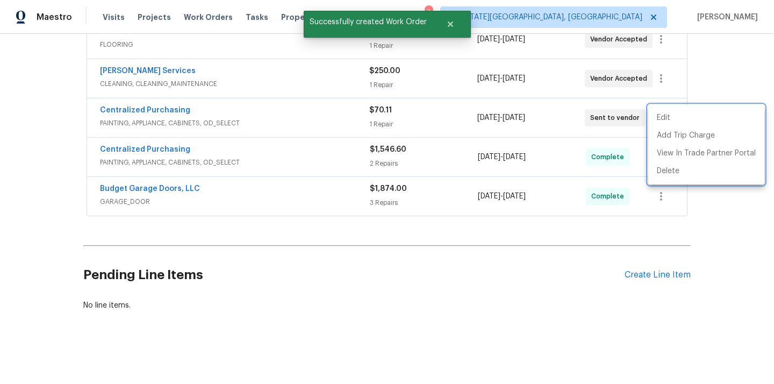
click at [426, 197] on div at bounding box center [387, 192] width 774 height 384
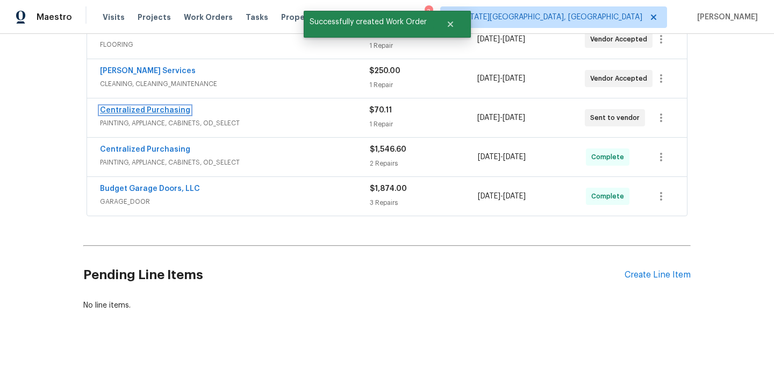
click at [157, 108] on link "Centralized Purchasing" at bounding box center [145, 110] width 90 height 8
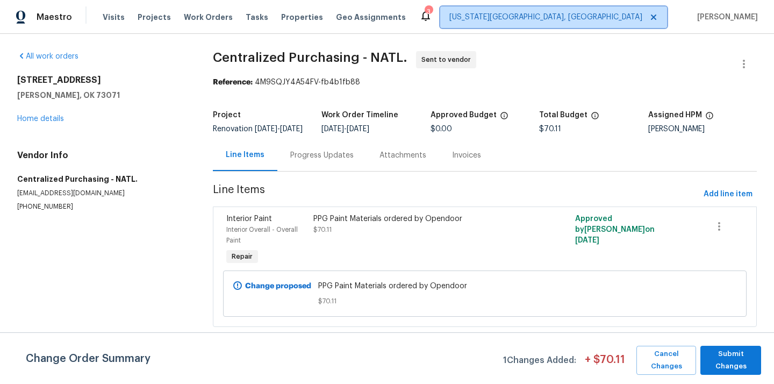
click at [614, 22] on span "[US_STATE][GEOGRAPHIC_DATA], [GEOGRAPHIC_DATA]" at bounding box center [546, 17] width 193 height 11
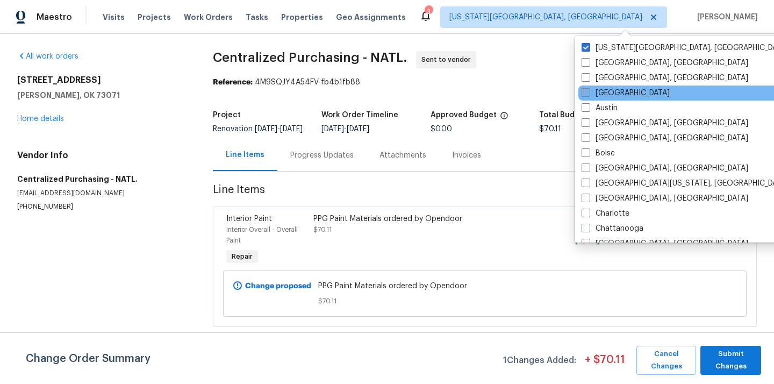
click at [599, 98] on label "[GEOGRAPHIC_DATA]" at bounding box center [626, 93] width 88 height 11
click at [589, 95] on input "[GEOGRAPHIC_DATA]" at bounding box center [585, 91] width 7 height 7
checkbox input "true"
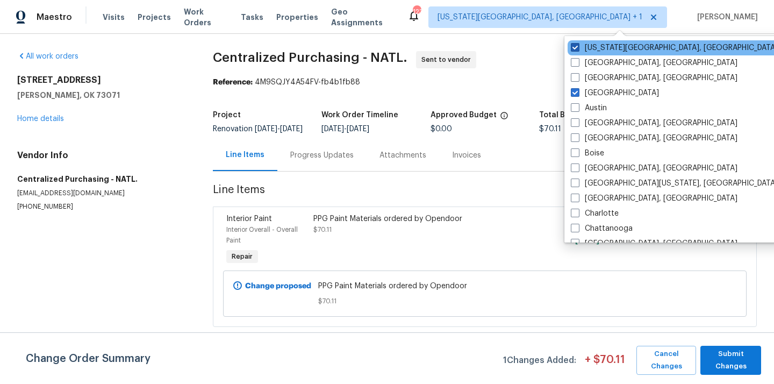
click at [611, 49] on label "[US_STATE][GEOGRAPHIC_DATA], [GEOGRAPHIC_DATA]" at bounding box center [674, 47] width 207 height 11
click at [578, 49] on input "[US_STATE][GEOGRAPHIC_DATA], [GEOGRAPHIC_DATA]" at bounding box center [574, 45] width 7 height 7
checkbox input "false"
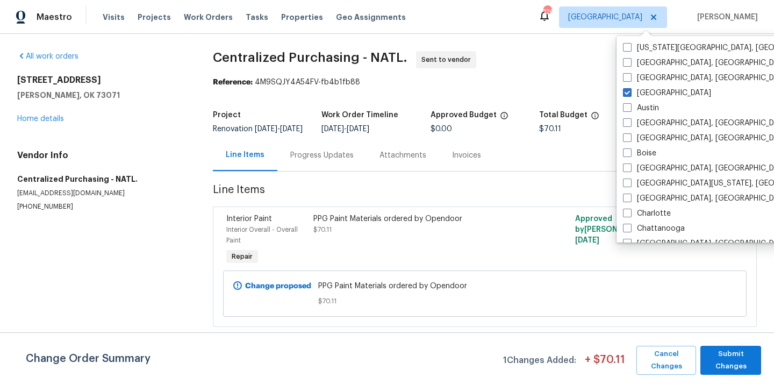
click at [147, 24] on div "Visits Projects Work Orders Tasks Properties Geo Assignments" at bounding box center [261, 17] width 316 height 22
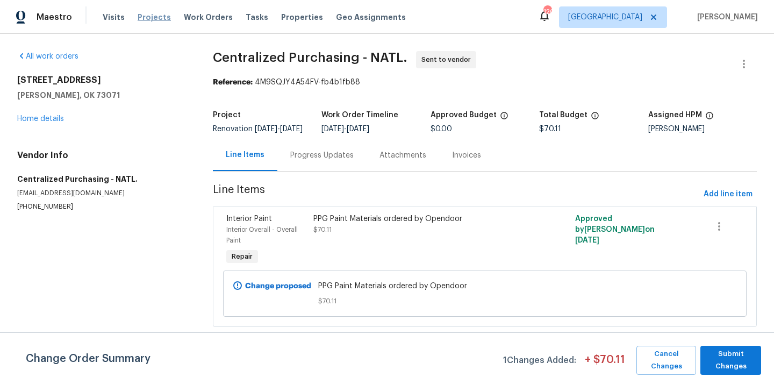
click at [147, 19] on span "Projects" at bounding box center [154, 17] width 33 height 11
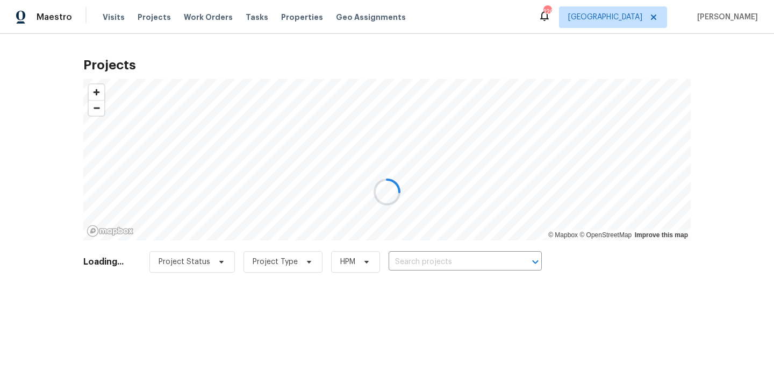
click at [475, 266] on div at bounding box center [387, 192] width 774 height 384
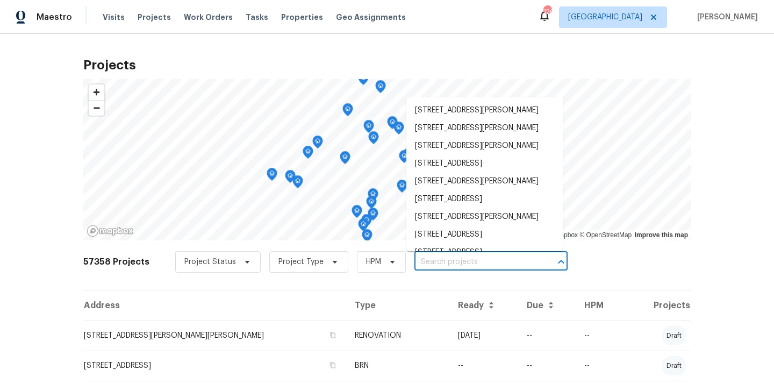
click at [475, 266] on input "text" at bounding box center [476, 262] width 123 height 17
paste input "10515 Colony Glen Dr, Alpharetta, GA 30022"
type input "10515 Colony Glen Dr, Alpharetta, GA 30022"
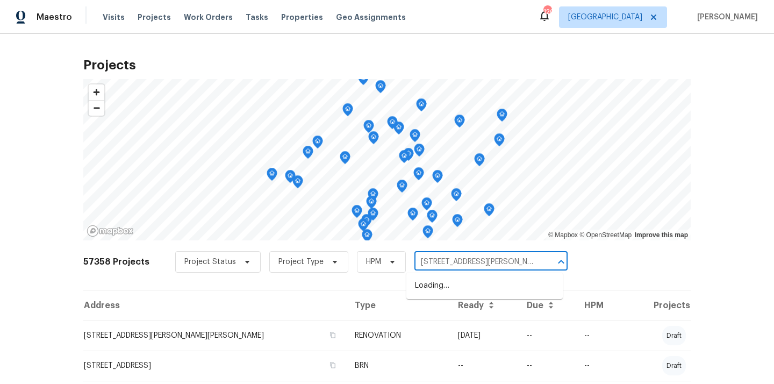
scroll to position [0, 36]
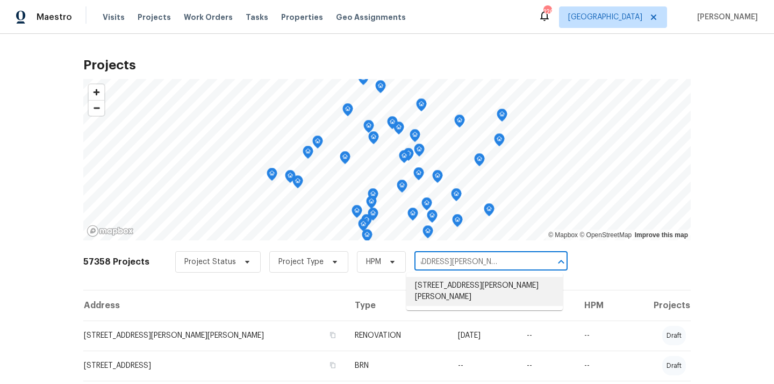
click at [469, 292] on li "10515 Colony Glen Dr, Alpharetta, GA 30022" at bounding box center [485, 291] width 157 height 29
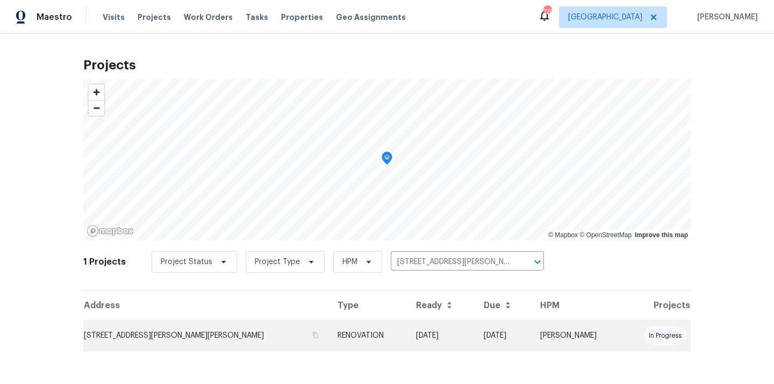
click at [439, 329] on td "07/30/25" at bounding box center [442, 336] width 68 height 30
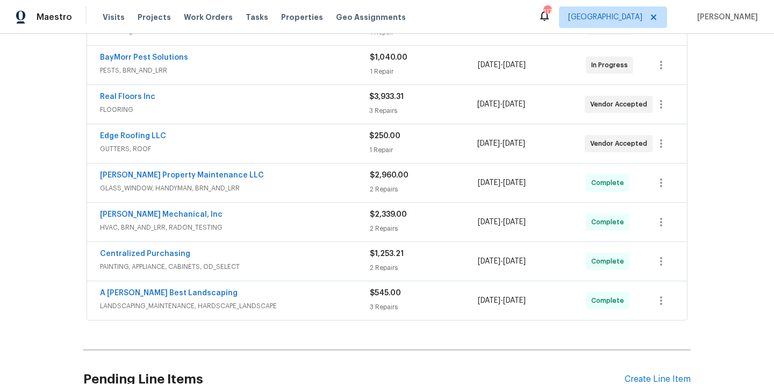
scroll to position [417, 0]
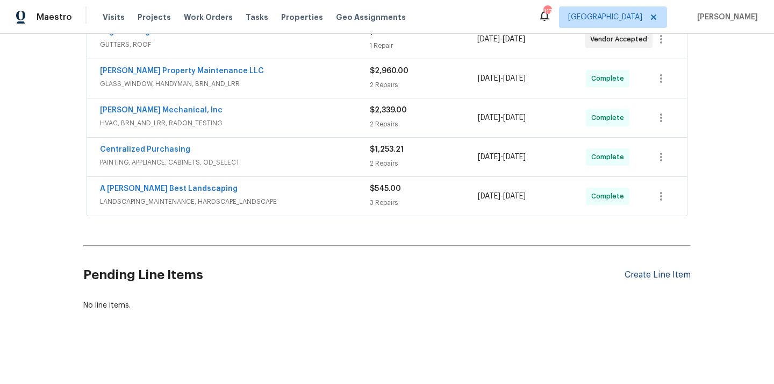
click at [643, 271] on div "Create Line Item" at bounding box center [658, 275] width 66 height 10
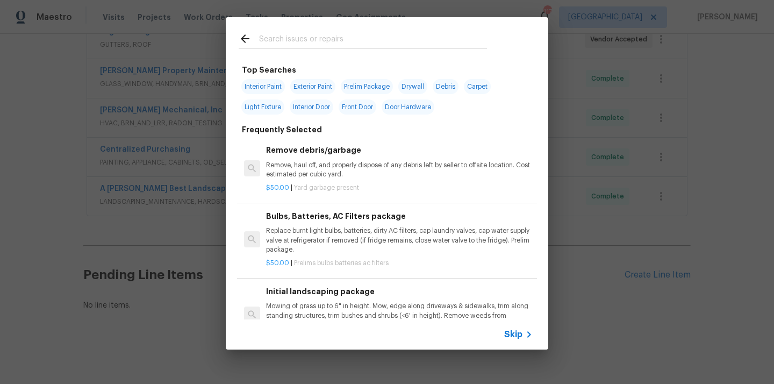
click at [317, 45] on input "text" at bounding box center [373, 40] width 228 height 16
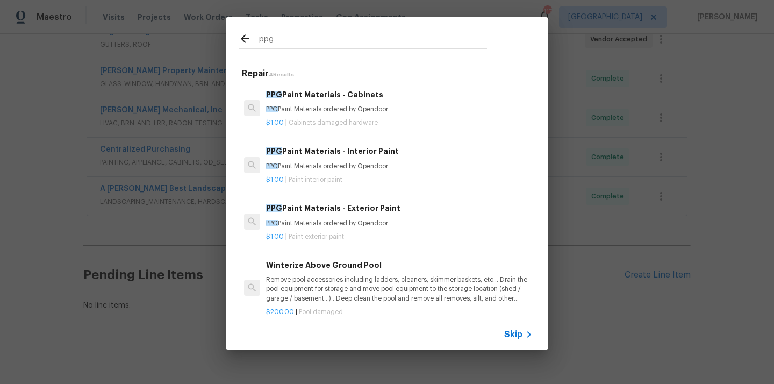
type input "ppg"
click at [362, 165] on p "PPG Paint Materials ordered by Opendoor" at bounding box center [399, 166] width 267 height 9
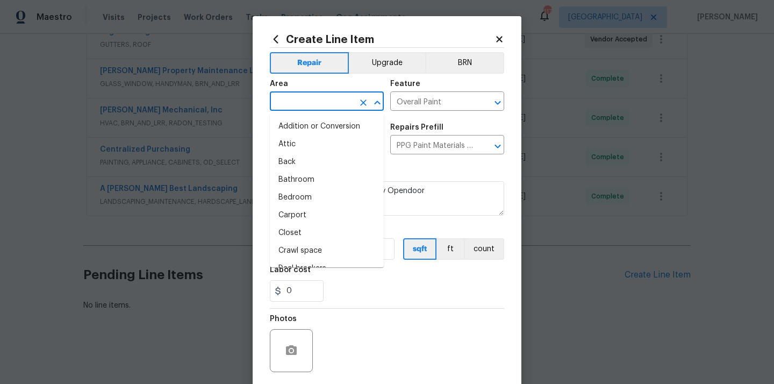
click at [343, 98] on input "text" at bounding box center [312, 102] width 84 height 17
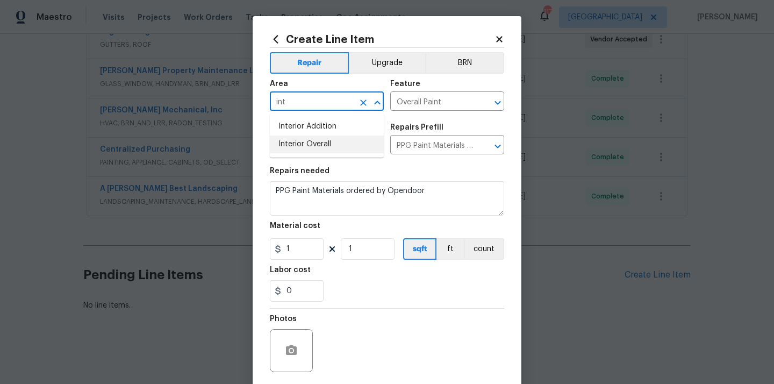
click at [310, 144] on li "Interior Overall" at bounding box center [327, 145] width 114 height 18
type input "Interior Overall"
drag, startPoint x: 292, startPoint y: 251, endPoint x: 275, endPoint y: 250, distance: 17.3
click at [275, 250] on div "1" at bounding box center [297, 249] width 54 height 22
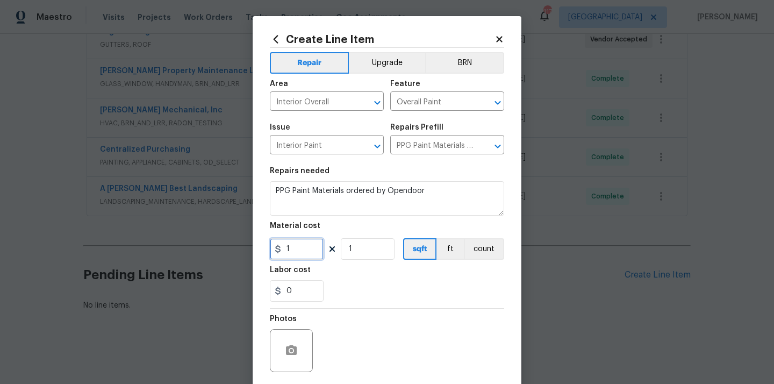
paste input "24.69"
type input "124.69"
click at [340, 273] on div "Labor cost" at bounding box center [387, 273] width 234 height 14
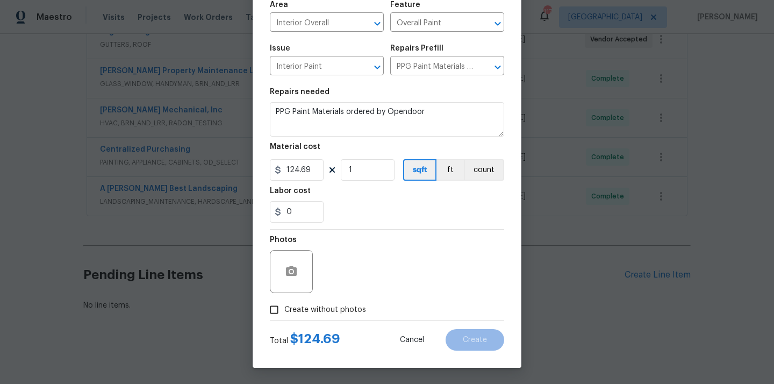
click at [319, 321] on div "Total $ 124.69 Cancel Create" at bounding box center [387, 336] width 234 height 30
click at [324, 315] on label "Create without photos" at bounding box center [315, 310] width 102 height 20
click at [284, 315] on input "Create without photos" at bounding box center [274, 310] width 20 height 20
checkbox input "true"
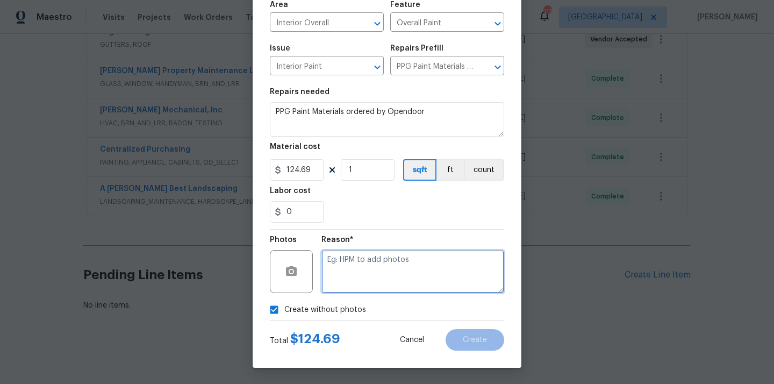
click at [357, 282] on textarea at bounding box center [413, 271] width 183 height 43
type textarea "N/A"
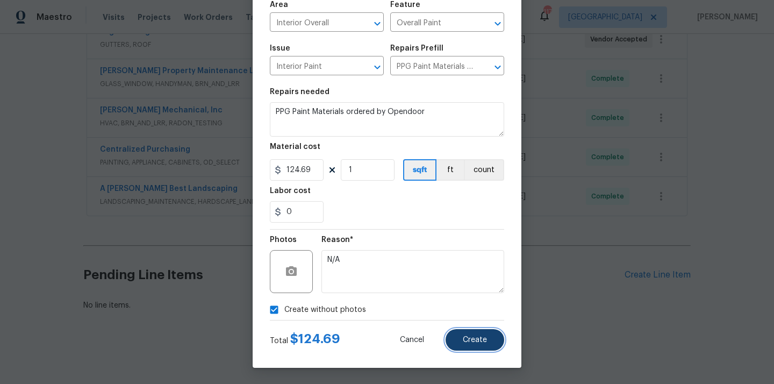
click at [465, 346] on button "Create" at bounding box center [475, 340] width 59 height 22
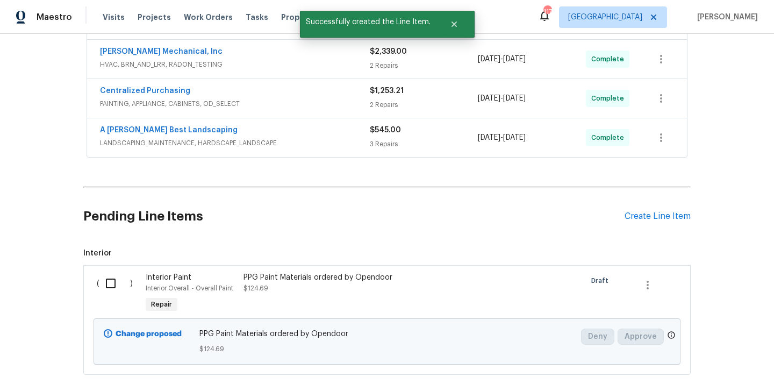
scroll to position [539, 0]
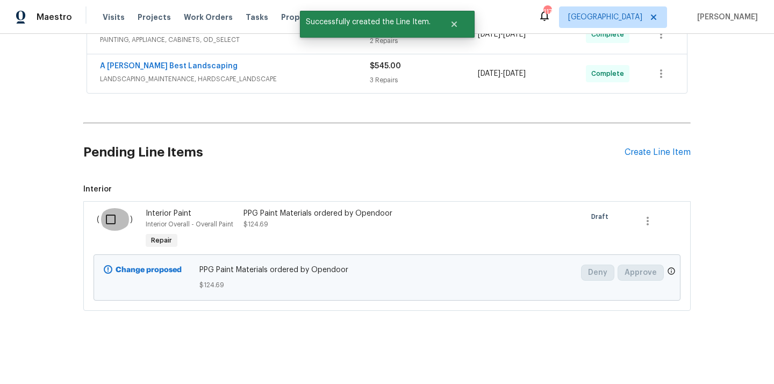
click at [111, 219] on input "checkbox" at bounding box center [114, 219] width 31 height 23
checkbox input "true"
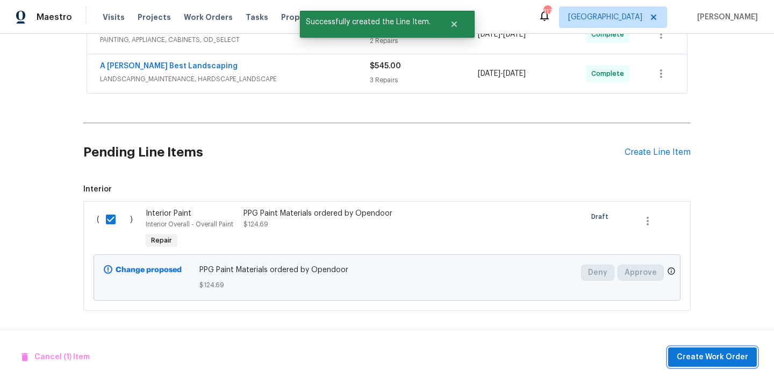
click at [682, 358] on span "Create Work Order" at bounding box center [713, 357] width 72 height 13
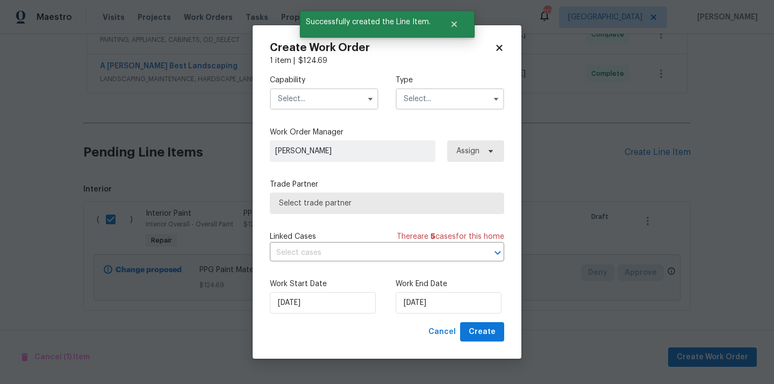
click at [334, 103] on input "text" at bounding box center [324, 99] width 109 height 22
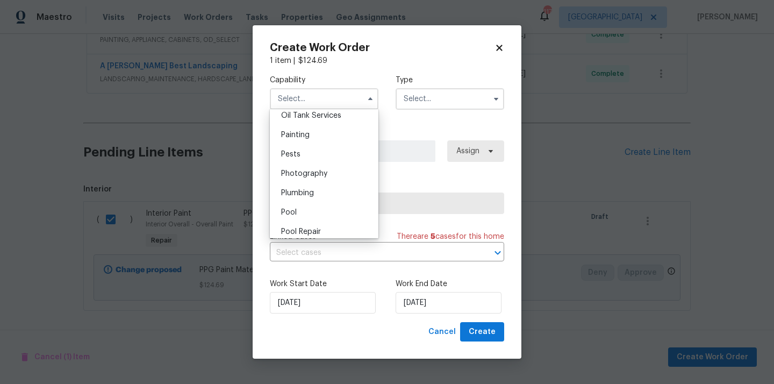
scroll to position [863, 0]
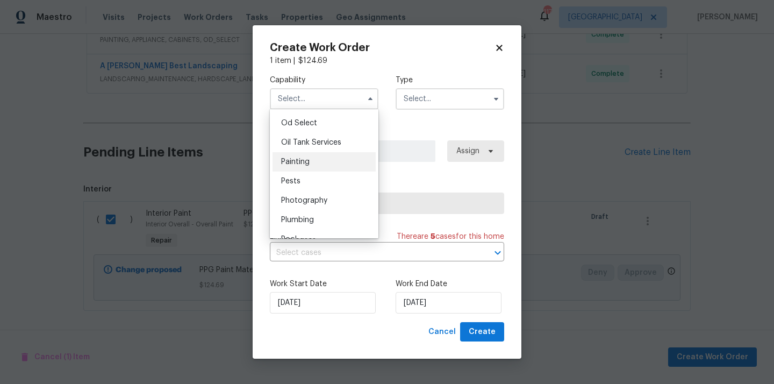
click at [317, 165] on div "Painting" at bounding box center [324, 161] width 103 height 19
type input "Painting"
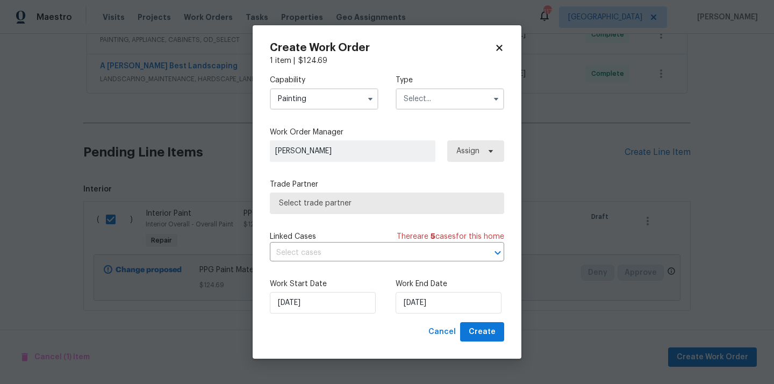
click at [436, 86] on div "Type" at bounding box center [450, 92] width 109 height 35
click at [422, 103] on input "text" at bounding box center [450, 99] width 109 height 22
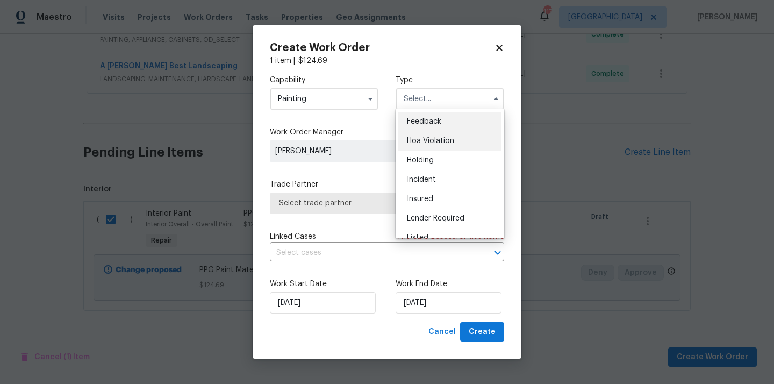
scroll to position [244, 0]
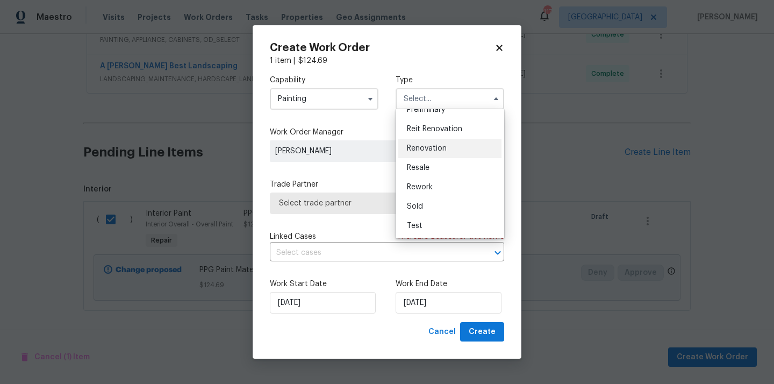
click at [437, 148] on span "Renovation" at bounding box center [427, 149] width 40 height 8
type input "Renovation"
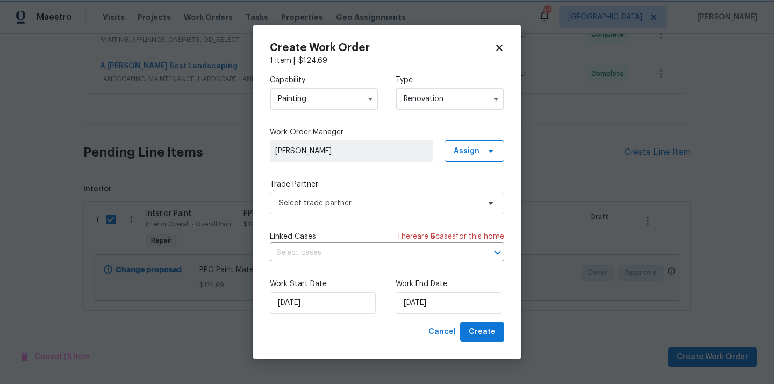
scroll to position [0, 0]
click at [469, 156] on span "Assign" at bounding box center [467, 151] width 26 height 11
click at [463, 198] on div "Assign to me" at bounding box center [476, 196] width 47 height 11
click at [374, 200] on span "Select trade partner" at bounding box center [379, 203] width 201 height 11
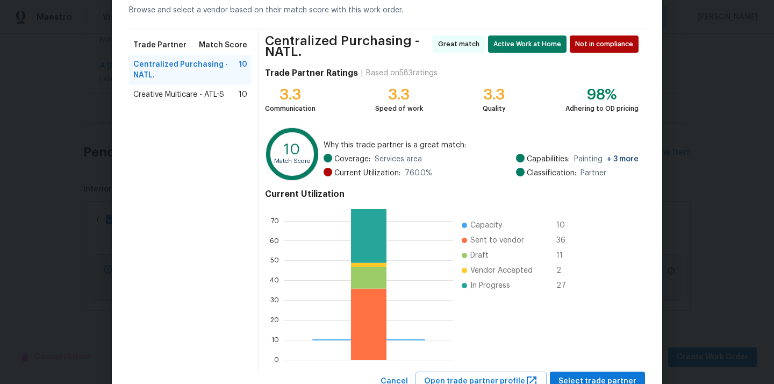
scroll to position [95, 0]
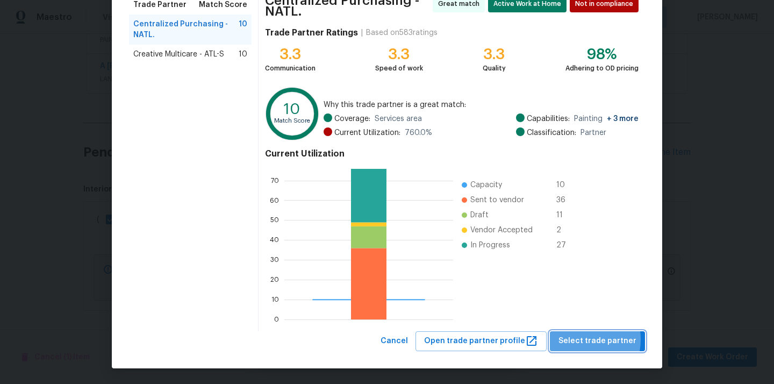
click at [578, 339] on span "Select trade partner" at bounding box center [598, 341] width 78 height 13
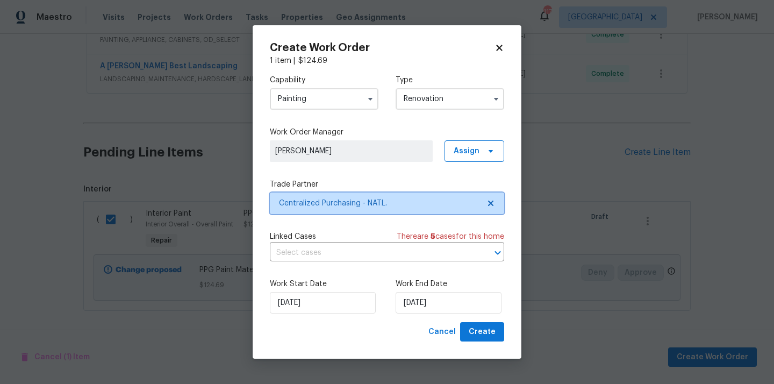
scroll to position [0, 0]
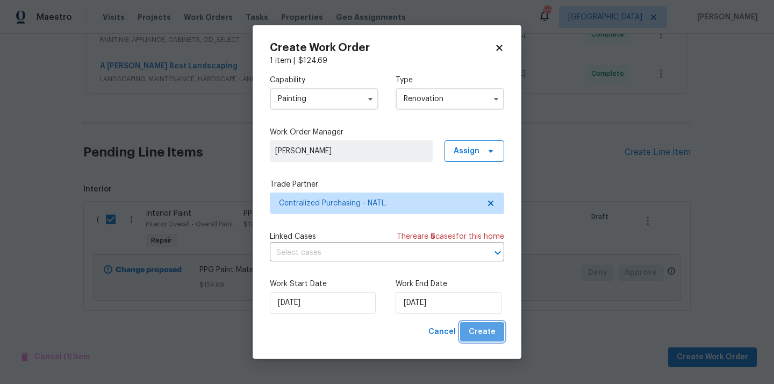
click at [492, 324] on button "Create" at bounding box center [482, 332] width 44 height 20
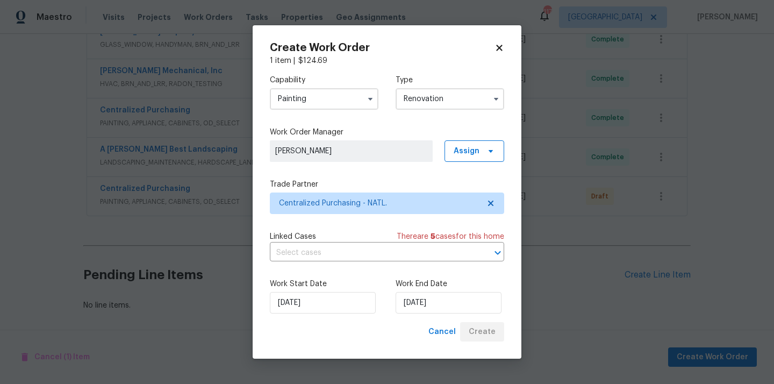
scroll to position [456, 0]
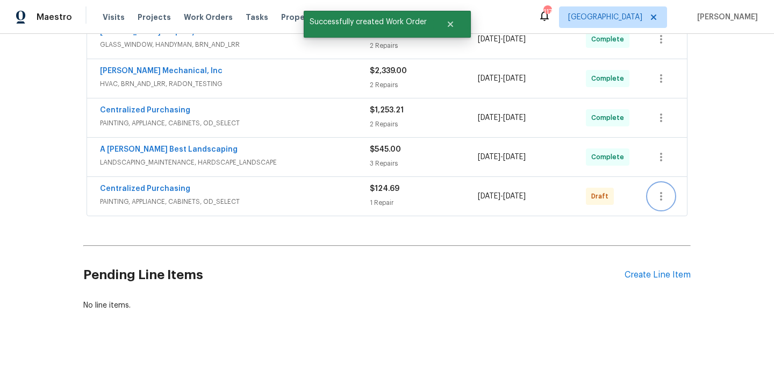
click at [660, 194] on icon "button" at bounding box center [661, 196] width 13 height 13
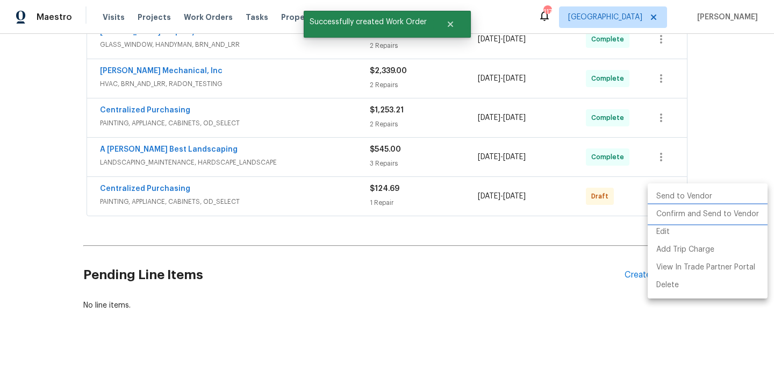
click at [666, 213] on li "Confirm and Send to Vendor" at bounding box center [708, 214] width 120 height 18
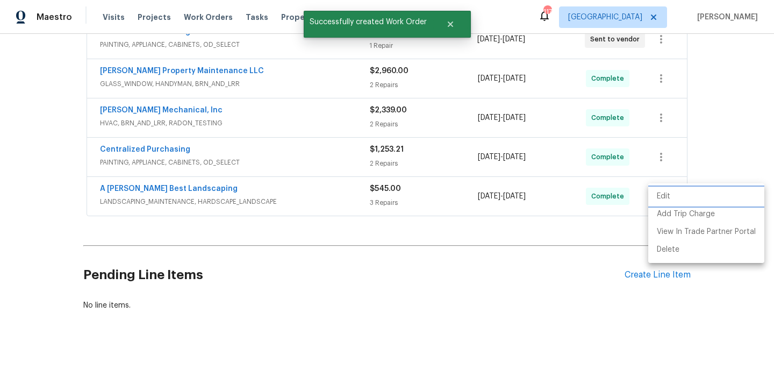
scroll to position [299, 0]
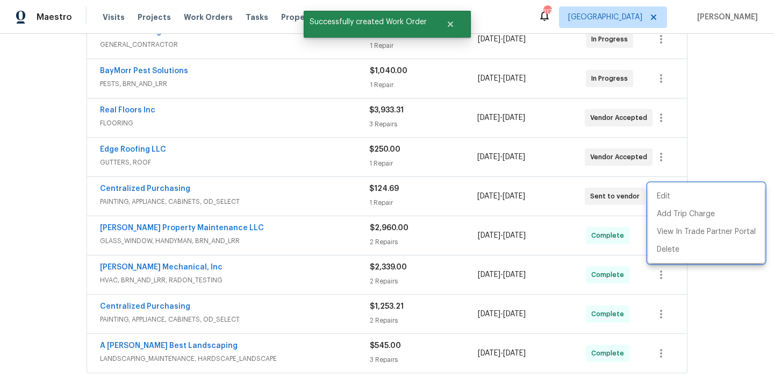
click at [275, 187] on div at bounding box center [387, 192] width 774 height 384
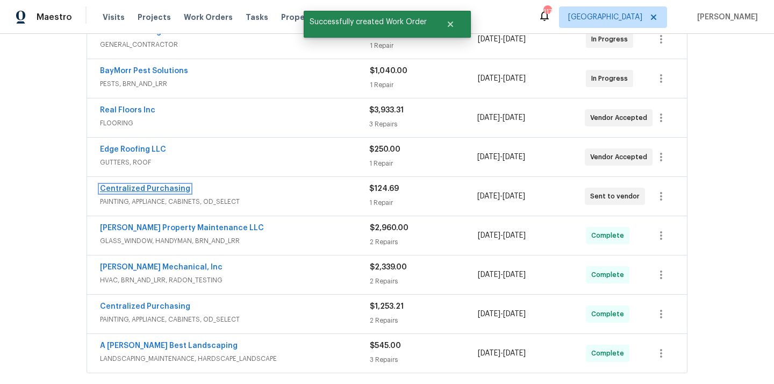
click at [150, 186] on link "Centralized Purchasing" at bounding box center [145, 189] width 90 height 8
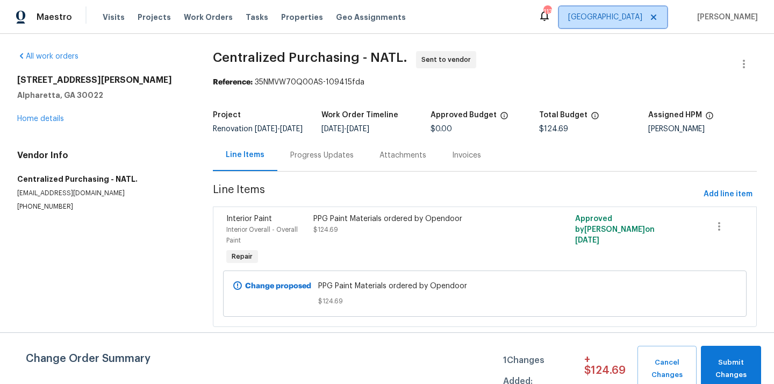
click at [642, 13] on span "[GEOGRAPHIC_DATA]" at bounding box center [605, 17] width 74 height 11
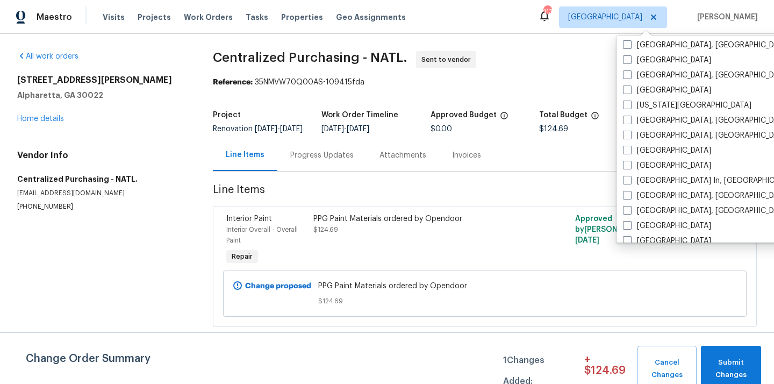
scroll to position [721, 0]
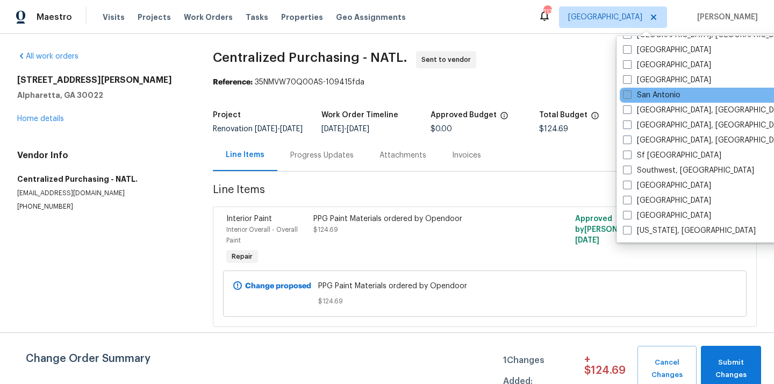
click at [648, 95] on label "San Antonio" at bounding box center [652, 95] width 58 height 11
click at [630, 95] on input "San Antonio" at bounding box center [626, 93] width 7 height 7
checkbox input "true"
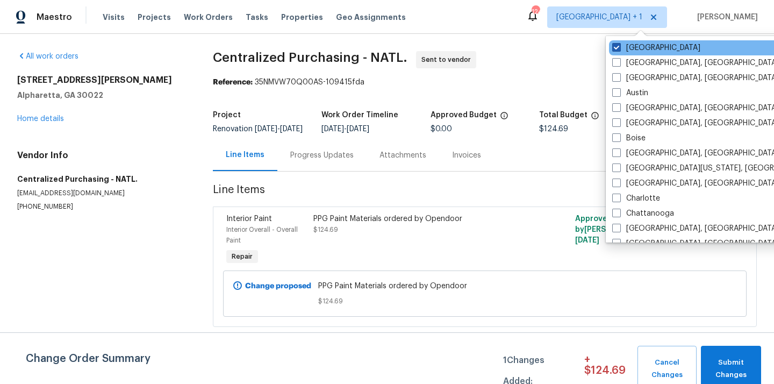
click at [638, 49] on label "[GEOGRAPHIC_DATA]" at bounding box center [657, 47] width 88 height 11
click at [620, 49] on input "[GEOGRAPHIC_DATA]" at bounding box center [616, 45] width 7 height 7
checkbox input "false"
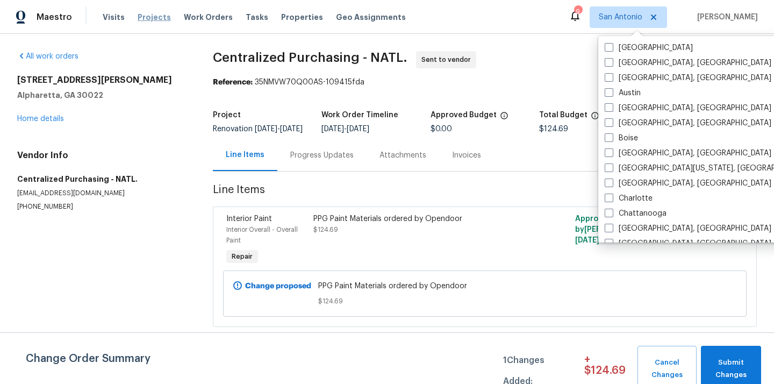
click at [150, 17] on span "Projects" at bounding box center [154, 17] width 33 height 11
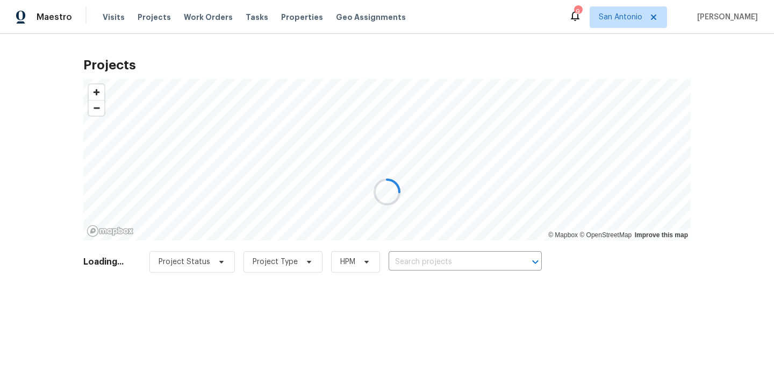
click at [433, 263] on div at bounding box center [387, 192] width 774 height 384
click at [433, 262] on div at bounding box center [387, 192] width 774 height 384
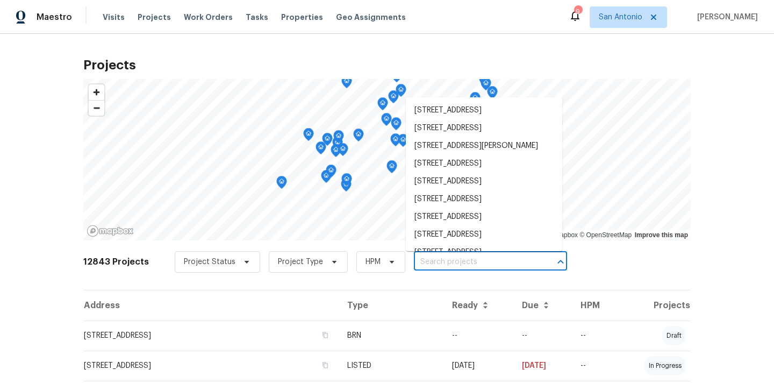
click at [433, 262] on input "text" at bounding box center [475, 262] width 123 height 17
paste input "11007 Anarbor Fld, San Antonio, TX 78254"
type input "11007 Anarbor Fld, San Antonio, TX 78254"
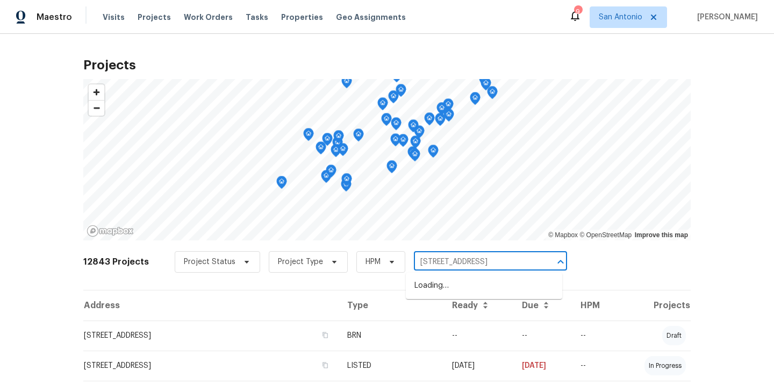
scroll to position [0, 27]
click at [433, 284] on li "11007 Anarbor Fld, San Antonio, TX 78254" at bounding box center [484, 286] width 157 height 18
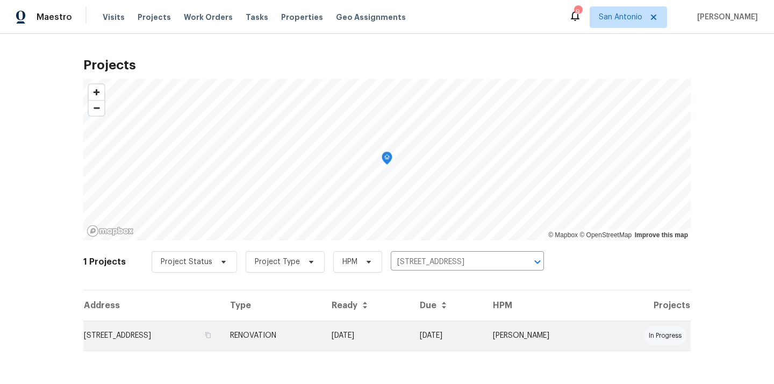
click at [323, 331] on td "RENOVATION" at bounding box center [273, 336] width 102 height 30
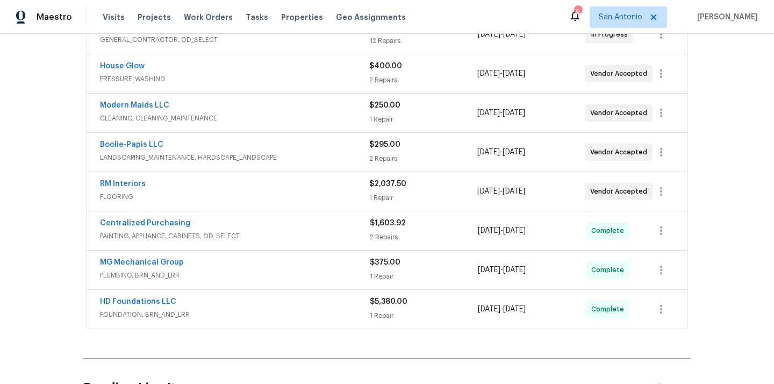
scroll to position [404, 0]
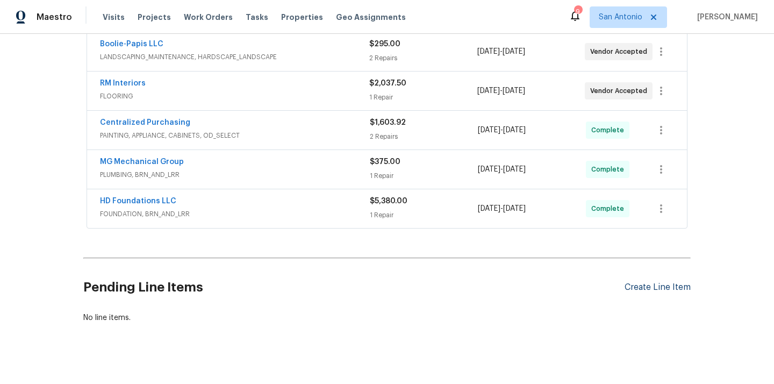
click at [641, 282] on div "Create Line Item" at bounding box center [658, 287] width 66 height 10
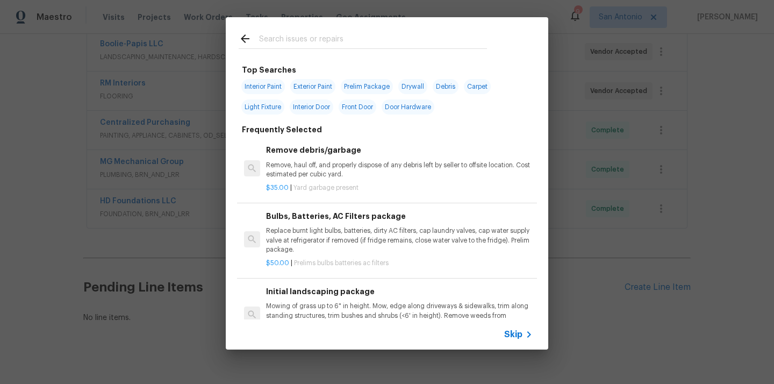
click at [406, 44] on input "text" at bounding box center [373, 40] width 228 height 16
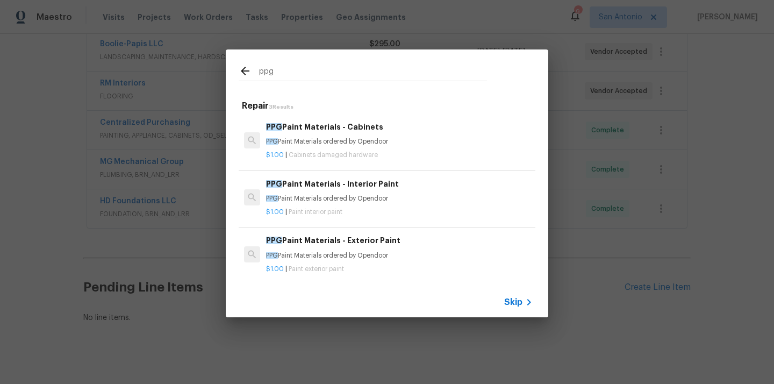
type input "ppg"
click at [369, 145] on p "PPG Paint Materials ordered by Opendoor" at bounding box center [399, 141] width 267 height 9
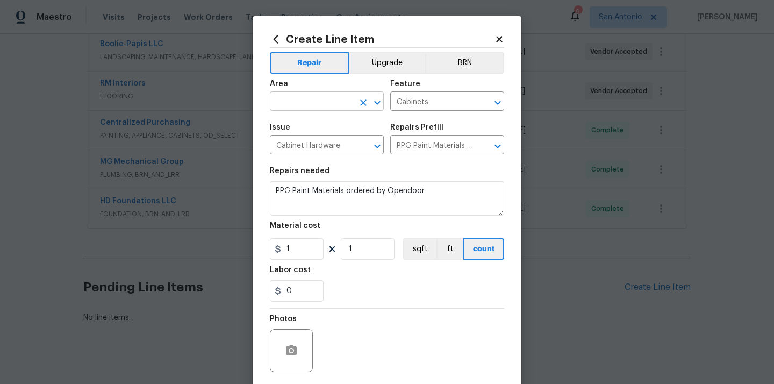
click at [300, 105] on input "text" at bounding box center [312, 102] width 84 height 17
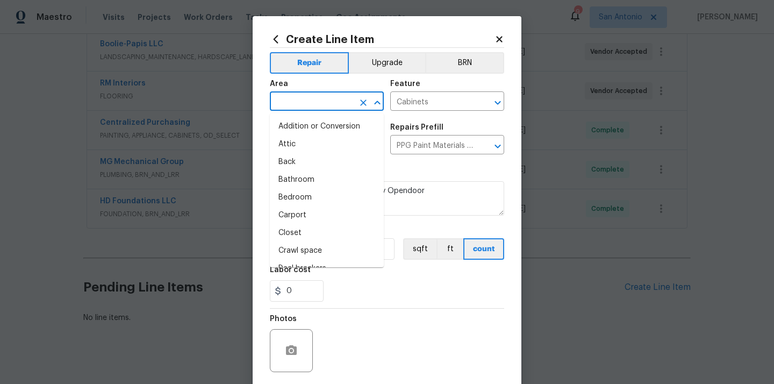
type input "e"
click at [278, 41] on icon at bounding box center [276, 39] width 12 height 12
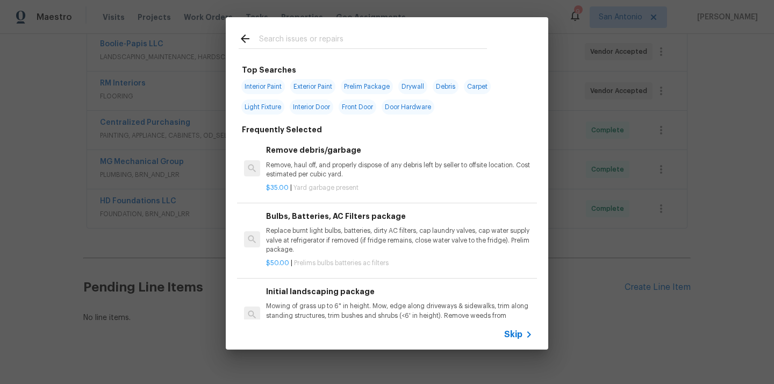
click at [299, 36] on input "text" at bounding box center [373, 40] width 228 height 16
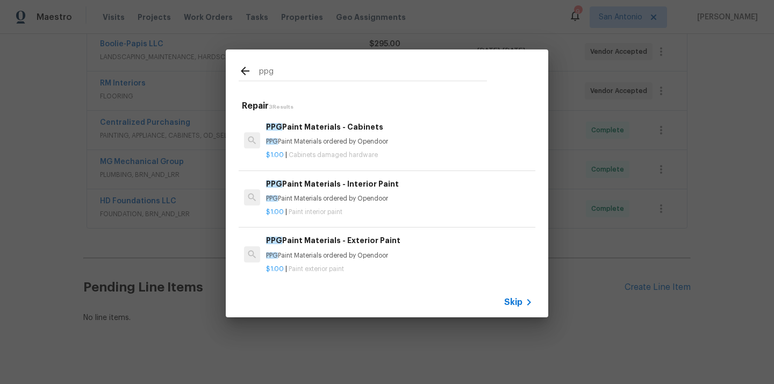
type input "ppg"
click at [328, 248] on div "PPG Paint Materials - Exterior Paint PPG Paint Materials ordered by Opendoor" at bounding box center [399, 247] width 267 height 26
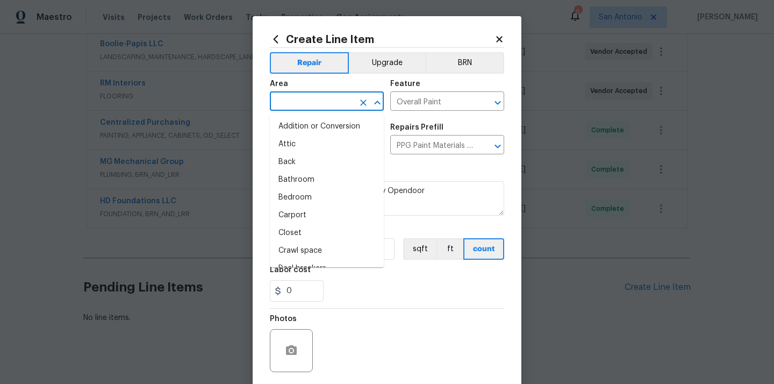
click at [317, 103] on input "text" at bounding box center [312, 102] width 84 height 17
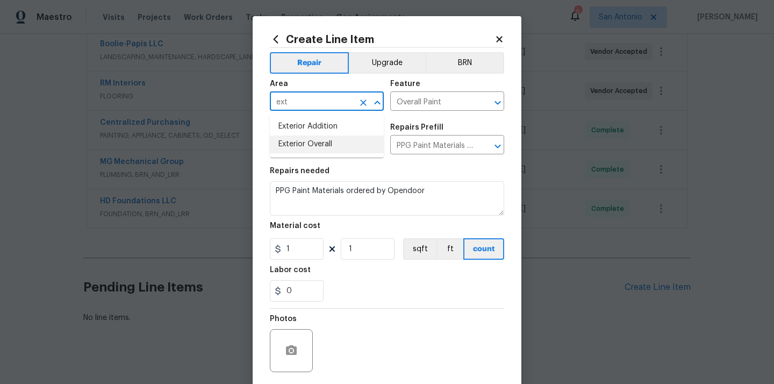
click at [314, 140] on li "Exterior Overall" at bounding box center [327, 145] width 114 height 18
type input "Exterior Overall"
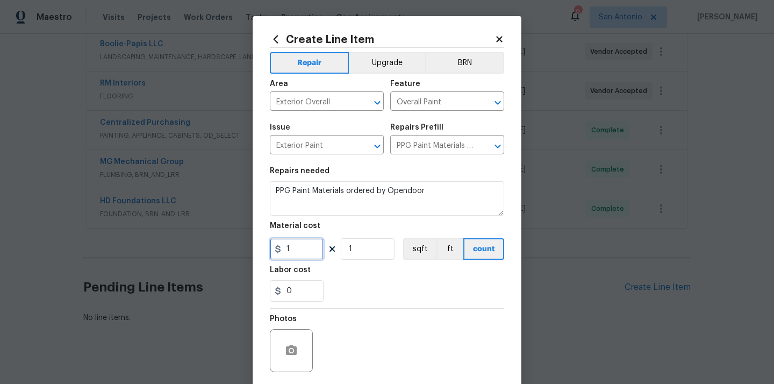
drag, startPoint x: 295, startPoint y: 252, endPoint x: 268, endPoint y: 252, distance: 27.4
click at [270, 252] on input "1" at bounding box center [297, 249] width 54 height 22
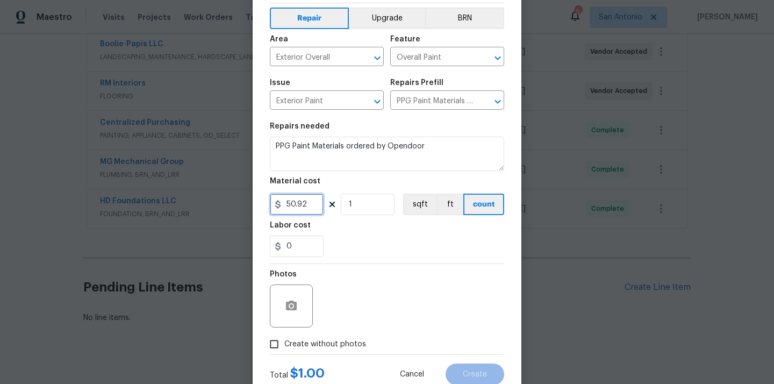
scroll to position [80, 0]
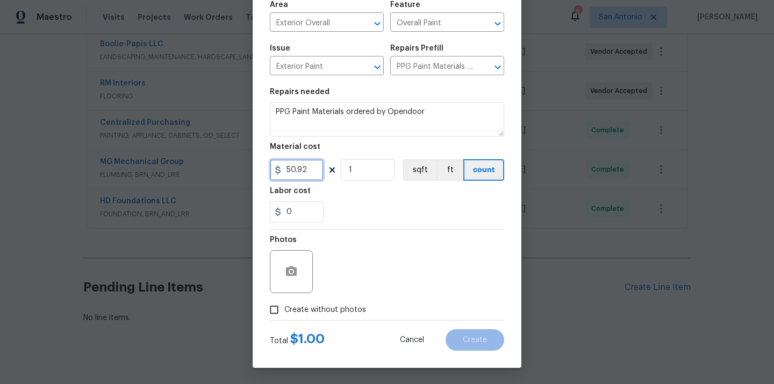
type input "50.92"
click at [333, 308] on span "Create without photos" at bounding box center [325, 309] width 82 height 11
click at [284, 308] on input "Create without photos" at bounding box center [274, 310] width 20 height 20
checkbox input "true"
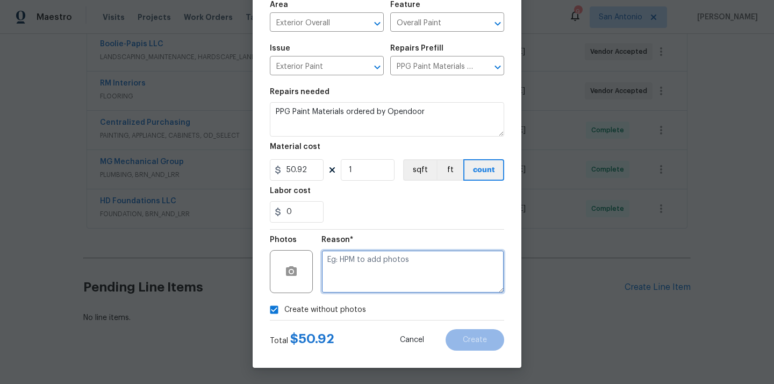
click at [375, 264] on textarea at bounding box center [413, 271] width 183 height 43
type textarea "n/a"
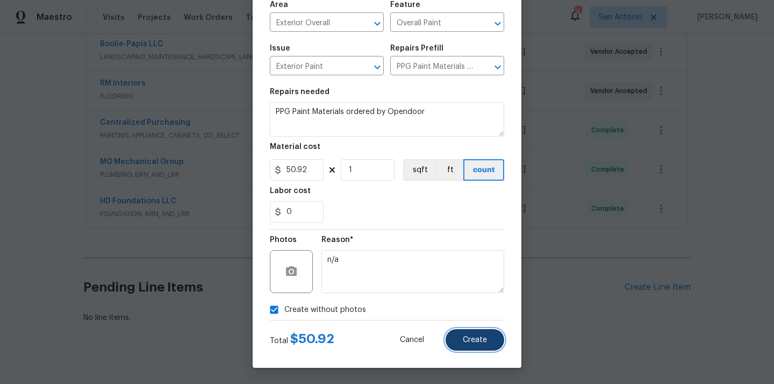
click at [478, 342] on span "Create" at bounding box center [475, 340] width 24 height 8
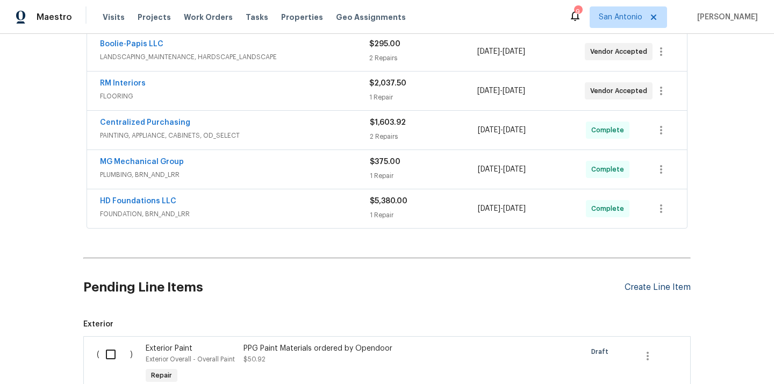
click at [663, 288] on div "Create Line Item" at bounding box center [658, 287] width 66 height 10
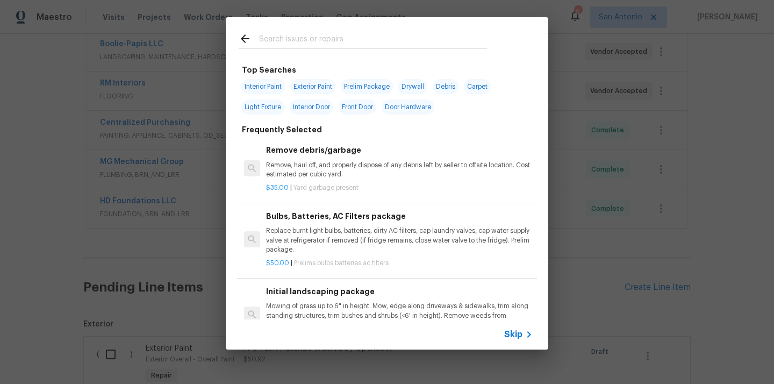
click at [351, 40] on input "text" at bounding box center [373, 40] width 228 height 16
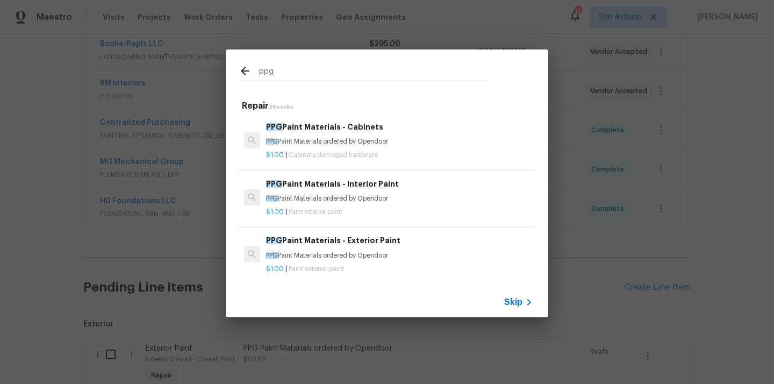
type input "ppg"
click at [309, 141] on p "PPG Paint Materials ordered by Opendoor" at bounding box center [399, 141] width 267 height 9
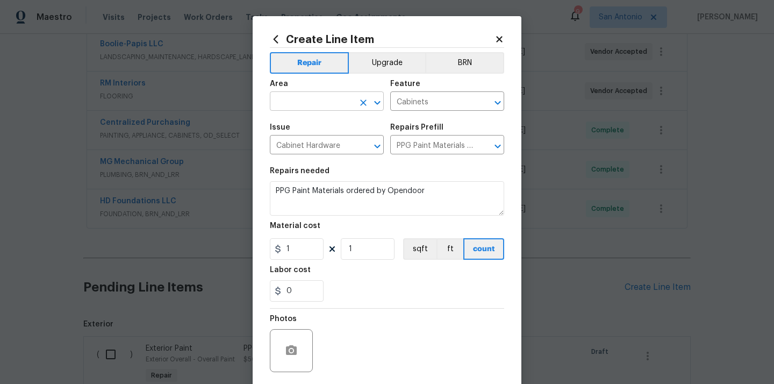
click at [305, 103] on input "text" at bounding box center [312, 102] width 84 height 17
click at [294, 126] on li "Kitchen" at bounding box center [327, 127] width 114 height 18
type input "Kitchen"
drag, startPoint x: 293, startPoint y: 244, endPoint x: 274, endPoint y: 238, distance: 20.2
click at [278, 244] on input "1" at bounding box center [297, 249] width 54 height 22
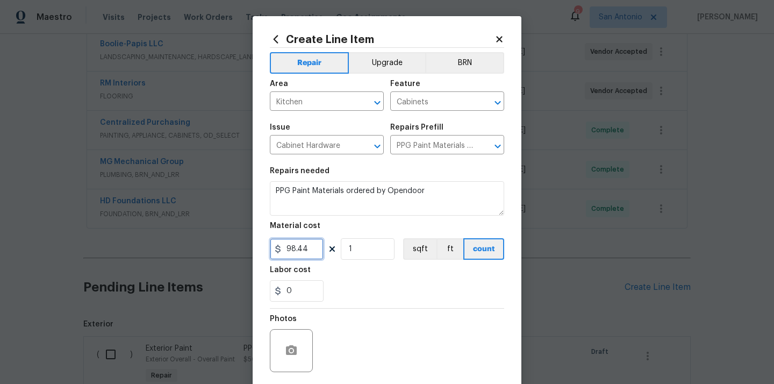
type input "98.44"
click at [332, 312] on div "Photos" at bounding box center [387, 344] width 234 height 70
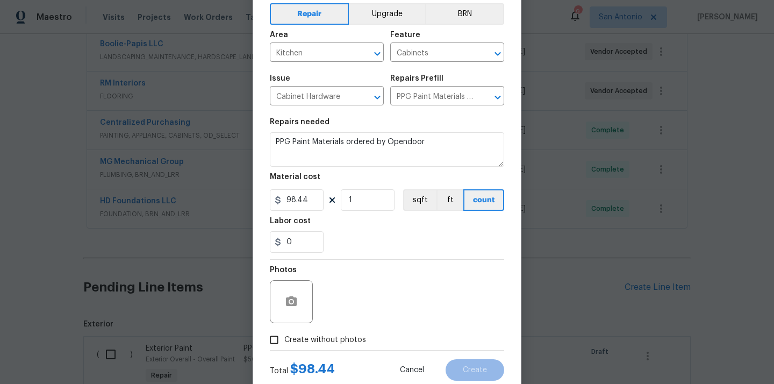
scroll to position [62, 0]
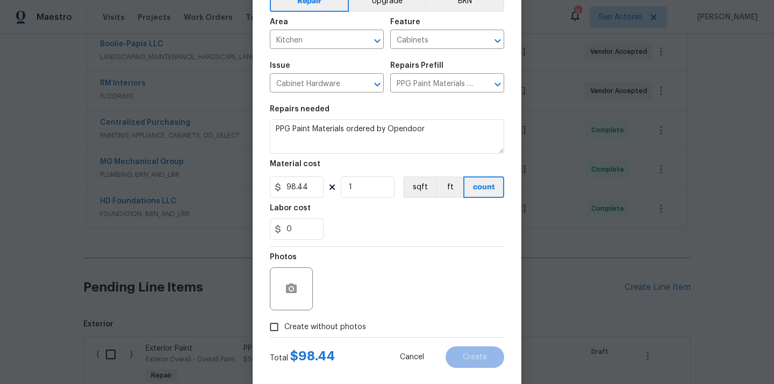
click at [325, 330] on span "Create without photos" at bounding box center [325, 327] width 82 height 11
click at [284, 330] on input "Create without photos" at bounding box center [274, 327] width 20 height 20
checkbox input "true"
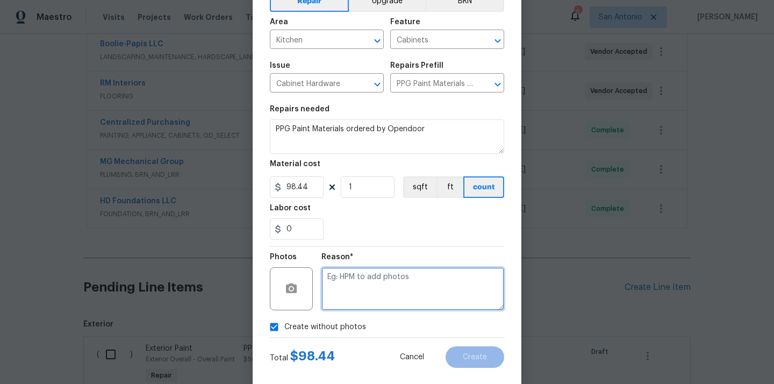
click at [365, 291] on textarea at bounding box center [413, 288] width 183 height 43
type textarea "N/A"
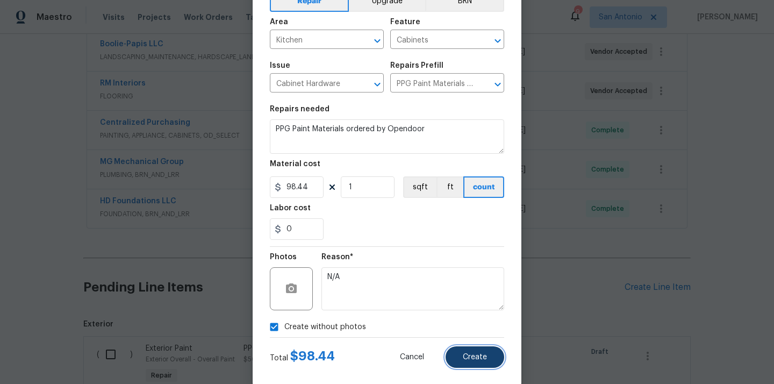
click at [467, 356] on span "Create" at bounding box center [475, 357] width 24 height 8
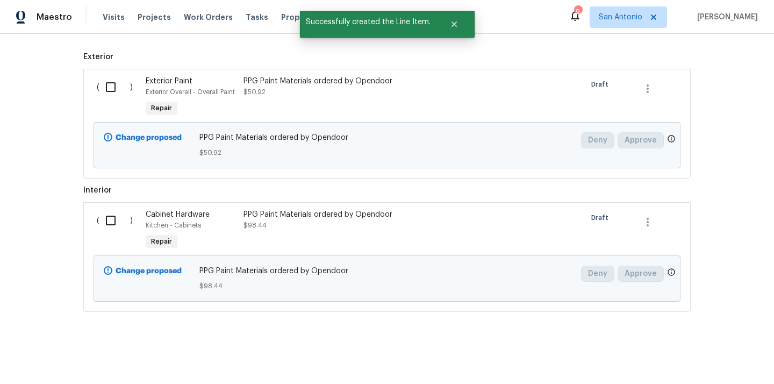
scroll to position [673, 0]
click at [113, 227] on input "checkbox" at bounding box center [114, 219] width 31 height 23
checkbox input "true"
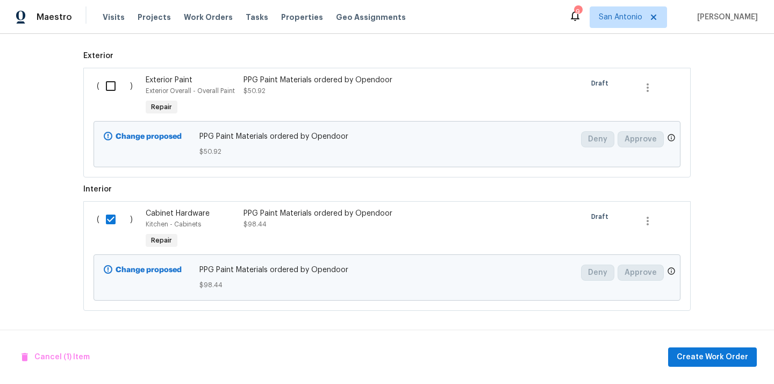
click at [111, 86] on input "checkbox" at bounding box center [114, 86] width 31 height 23
click at [700, 364] on button "Create Work Order" at bounding box center [712, 357] width 89 height 20
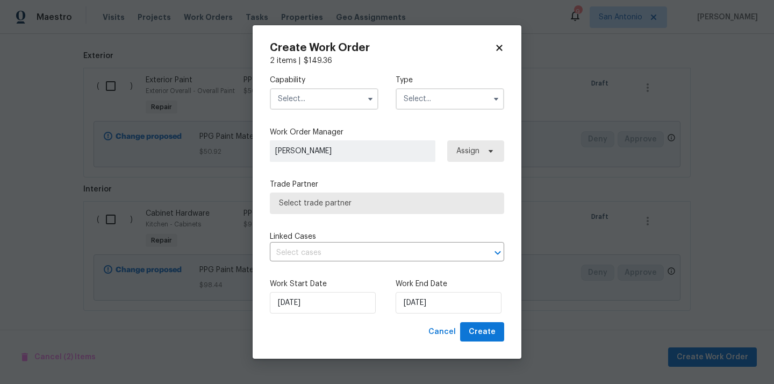
checkbox input "false"
click at [336, 96] on input "text" at bounding box center [324, 99] width 109 height 22
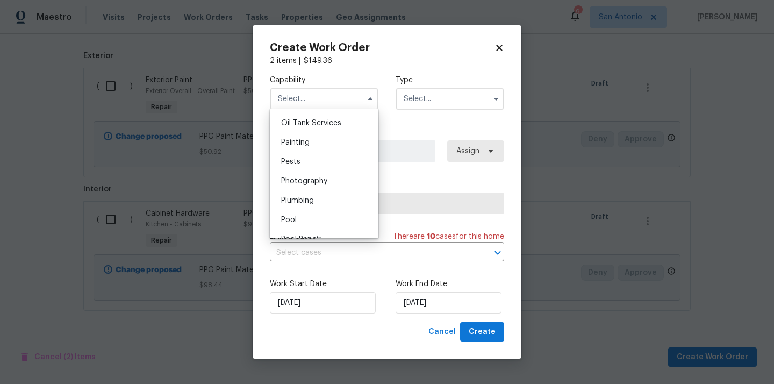
scroll to position [885, 0]
click at [329, 140] on div "Painting" at bounding box center [324, 140] width 103 height 19
type input "Painting"
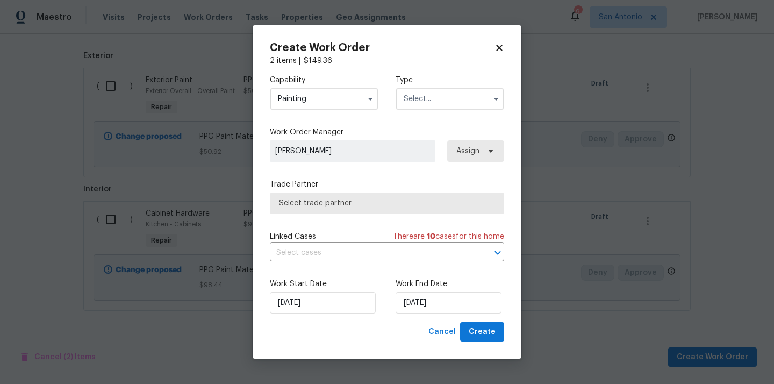
click at [442, 95] on input "text" at bounding box center [450, 99] width 109 height 22
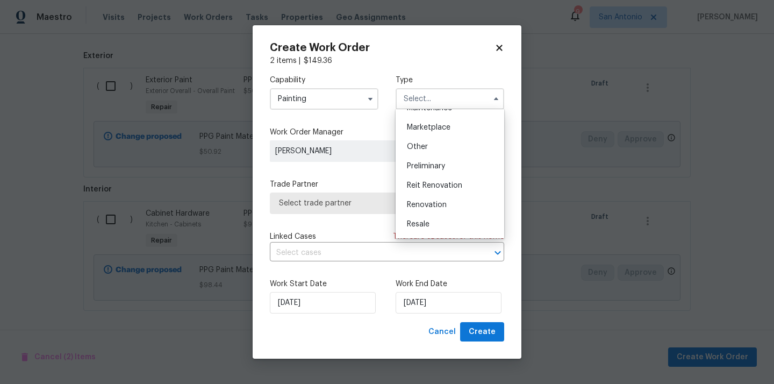
scroll to position [244, 0]
click at [439, 146] on span "Renovation" at bounding box center [427, 149] width 40 height 8
type input "Renovation"
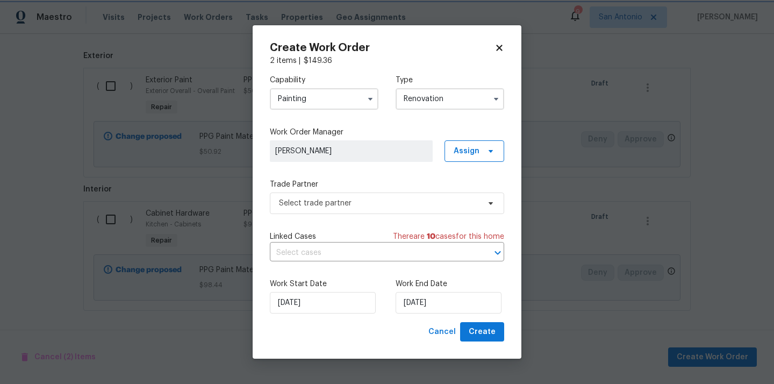
scroll to position [0, 0]
click at [459, 146] on span "Assign" at bounding box center [467, 151] width 26 height 11
click at [459, 201] on div "Assign to me" at bounding box center [476, 196] width 47 height 11
click at [366, 198] on span "Select trade partner" at bounding box center [379, 203] width 201 height 11
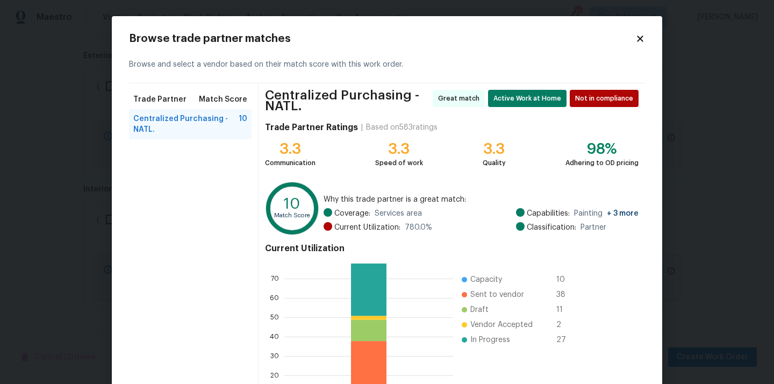
scroll to position [95, 0]
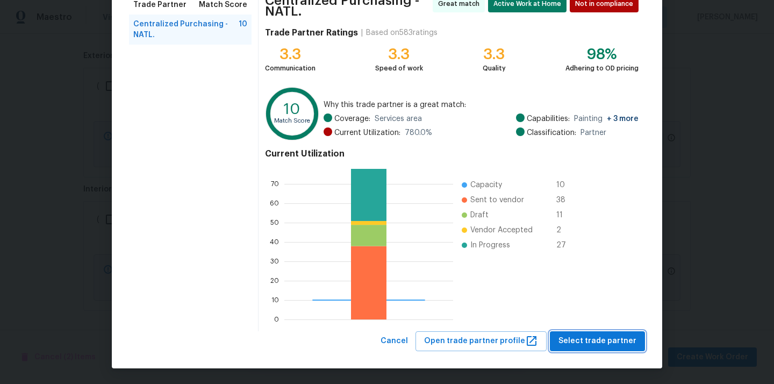
click at [586, 341] on span "Select trade partner" at bounding box center [598, 341] width 78 height 13
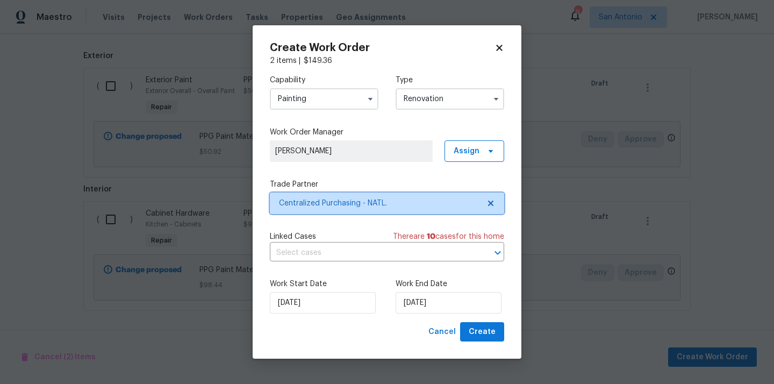
scroll to position [0, 0]
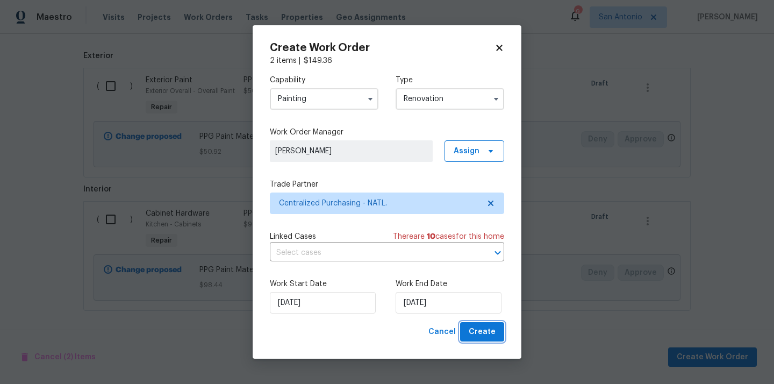
click at [488, 335] on span "Create" at bounding box center [482, 331] width 27 height 13
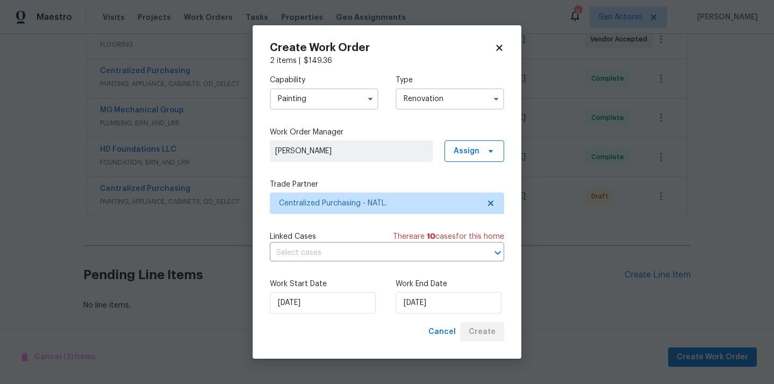
scroll to position [456, 0]
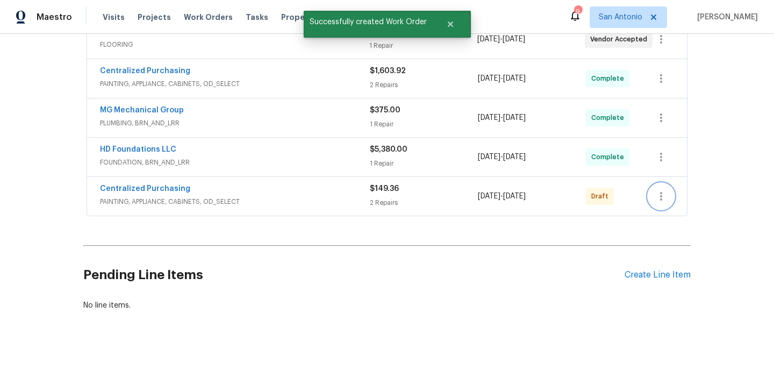
click at [663, 193] on icon "button" at bounding box center [661, 196] width 13 height 13
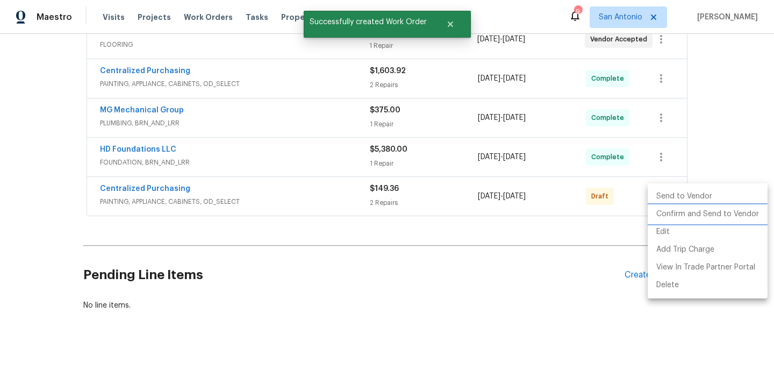
click at [668, 211] on li "Confirm and Send to Vendor" at bounding box center [708, 214] width 120 height 18
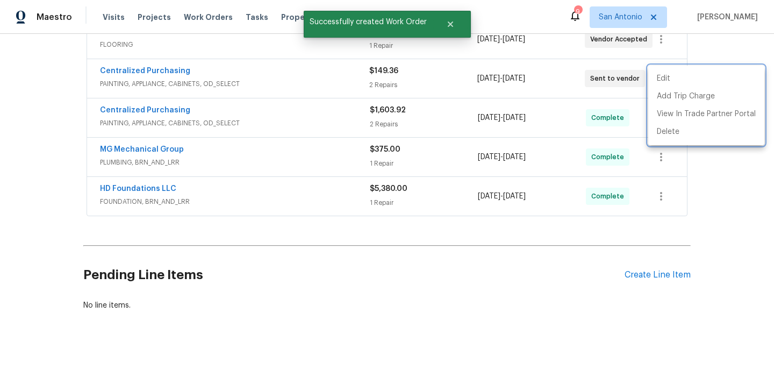
click at [154, 69] on div at bounding box center [387, 192] width 774 height 384
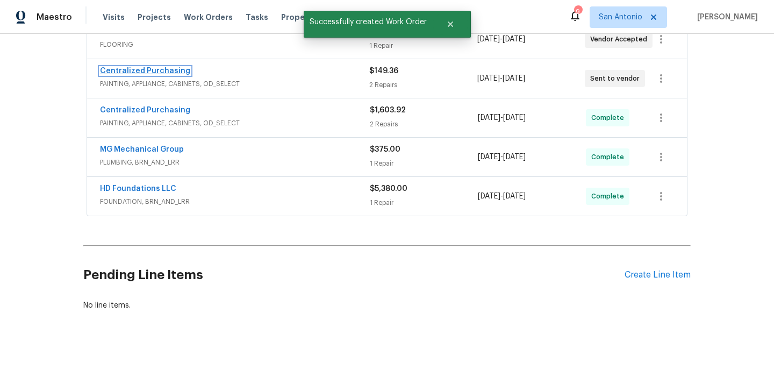
click at [145, 73] on link "Centralized Purchasing" at bounding box center [145, 71] width 90 height 8
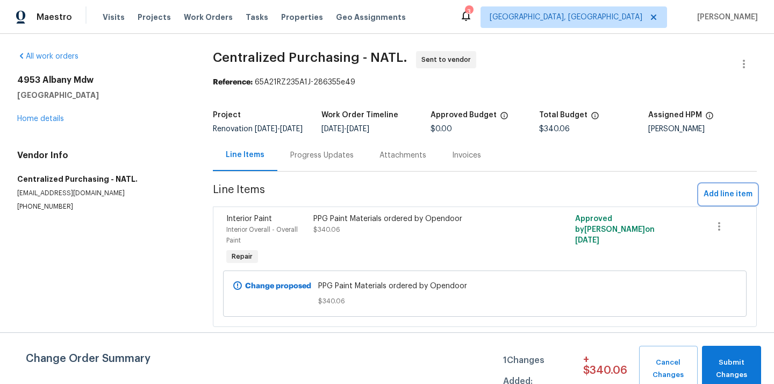
click at [717, 199] on span "Add line item" at bounding box center [728, 194] width 49 height 13
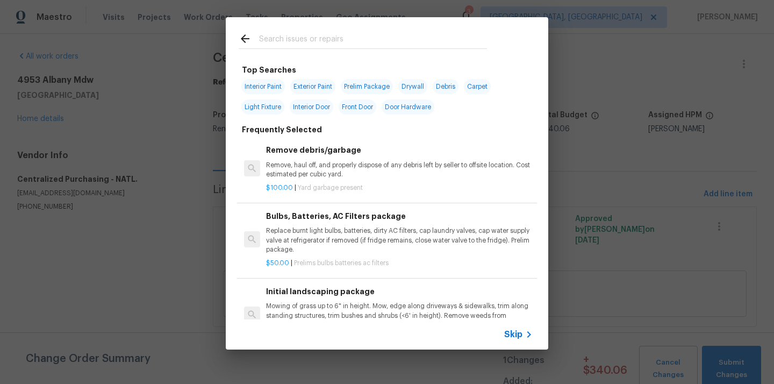
click at [389, 37] on input "text" at bounding box center [373, 40] width 228 height 16
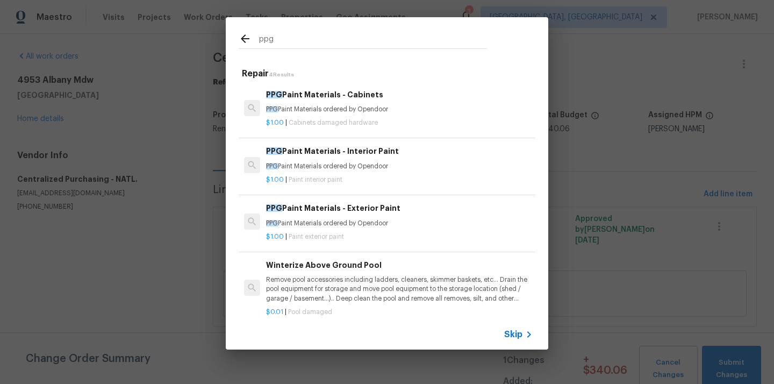
type input "ppg"
click at [351, 172] on div "$1.00 | Paint interior paint" at bounding box center [399, 177] width 267 height 13
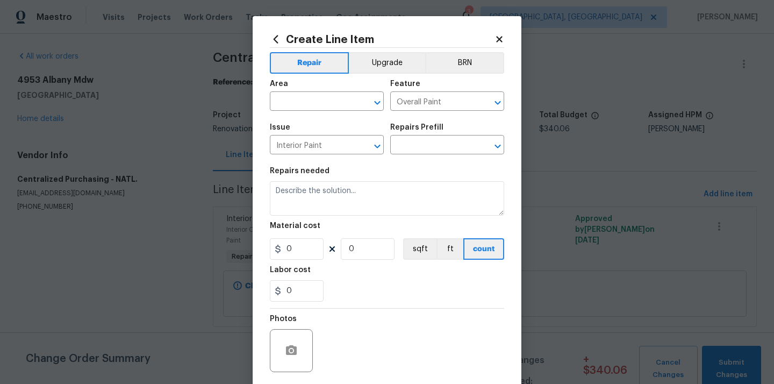
type input "PPG Paint Materials - Interior Paint $1.00"
type textarea "PPG Paint Materials ordered by Opendoor"
type input "1"
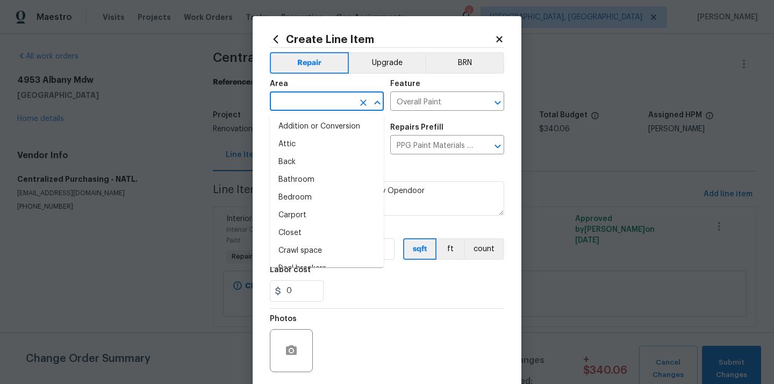
click at [324, 102] on input "text" at bounding box center [312, 102] width 84 height 17
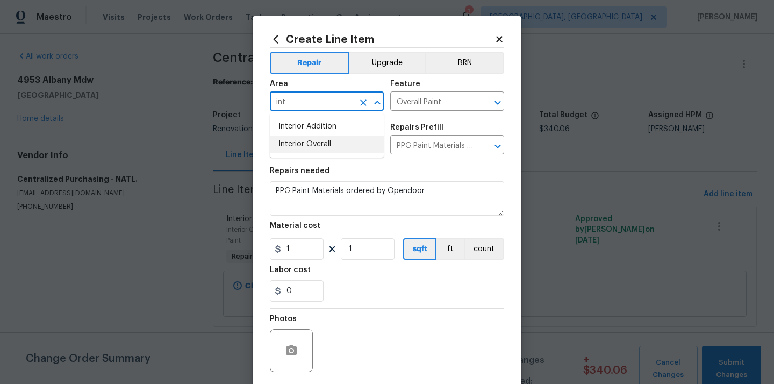
click at [307, 143] on li "Interior Overall" at bounding box center [327, 145] width 114 height 18
type input "Interior Overall"
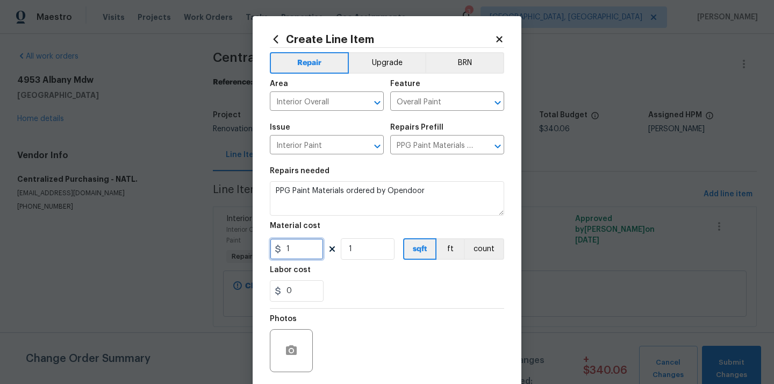
drag, startPoint x: 295, startPoint y: 251, endPoint x: 259, endPoint y: 241, distance: 37.5
click at [267, 249] on div "Create Line Item Repair Upgrade BRN Area Interior Overall ​ Feature Overall Pai…" at bounding box center [387, 231] width 269 height 431
type input "64.47"
click at [349, 286] on div "0" at bounding box center [387, 291] width 234 height 22
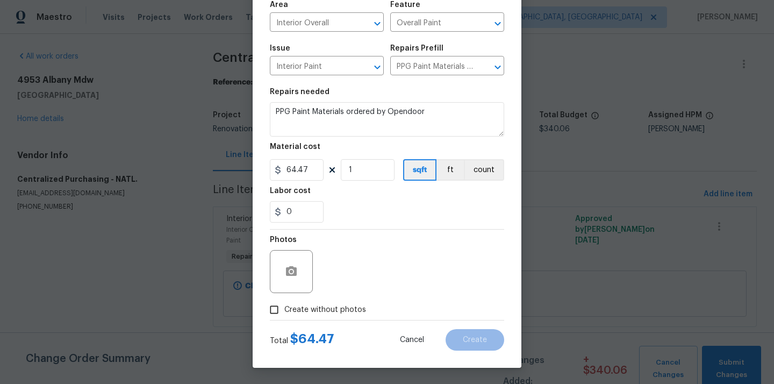
click at [335, 305] on span "Create without photos" at bounding box center [325, 309] width 82 height 11
click at [284, 305] on input "Create without photos" at bounding box center [274, 310] width 20 height 20
checkbox input "true"
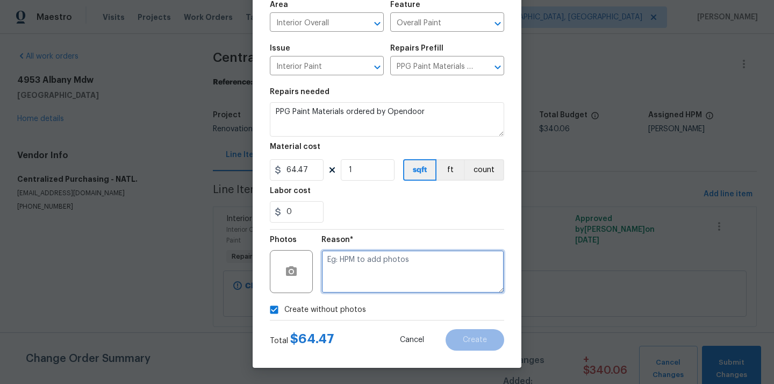
click at [355, 279] on textarea at bounding box center [413, 271] width 183 height 43
type textarea "N/A"
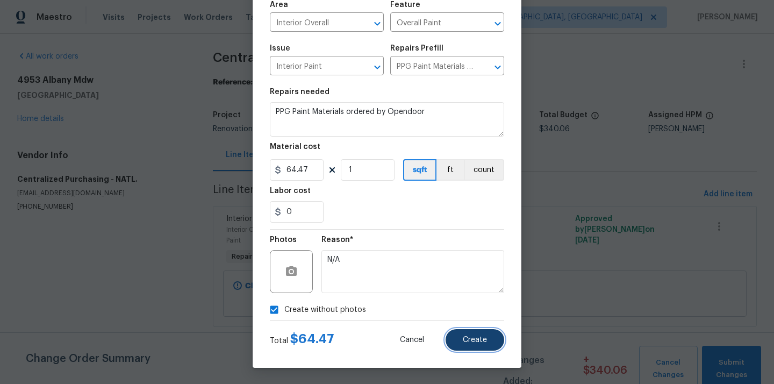
click at [461, 342] on button "Create" at bounding box center [475, 340] width 59 height 22
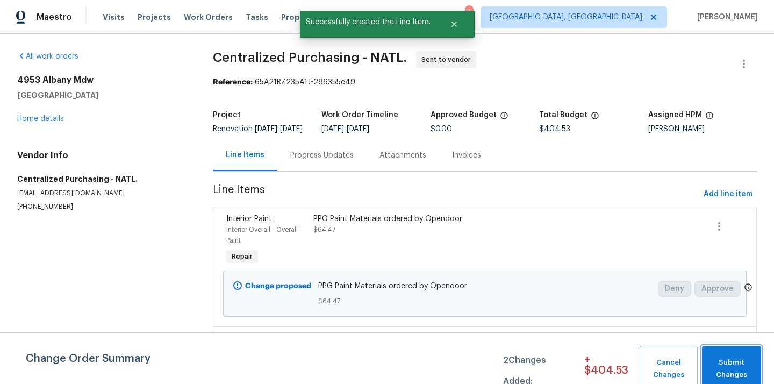
click at [737, 362] on span "Submit Changes" at bounding box center [732, 369] width 48 height 25
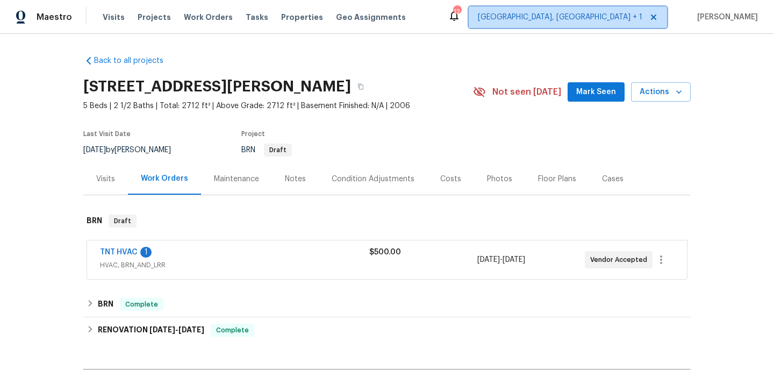
click at [622, 17] on span "[GEOGRAPHIC_DATA], [GEOGRAPHIC_DATA] + 1" at bounding box center [560, 17] width 165 height 11
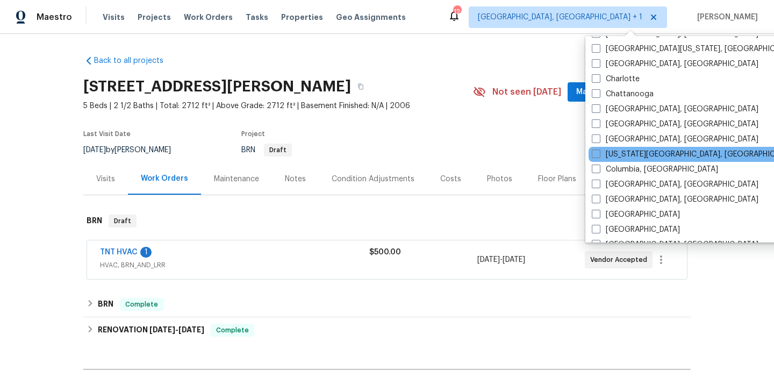
scroll to position [190, 0]
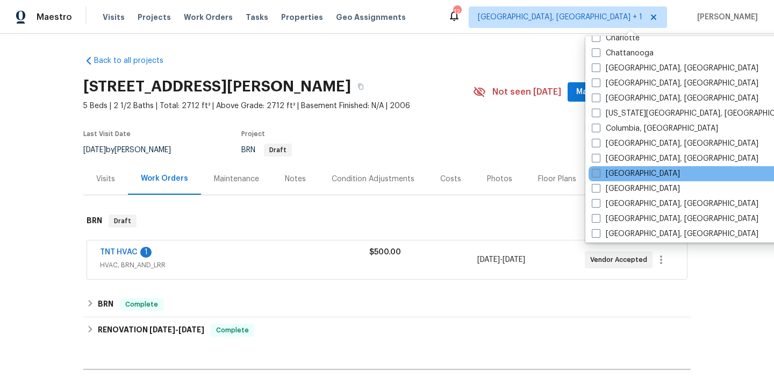
click at [611, 179] on label "[GEOGRAPHIC_DATA]" at bounding box center [636, 173] width 88 height 11
click at [599, 175] on input "[GEOGRAPHIC_DATA]" at bounding box center [595, 171] width 7 height 7
checkbox input "true"
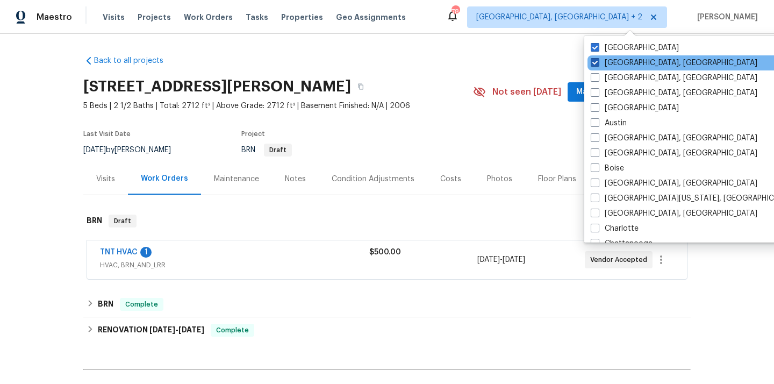
click at [603, 61] on label "[GEOGRAPHIC_DATA], [GEOGRAPHIC_DATA]" at bounding box center [674, 63] width 167 height 11
click at [598, 61] on input "[GEOGRAPHIC_DATA], [GEOGRAPHIC_DATA]" at bounding box center [594, 61] width 7 height 7
checkbox input "false"
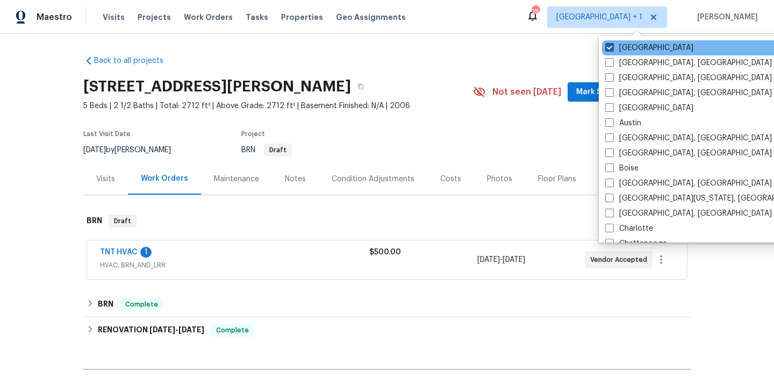
click at [607, 45] on span at bounding box center [610, 47] width 9 height 9
click at [607, 45] on input "[GEOGRAPHIC_DATA]" at bounding box center [609, 45] width 7 height 7
checkbox input "false"
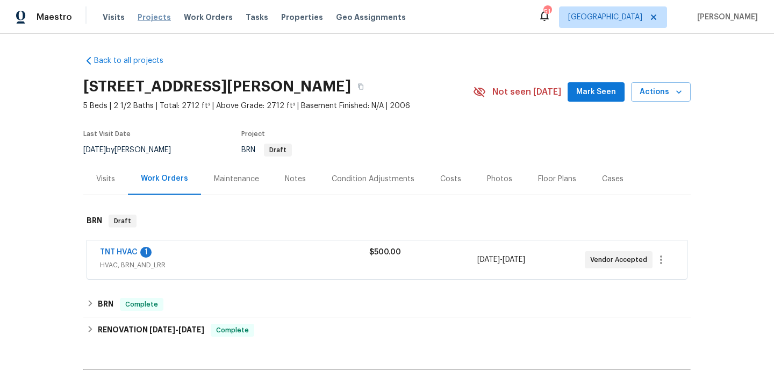
click at [152, 15] on span "Projects" at bounding box center [154, 17] width 33 height 11
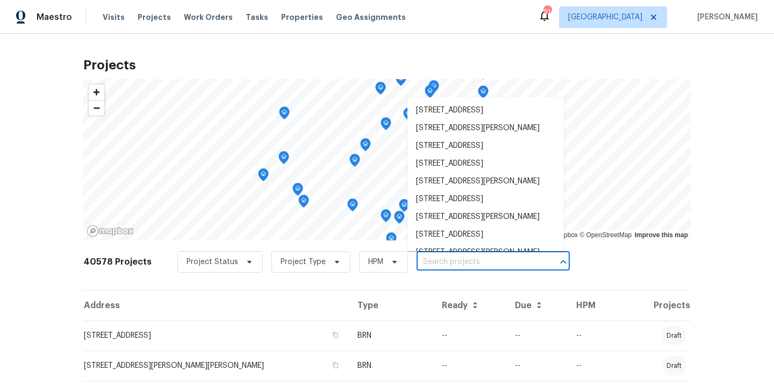
click at [439, 265] on input "text" at bounding box center [478, 262] width 123 height 17
paste input "413 Thunderbrook"
type input "413 Thunderbrook"
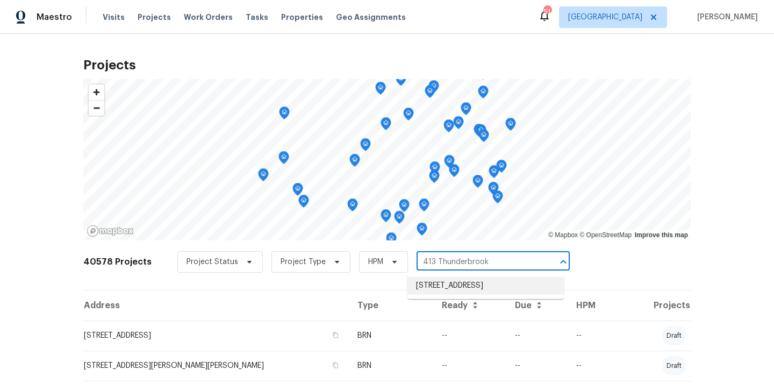
click at [438, 281] on li "[STREET_ADDRESS]" at bounding box center [486, 286] width 157 height 18
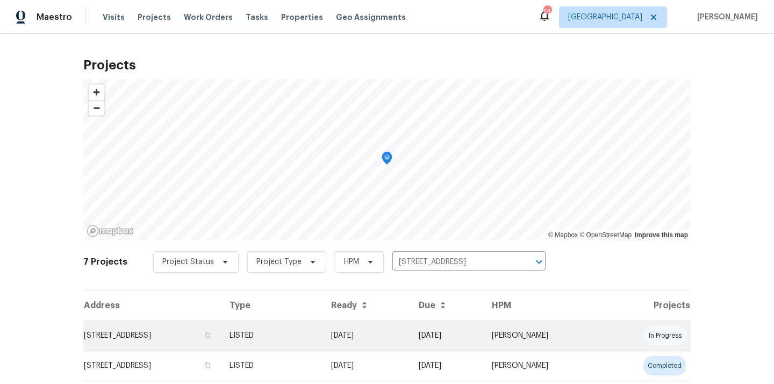
click at [323, 328] on td "LISTED" at bounding box center [272, 336] width 102 height 30
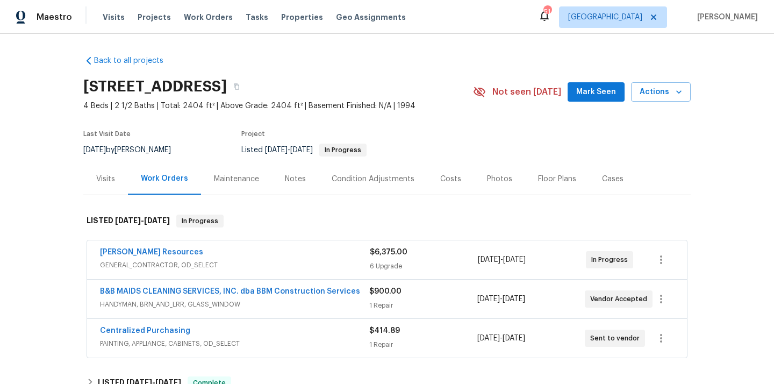
click at [227, 87] on h2 "[STREET_ADDRESS]" at bounding box center [155, 86] width 144 height 11
copy h2 "75044"
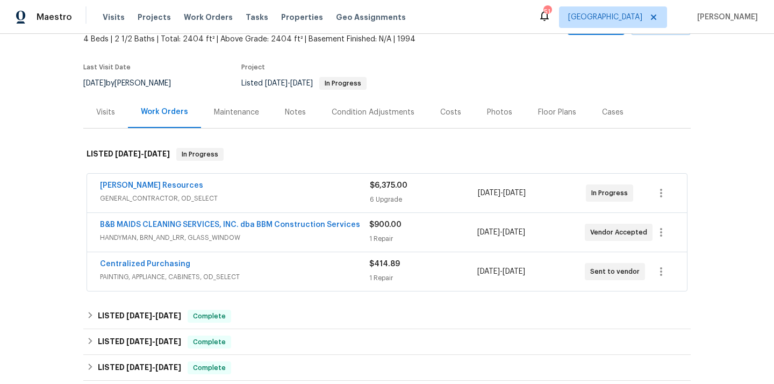
scroll to position [72, 0]
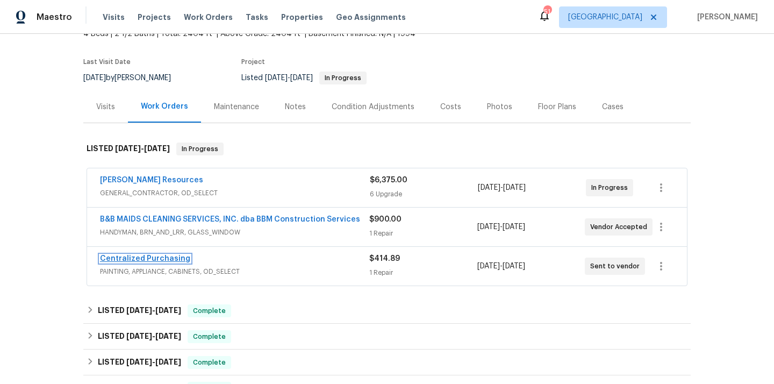
click at [160, 258] on link "Centralized Purchasing" at bounding box center [145, 259] width 90 height 8
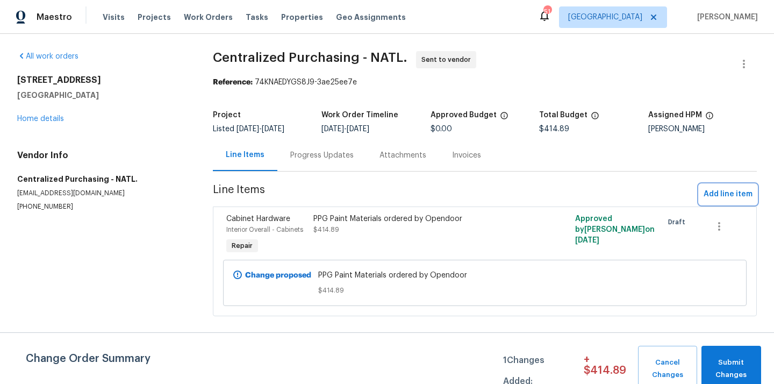
click at [723, 184] on button "Add line item" at bounding box center [729, 194] width 58 height 20
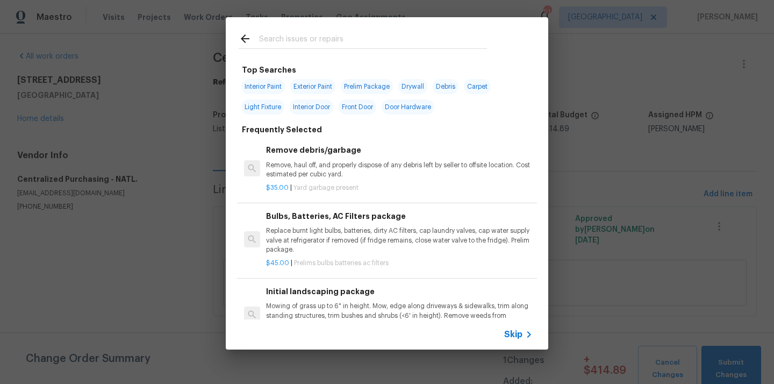
click at [415, 44] on input "text" at bounding box center [373, 40] width 228 height 16
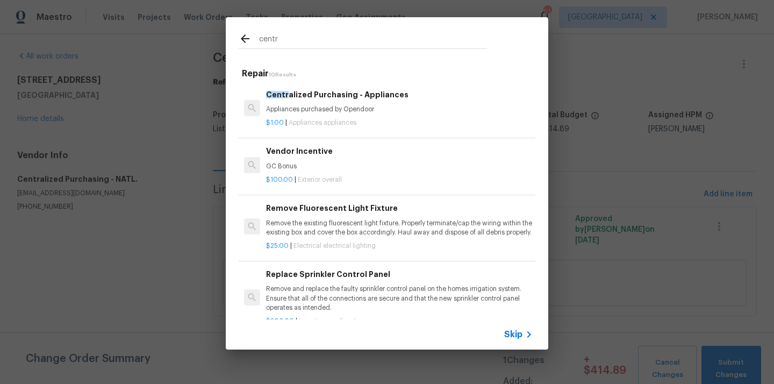
type input "centr"
click at [342, 116] on div "$1.00 | Appliances appliances" at bounding box center [399, 120] width 267 height 13
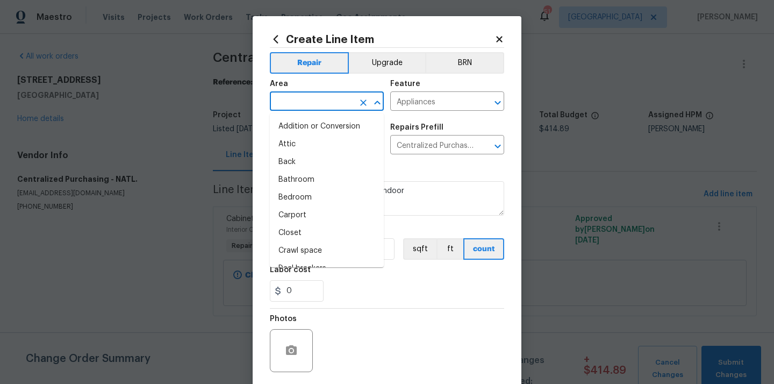
click at [334, 101] on input "text" at bounding box center [312, 102] width 84 height 17
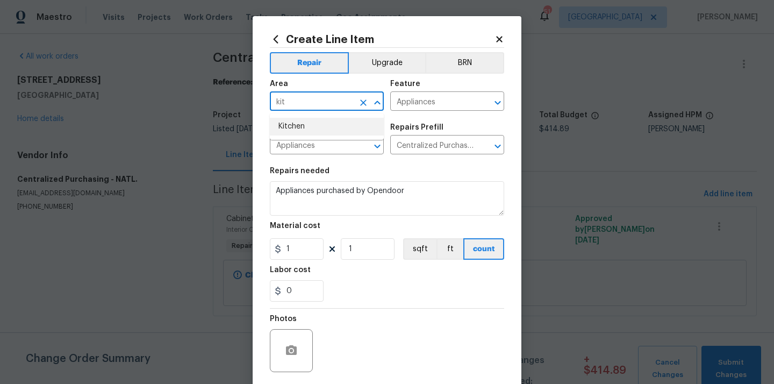
click at [309, 122] on li "Kitchen" at bounding box center [327, 127] width 114 height 18
type input "Kitchen"
drag, startPoint x: 297, startPoint y: 252, endPoint x: 272, endPoint y: 252, distance: 25.8
click at [272, 252] on input "1" at bounding box center [297, 249] width 54 height 22
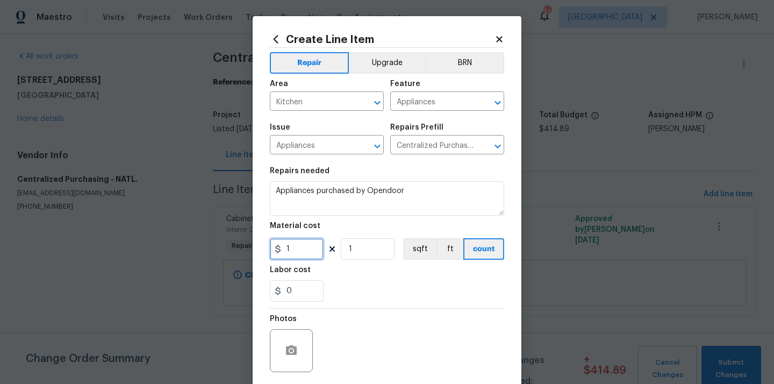
paste input "616"
type input "616"
click at [367, 289] on div "0" at bounding box center [387, 291] width 234 height 22
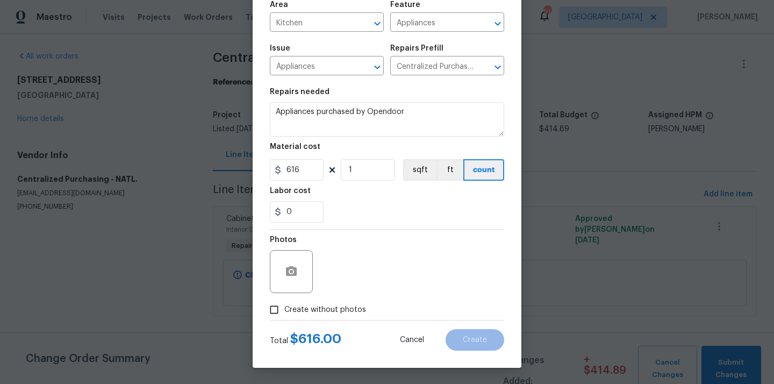
click at [338, 308] on span "Create without photos" at bounding box center [325, 309] width 82 height 11
click at [284, 308] on input "Create without photos" at bounding box center [274, 310] width 20 height 20
checkbox input "true"
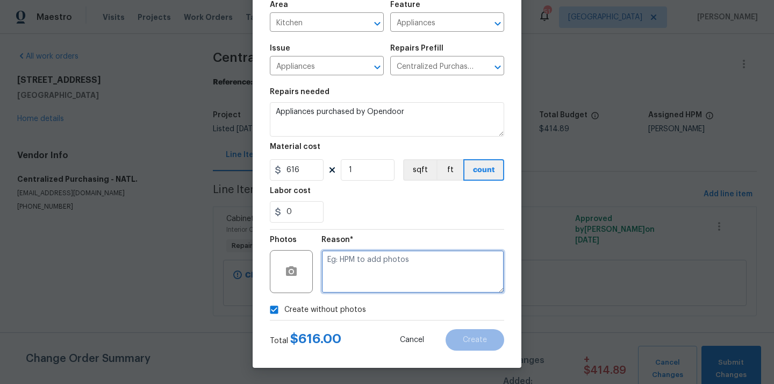
click at [367, 251] on textarea at bounding box center [413, 271] width 183 height 43
type textarea "N/A"
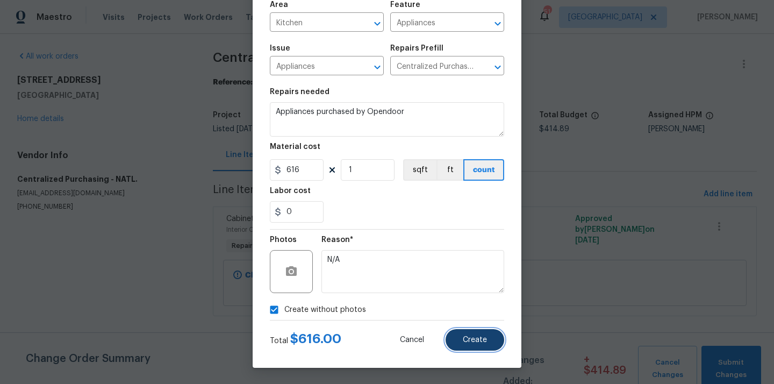
click at [471, 348] on button "Create" at bounding box center [475, 340] width 59 height 22
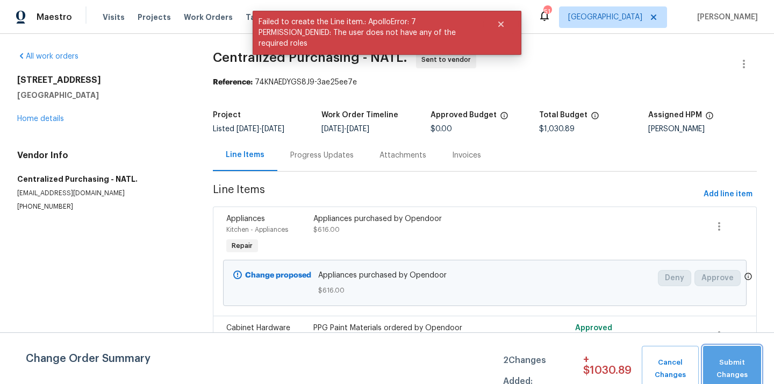
click at [736, 362] on span "Submit Changes" at bounding box center [732, 369] width 47 height 25
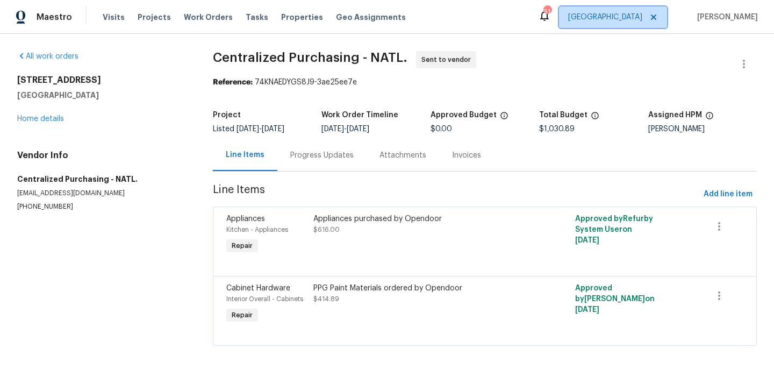
click at [648, 9] on span "[GEOGRAPHIC_DATA]" at bounding box center [613, 17] width 108 height 22
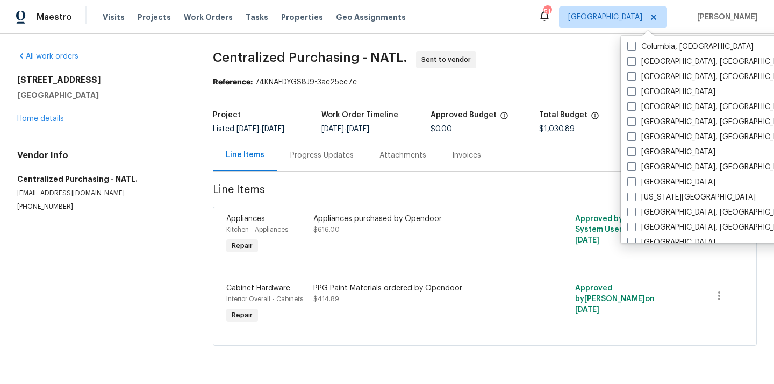
scroll to position [258, 0]
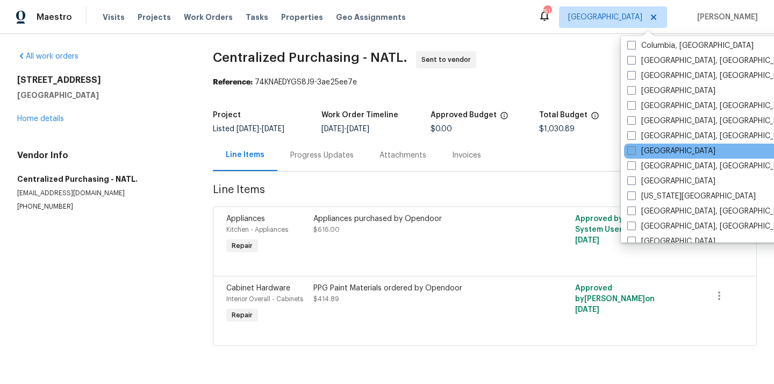
click at [654, 152] on label "[GEOGRAPHIC_DATA]" at bounding box center [672, 151] width 88 height 11
click at [635, 152] on input "[GEOGRAPHIC_DATA]" at bounding box center [631, 149] width 7 height 7
checkbox input "true"
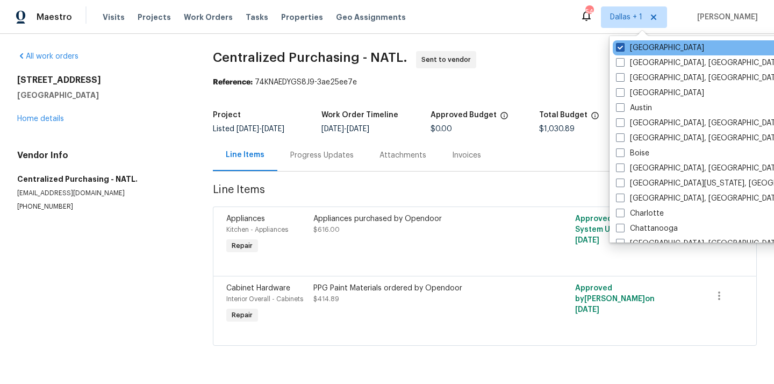
click at [636, 44] on label "[GEOGRAPHIC_DATA]" at bounding box center [660, 47] width 88 height 11
click at [623, 44] on input "[GEOGRAPHIC_DATA]" at bounding box center [619, 45] width 7 height 7
checkbox input "false"
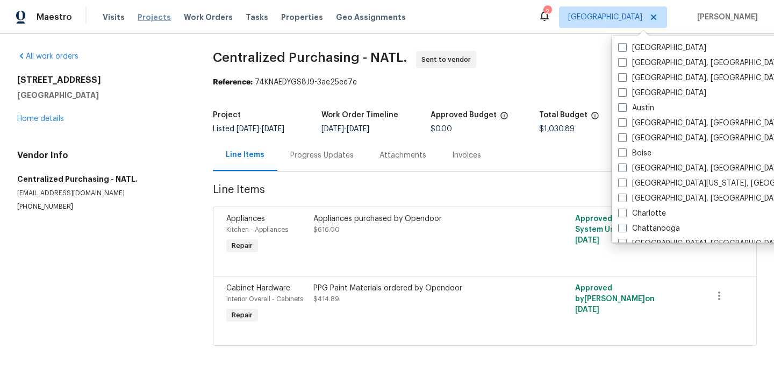
click at [155, 15] on span "Projects" at bounding box center [154, 17] width 33 height 11
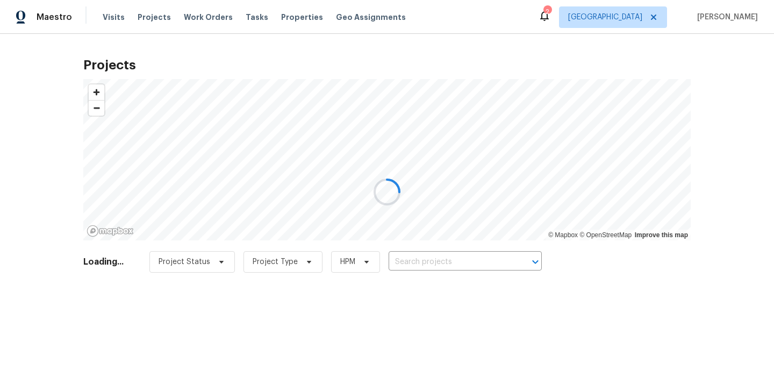
click at [467, 263] on div at bounding box center [387, 192] width 774 height 384
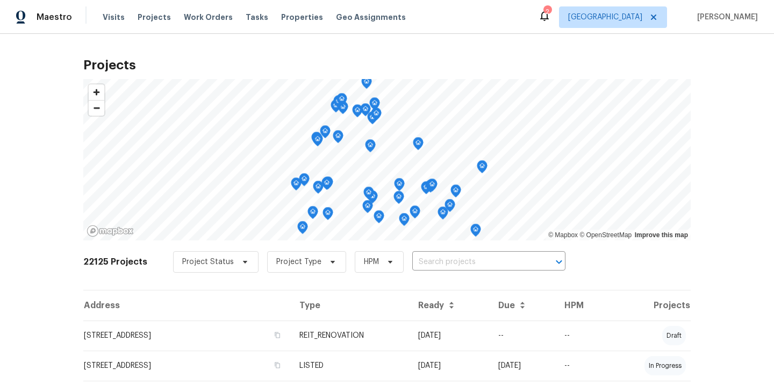
click at [467, 263] on input "text" at bounding box center [473, 262] width 123 height 17
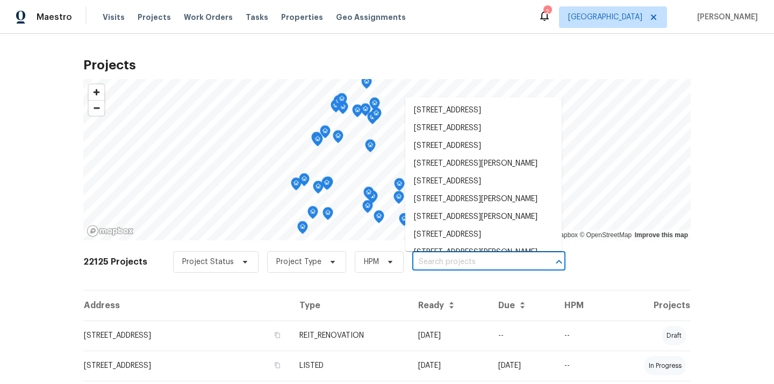
paste input "[STREET_ADDRESS]"
type input "[STREET_ADDRESS]"
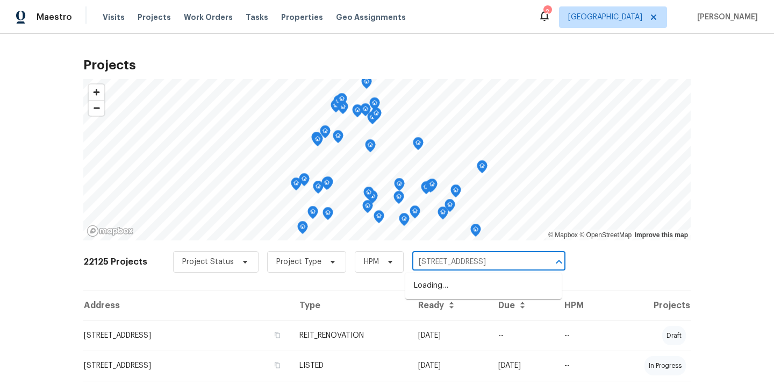
scroll to position [0, 22]
click at [458, 286] on li "[STREET_ADDRESS]" at bounding box center [484, 286] width 157 height 18
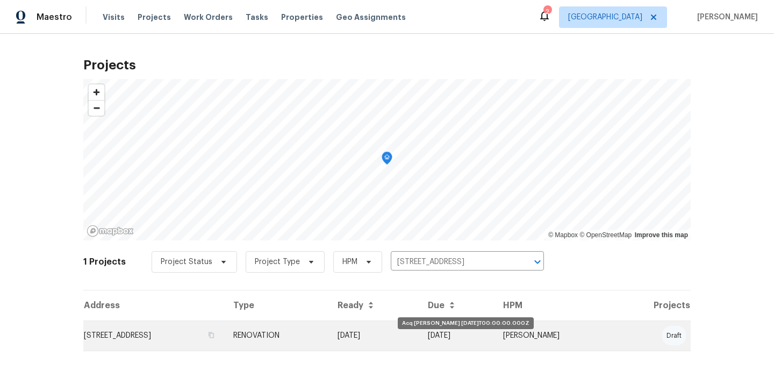
click at [419, 330] on td "[DATE]" at bounding box center [374, 336] width 90 height 30
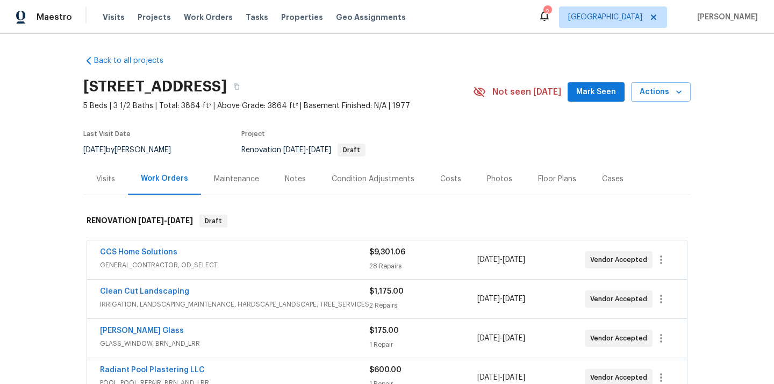
click at [227, 85] on h2 "[STREET_ADDRESS]" at bounding box center [155, 86] width 144 height 11
copy h2 "77070"
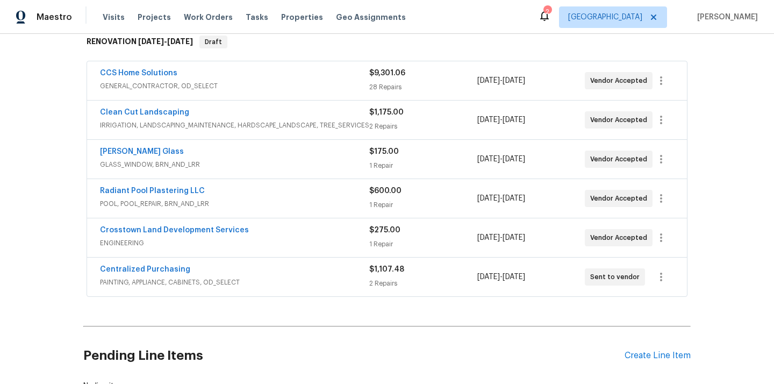
scroll to position [180, 0]
click at [157, 269] on link "Centralized Purchasing" at bounding box center [145, 269] width 90 height 8
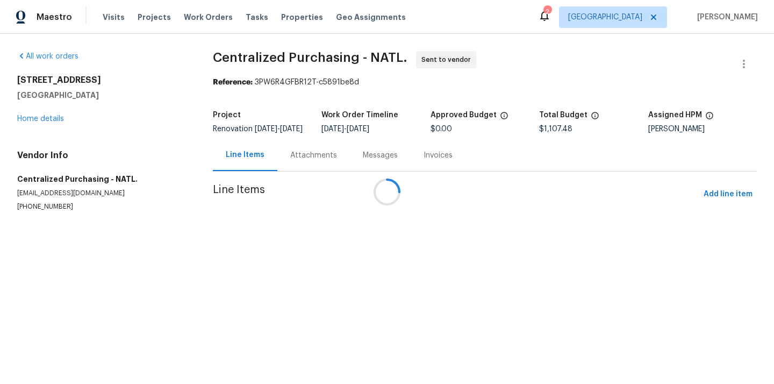
click at [726, 188] on div at bounding box center [387, 192] width 774 height 384
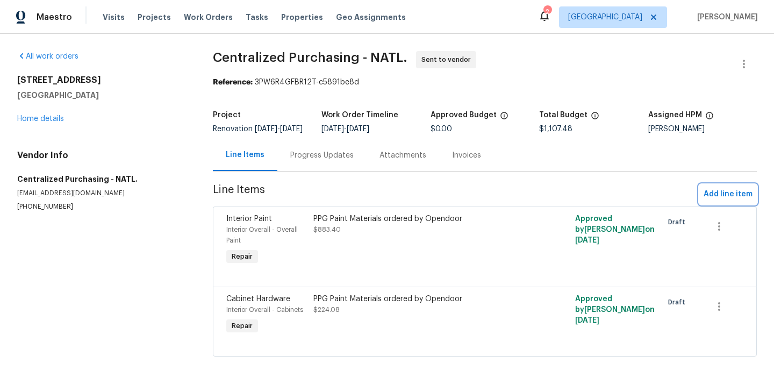
click at [717, 201] on span "Add line item" at bounding box center [728, 194] width 49 height 13
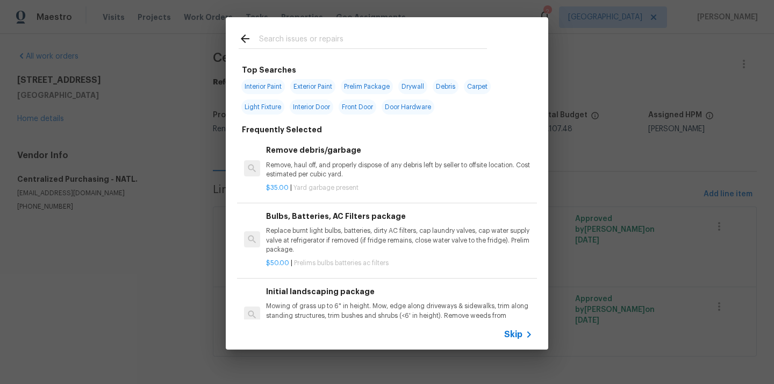
click at [415, 40] on input "text" at bounding box center [373, 40] width 228 height 16
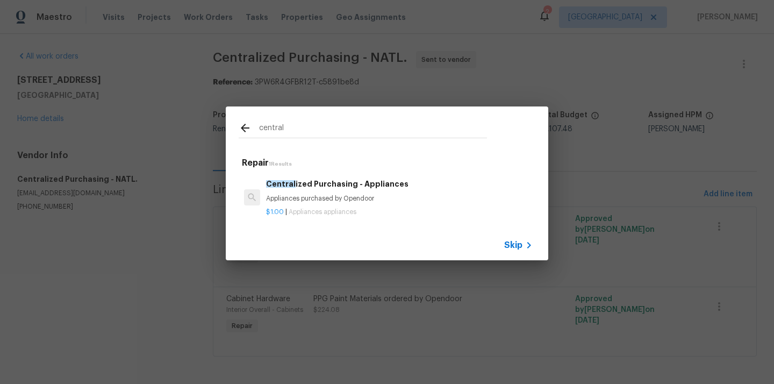
type input "central"
click at [346, 183] on h6 "Central ized Purchasing - Appliances" at bounding box center [399, 184] width 267 height 12
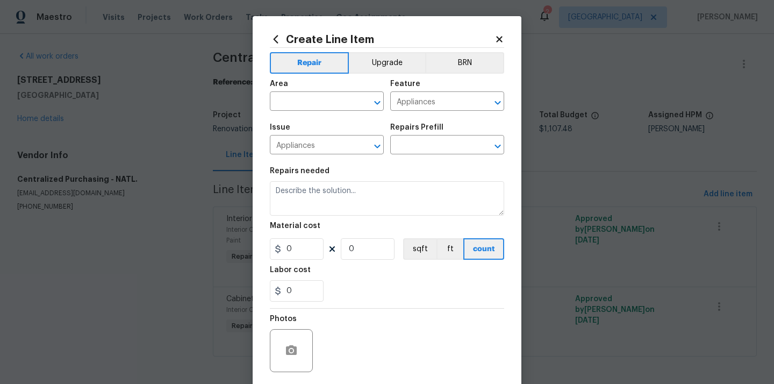
type textarea "Appliances purchased by Opendoor"
type input "1"
type input "Centralized Purchasing - Appliances $1.00"
type input "1"
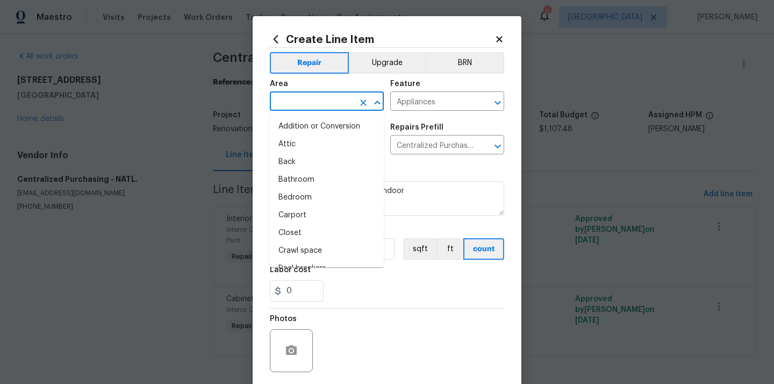
click at [322, 108] on input "text" at bounding box center [312, 102] width 84 height 17
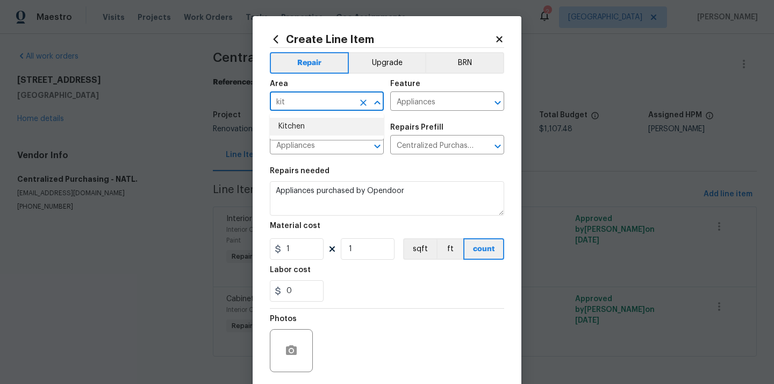
click at [296, 124] on li "Kitchen" at bounding box center [327, 127] width 114 height 18
type input "Kitchen"
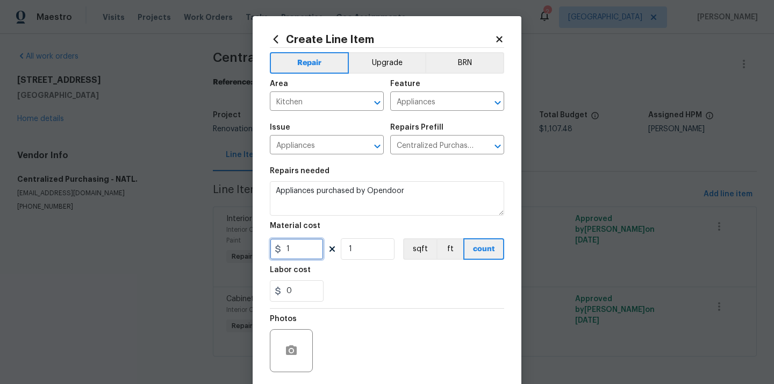
drag, startPoint x: 296, startPoint y: 254, endPoint x: 251, endPoint y: 253, distance: 44.7
click at [252, 254] on div "Create Line Item Repair Upgrade BRN Area Kitchen ​ Feature Appliances ​ Issue A…" at bounding box center [387, 192] width 774 height 384
paste input "256.07"
type input "256.07"
click at [336, 278] on div "Labor cost" at bounding box center [387, 273] width 234 height 14
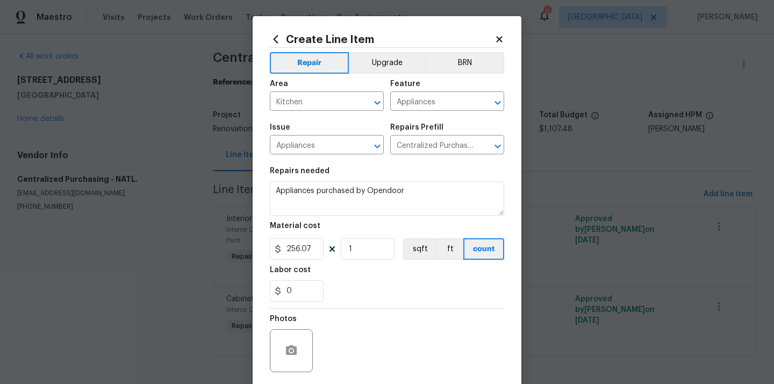
scroll to position [80, 0]
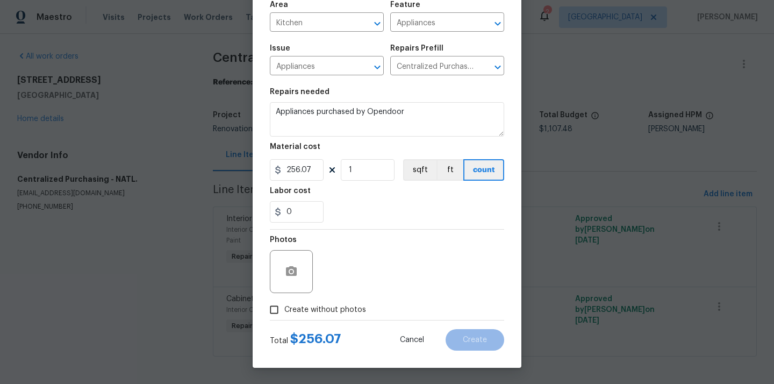
click at [322, 318] on label "Create without photos" at bounding box center [315, 310] width 102 height 20
click at [284, 318] on input "Create without photos" at bounding box center [274, 310] width 20 height 20
checkbox input "true"
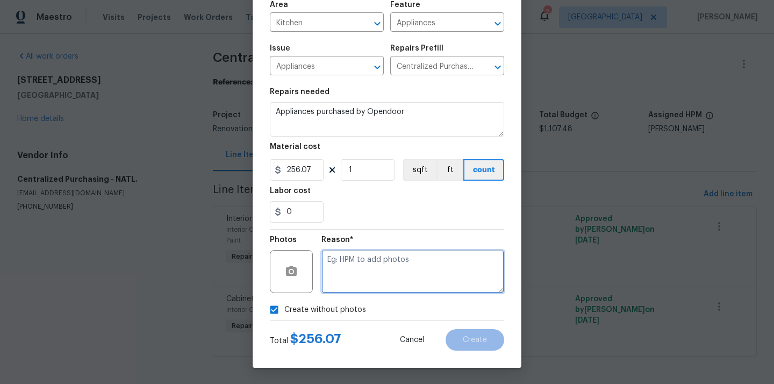
click at [358, 264] on textarea at bounding box center [413, 271] width 183 height 43
type textarea "N/A"
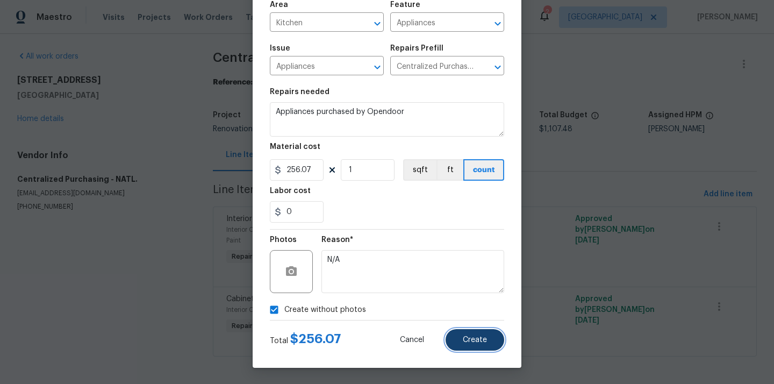
click at [480, 340] on span "Create" at bounding box center [475, 340] width 24 height 8
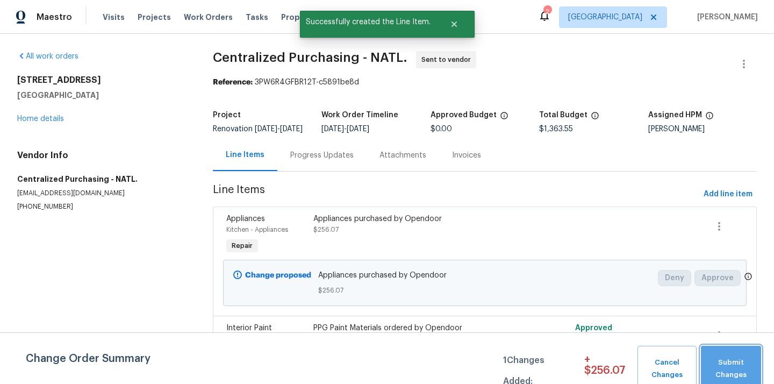
click at [735, 358] on span "Submit Changes" at bounding box center [731, 369] width 49 height 25
